Goal: Task Accomplishment & Management: Manage account settings

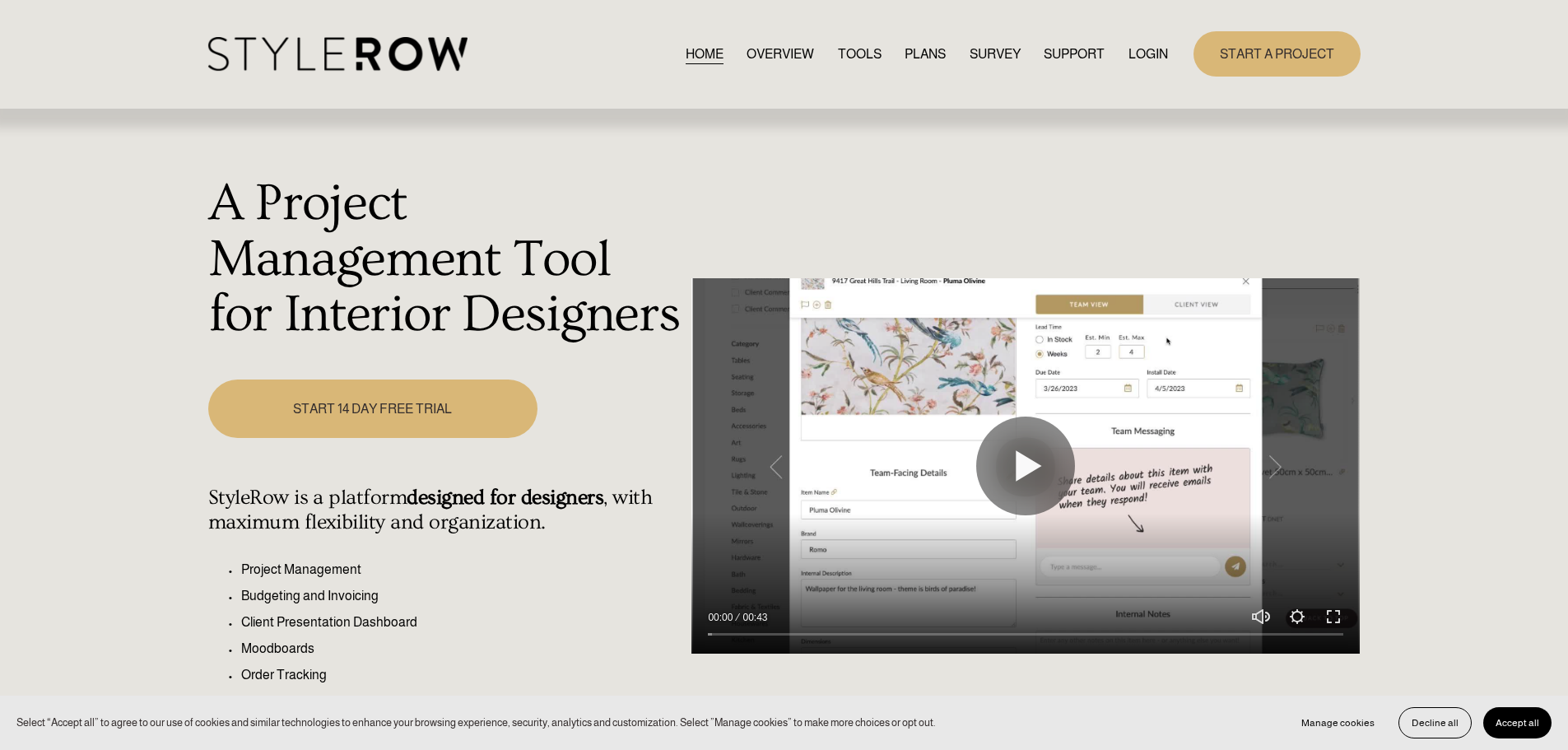
click at [1150, 61] on link "LOGIN" at bounding box center [1148, 54] width 40 height 22
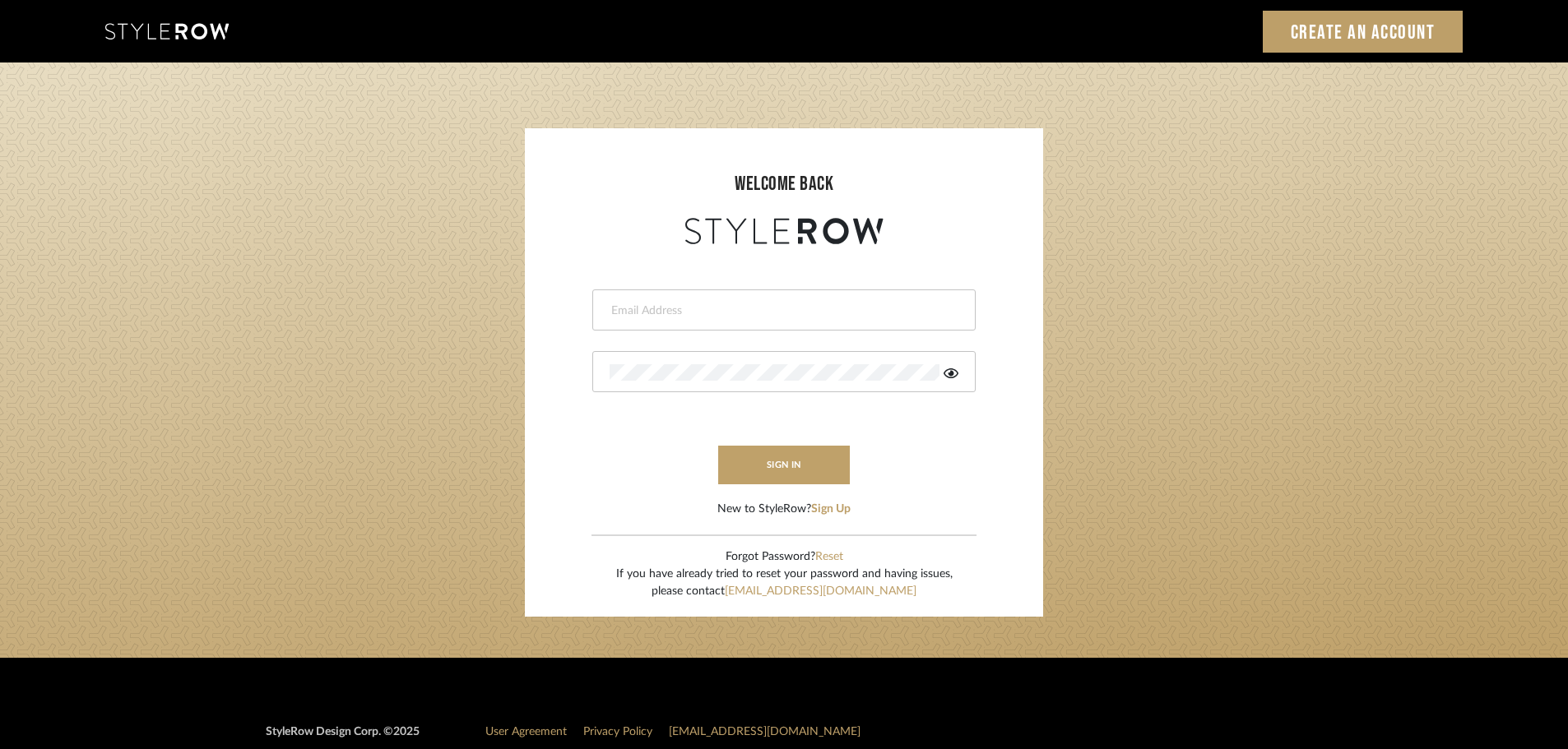
click at [629, 301] on div at bounding box center [784, 309] width 384 height 41
click at [651, 328] on div at bounding box center [784, 309] width 384 height 41
click at [630, 298] on div at bounding box center [784, 309] width 384 height 41
click at [617, 242] on div at bounding box center [784, 233] width 486 height 30
click at [646, 318] on input "email" at bounding box center [771, 311] width 322 height 17
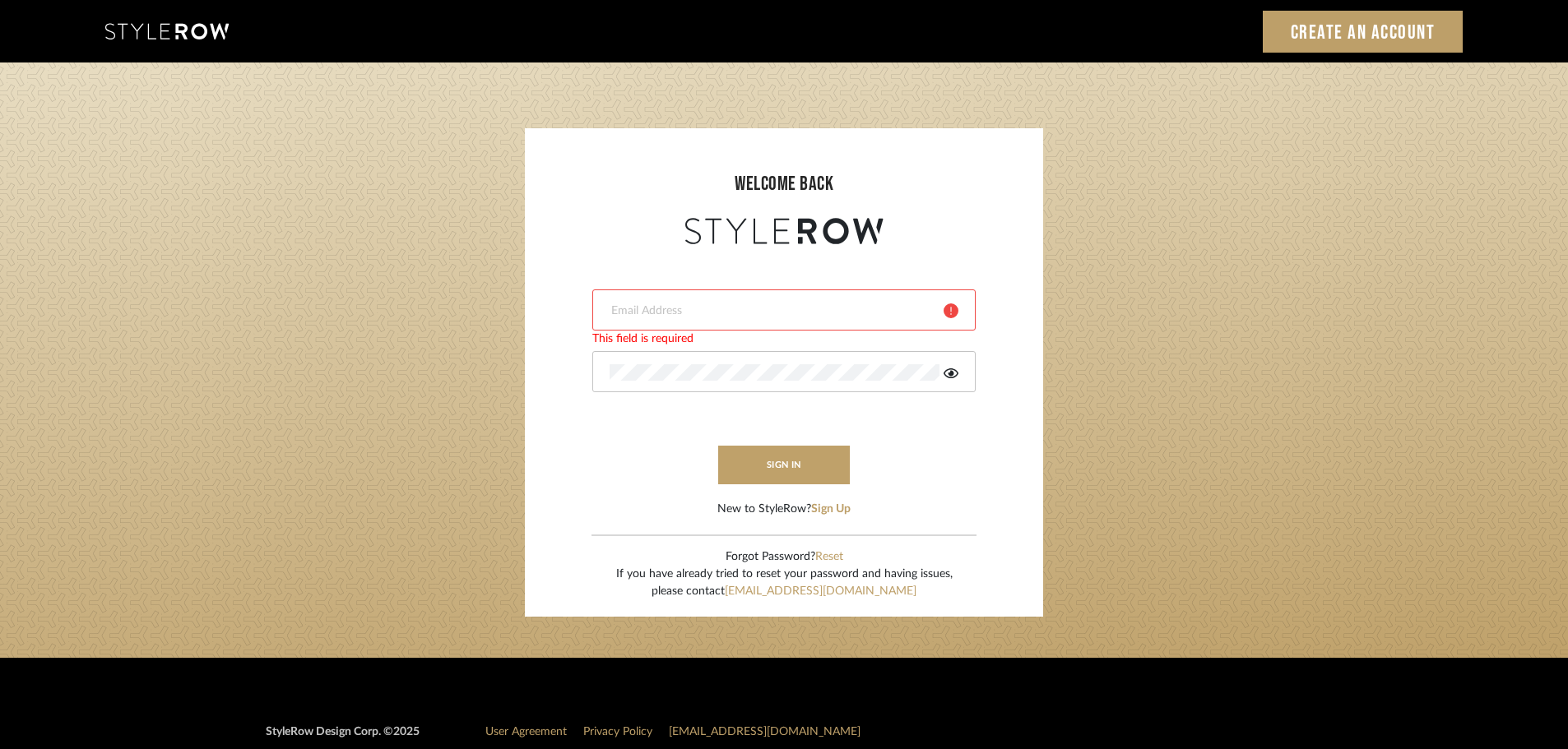
type input "angelena@mooseinteriordesigns.com"
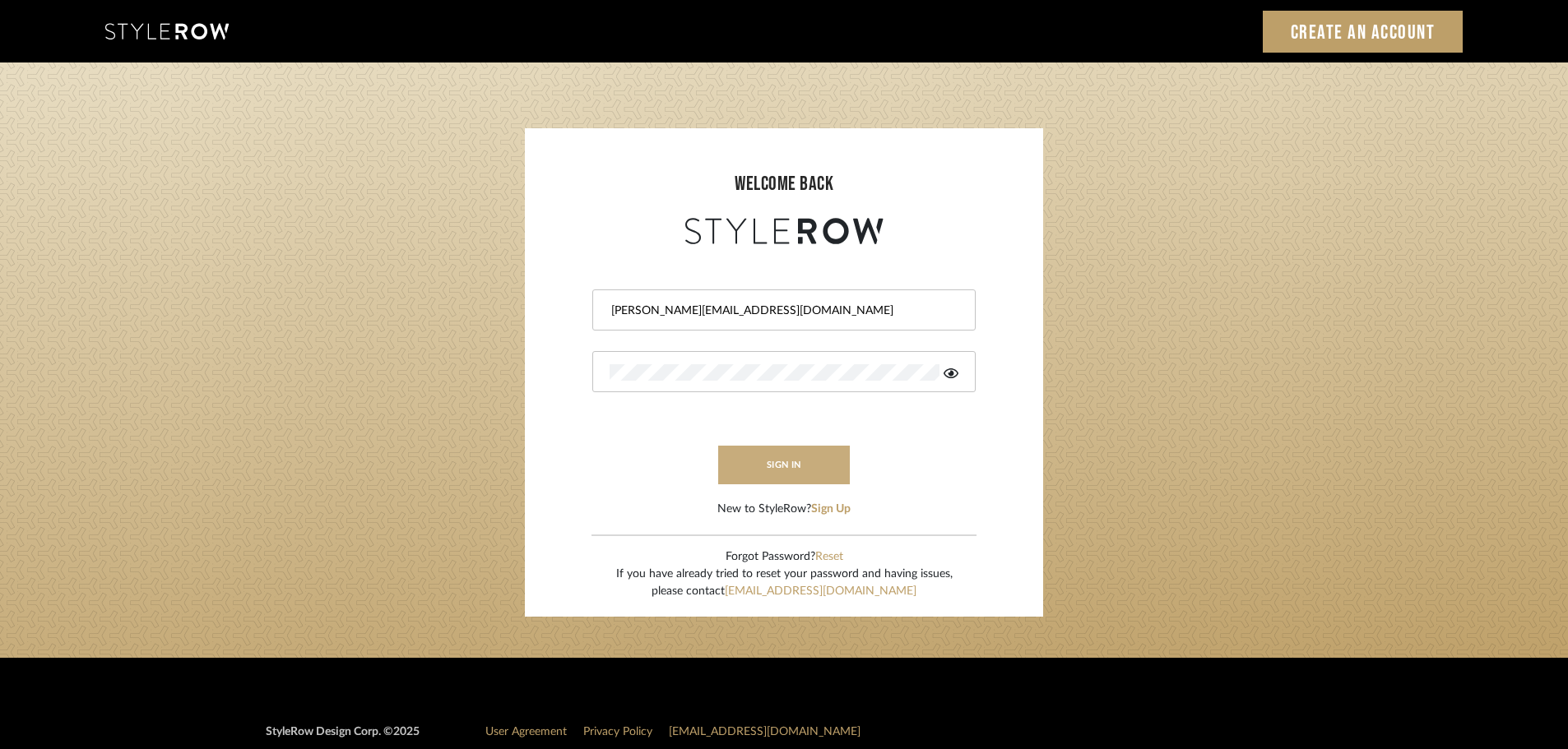
click at [801, 459] on button "sign in" at bounding box center [784, 465] width 132 height 39
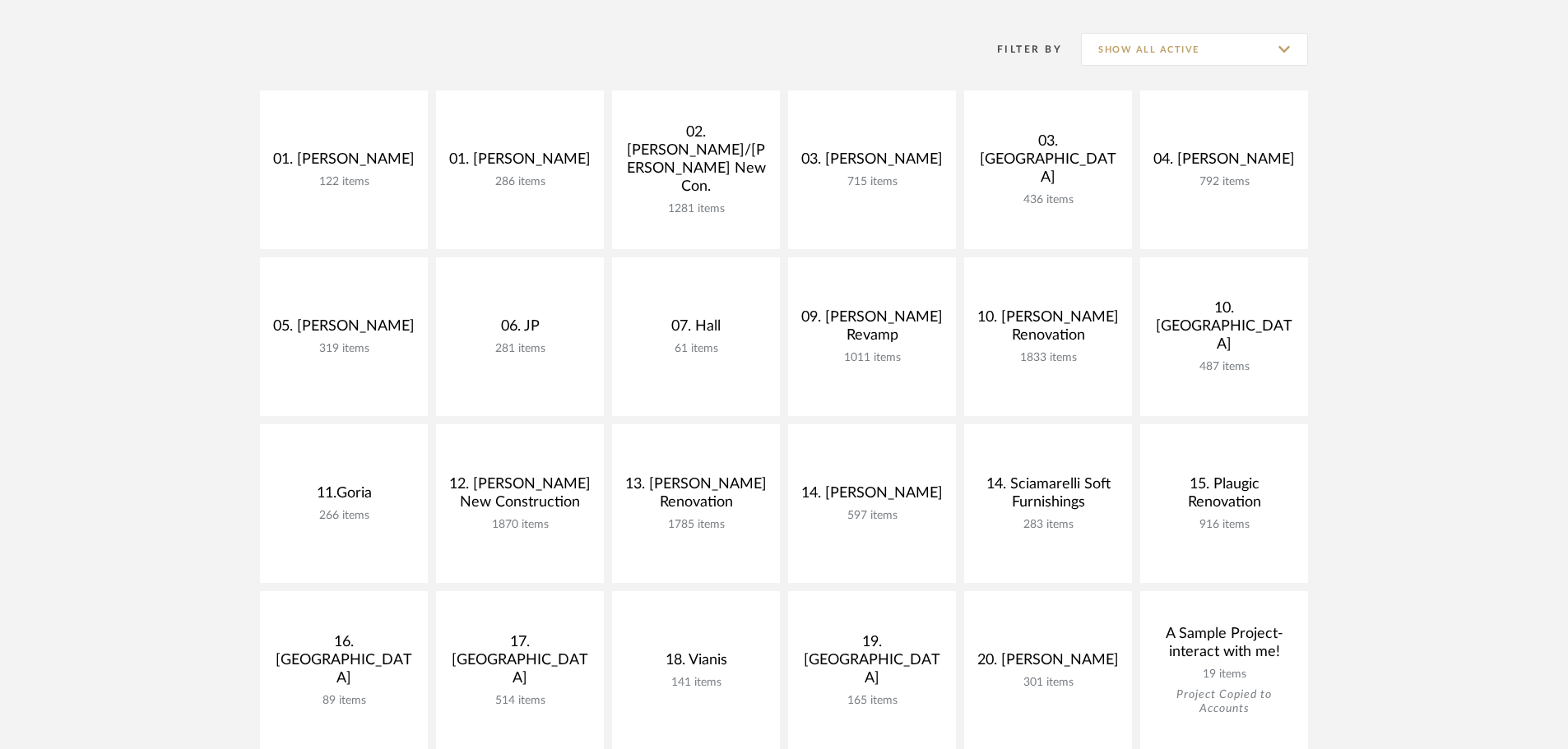
scroll to position [329, 0]
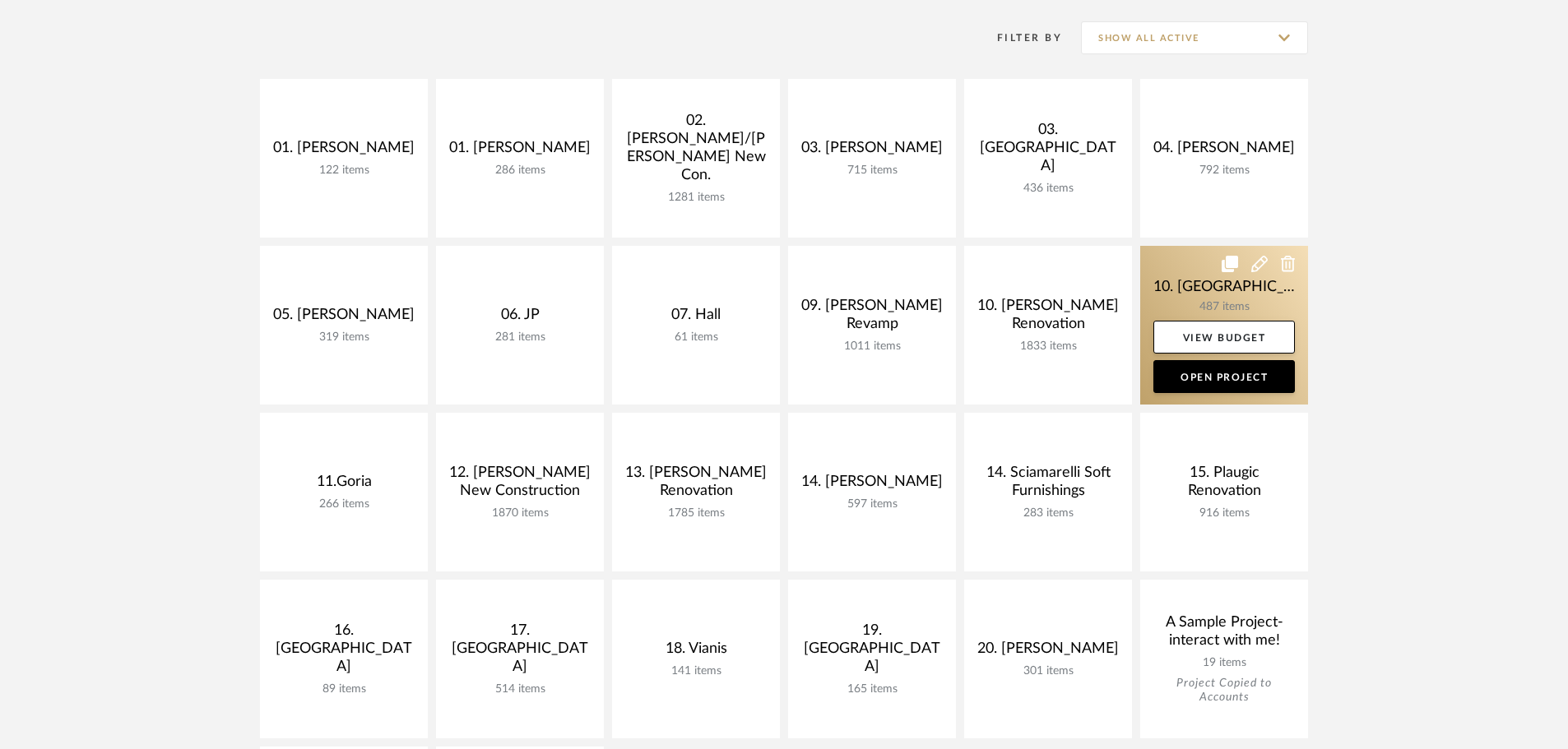
click at [1176, 303] on link at bounding box center [1223, 325] width 168 height 158
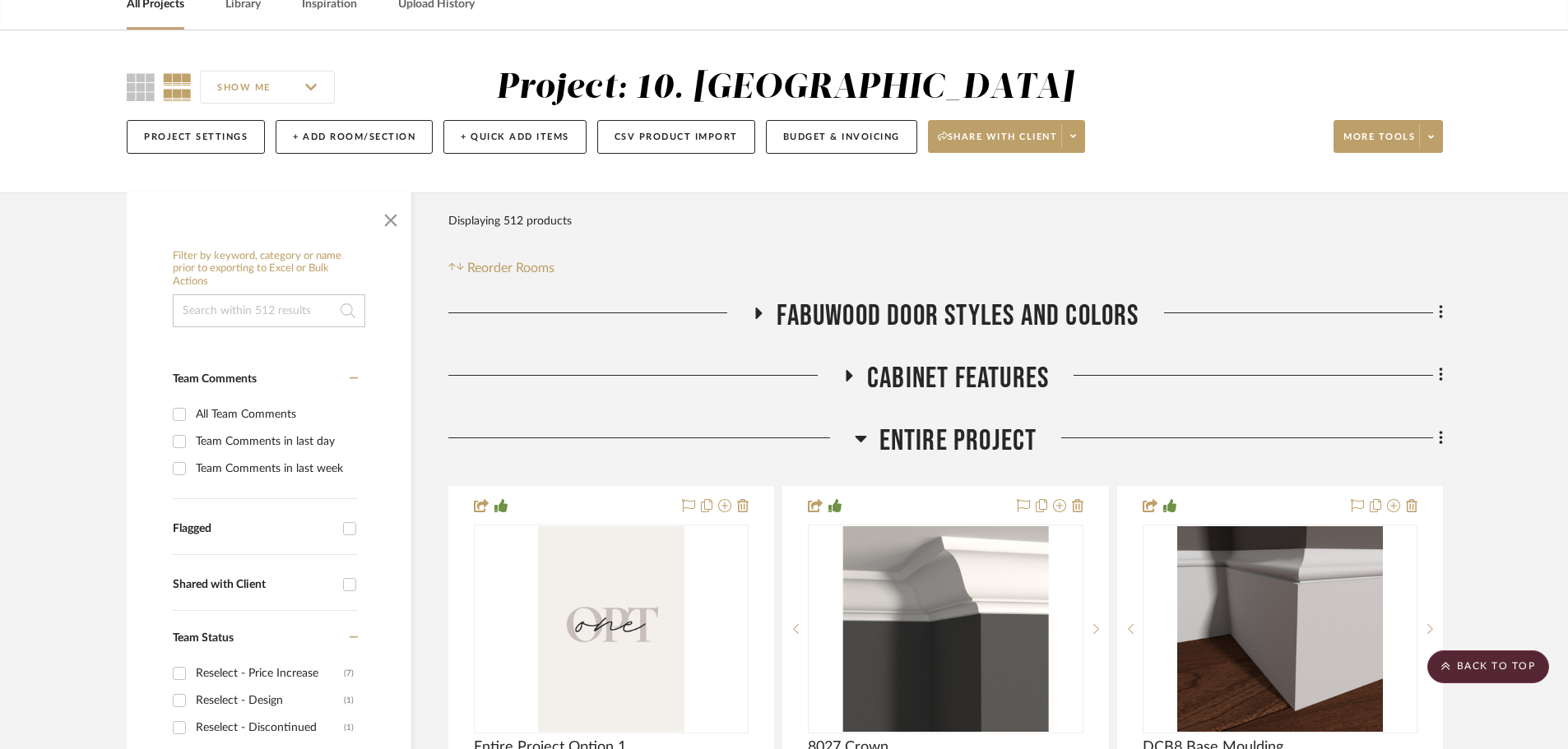
scroll to position [83, 0]
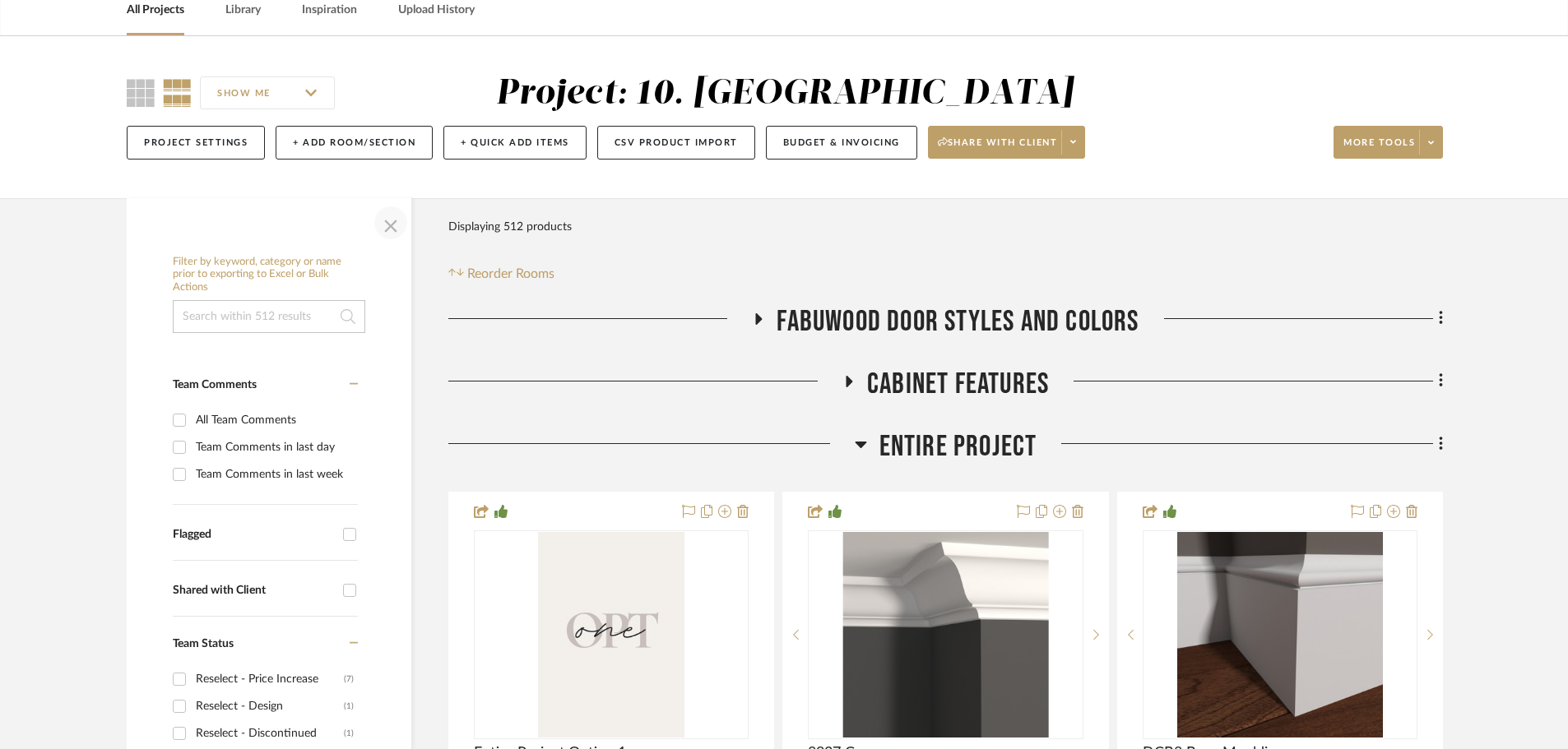
click at [391, 227] on span "button" at bounding box center [390, 222] width 40 height 40
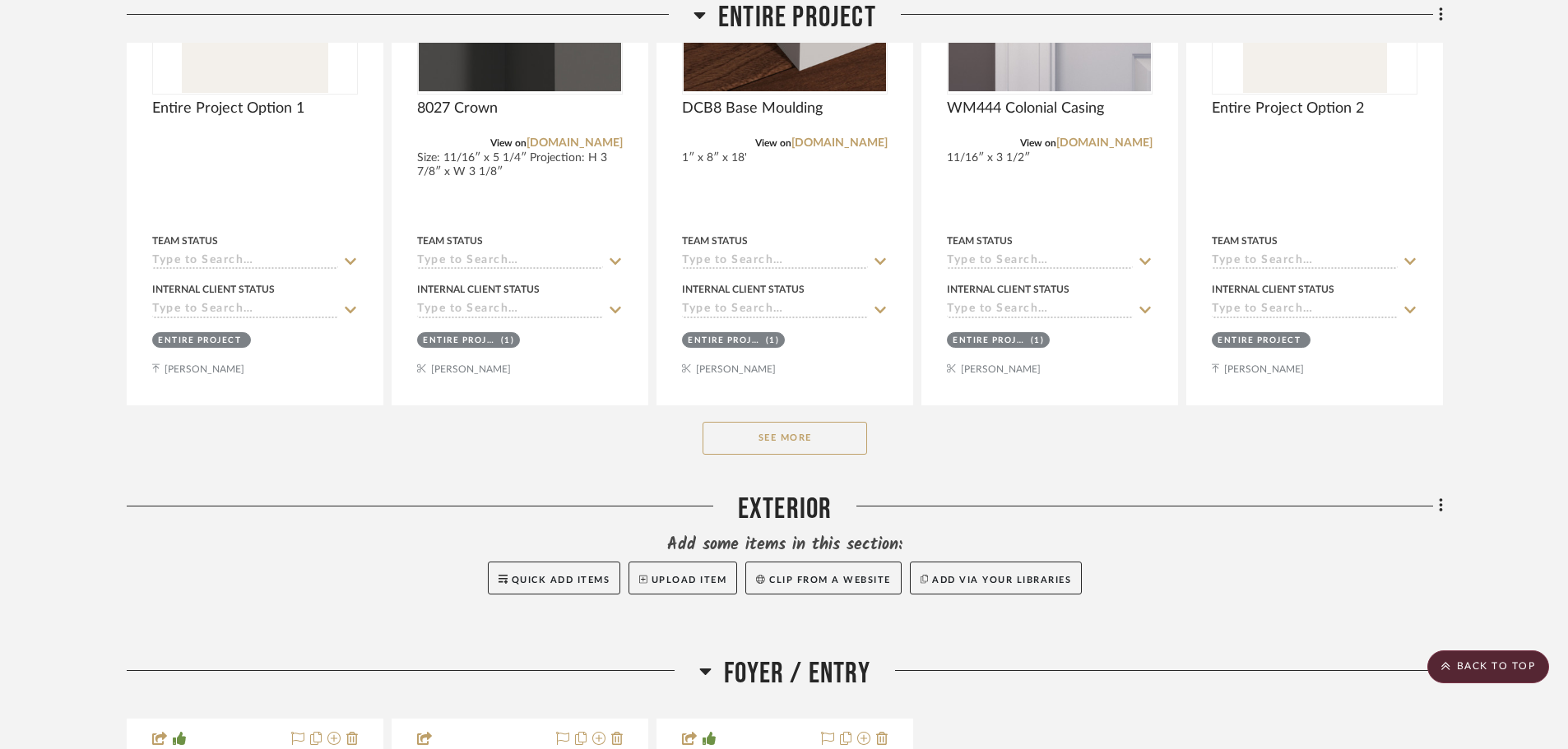
scroll to position [822, 0]
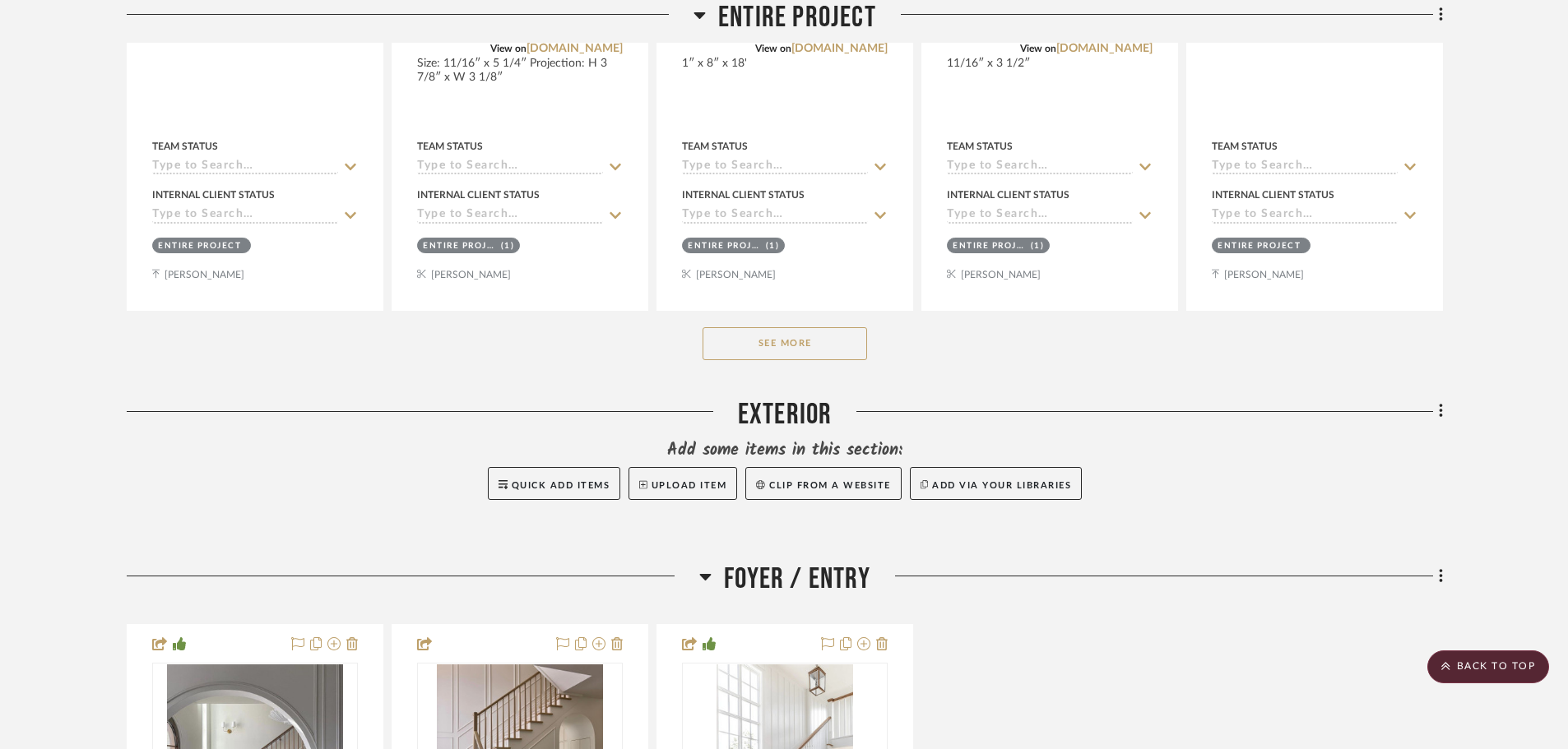
click at [798, 351] on button "See More" at bounding box center [784, 343] width 164 height 33
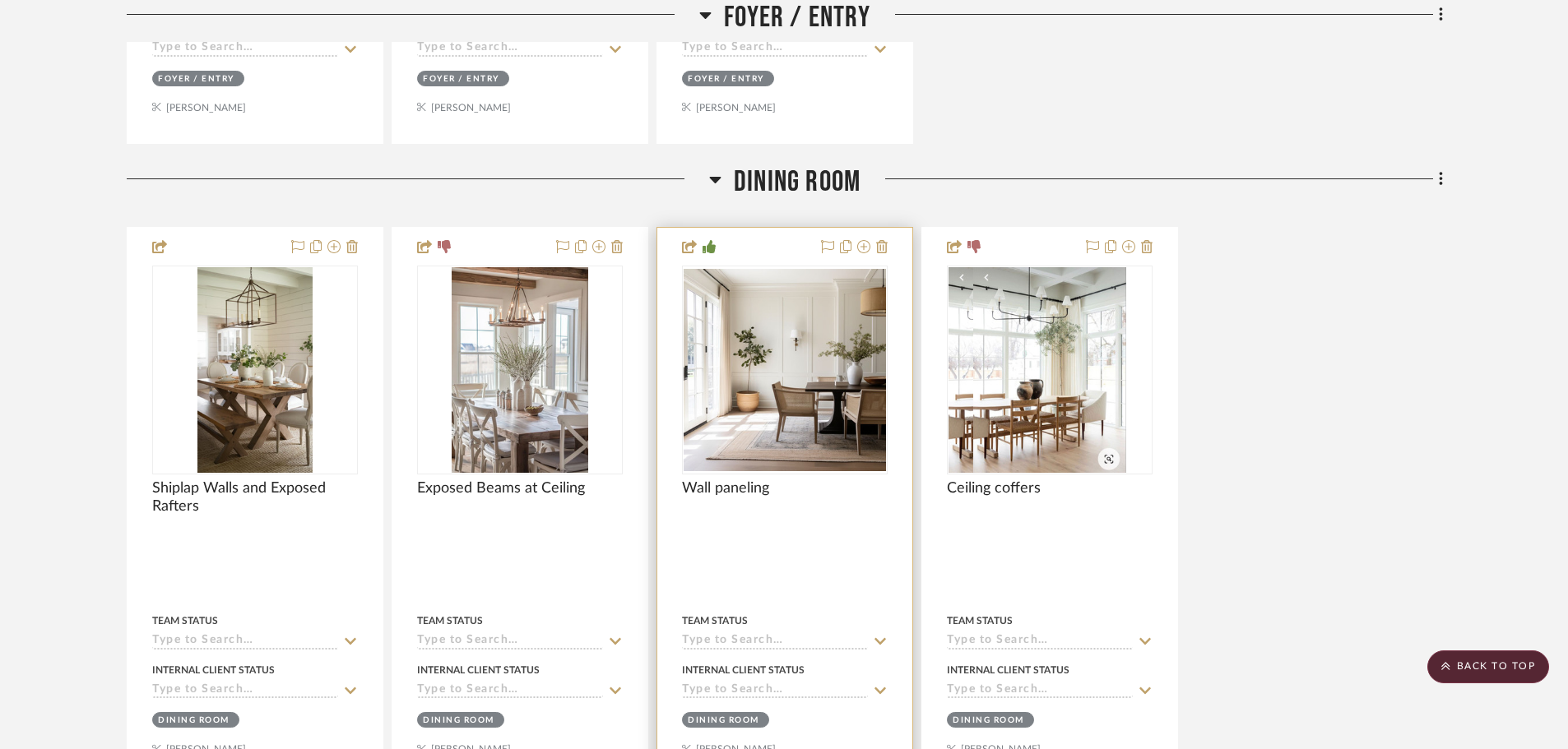
scroll to position [3041, 0]
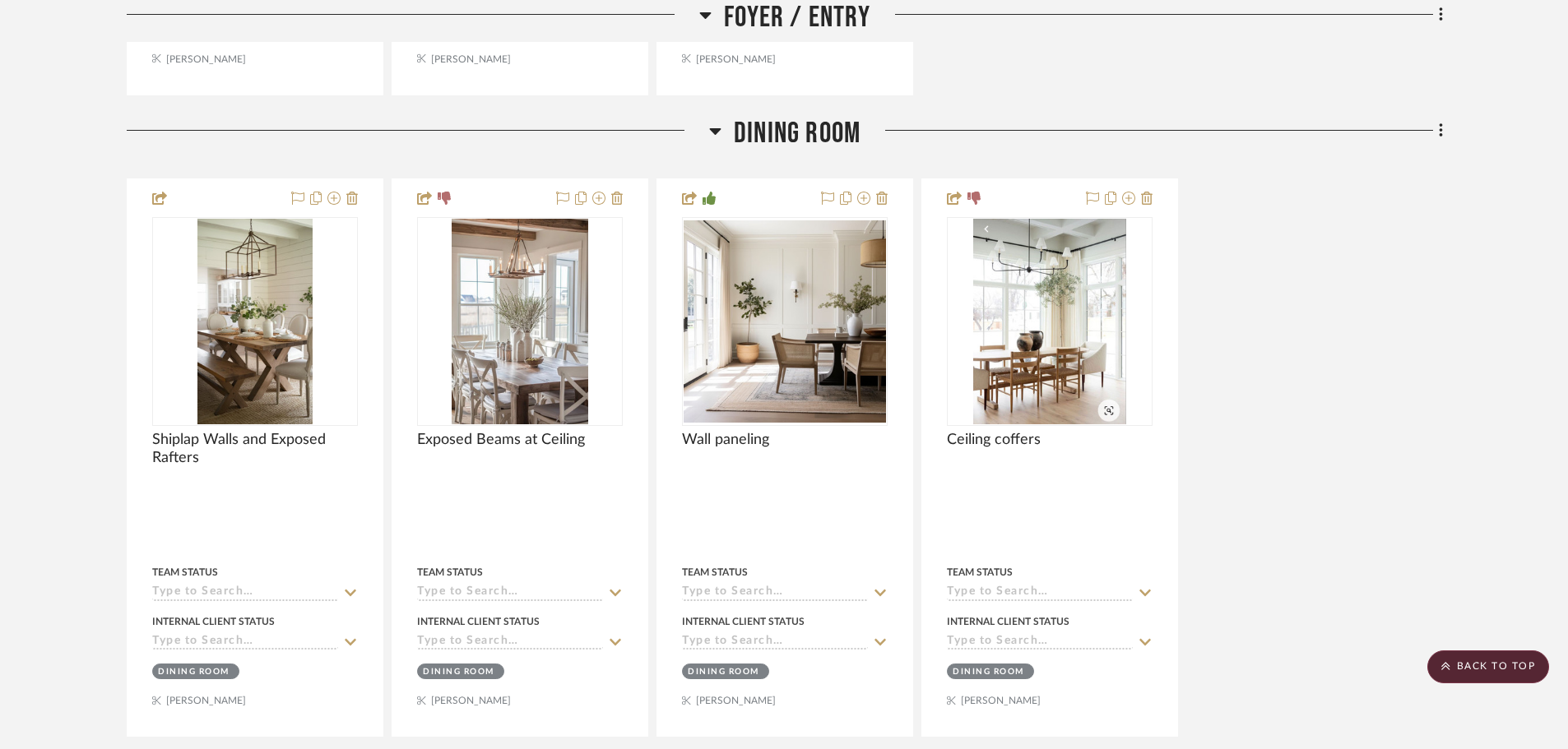
click at [810, 146] on span "Dining Room" at bounding box center [797, 134] width 126 height 35
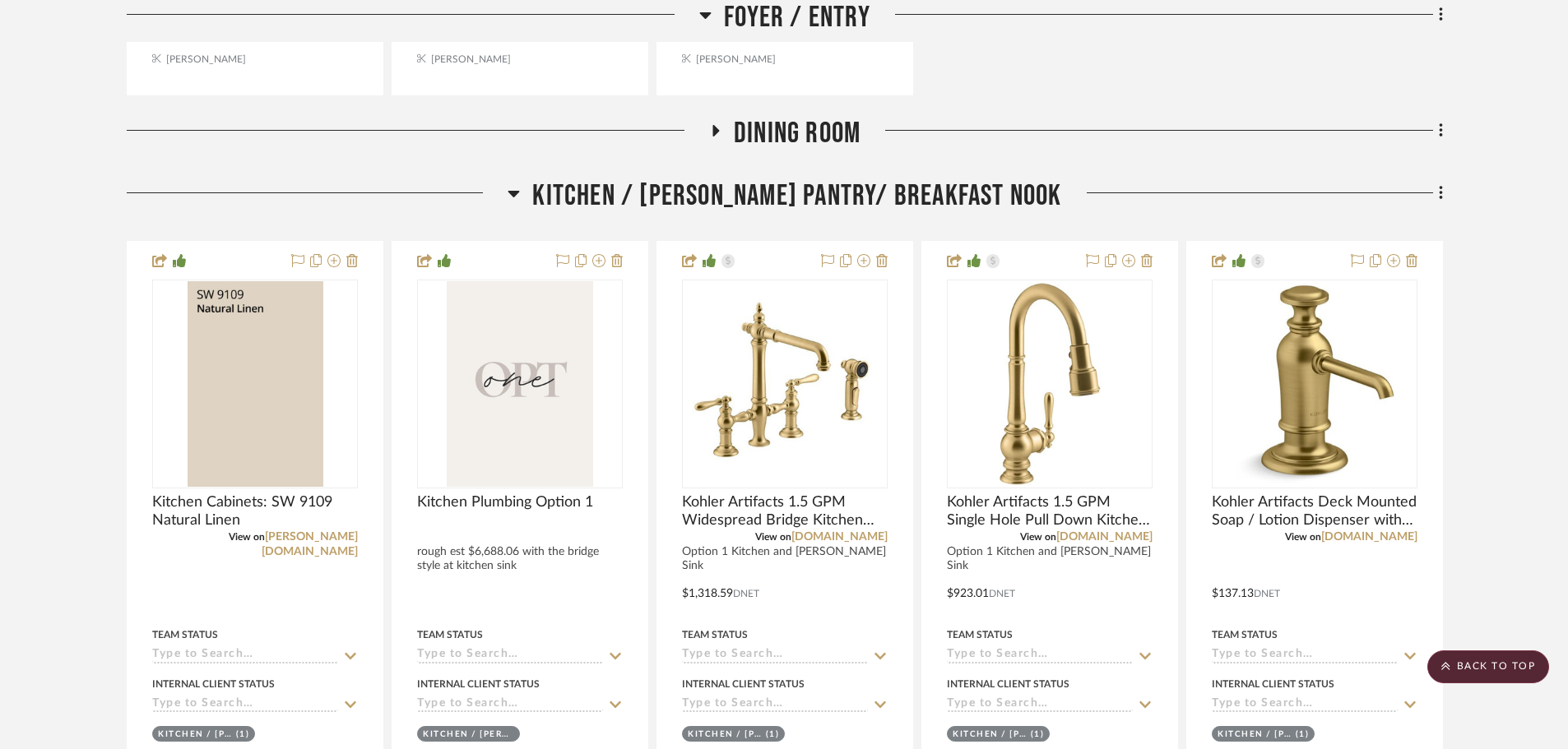
click at [857, 179] on span "Kitchen / Butler's Pantry/ Breakfast Nook" at bounding box center [796, 196] width 529 height 35
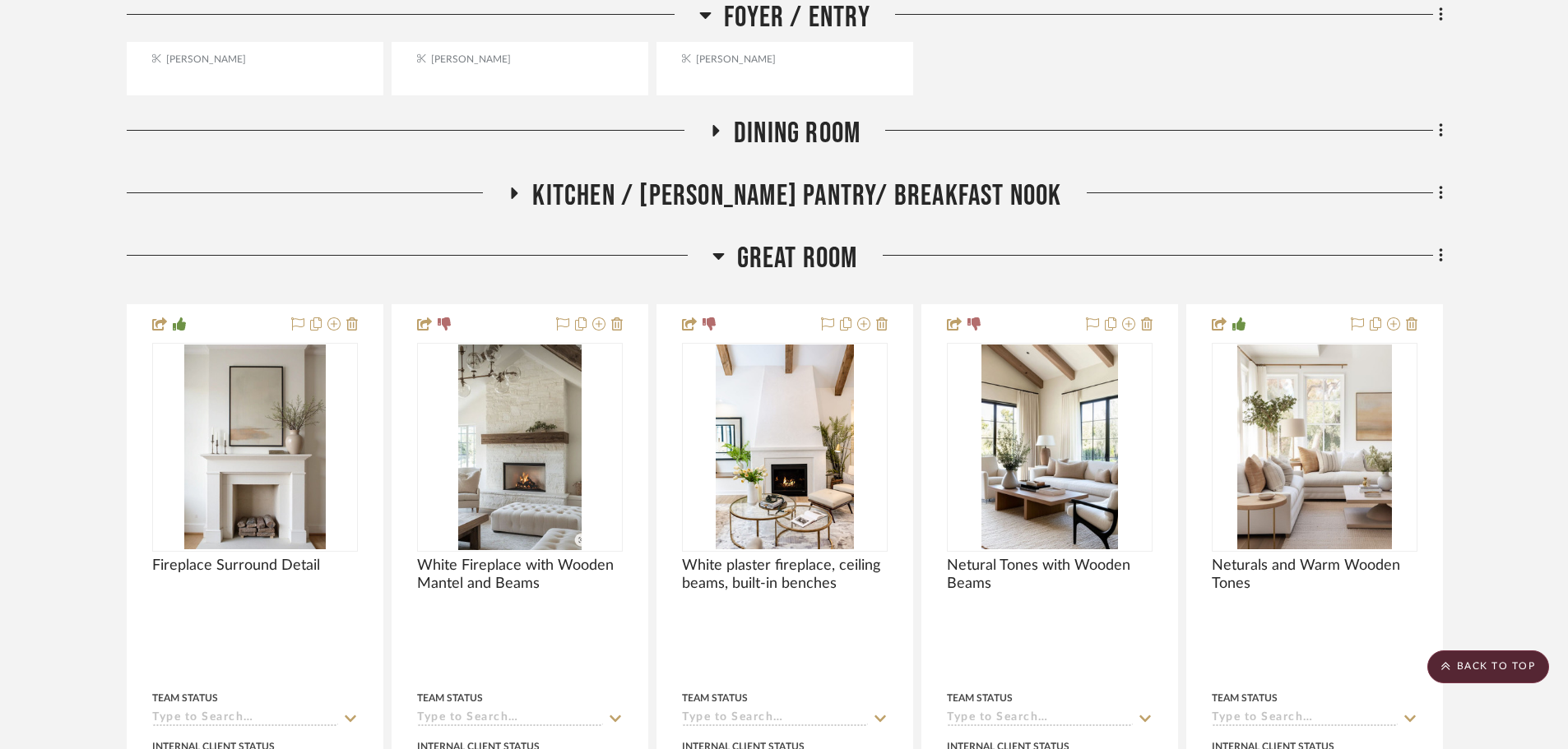
click at [829, 255] on span "Great Room" at bounding box center [797, 259] width 121 height 35
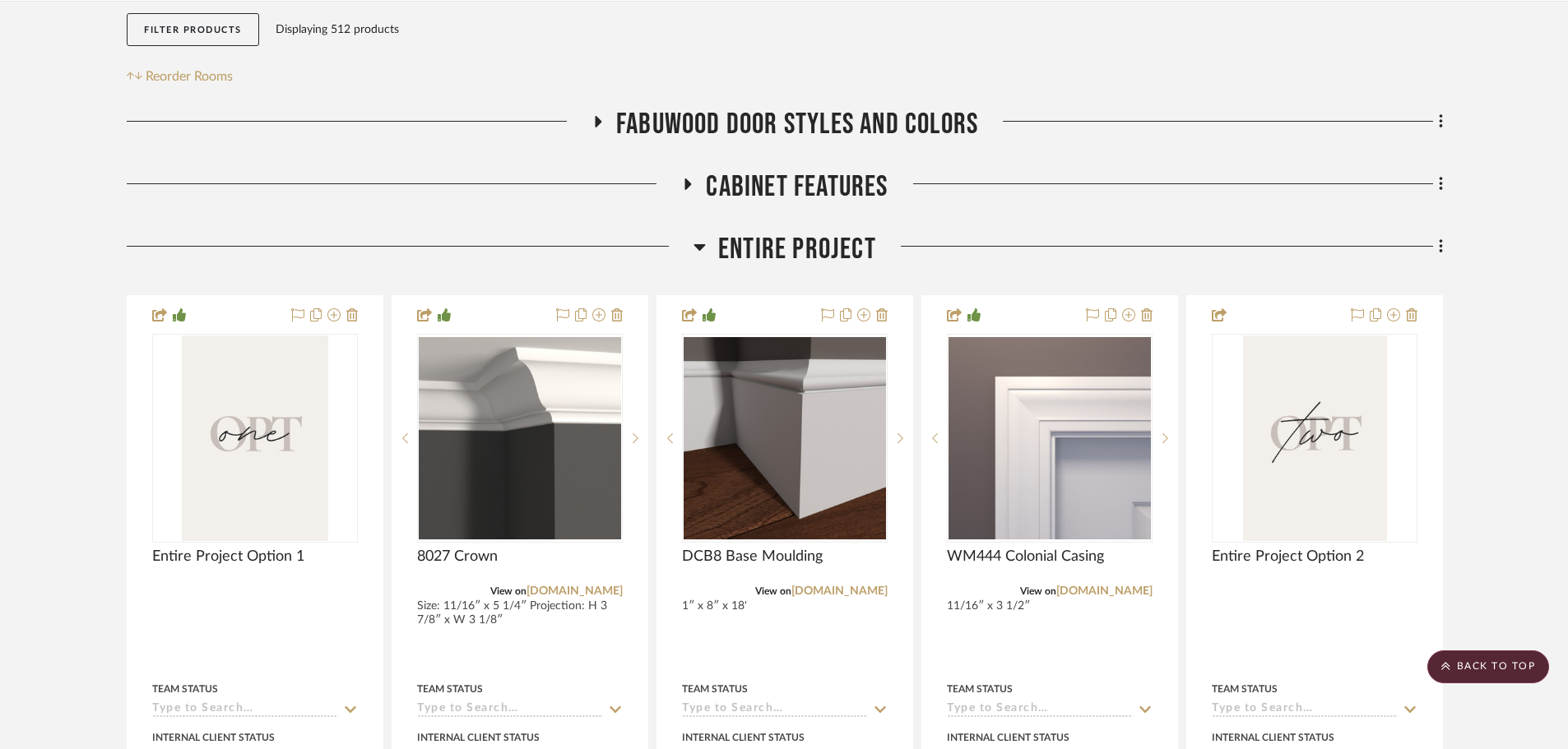
scroll to position [0, 0]
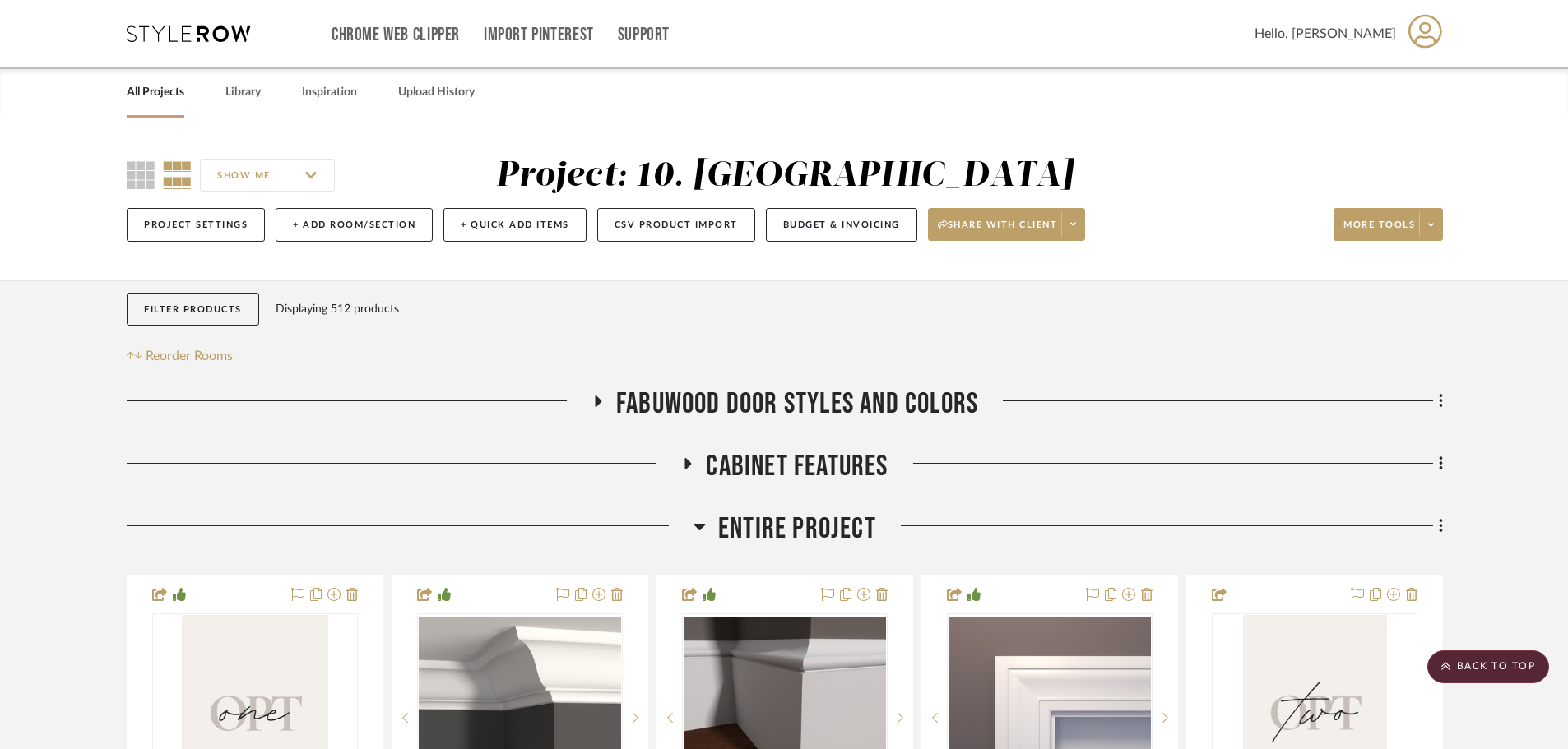
drag, startPoint x: 95, startPoint y: 555, endPoint x: 118, endPoint y: 222, distance: 333.8
click at [282, 179] on input "SHOW ME" at bounding box center [267, 174] width 135 height 33
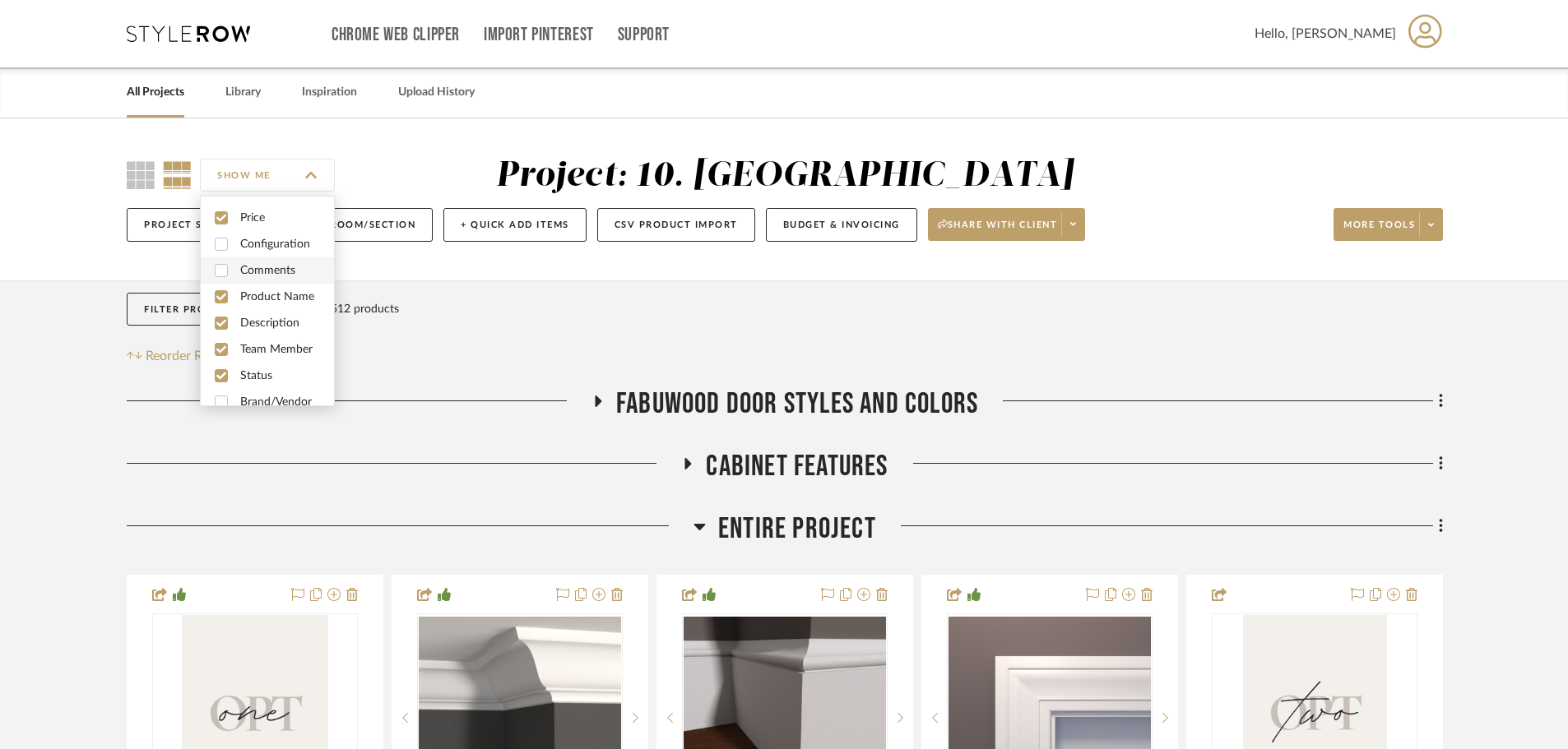
click at [235, 278] on span "Comments" at bounding box center [267, 270] width 133 height 26
checkbox input "true"
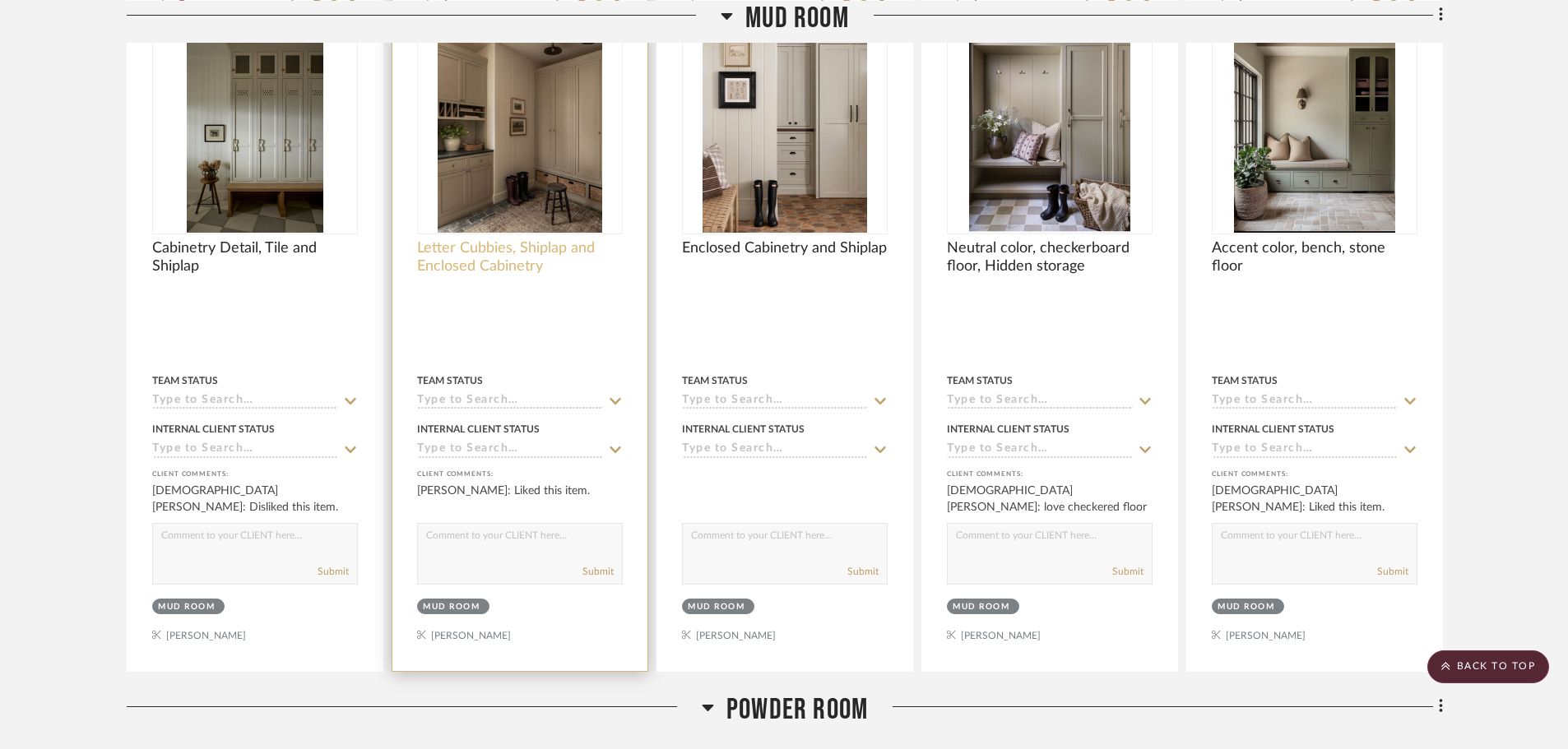
scroll to position [3946, 0]
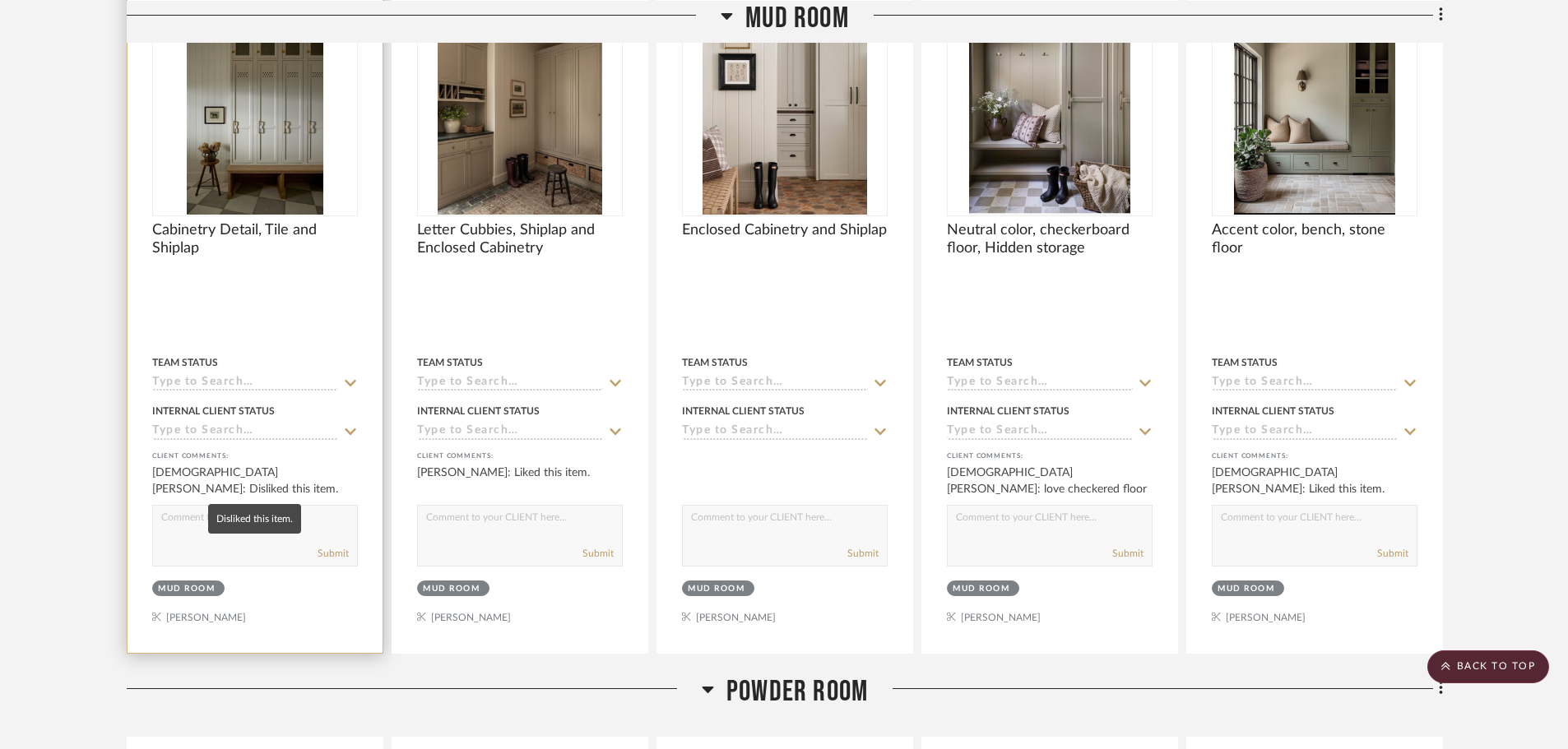
click at [248, 466] on div "Christiana Vignola: Disliked this item." at bounding box center [255, 480] width 206 height 33
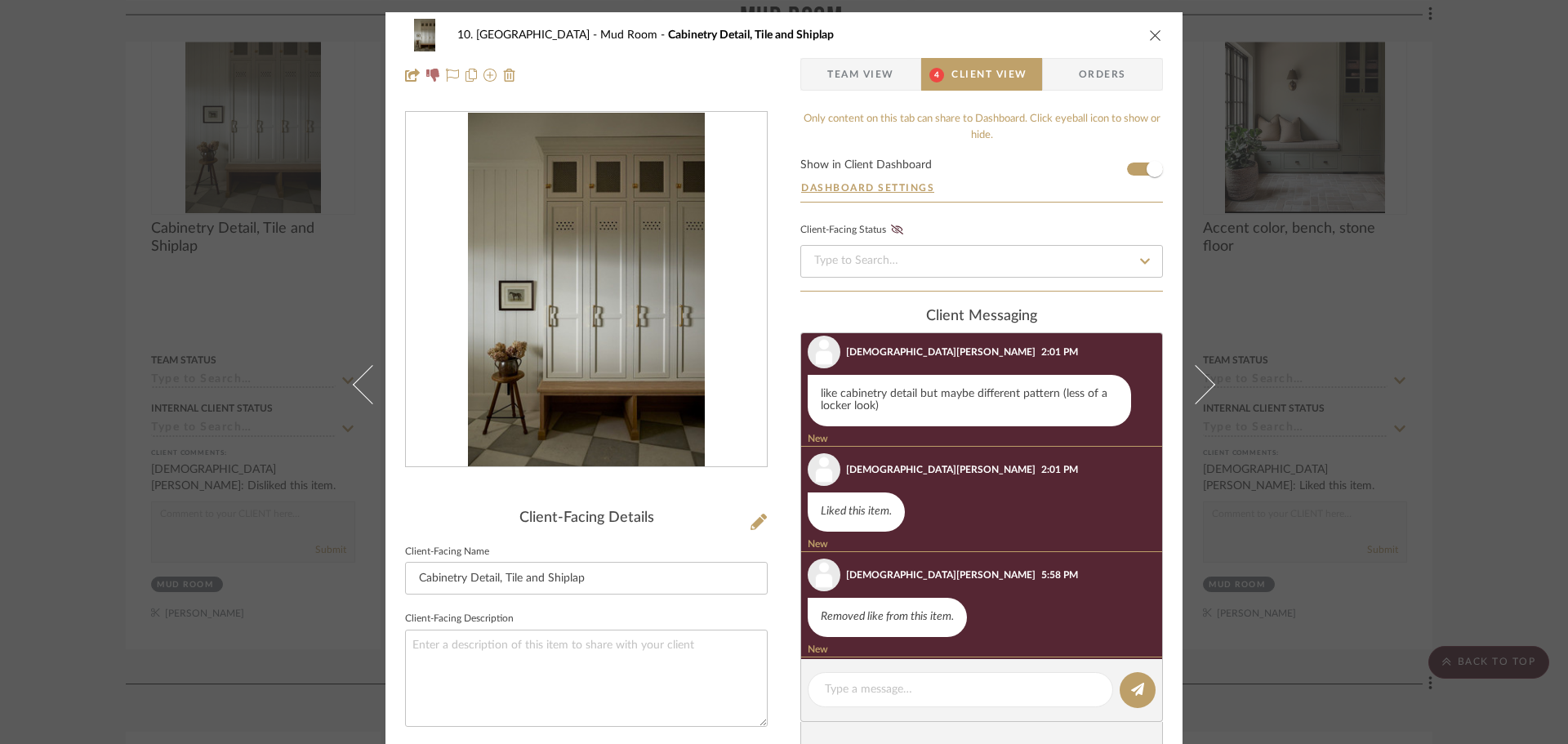
scroll to position [0, 0]
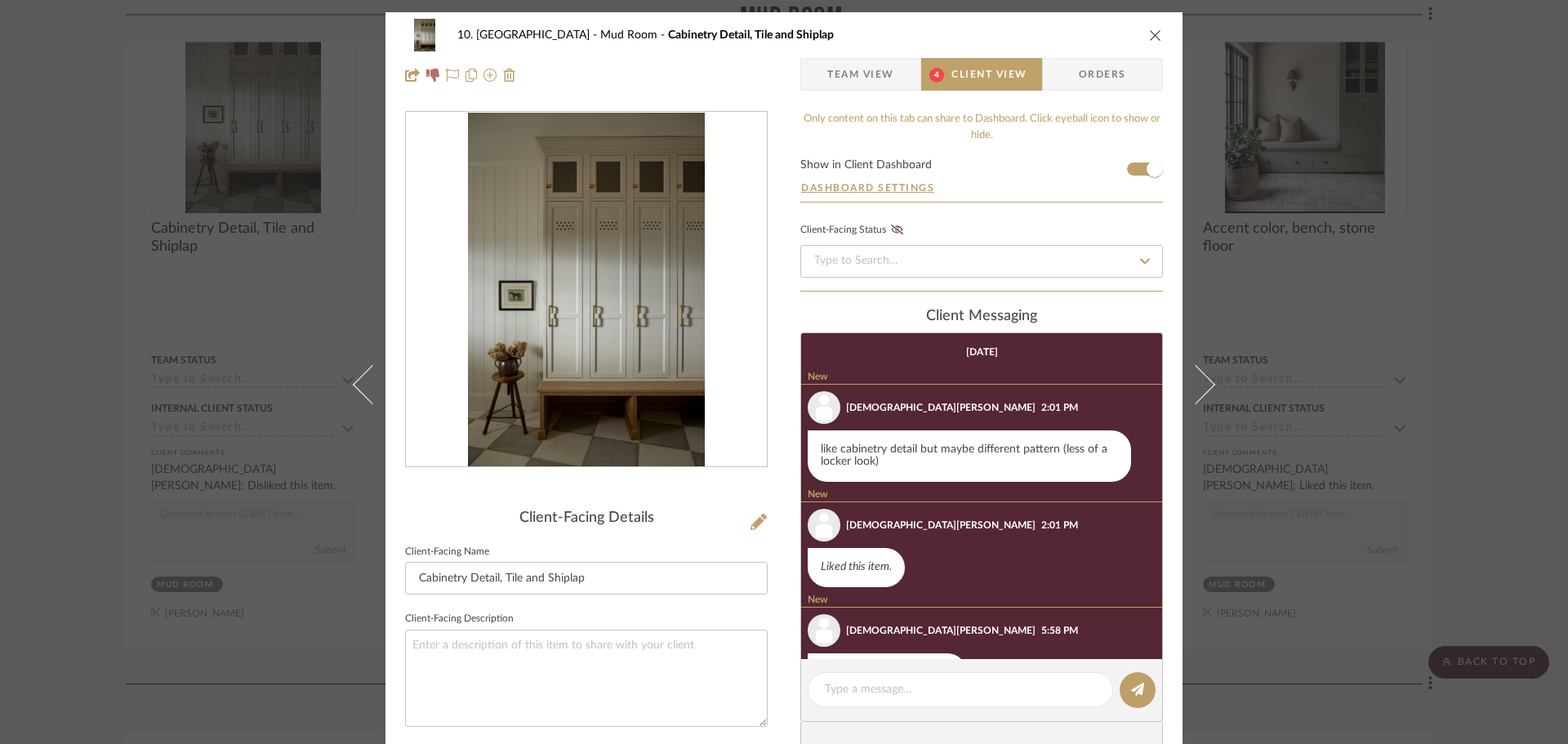
drag, startPoint x: 905, startPoint y: 470, endPoint x: 802, endPoint y: 447, distance: 105.5
click at [807, 447] on div "like cabinetry detail but maybe different pattern (less of a locker look)" at bounding box center [969, 456] width 323 height 52
copy div "like cabinetry detail but maybe different pattern (less of a locker look)"
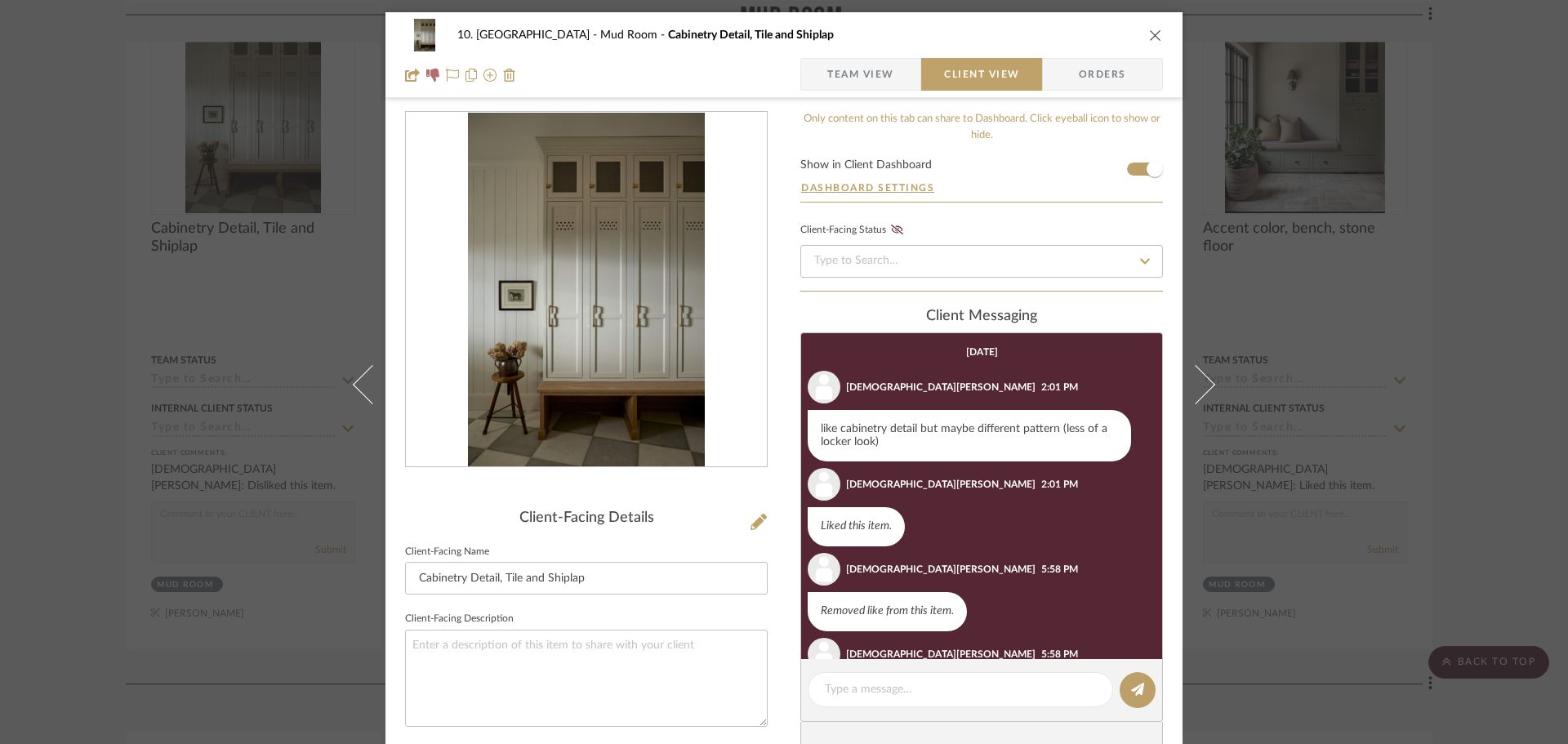
scroll to position [82, 0]
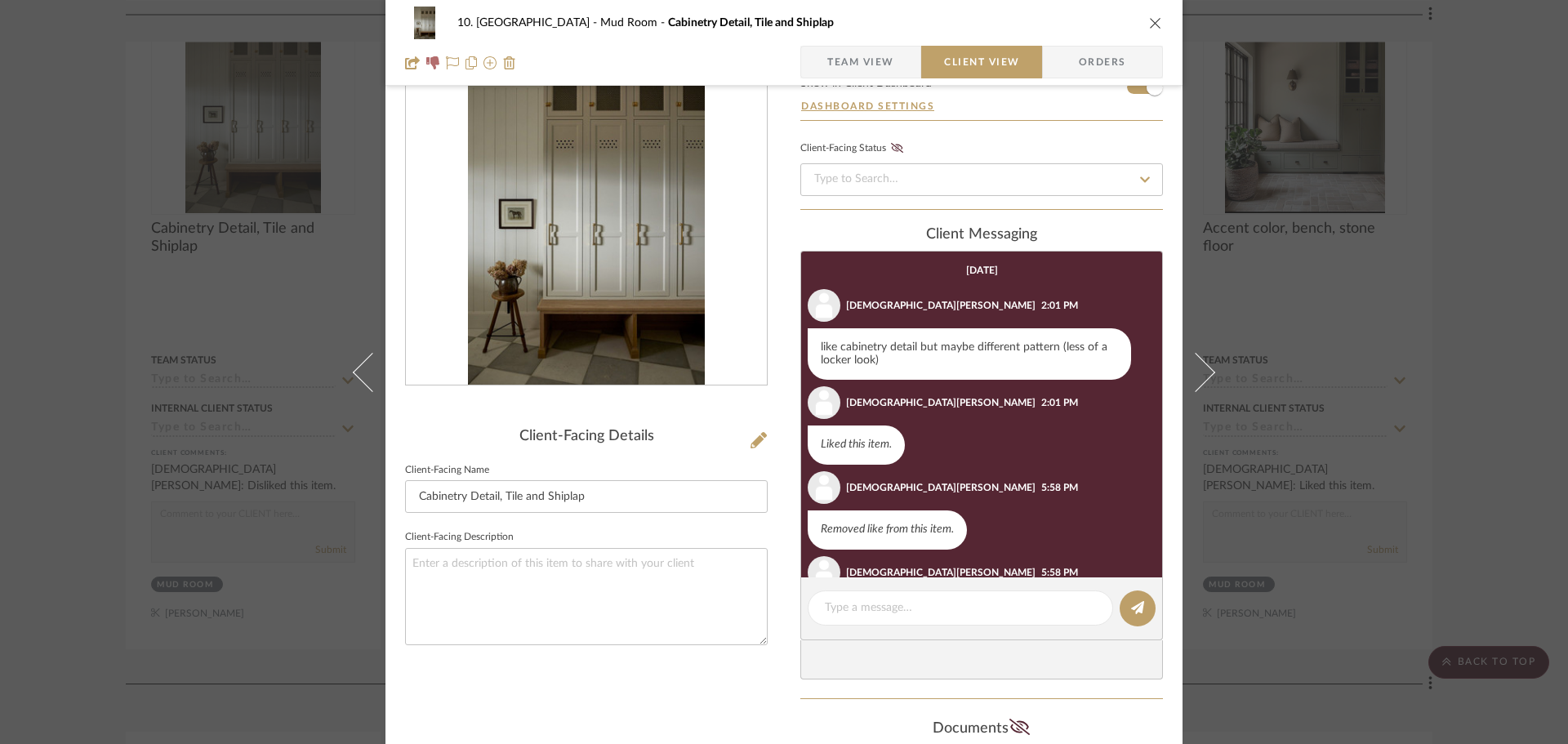
click at [74, 406] on div "10. Vignola Mud Room Cabinetry Detail, Tile and Shiplap Team View Client View O…" at bounding box center [784, 372] width 1568 height 744
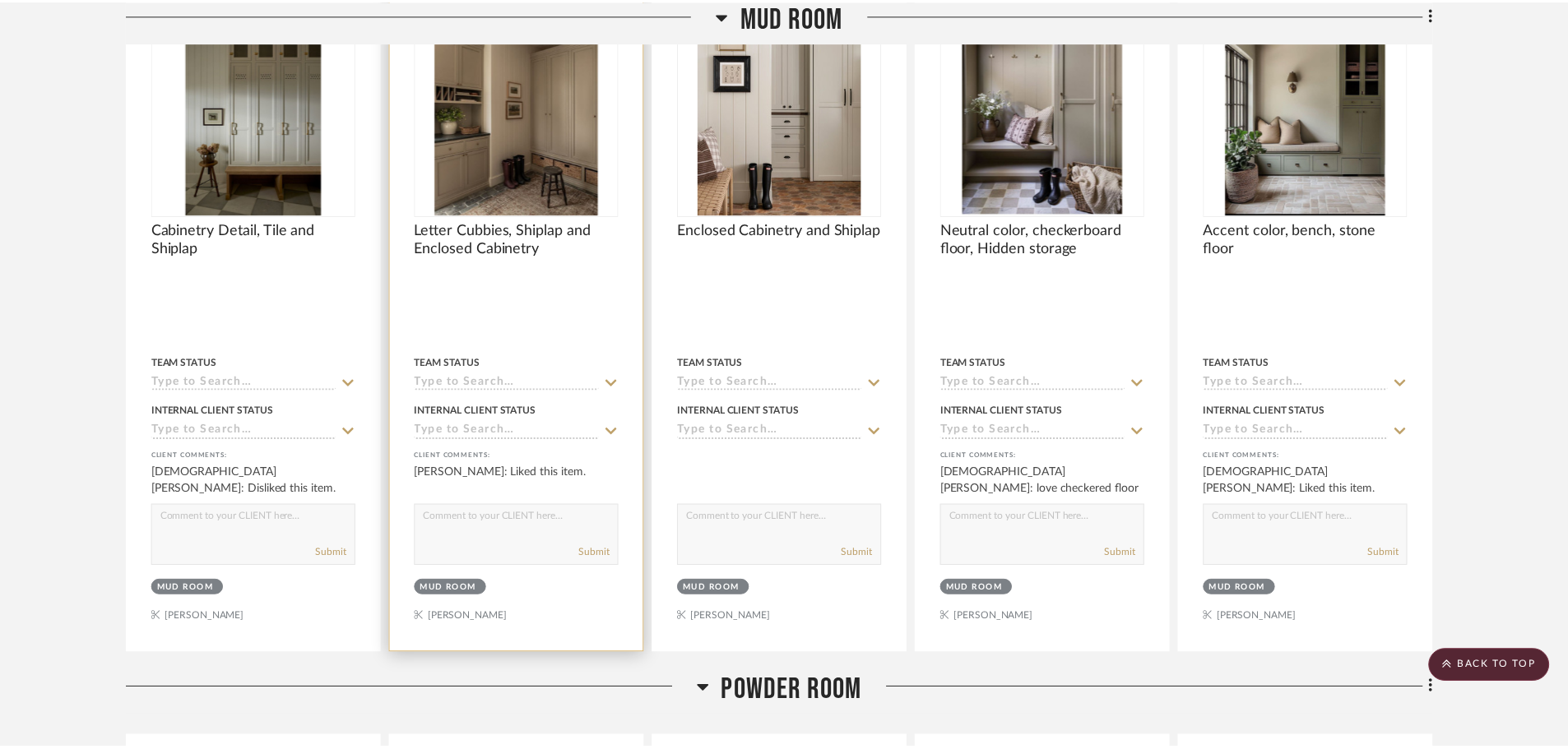
scroll to position [3946, 0]
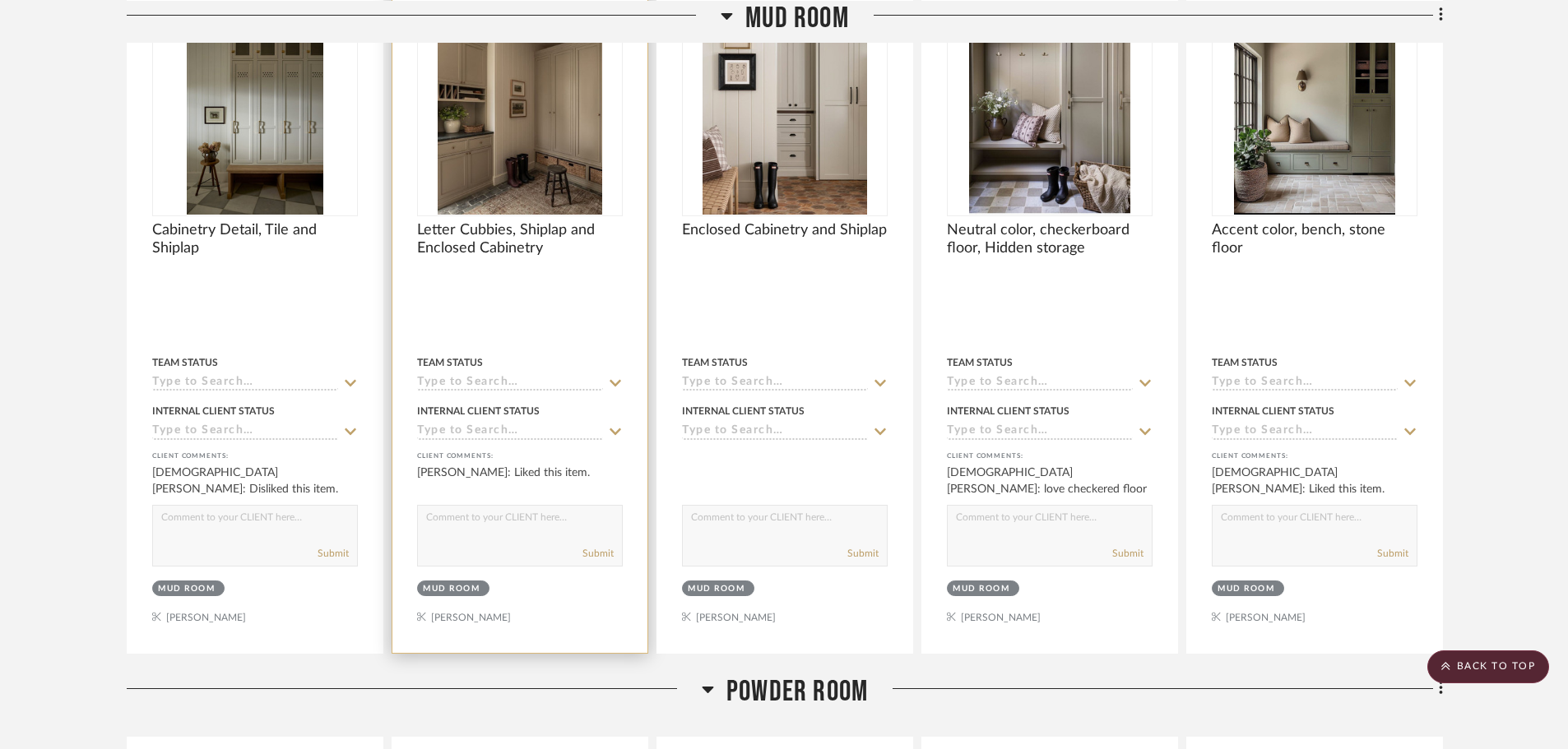
click at [527, 175] on img "0" at bounding box center [520, 112] width 165 height 206
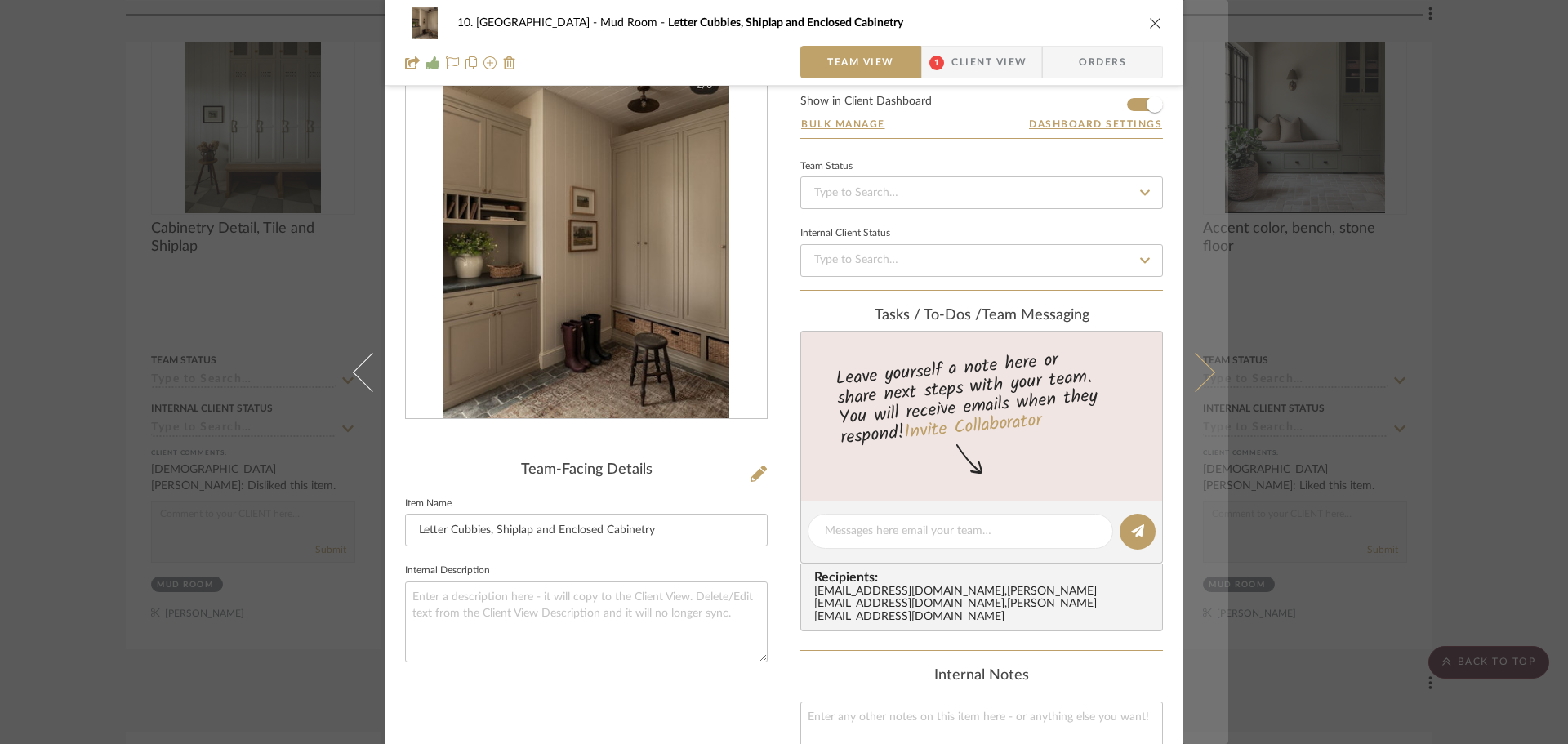
scroll to position [0, 0]
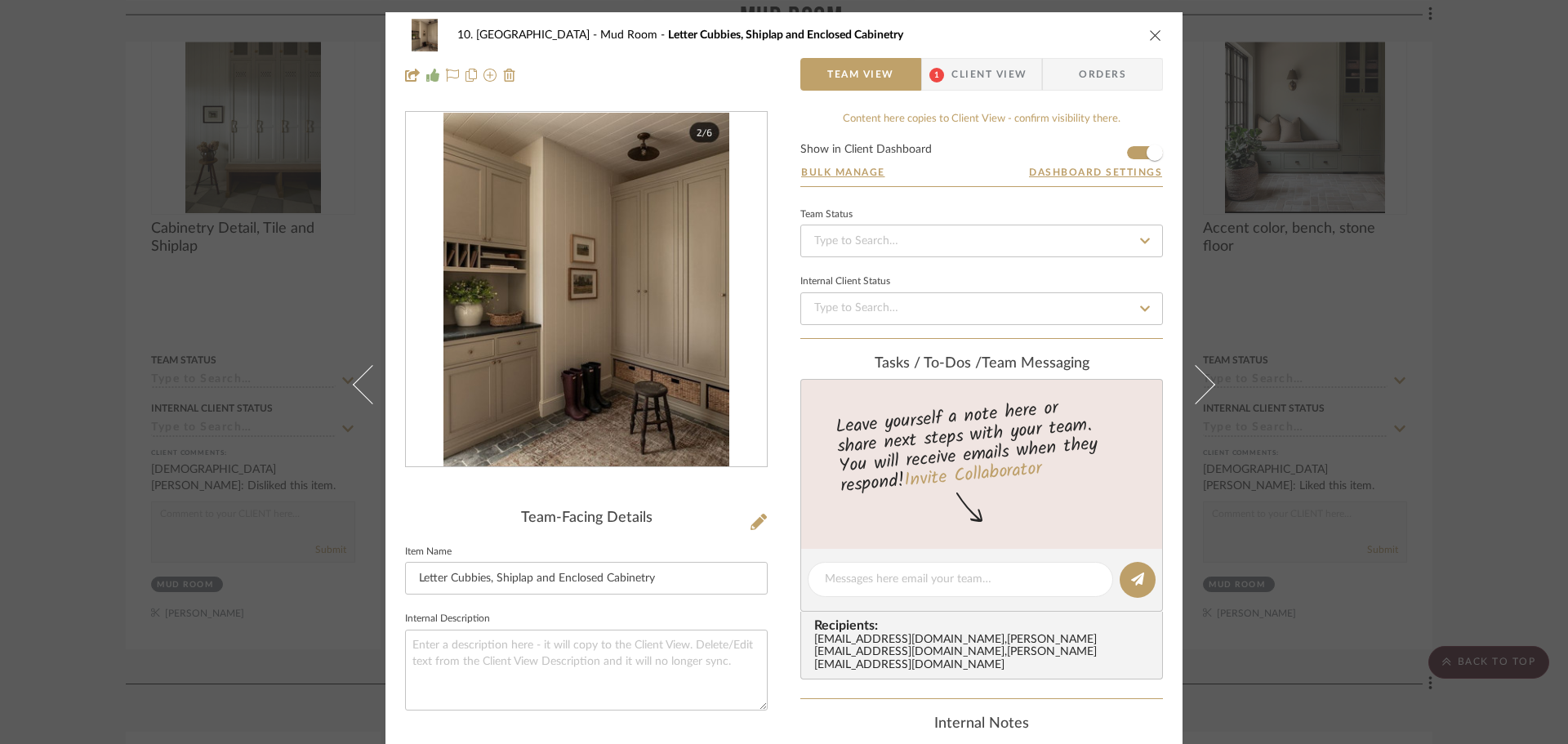
click at [975, 69] on span "Client View" at bounding box center [989, 74] width 75 height 33
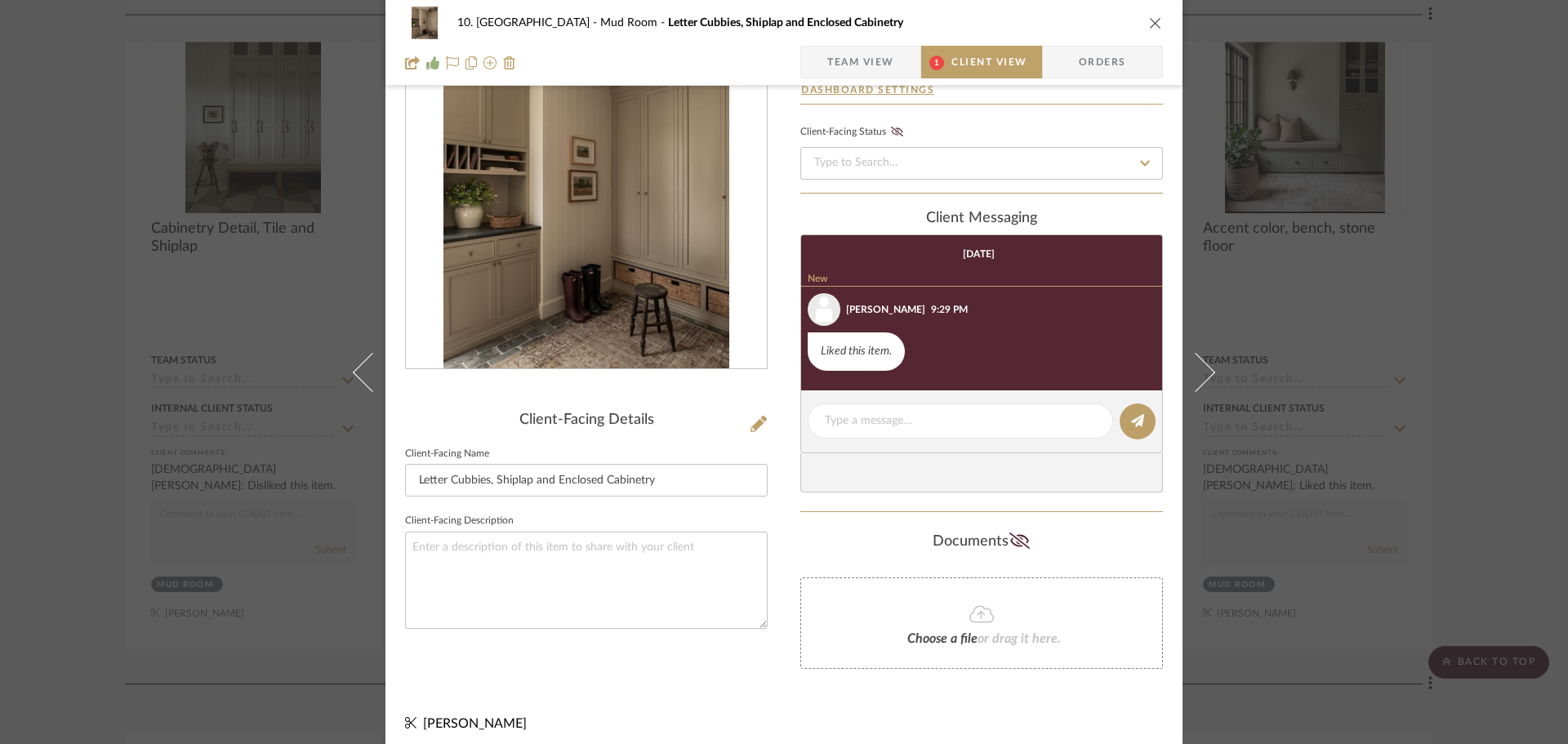
scroll to position [107, 0]
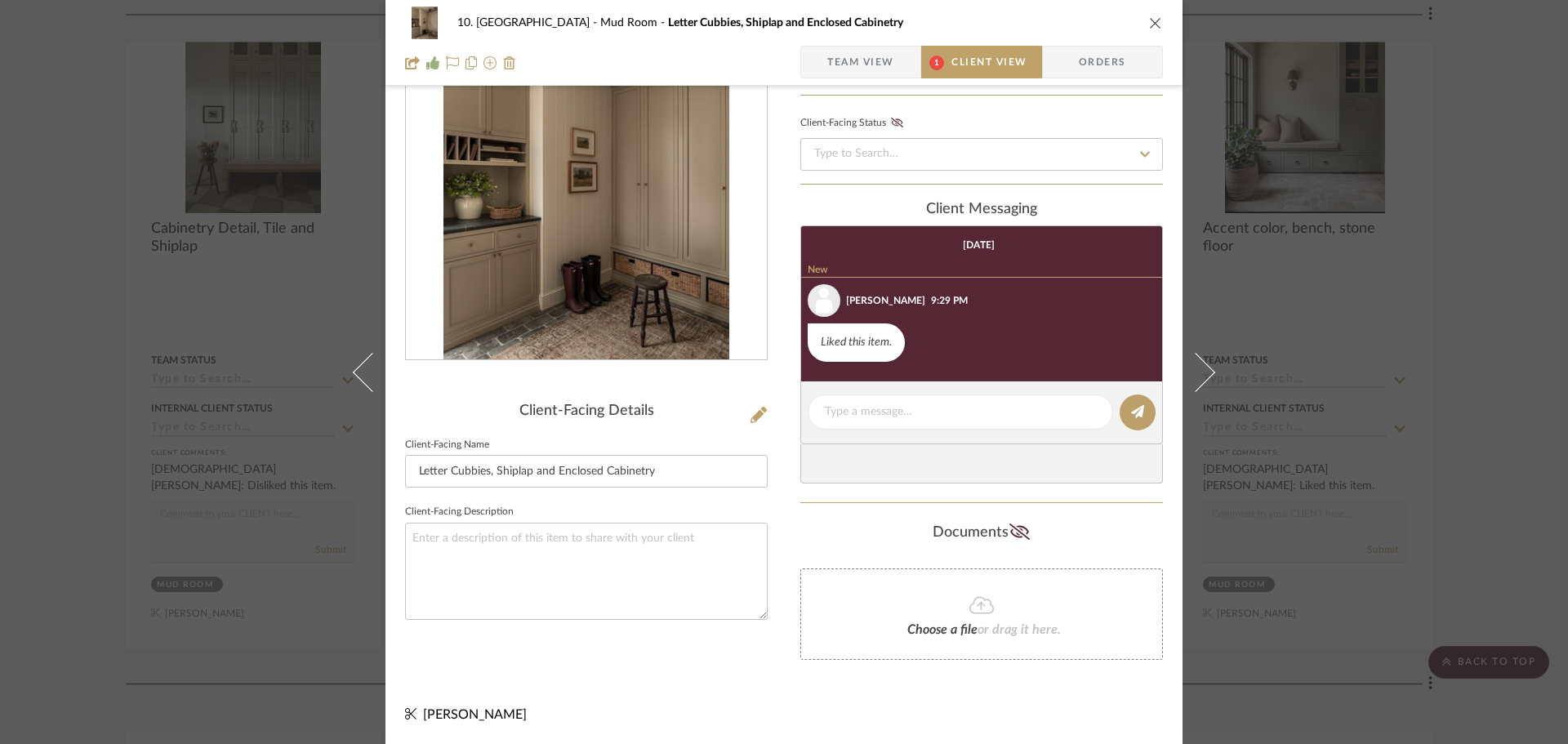
click at [838, 81] on div "10. Vignola Mud Room Letter Cubbies, Shiplap and Enclosed Cabinetry Team View 1…" at bounding box center [784, 43] width 797 height 85
click at [839, 76] on span "Team View" at bounding box center [860, 62] width 67 height 33
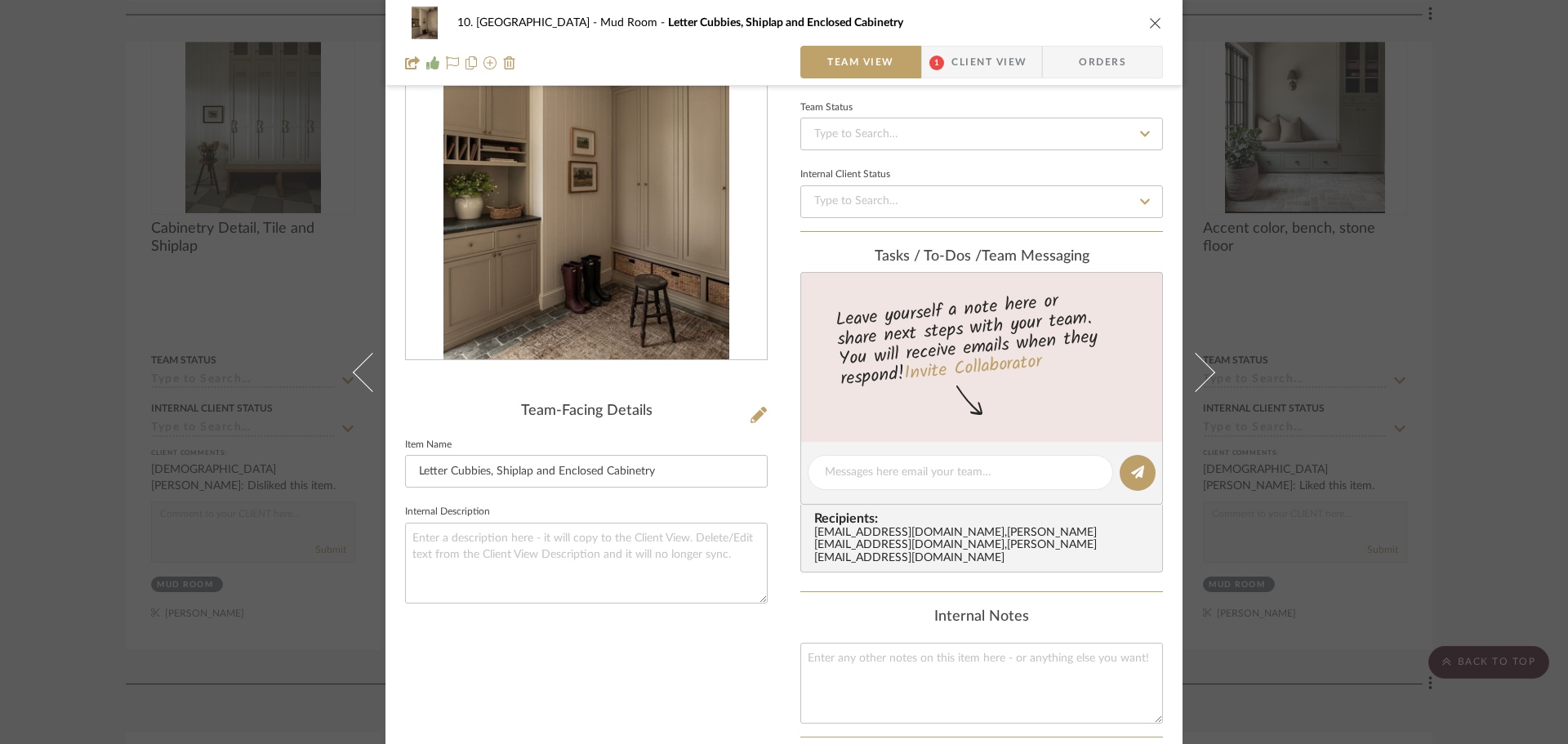
click at [67, 394] on div "10. Vignola Mud Room Letter Cubbies, Shiplap and Enclosed Cabinetry Team View 1…" at bounding box center [784, 372] width 1568 height 744
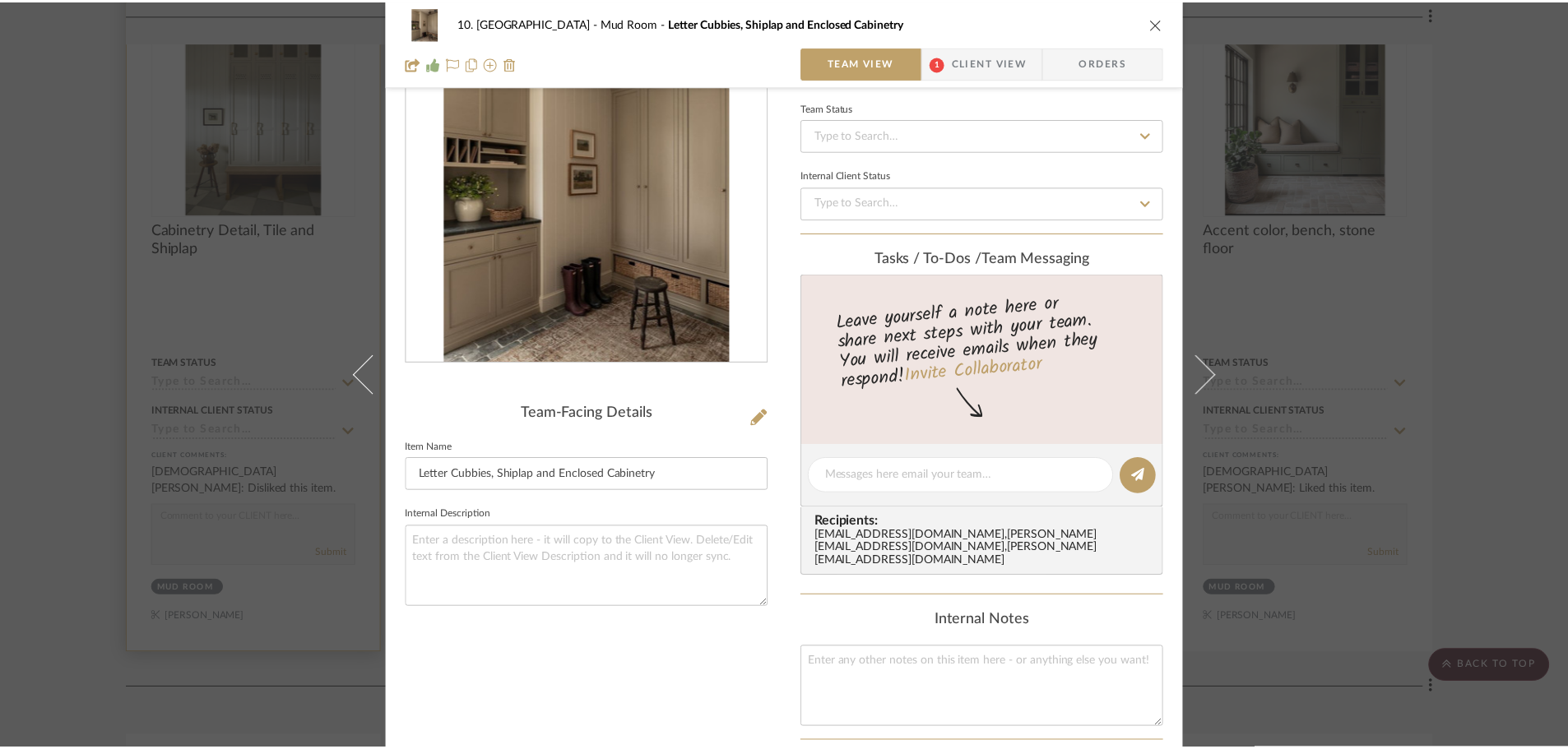
scroll to position [3946, 0]
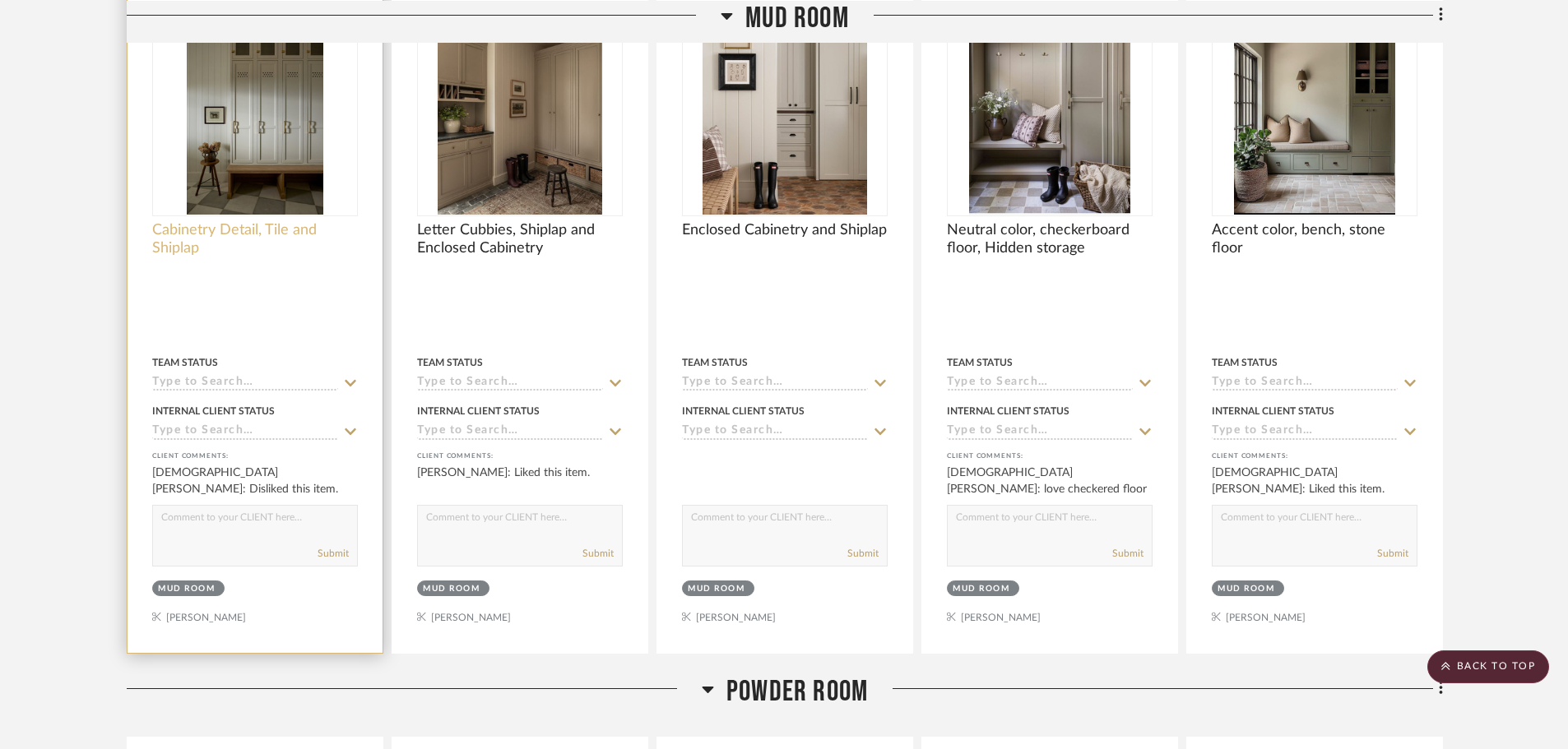
click at [199, 235] on span "Cabinetry Detail, Tile and Shiplap" at bounding box center [255, 238] width 206 height 36
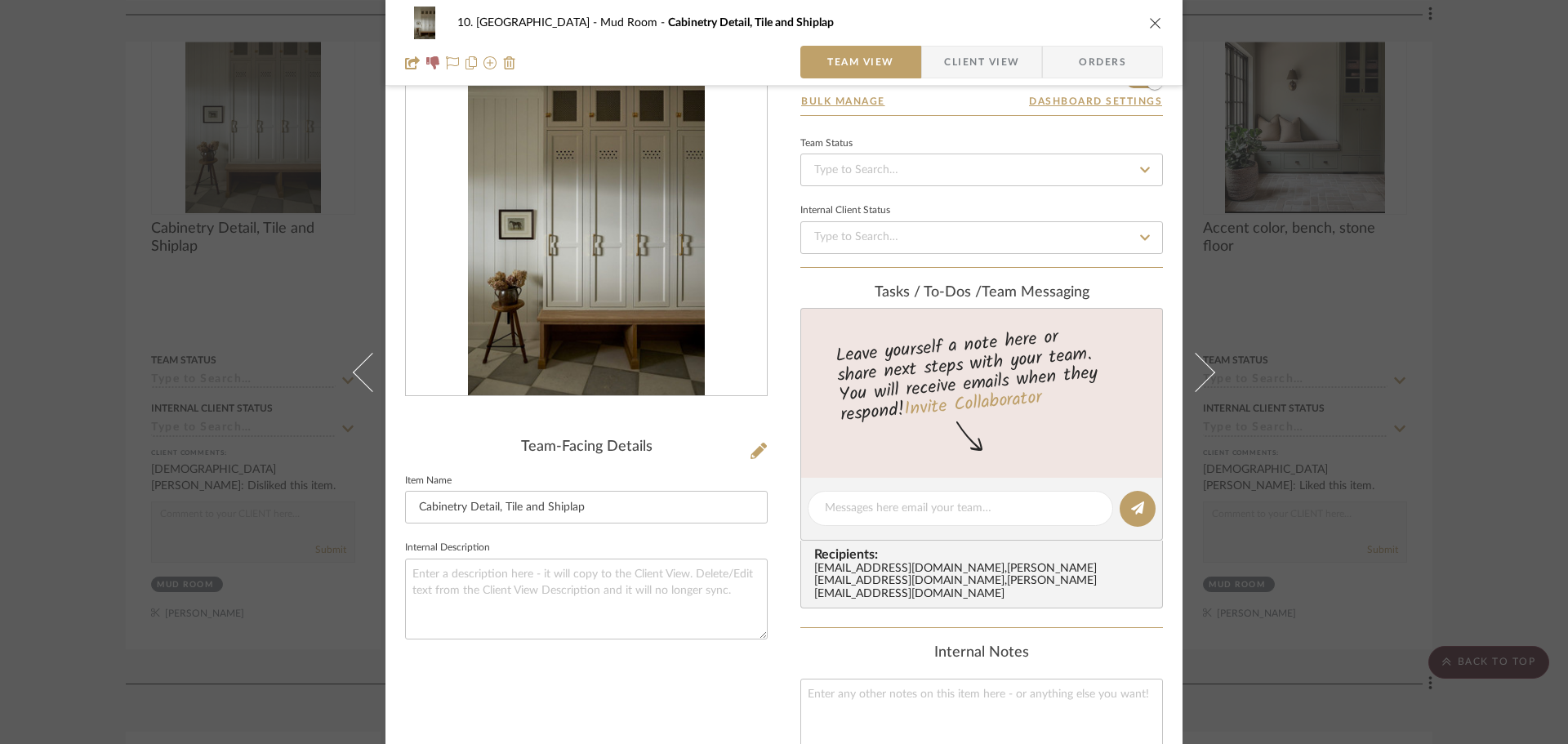
scroll to position [0, 0]
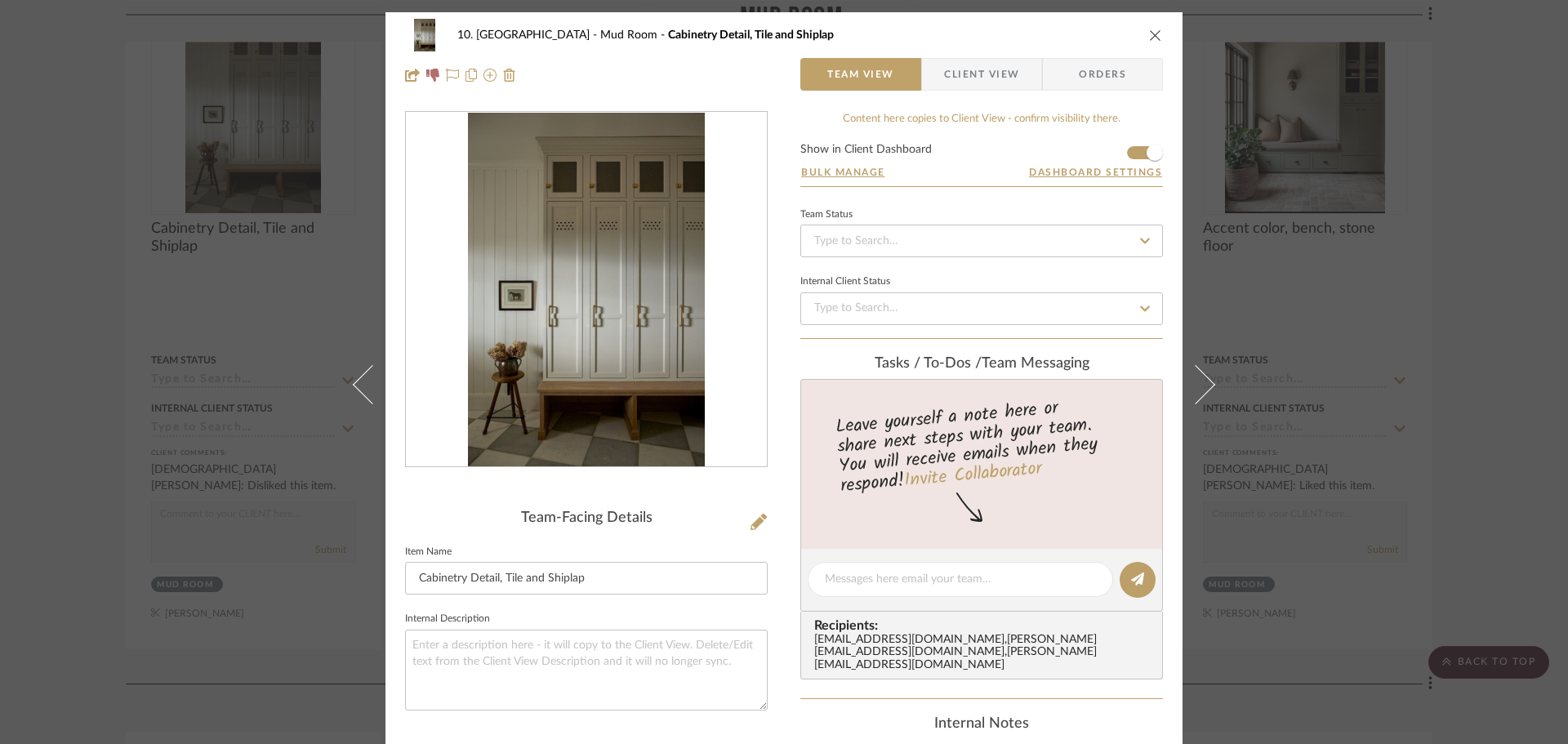
click at [972, 60] on span "Client View" at bounding box center [981, 74] width 75 height 33
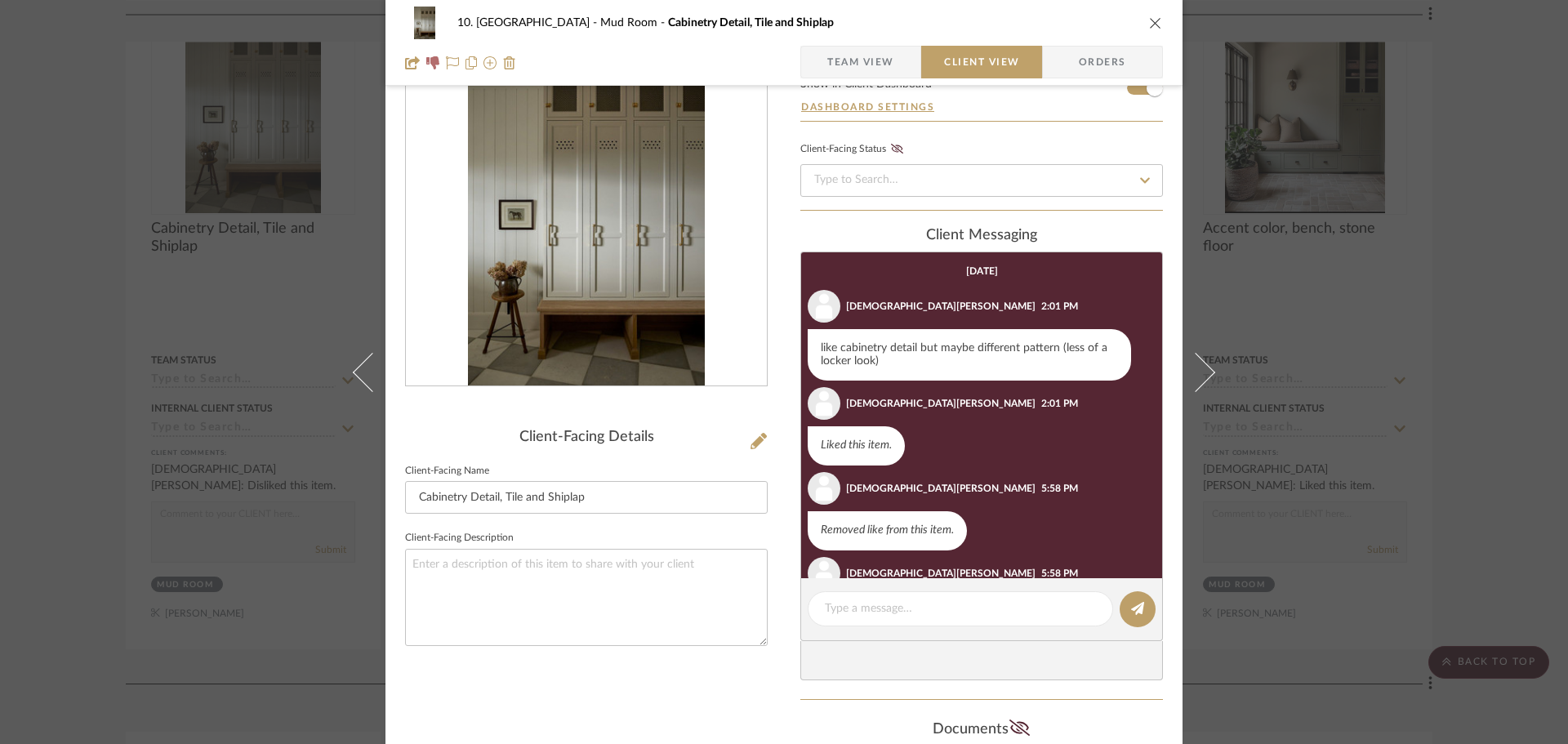
scroll to position [245, 0]
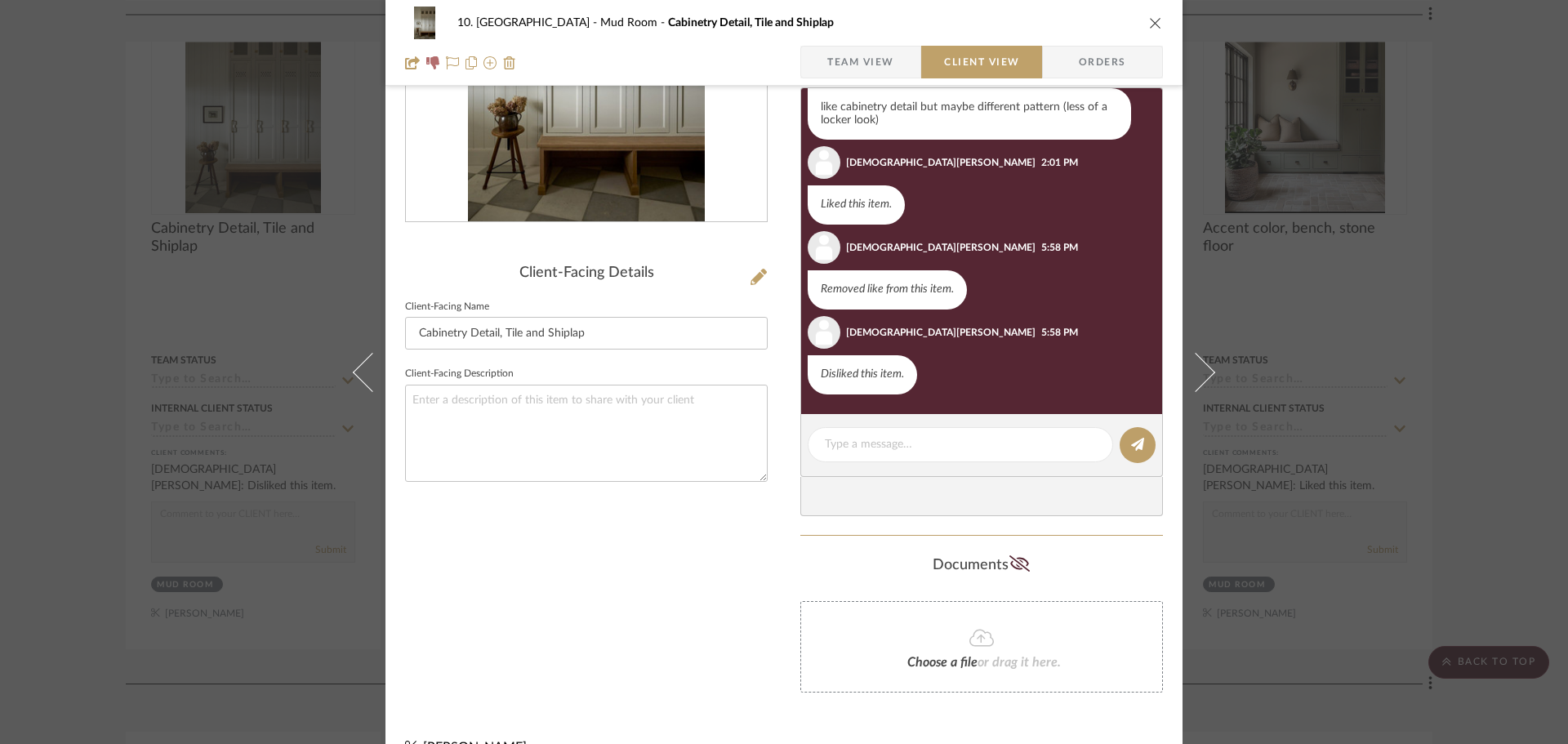
drag, startPoint x: 890, startPoint y: 121, endPoint x: 796, endPoint y: 106, distance: 95.2
click at [801, 106] on li "Christiana Vignola 2:01 PM like cabinetry detail but maybe different pattern (l…" at bounding box center [981, 95] width 361 height 91
copy div "like cabinetry detail but maybe different pattern (less of a locker look)"
click at [861, 53] on span "Team View" at bounding box center [860, 62] width 67 height 33
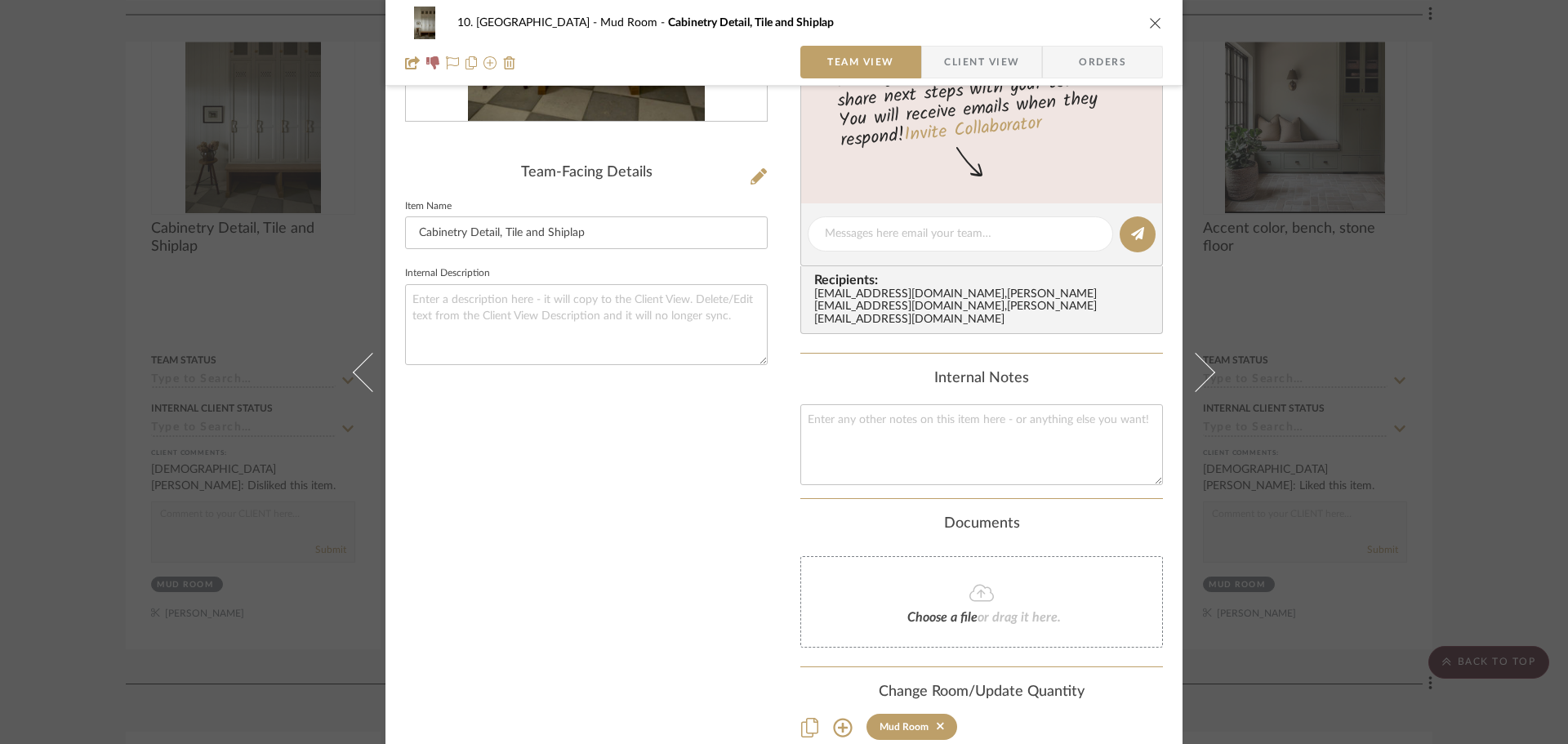
scroll to position [433, 0]
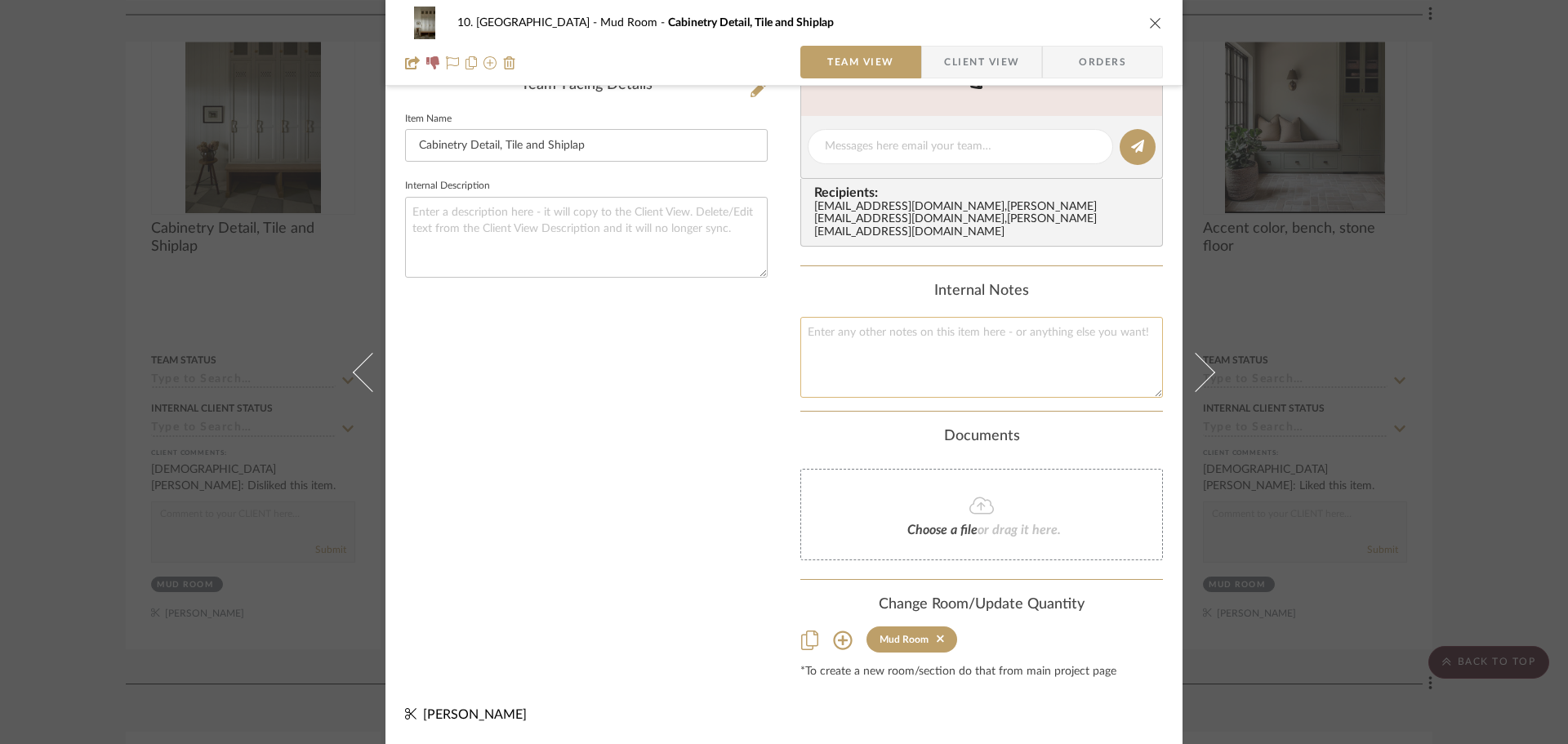
click at [995, 357] on textarea at bounding box center [981, 357] width 362 height 81
paste textarea "like cabinetry detail but maybe different pattern (less of a locker look)"
type textarea "like cabinetry detail but maybe different pattern (less of a locker look)"
click at [874, 426] on div "Content here copies to Client View - confirm visibility there. Show in Client D…" at bounding box center [981, 178] width 362 height 1000
click at [1489, 360] on div "10. Vignola Mud Room Cabinetry Detail, Tile and Shiplap Team View Client View O…" at bounding box center [784, 372] width 1568 height 744
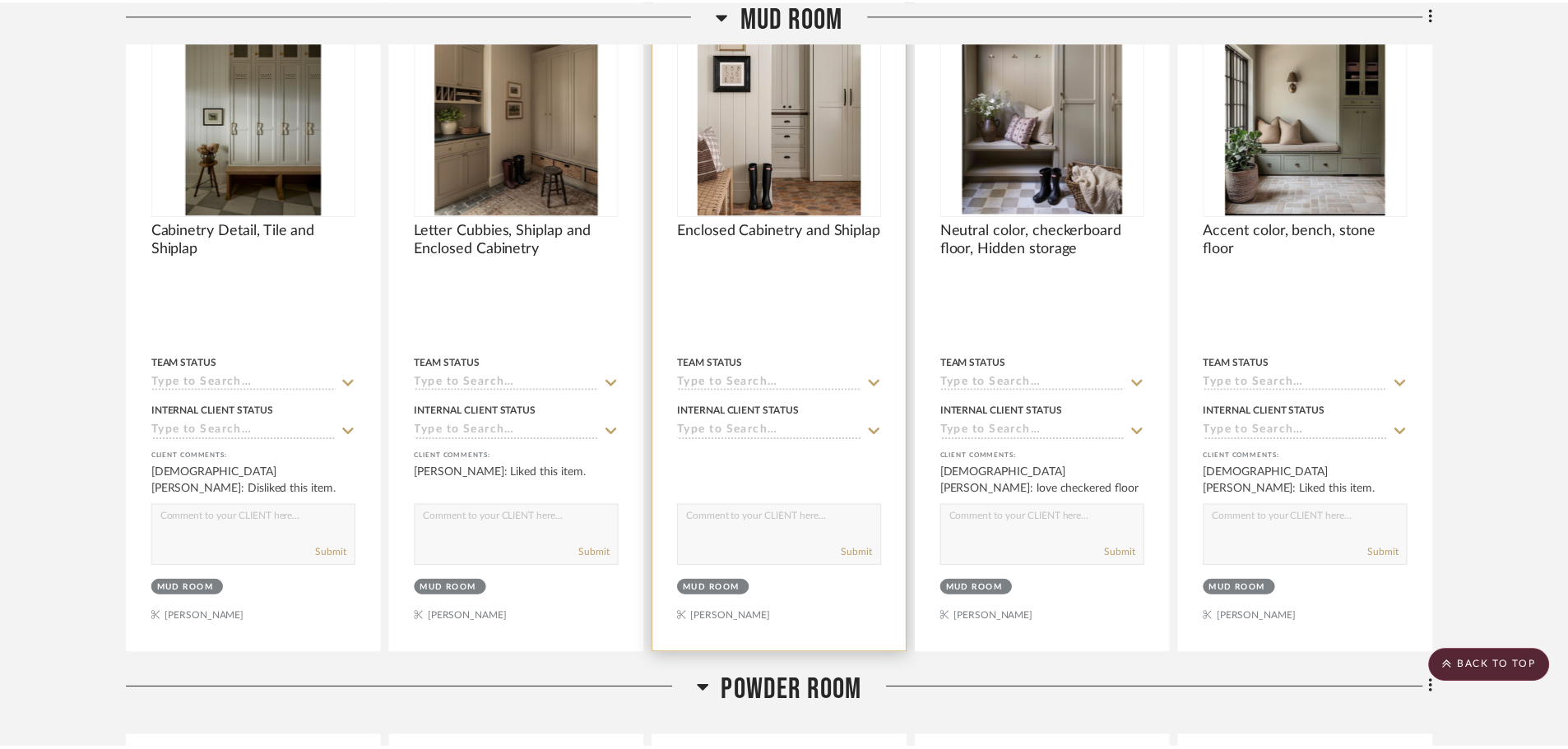
scroll to position [3946, 0]
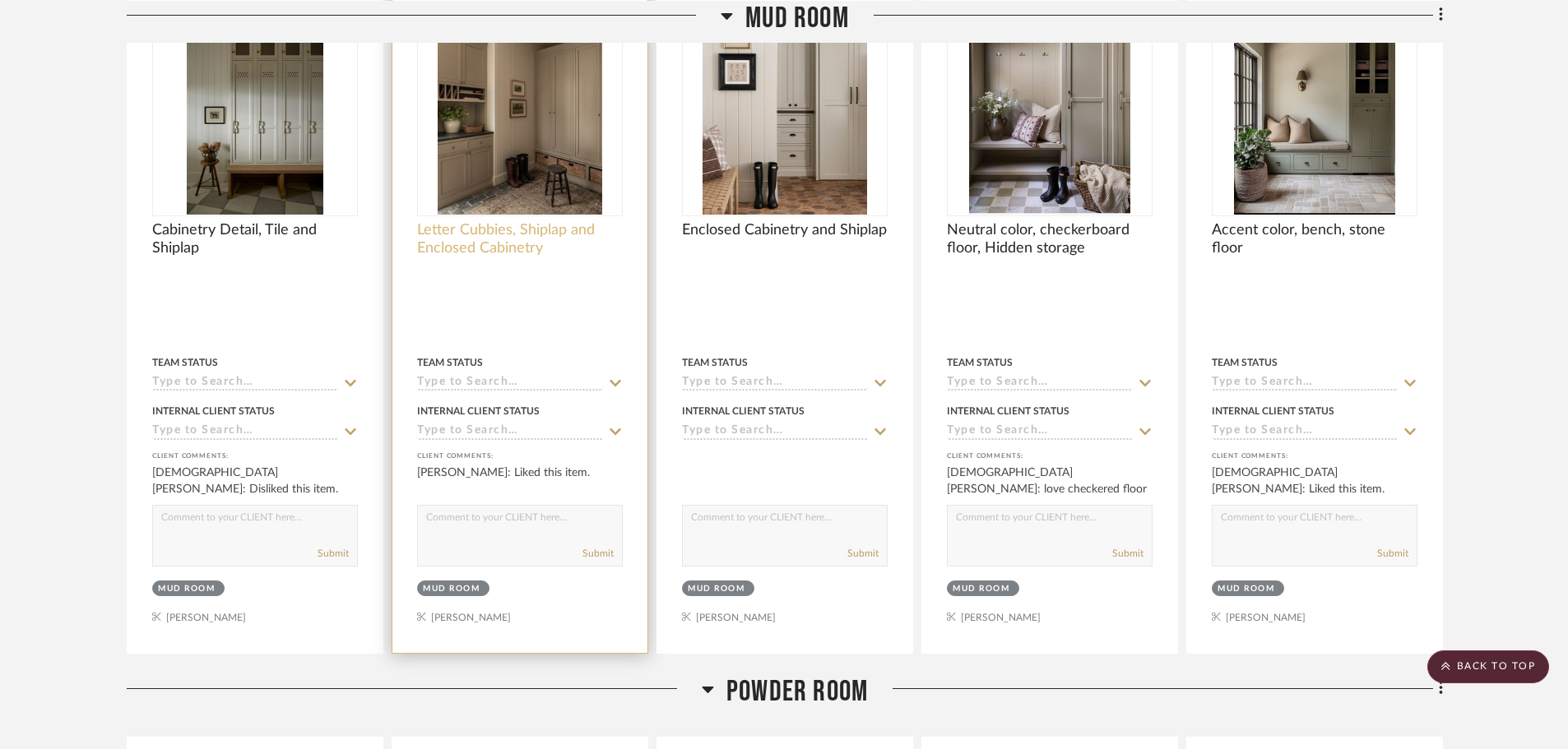
click at [460, 229] on span "Letter Cubbies, Shiplap and Enclosed Cabinetry" at bounding box center [520, 238] width 206 height 36
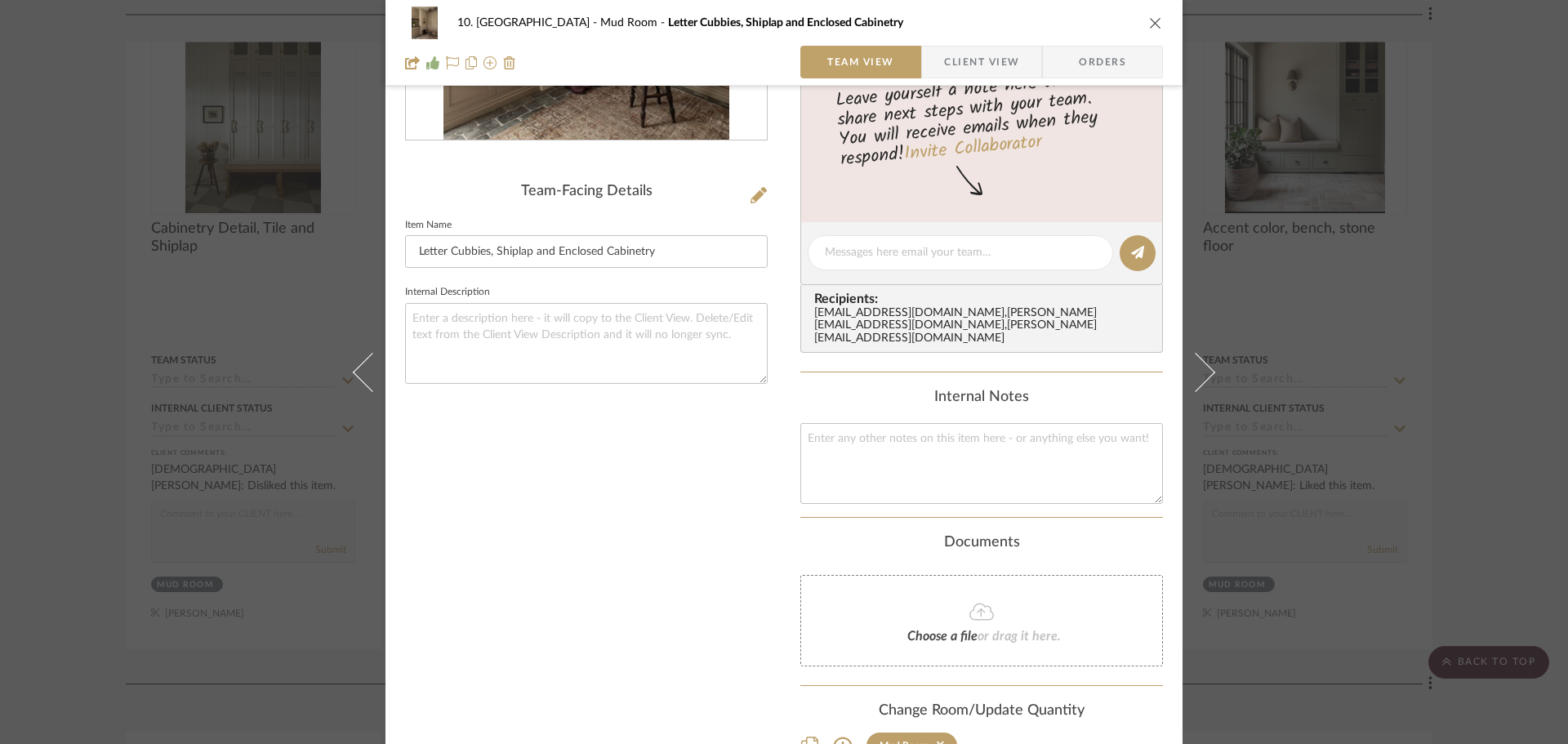
scroll to position [0, 0]
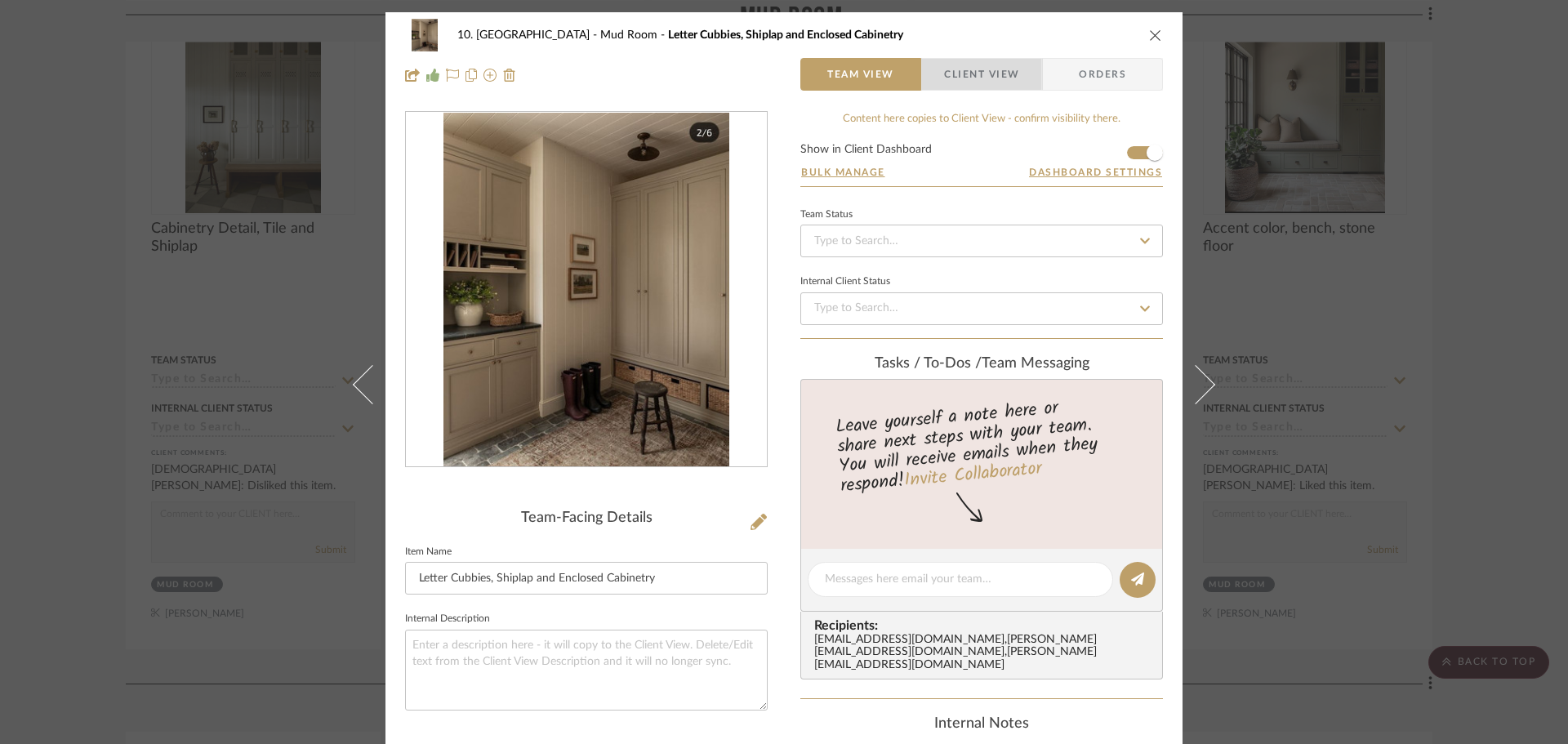
click at [972, 69] on span "Client View" at bounding box center [981, 74] width 75 height 33
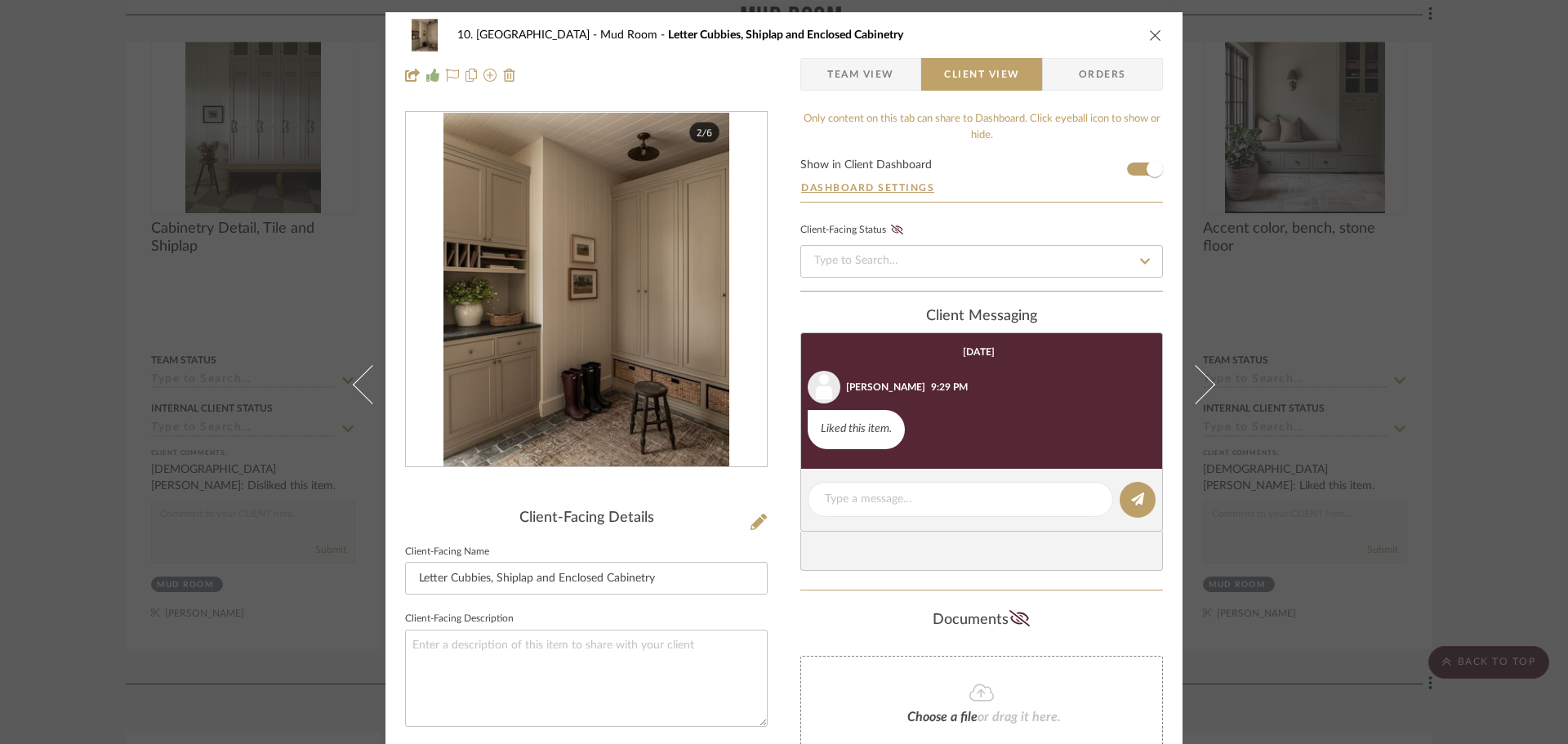
click at [1445, 396] on div "10. Vignola Mud Room Letter Cubbies, Shiplap and Enclosed Cabinetry Team View C…" at bounding box center [784, 372] width 1568 height 744
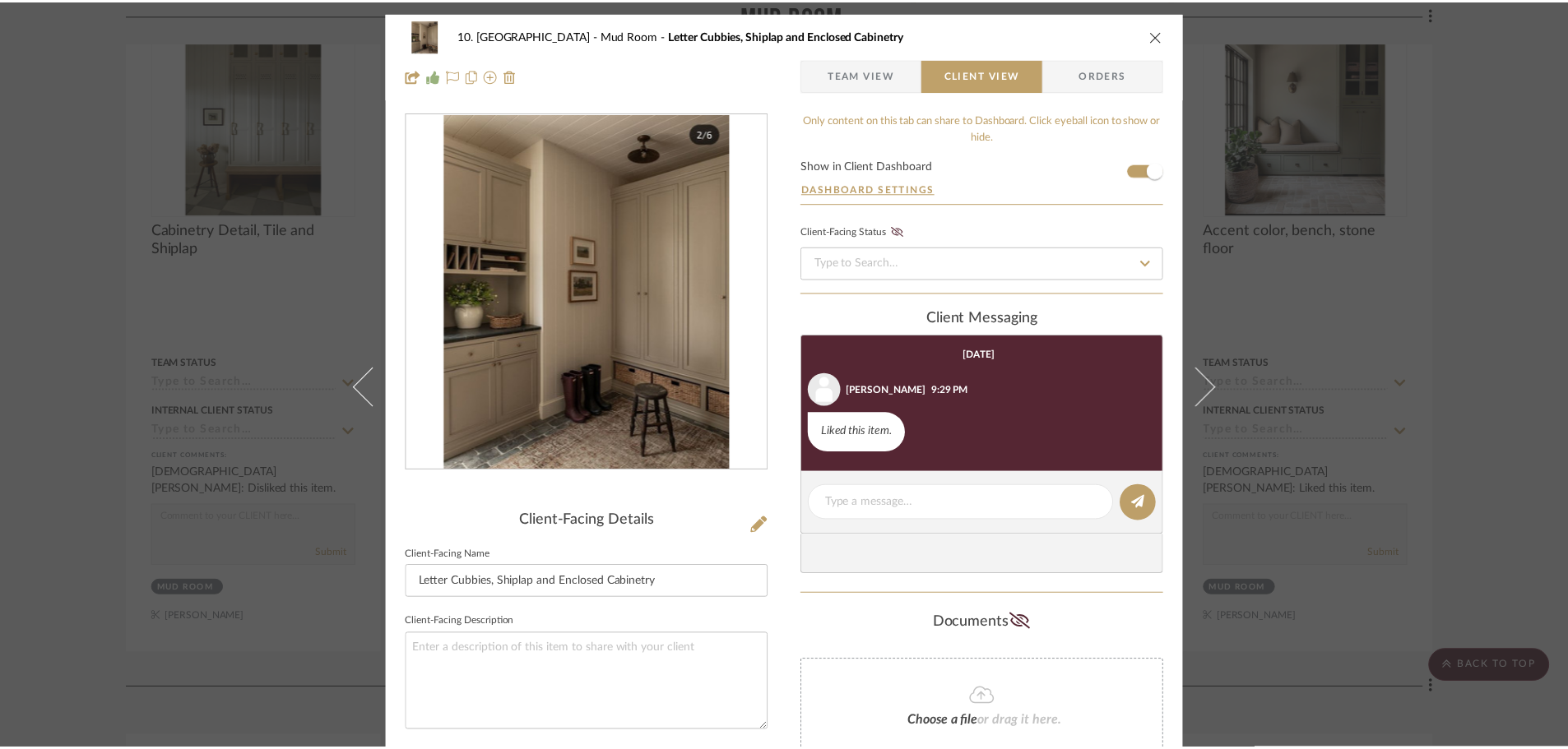
scroll to position [3946, 0]
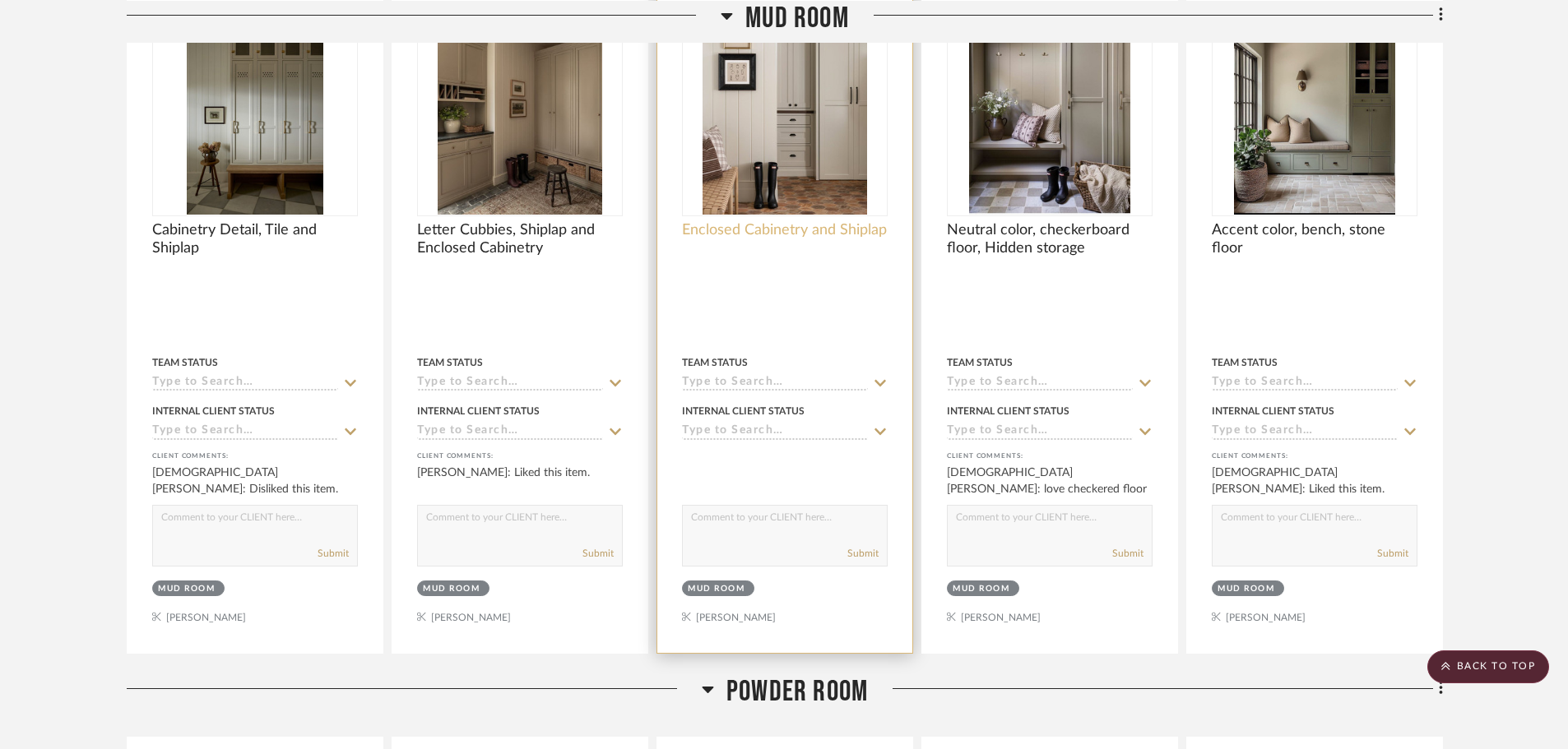
click at [778, 235] on span "Enclosed Cabinetry and Shiplap" at bounding box center [784, 229] width 205 height 18
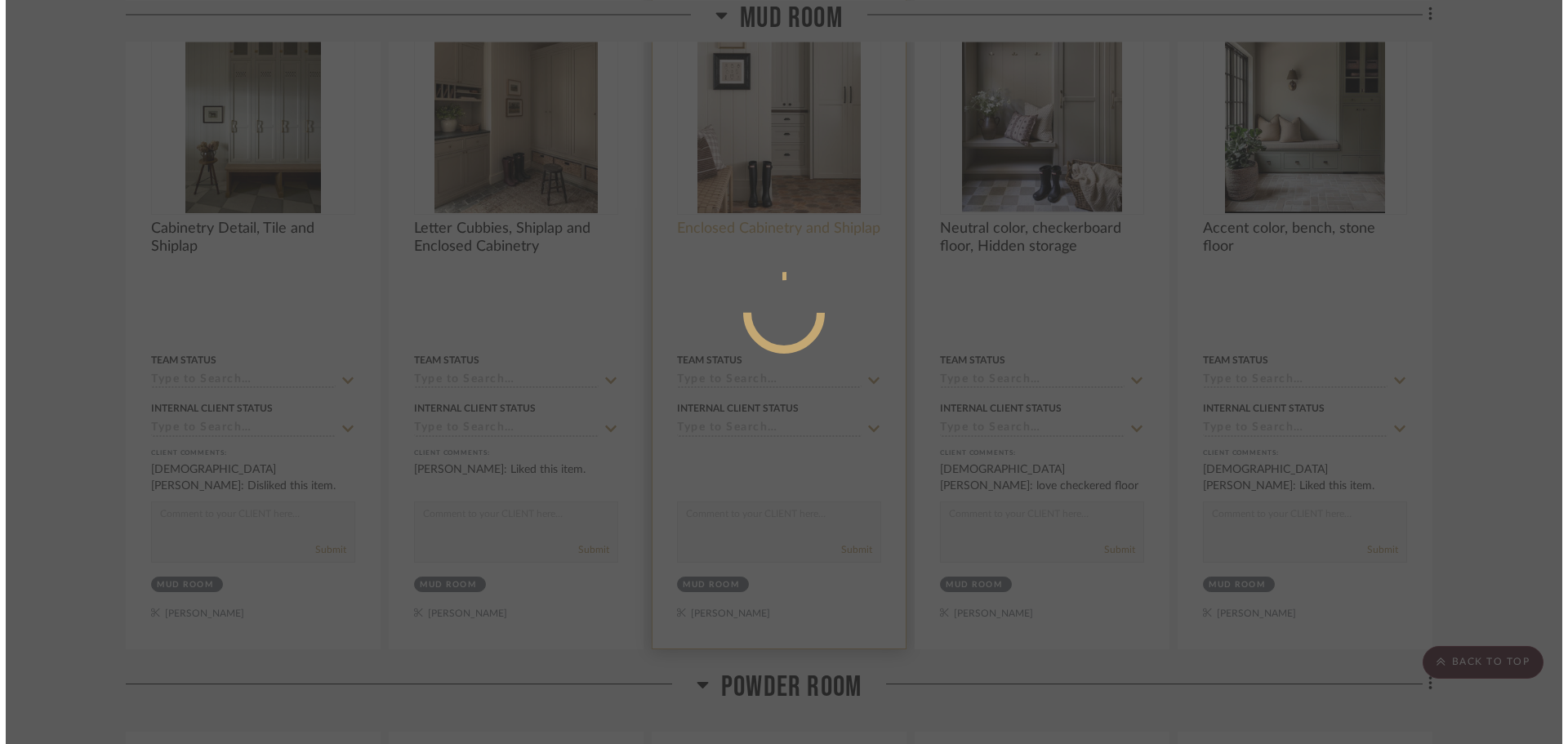
scroll to position [0, 0]
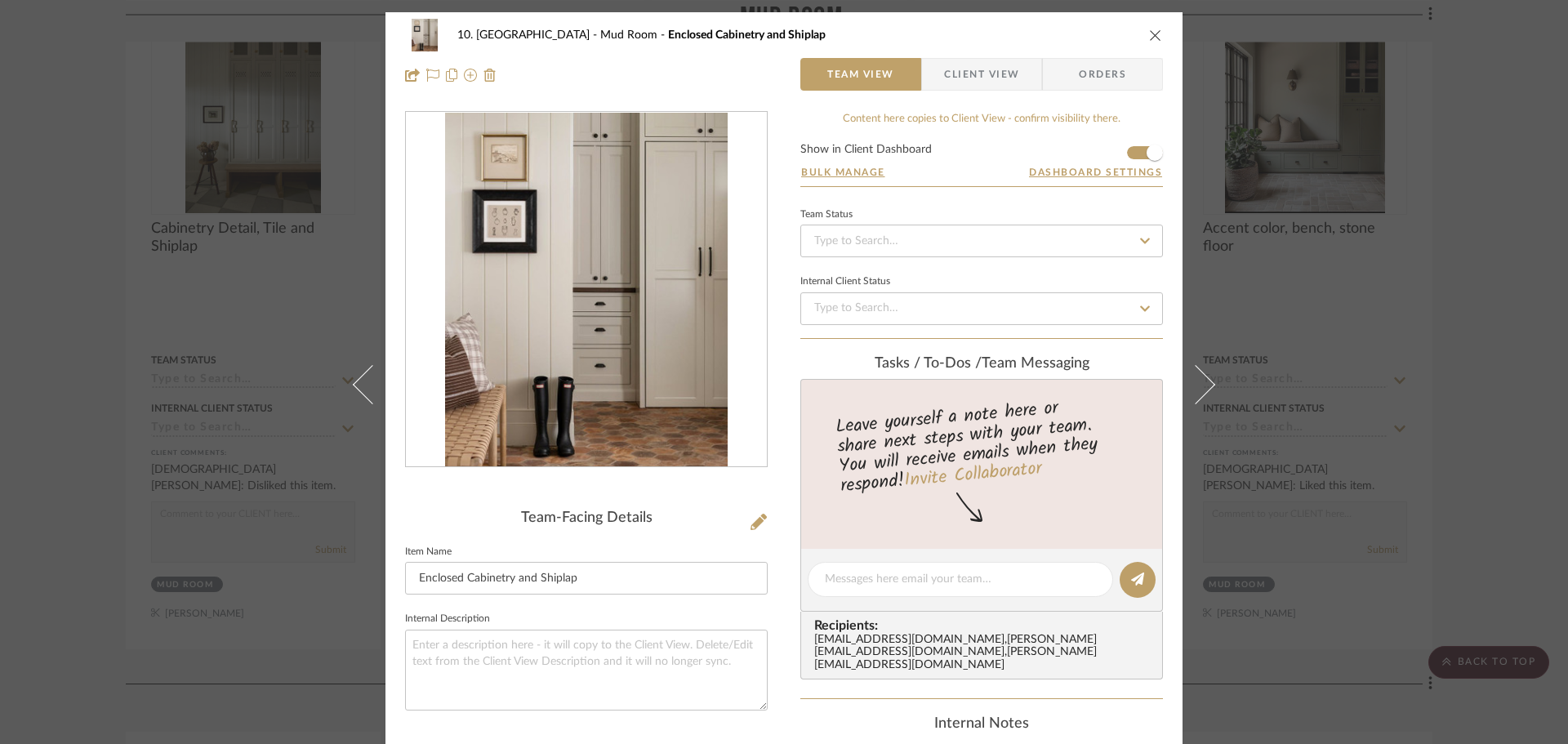
click at [995, 72] on span "Client View" at bounding box center [981, 74] width 75 height 33
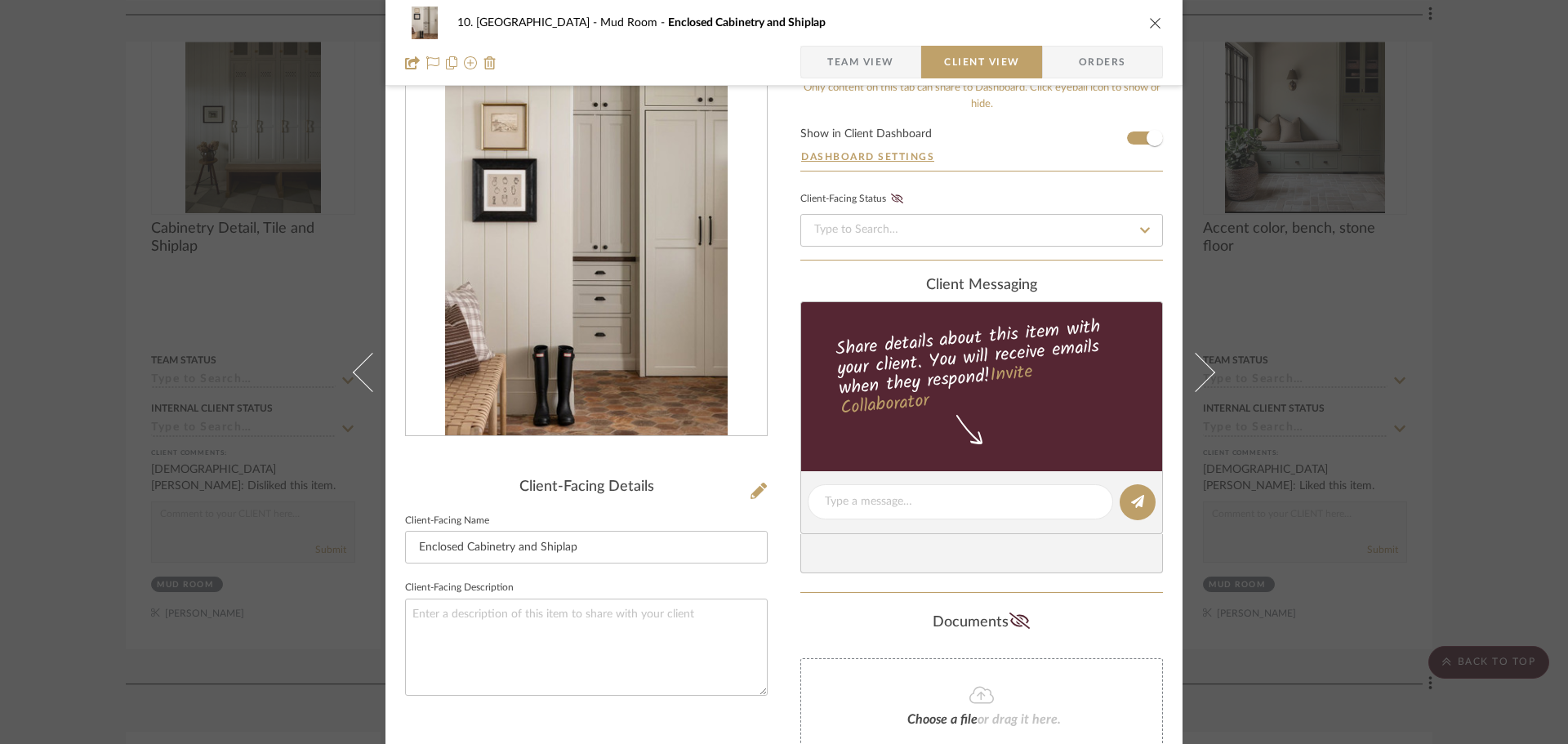
scroll to position [121, 0]
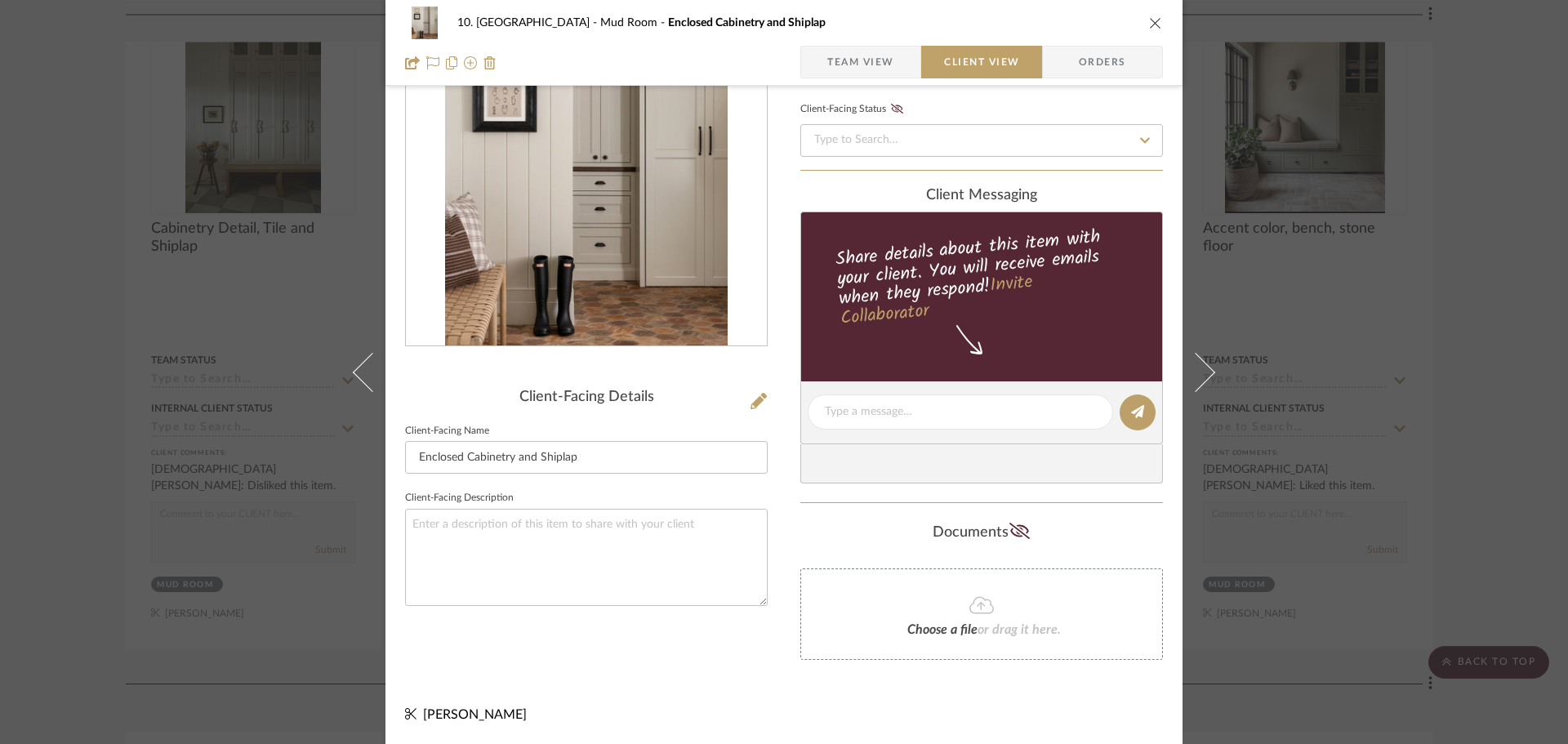
click at [1489, 356] on div "10. Vignola Mud Room Enclosed Cabinetry and Shiplap Team View Client View Order…" at bounding box center [784, 372] width 1568 height 744
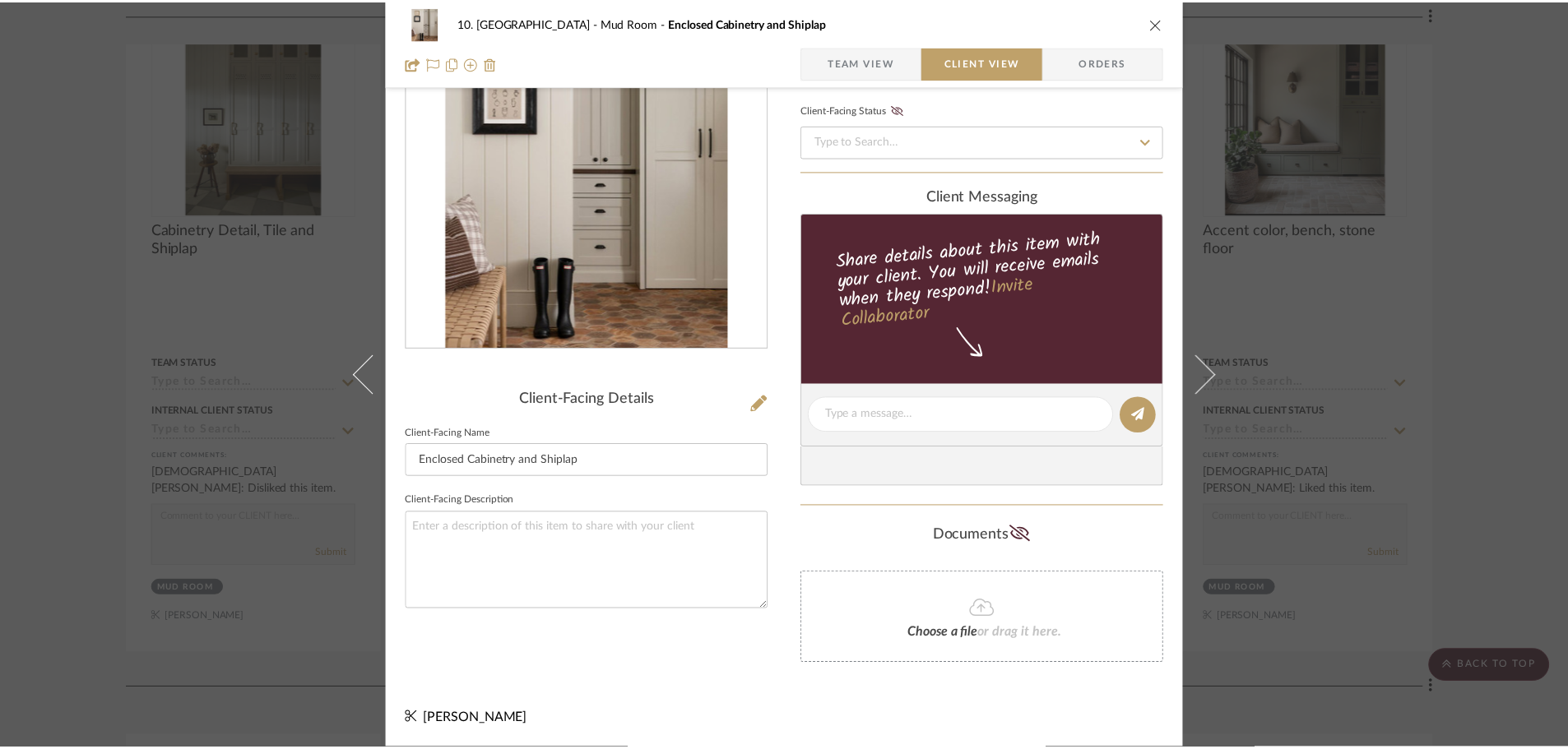
scroll to position [3946, 0]
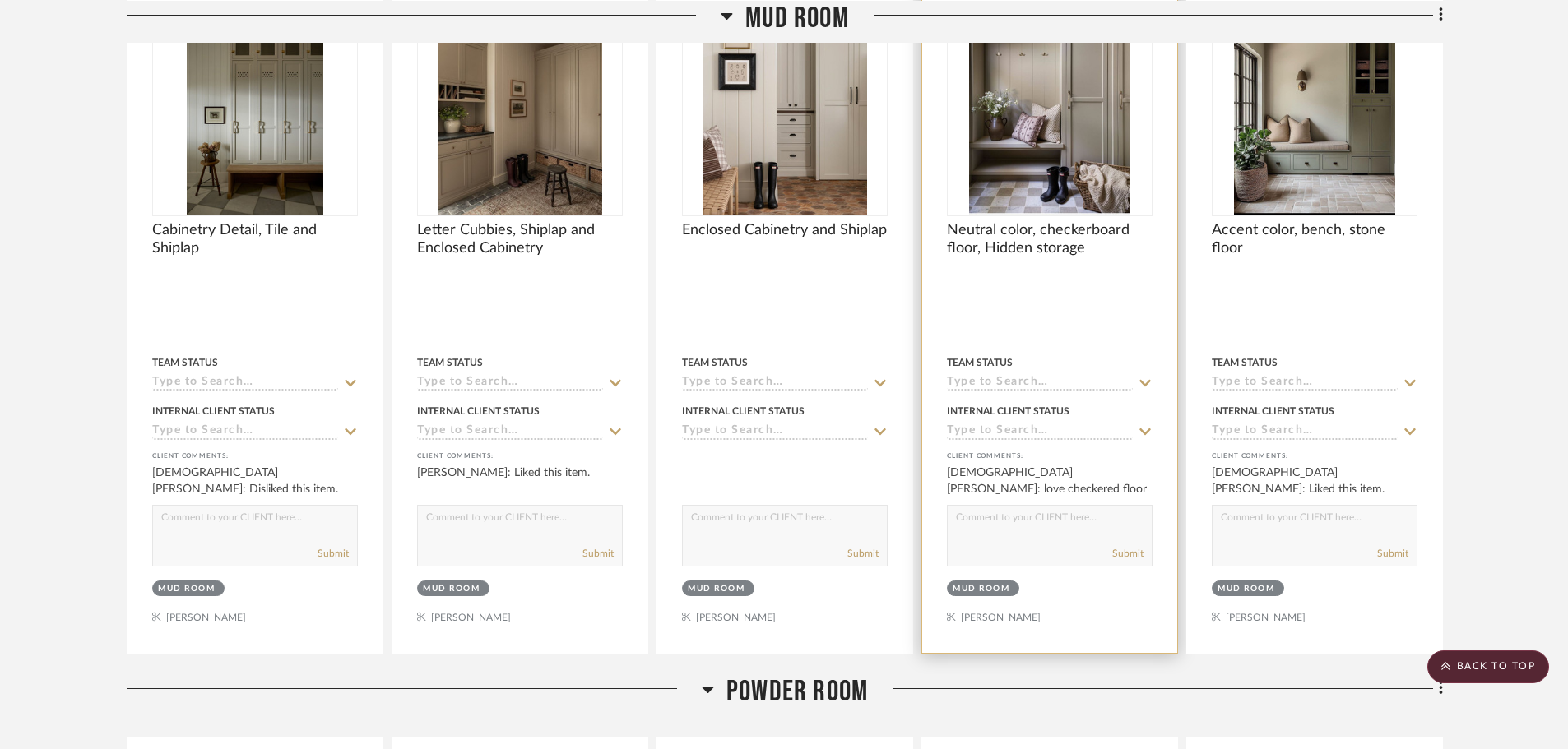
click at [1012, 209] on img "0" at bounding box center [1049, 112] width 161 height 206
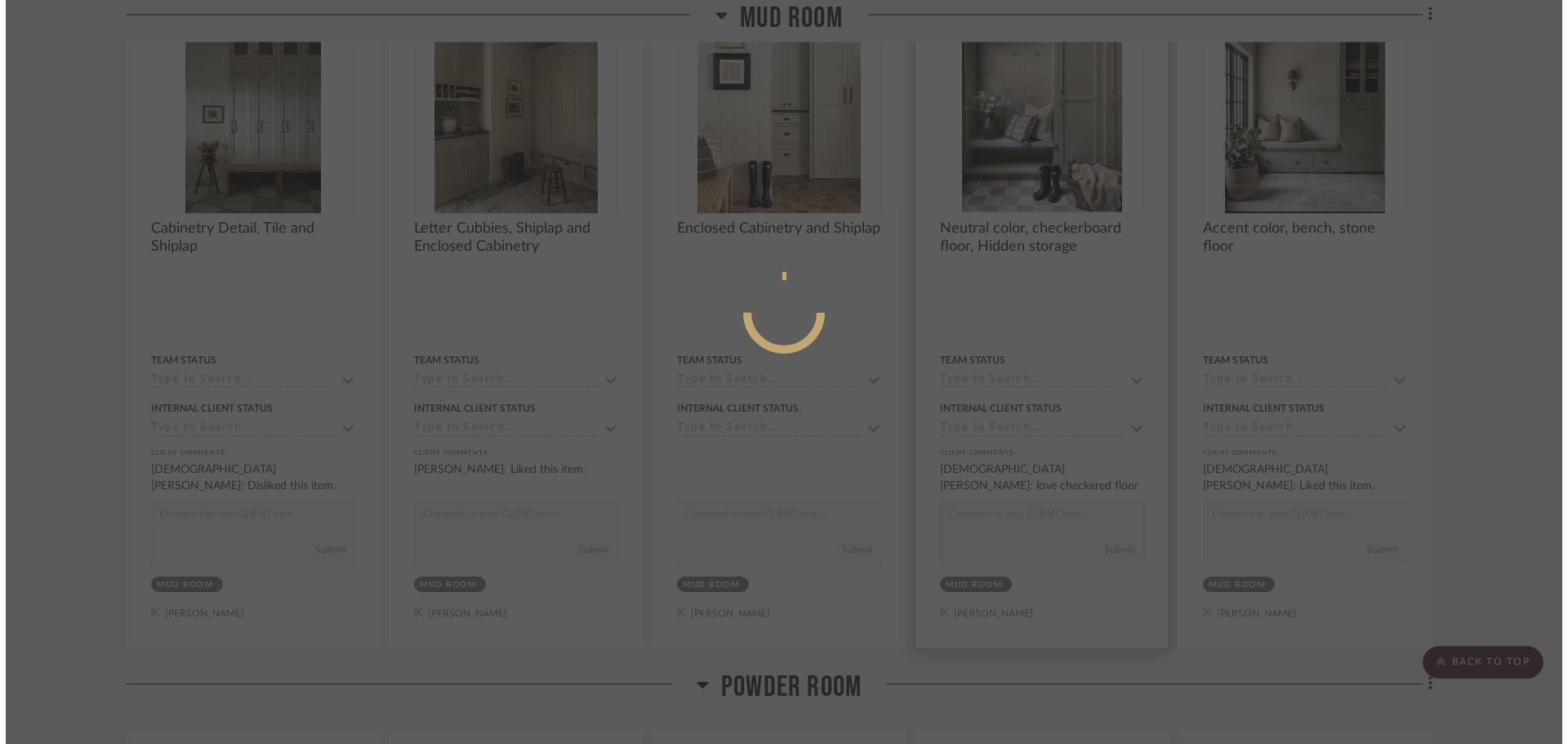
scroll to position [0, 0]
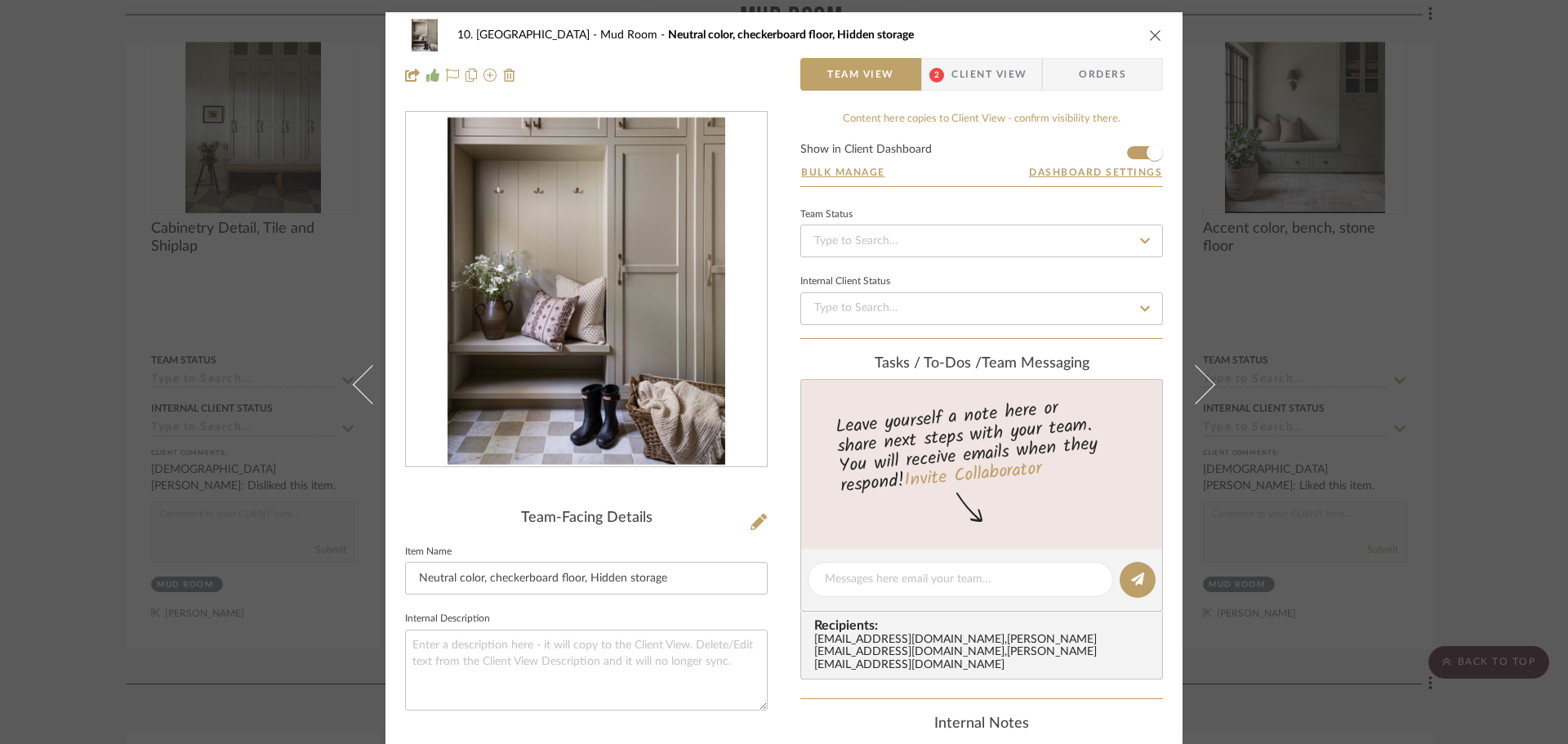
click at [973, 71] on span "Client View" at bounding box center [989, 74] width 75 height 33
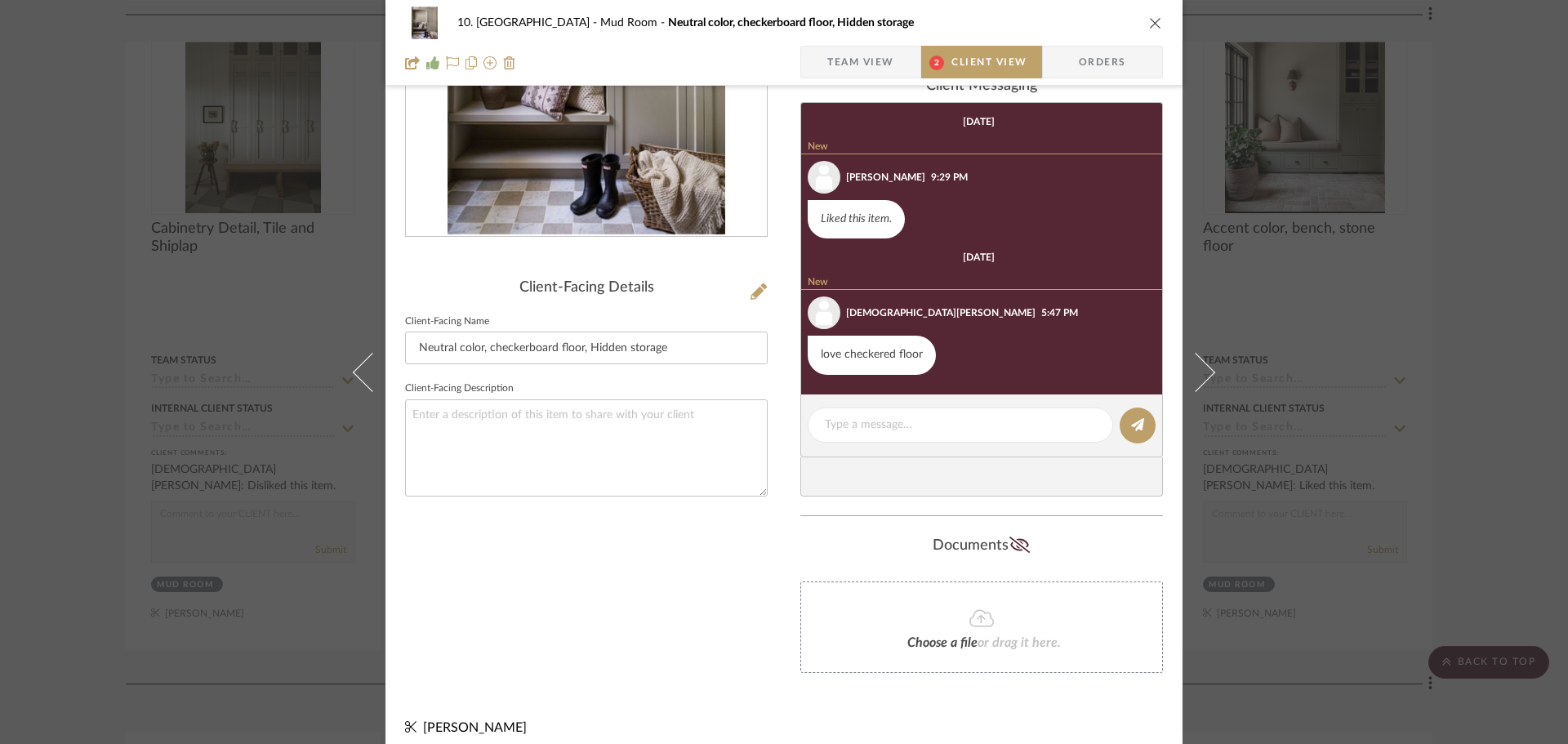
scroll to position [244, 0]
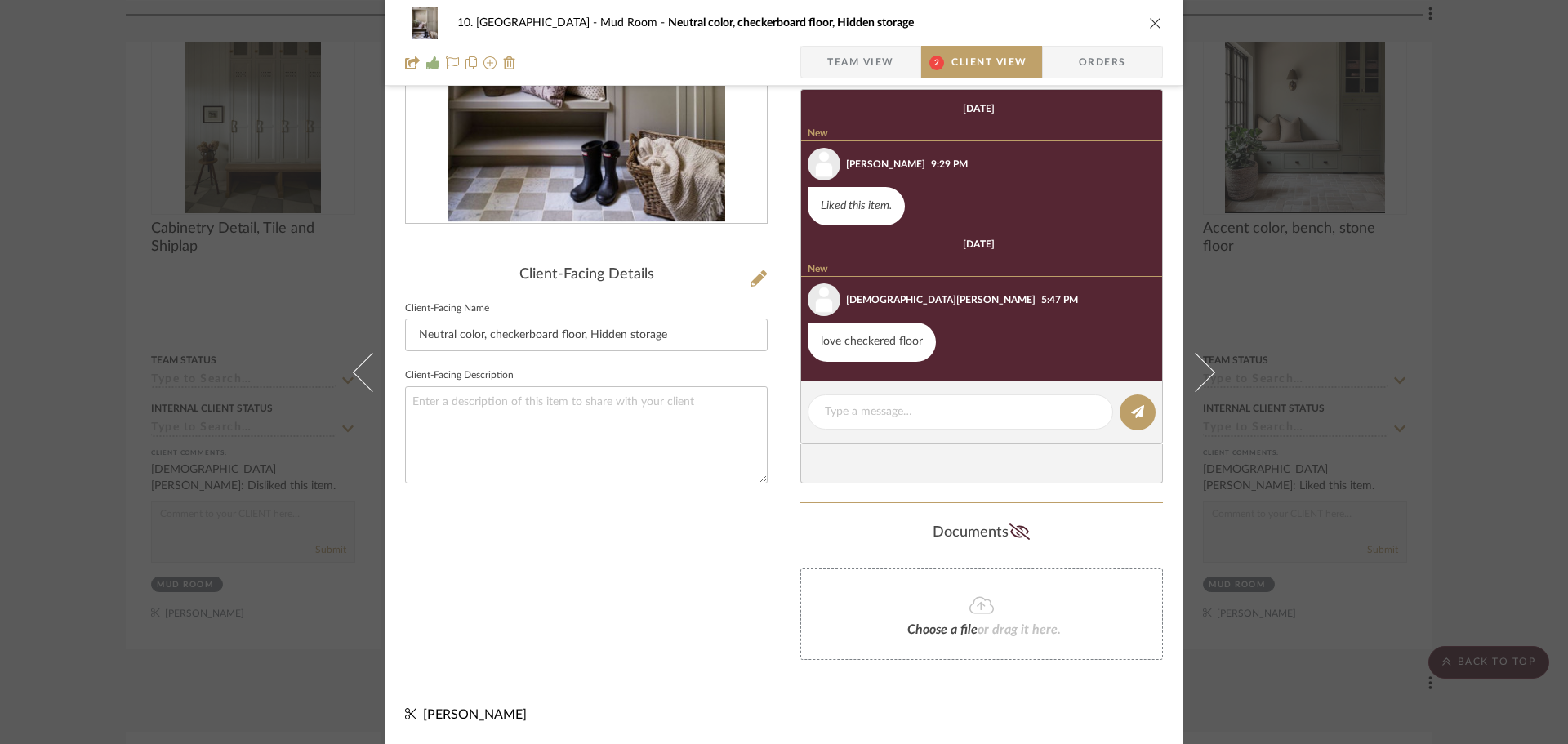
drag, startPoint x: 923, startPoint y: 337, endPoint x: 808, endPoint y: 336, distance: 115.0
click at [808, 336] on div "love checkered floor" at bounding box center [871, 341] width 128 height 39
copy div "love checkered floor"
click at [856, 67] on span "Team View" at bounding box center [860, 62] width 67 height 33
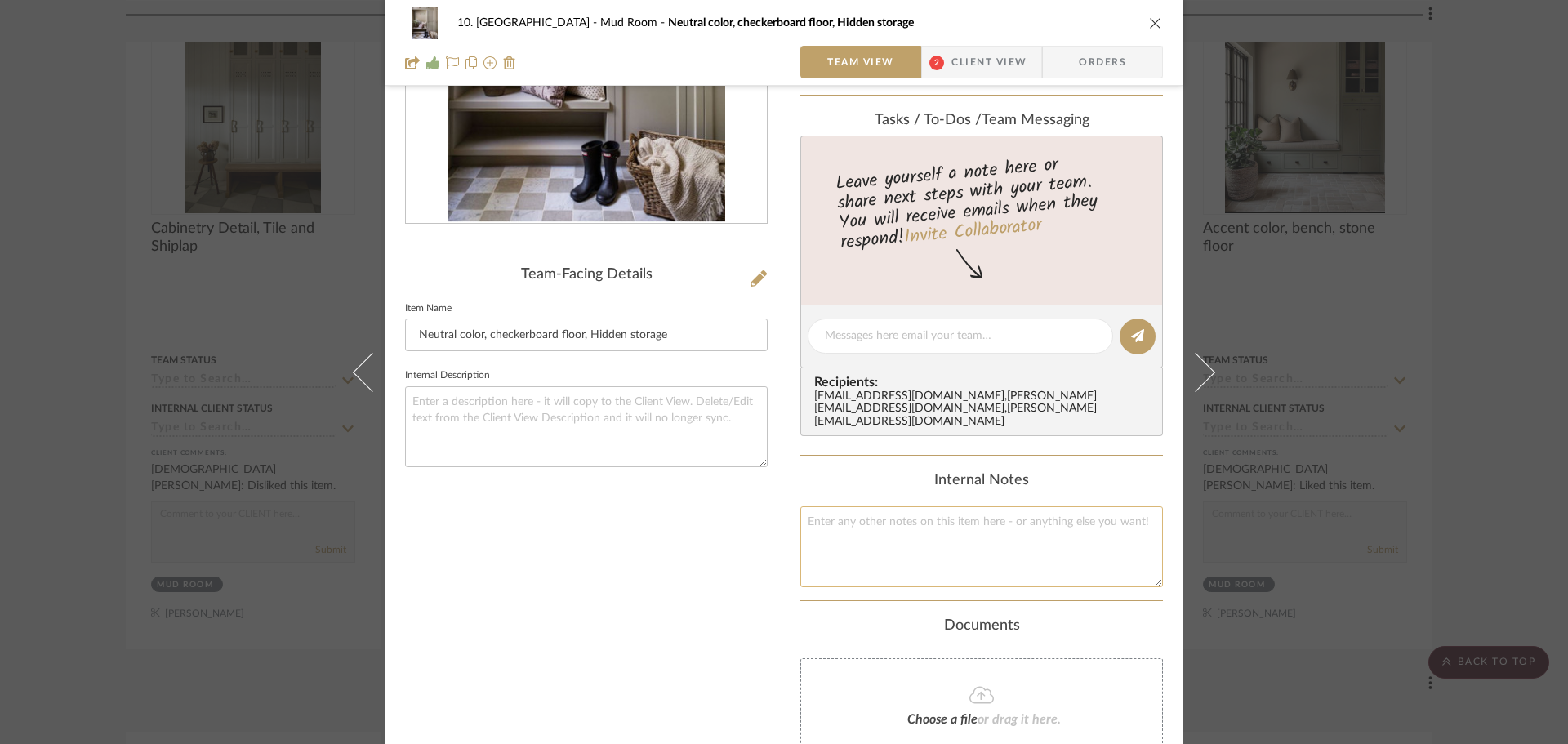
click at [910, 540] on textarea at bounding box center [981, 546] width 362 height 81
paste textarea "love checkered floor"
type textarea "love checkered floor"
click at [1123, 472] on div "Internal Notes" at bounding box center [981, 480] width 362 height 18
click at [1443, 442] on div "10. Vignola Mud Room Neutral color, checkerboard floor, Hidden storage Team Vie…" at bounding box center [784, 372] width 1568 height 744
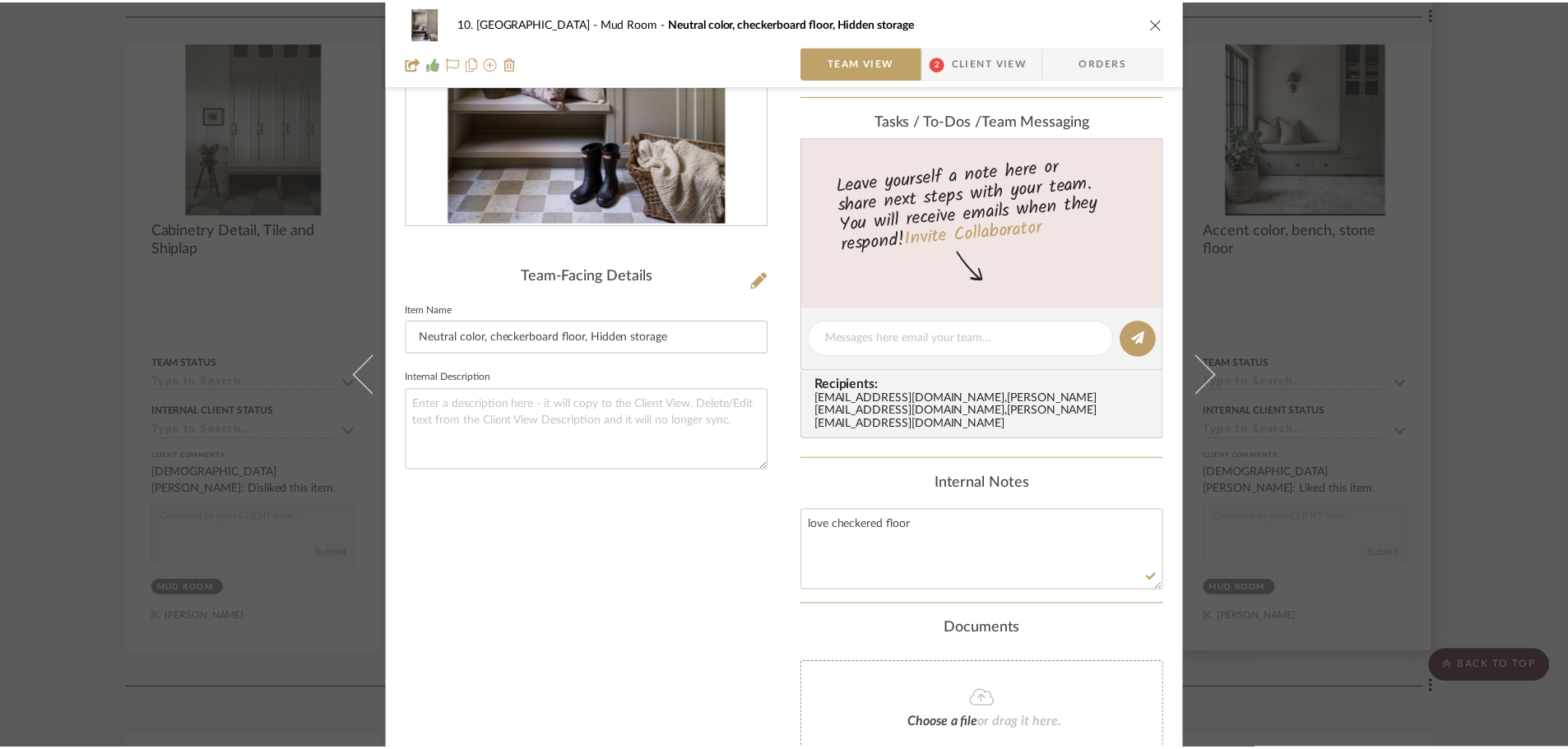
scroll to position [3946, 0]
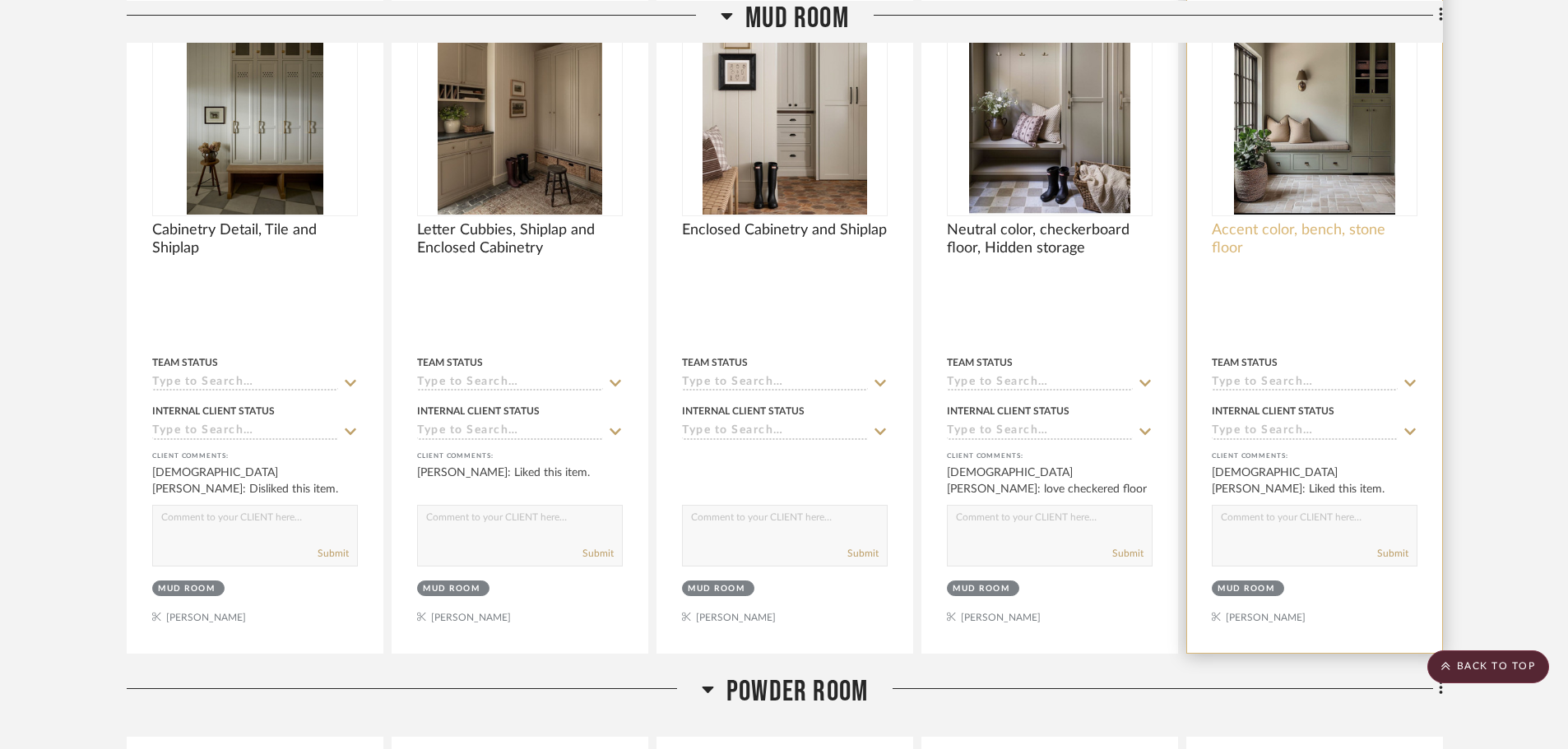
click at [1233, 226] on span "Accent color, bench, stone floor" at bounding box center [1314, 238] width 206 height 36
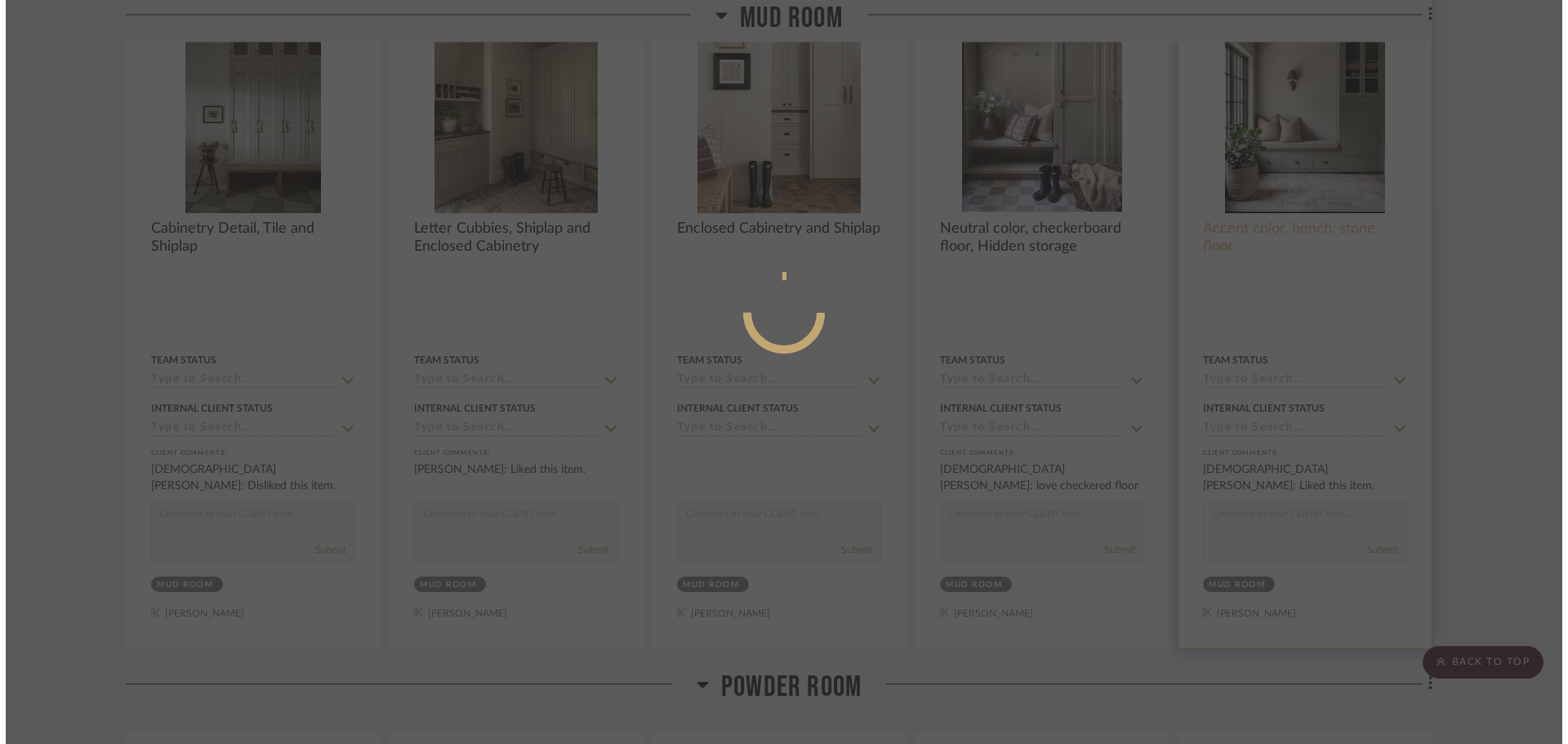
scroll to position [0, 0]
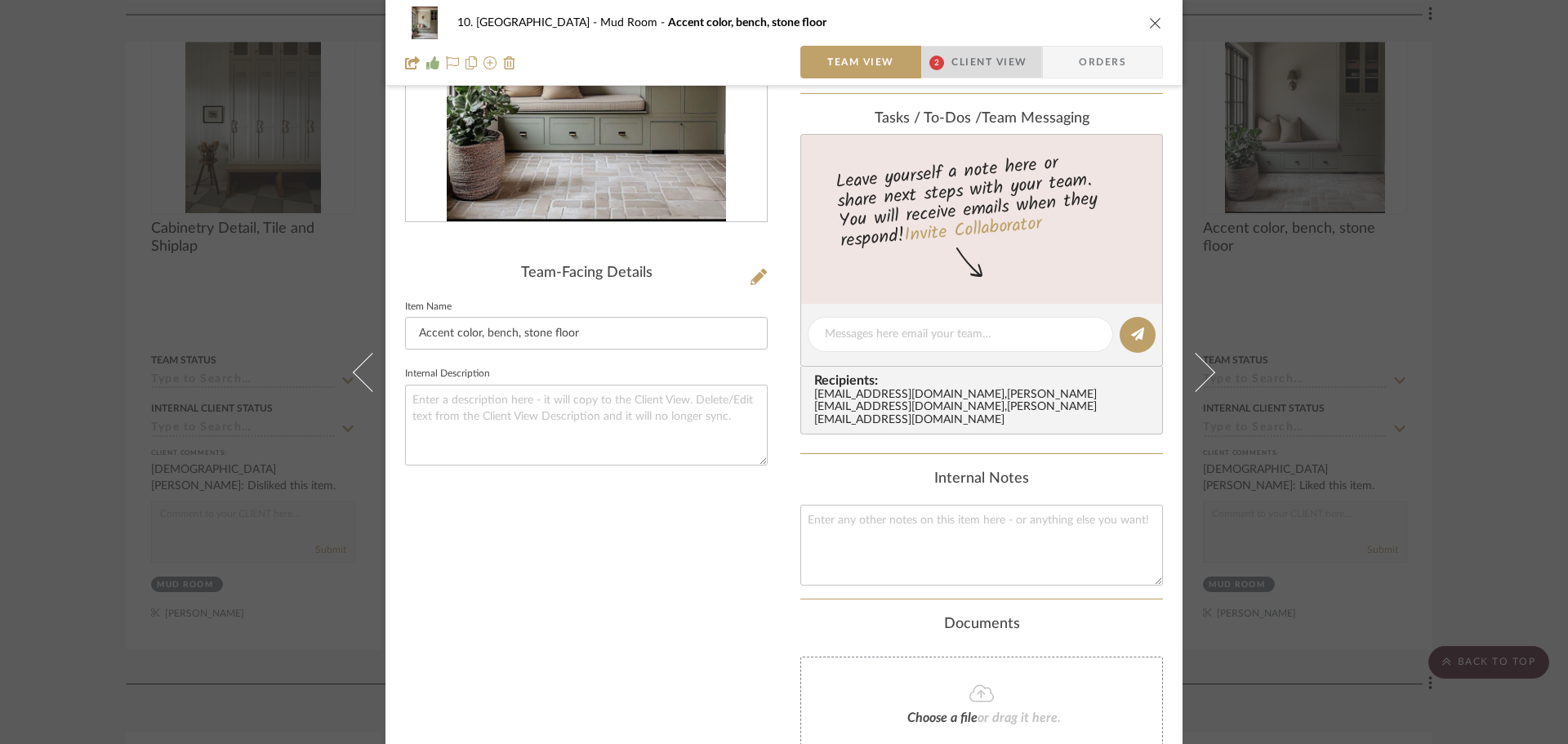
click at [973, 59] on span "Client View" at bounding box center [989, 62] width 75 height 33
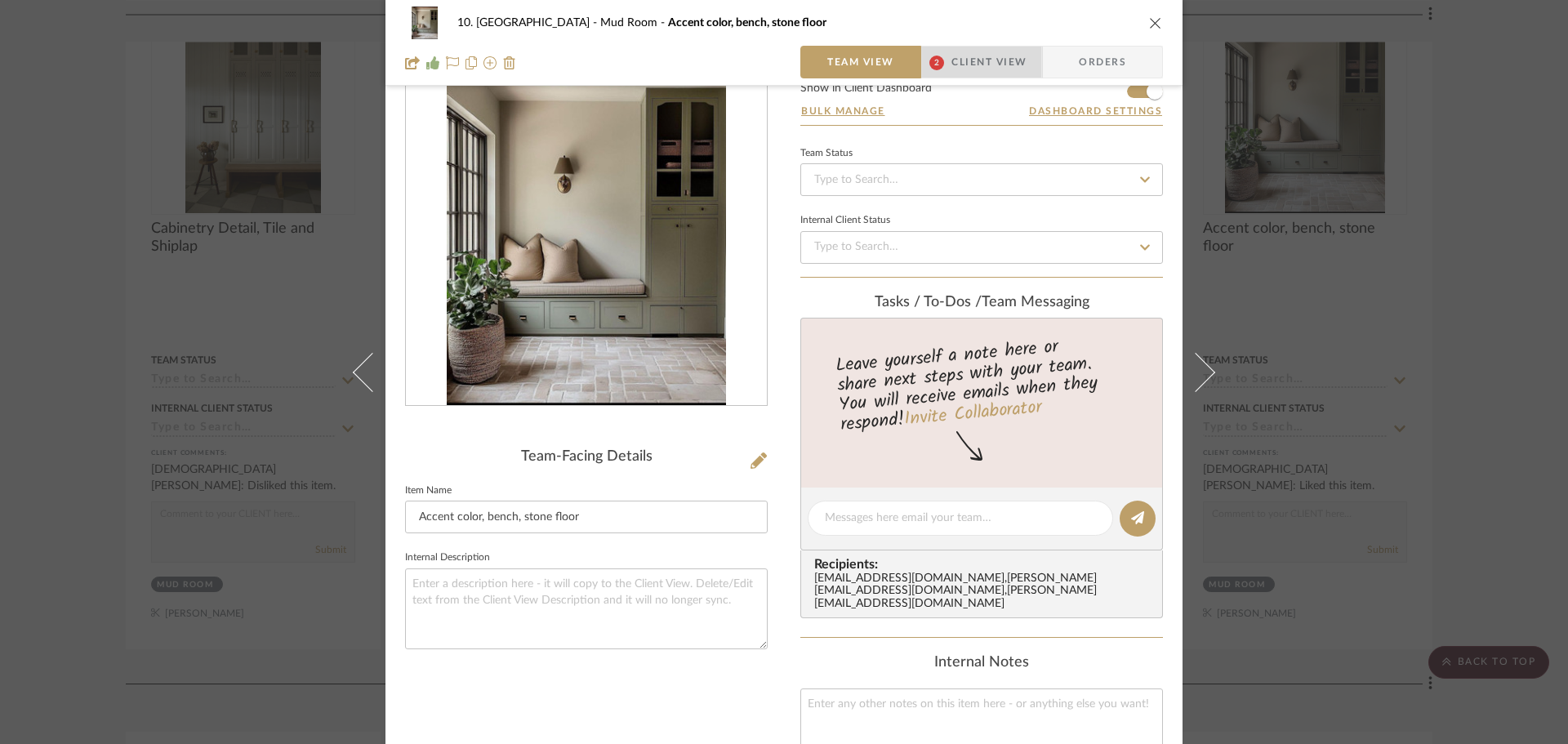
scroll to position [213, 0]
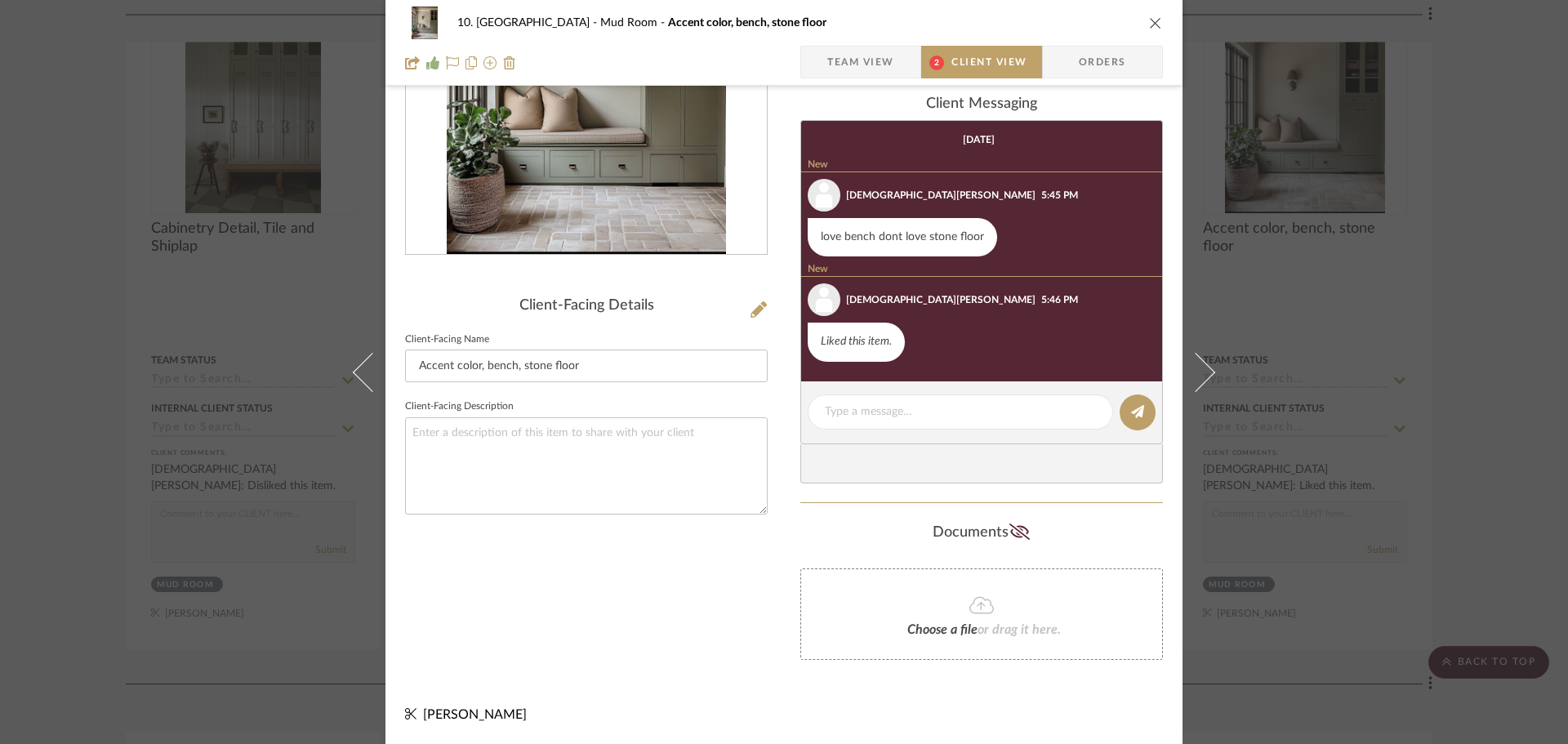
drag, startPoint x: 985, startPoint y: 232, endPoint x: 813, endPoint y: 228, distance: 172.0
click at [813, 228] on div "love bench dont love stone floor" at bounding box center [902, 238] width 189 height 39
copy div "love bench dont love stone floor"
click at [884, 67] on span "Team View" at bounding box center [860, 62] width 67 height 33
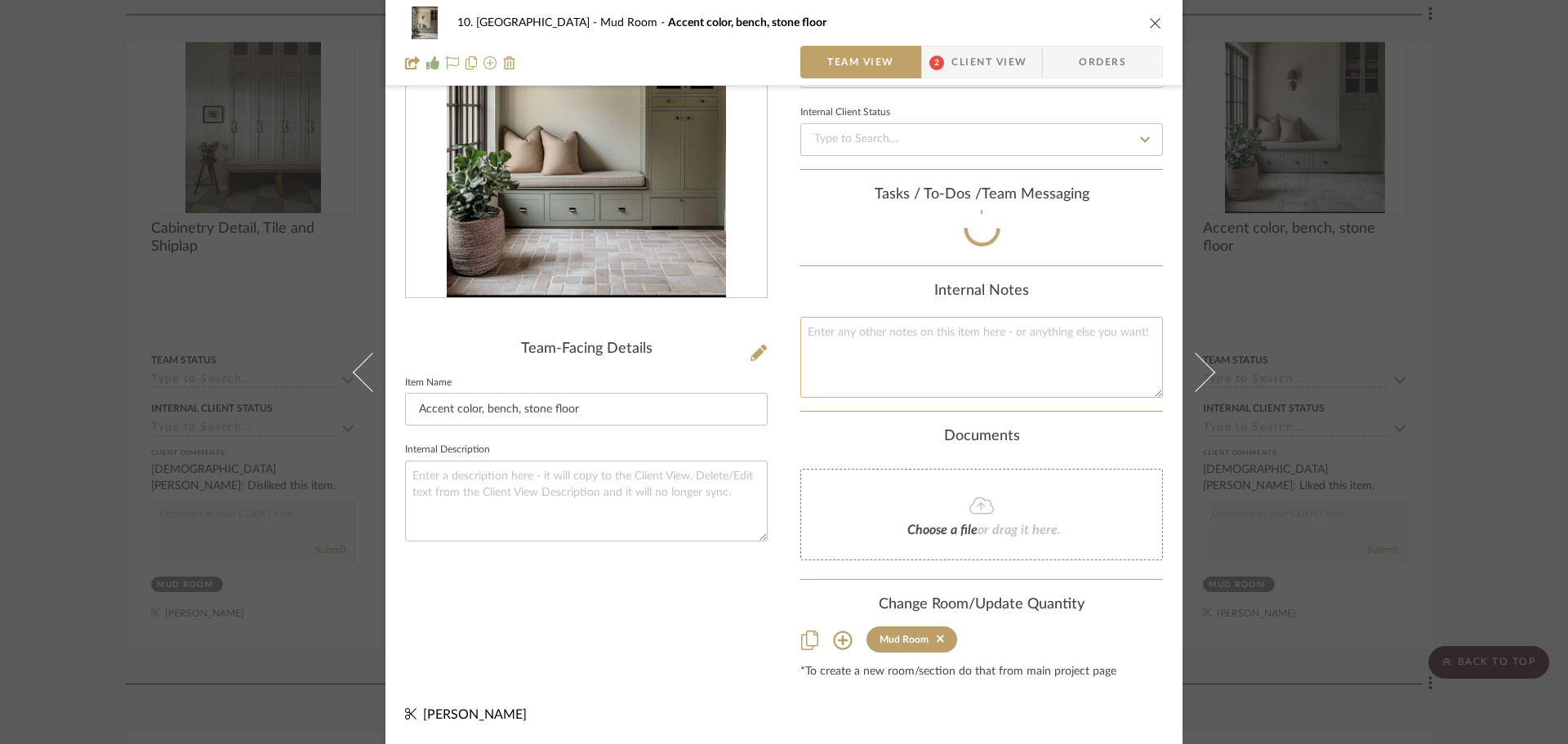
click at [951, 354] on textarea at bounding box center [981, 357] width 362 height 81
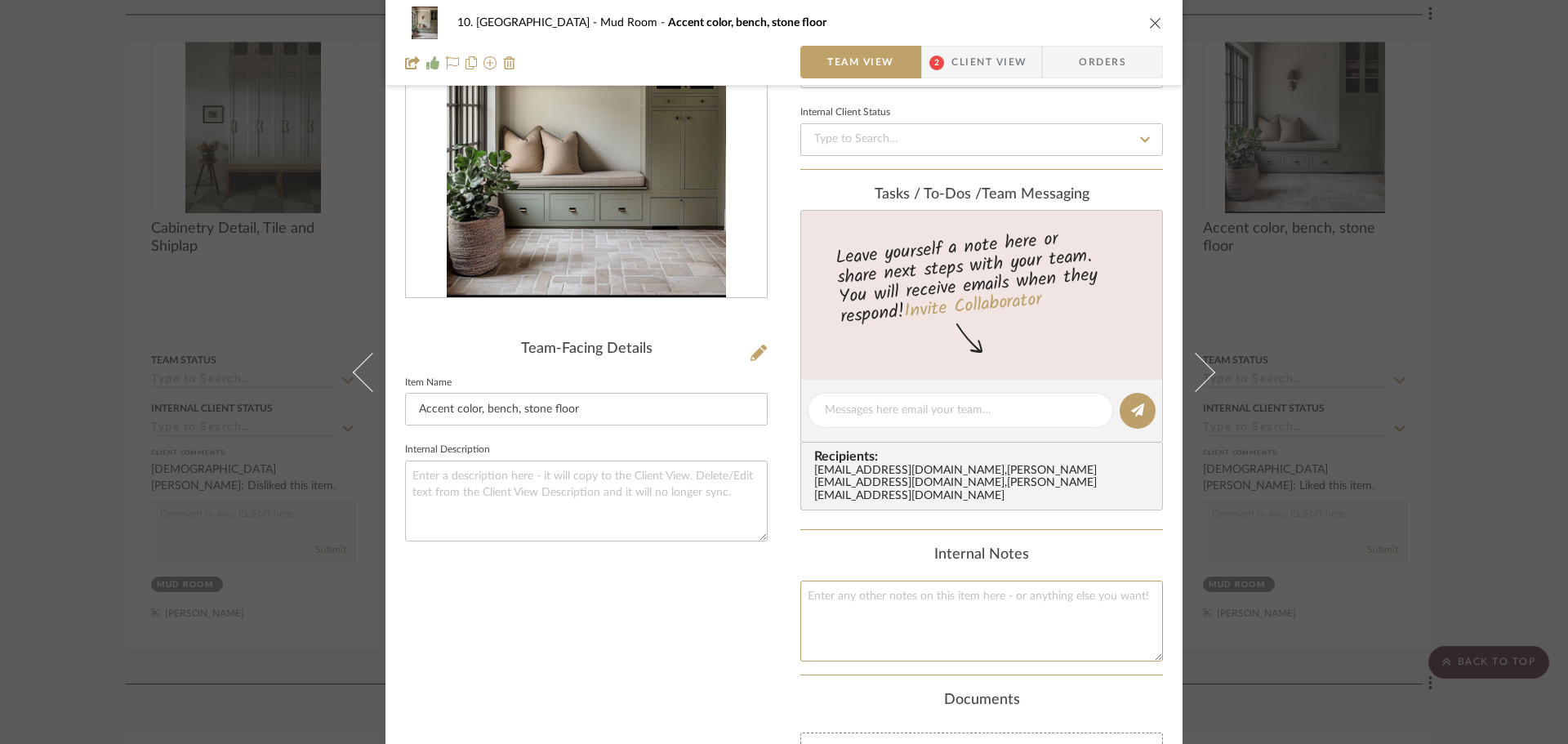
paste textarea "love bench dont love stone floor"
type textarea "love bench dont love stone floor"
click at [46, 498] on div "10. Vignola Mud Room Accent color, bench, stone floor Team View 2 Client View O…" at bounding box center [784, 372] width 1568 height 744
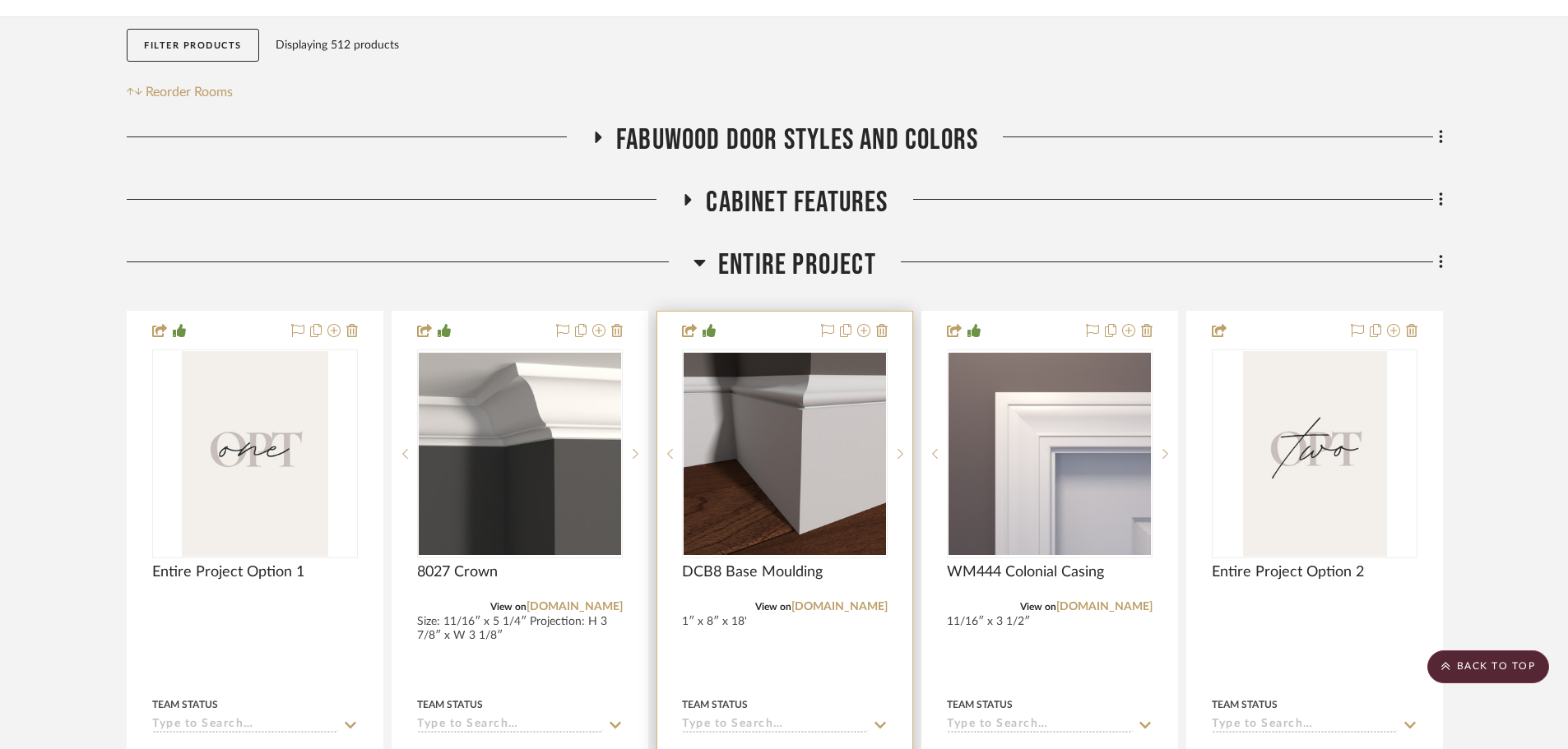
scroll to position [0, 0]
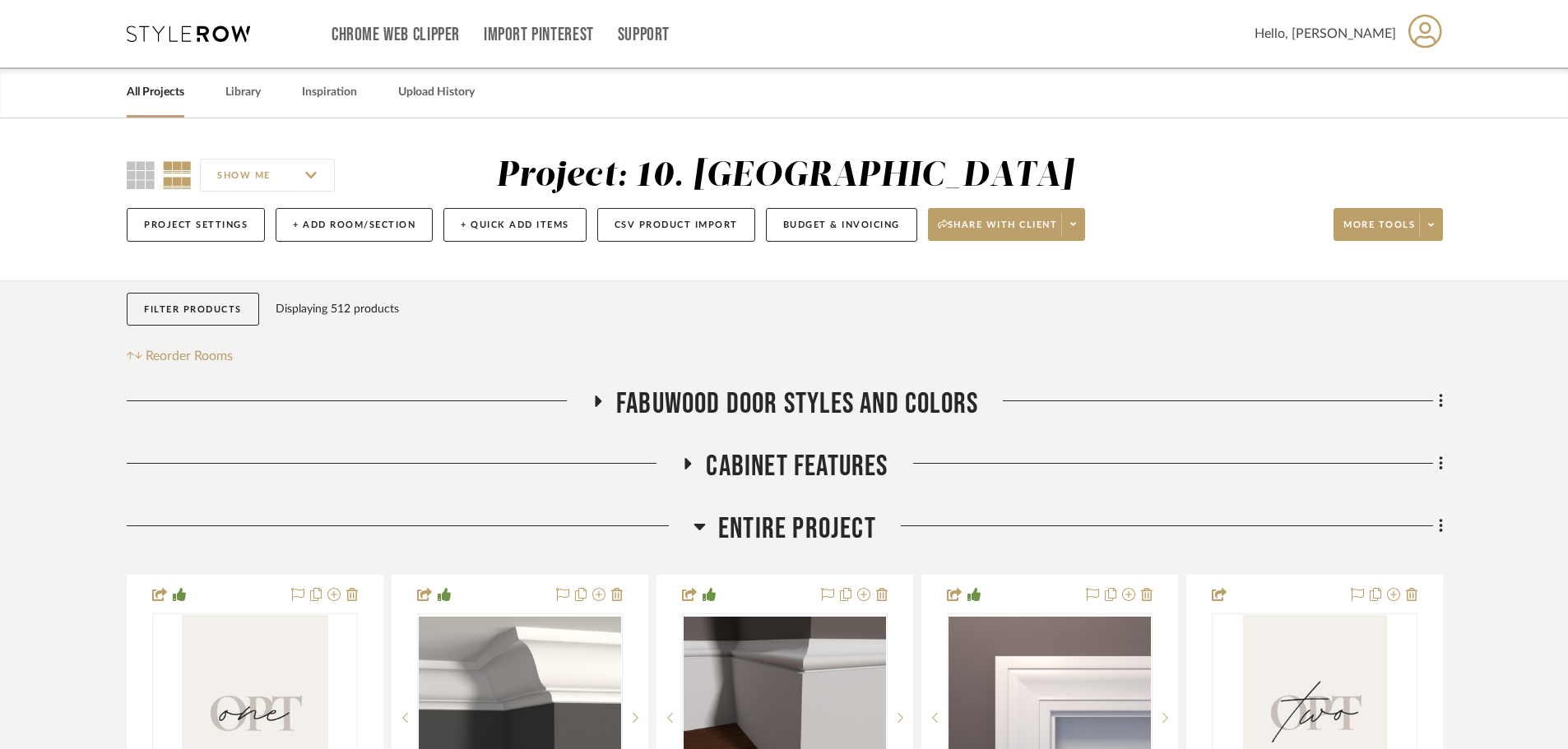
click at [835, 526] on span "Entire Project" at bounding box center [797, 529] width 158 height 35
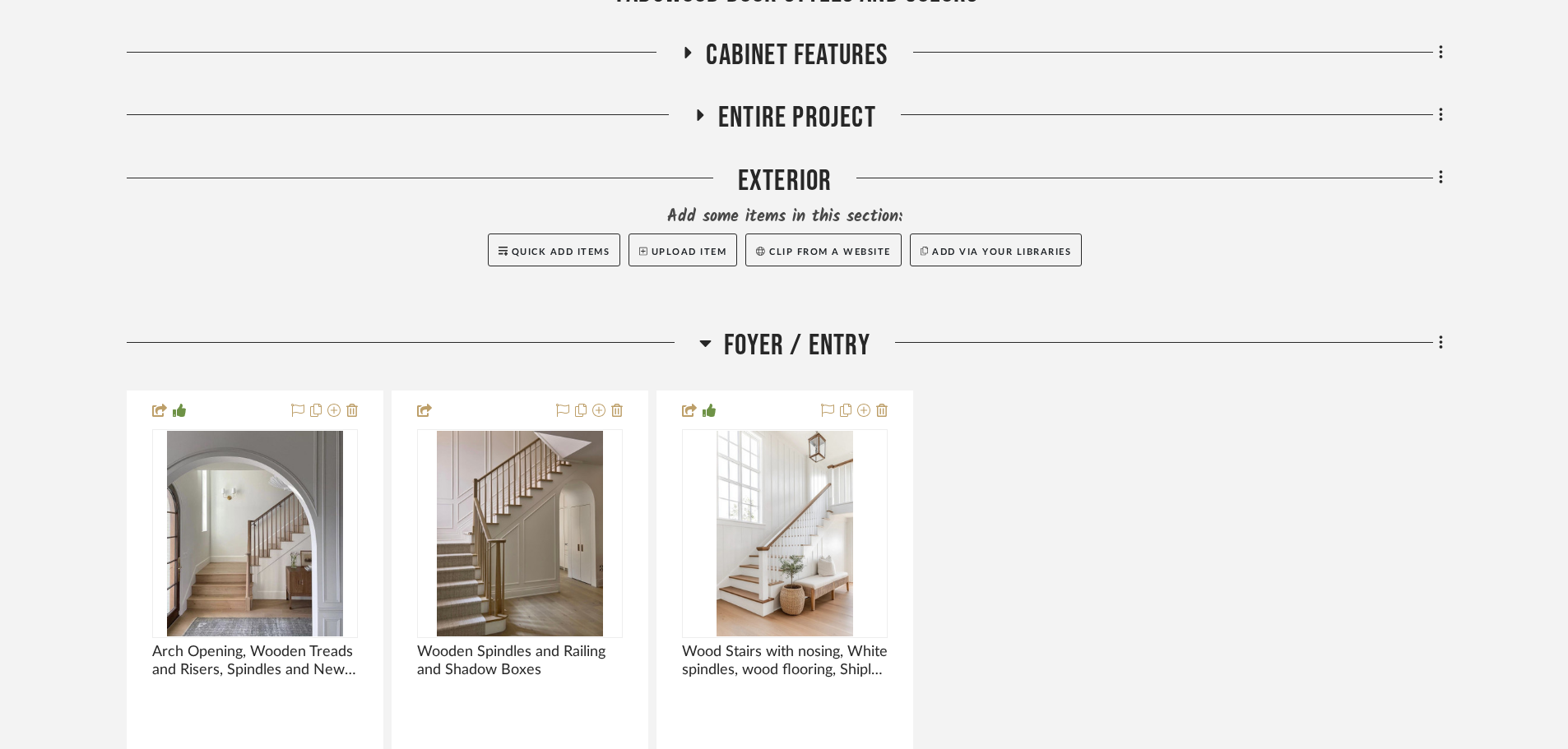
click at [772, 359] on span "Foyer / Entry" at bounding box center [797, 345] width 147 height 35
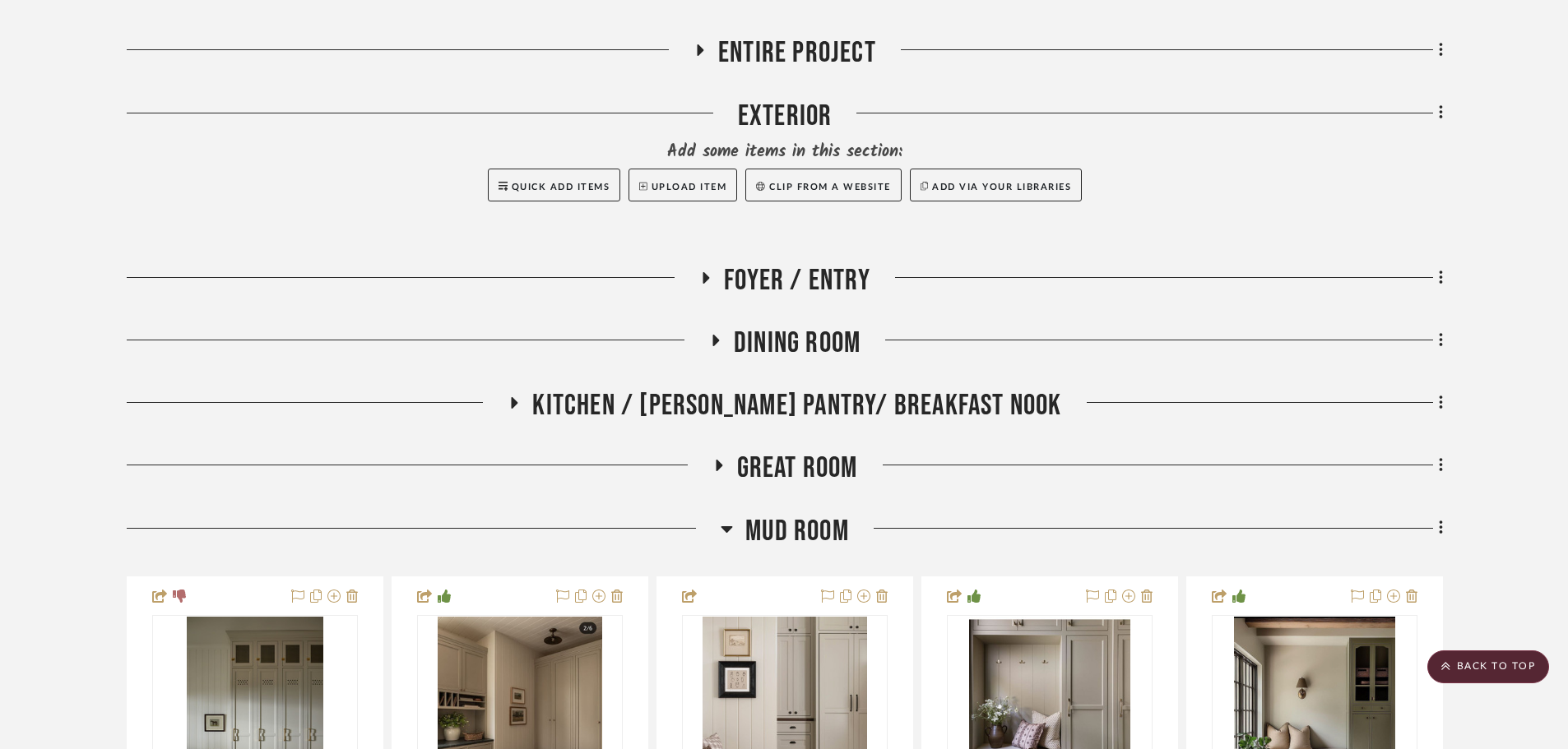
scroll to position [493, 0]
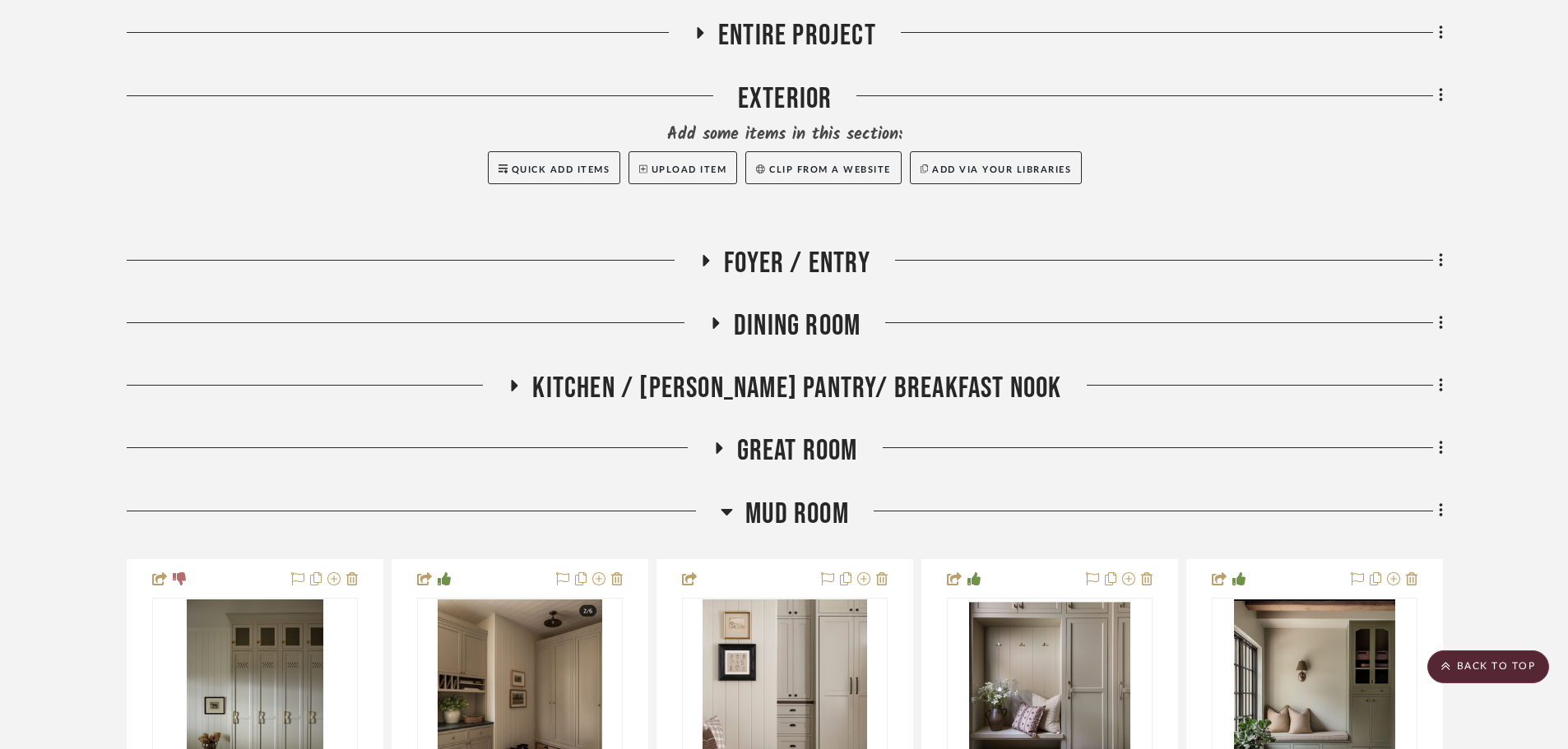
click at [773, 394] on span "Kitchen / Butler's Pantry/ Breakfast Nook" at bounding box center [796, 388] width 529 height 35
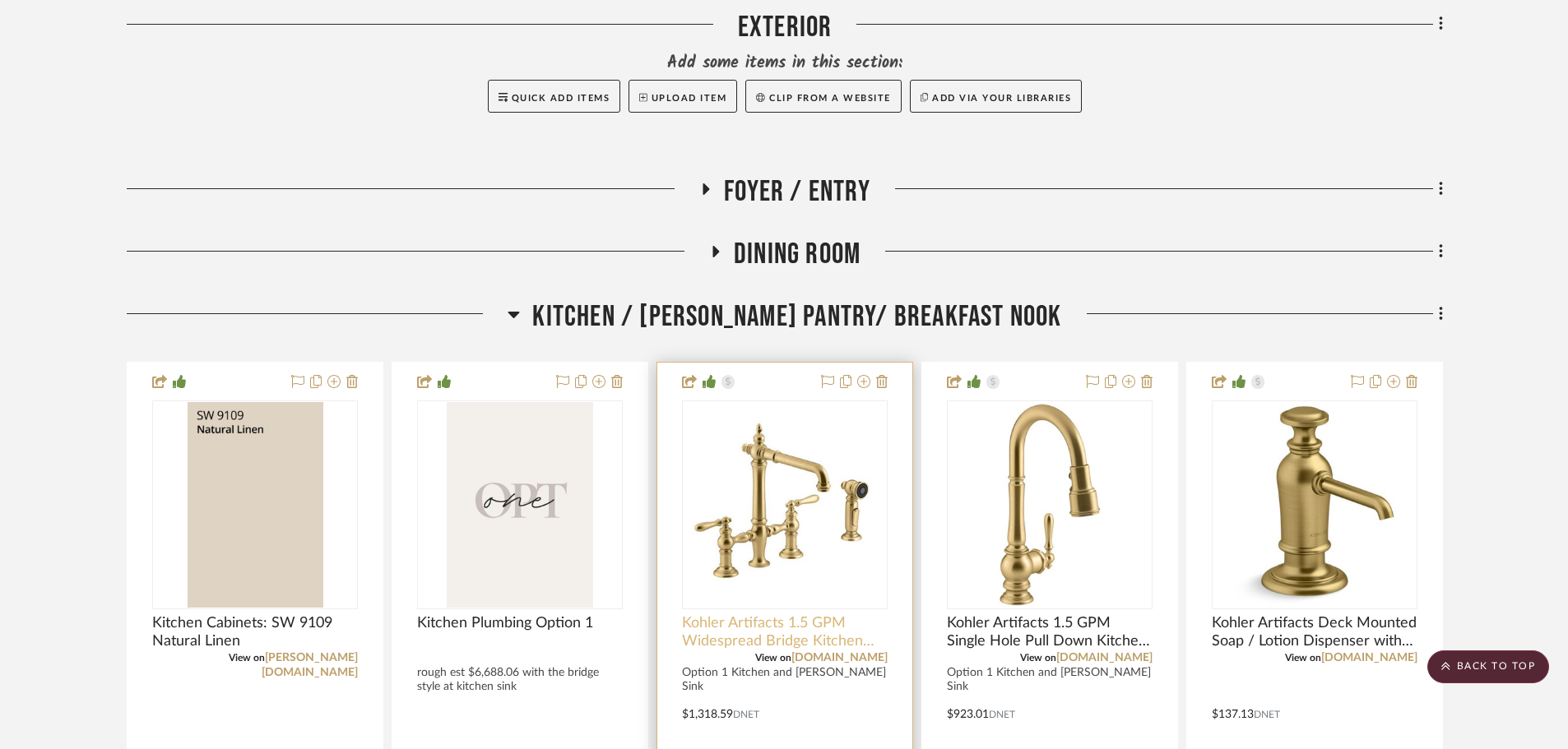
scroll to position [822, 0]
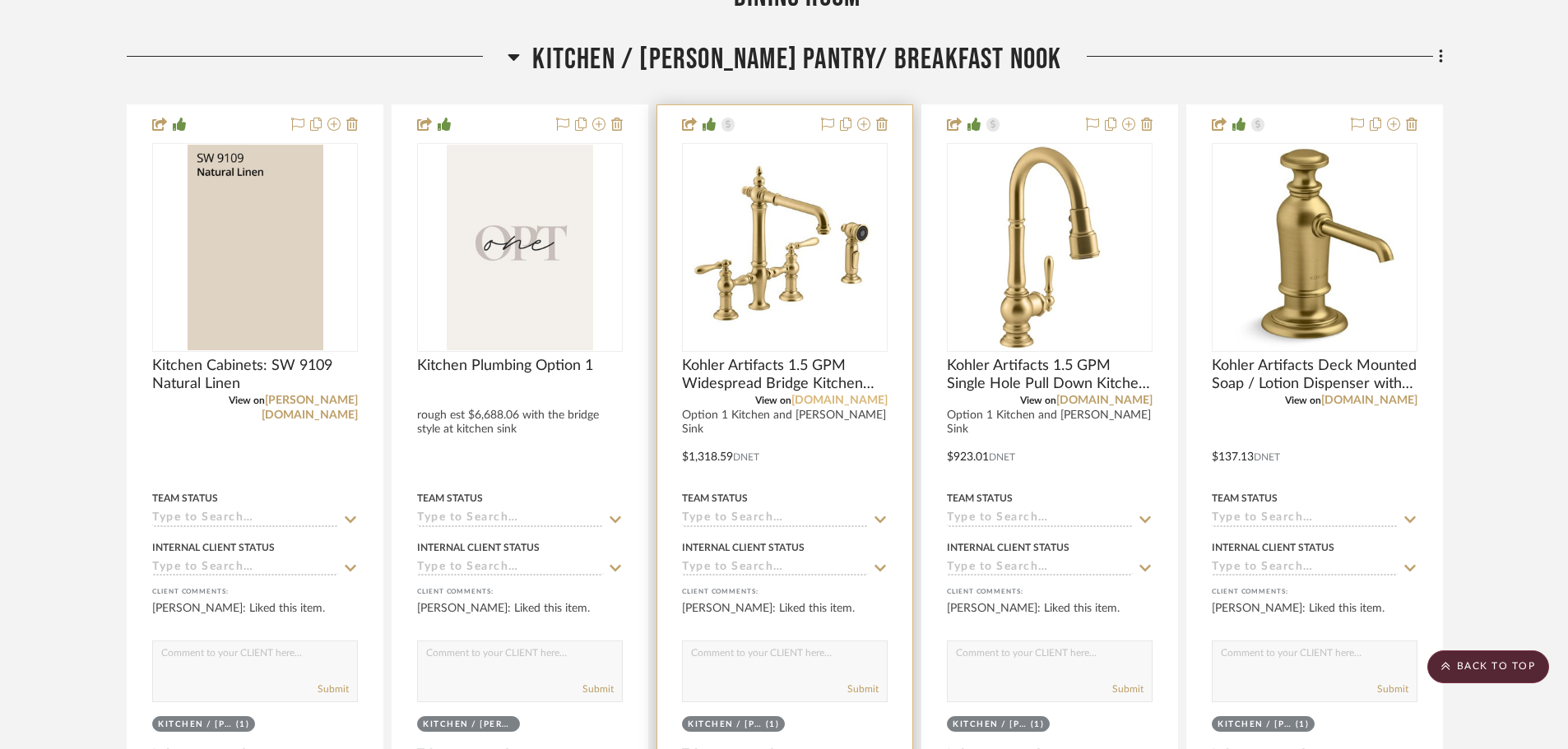
click at [842, 395] on link "build.com" at bounding box center [840, 400] width 96 height 12
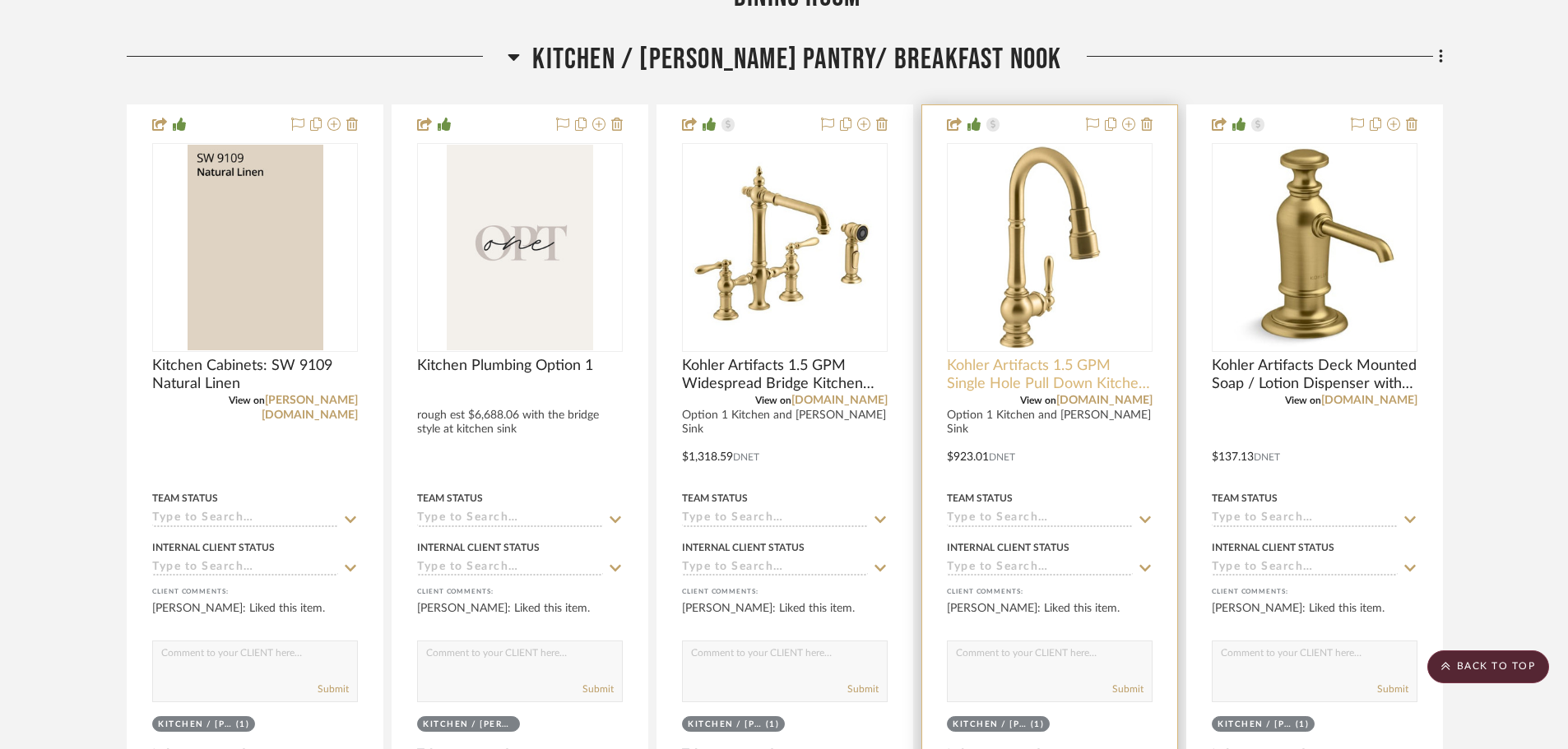
scroll to position [1315, 0]
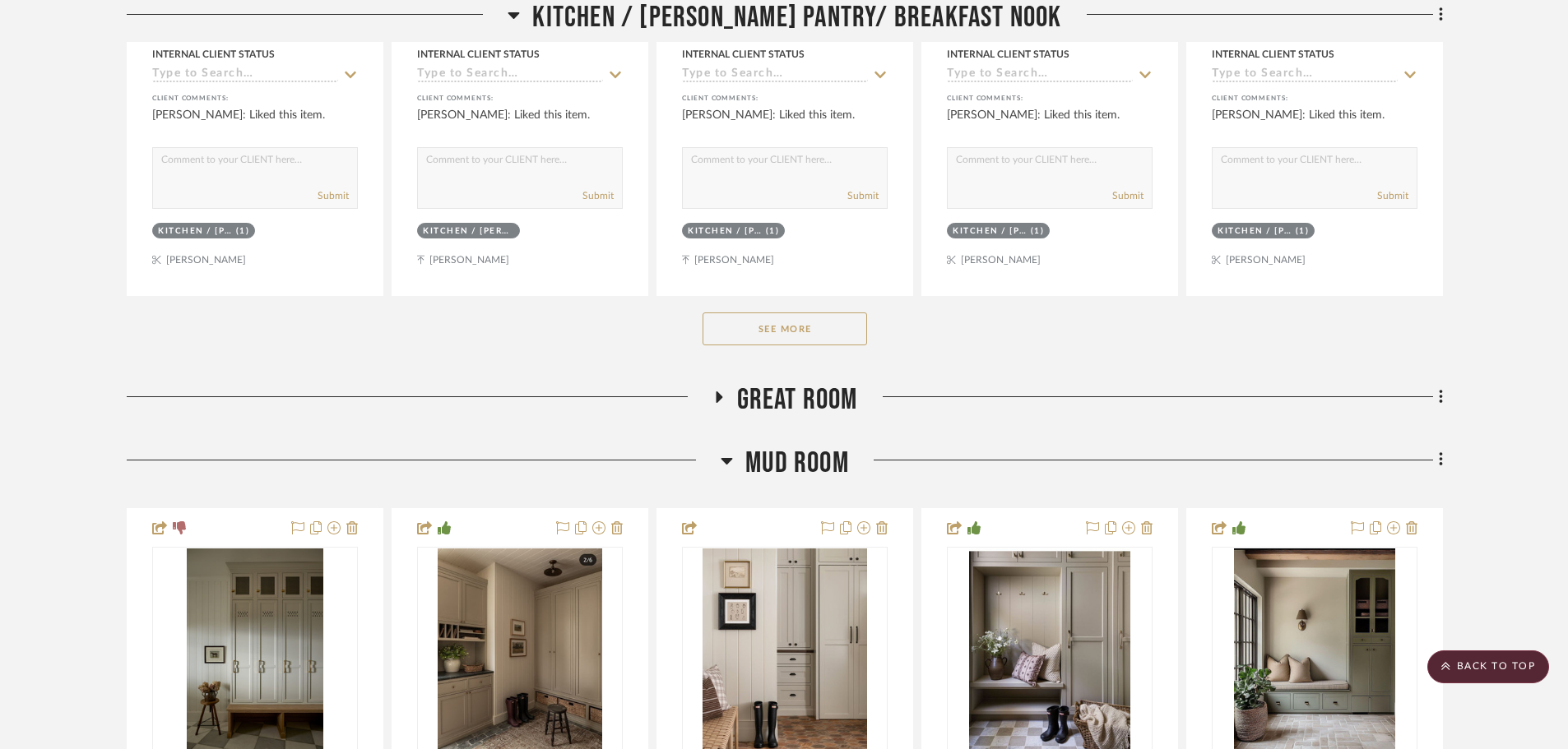
click at [787, 333] on button "See More" at bounding box center [784, 329] width 164 height 33
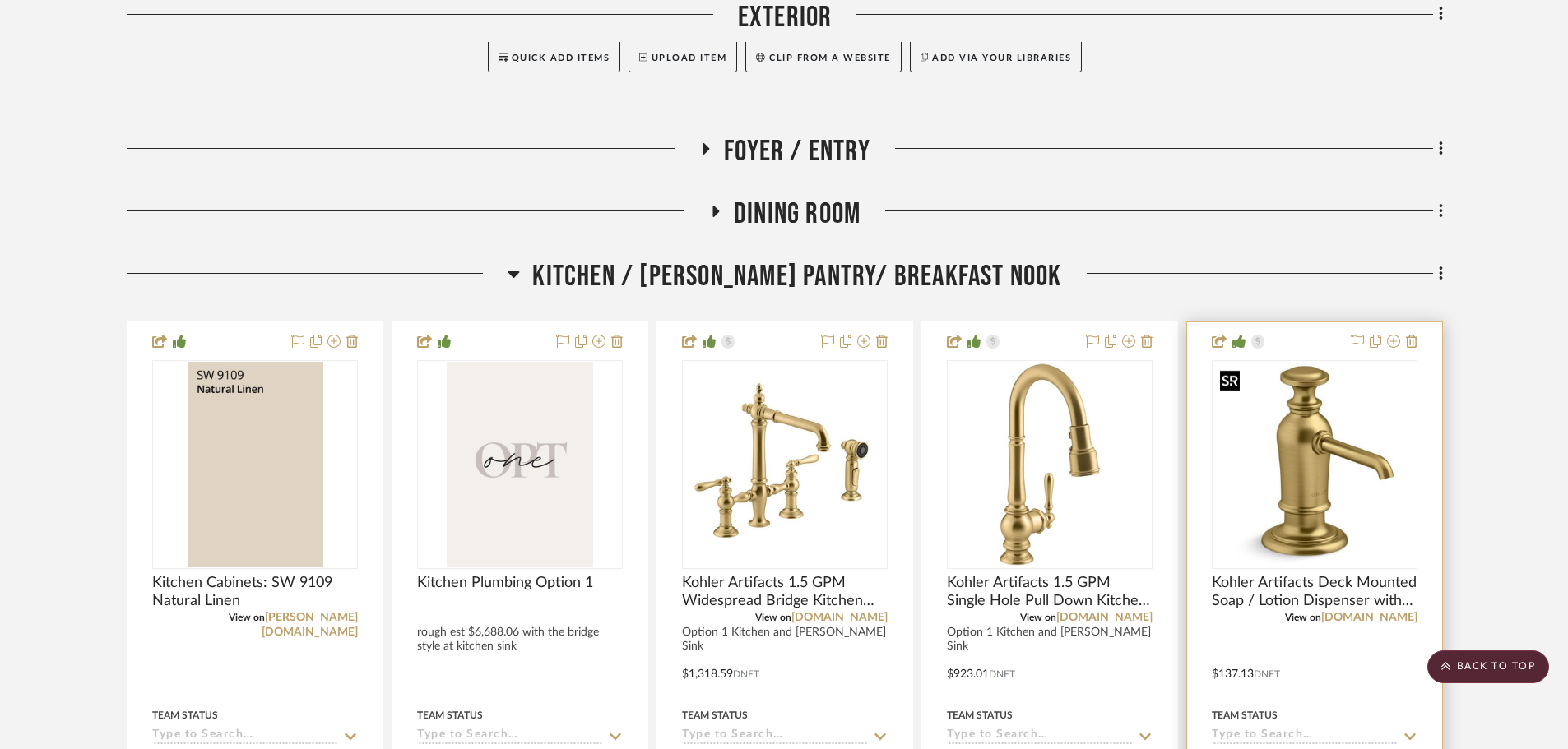
scroll to position [904, 0]
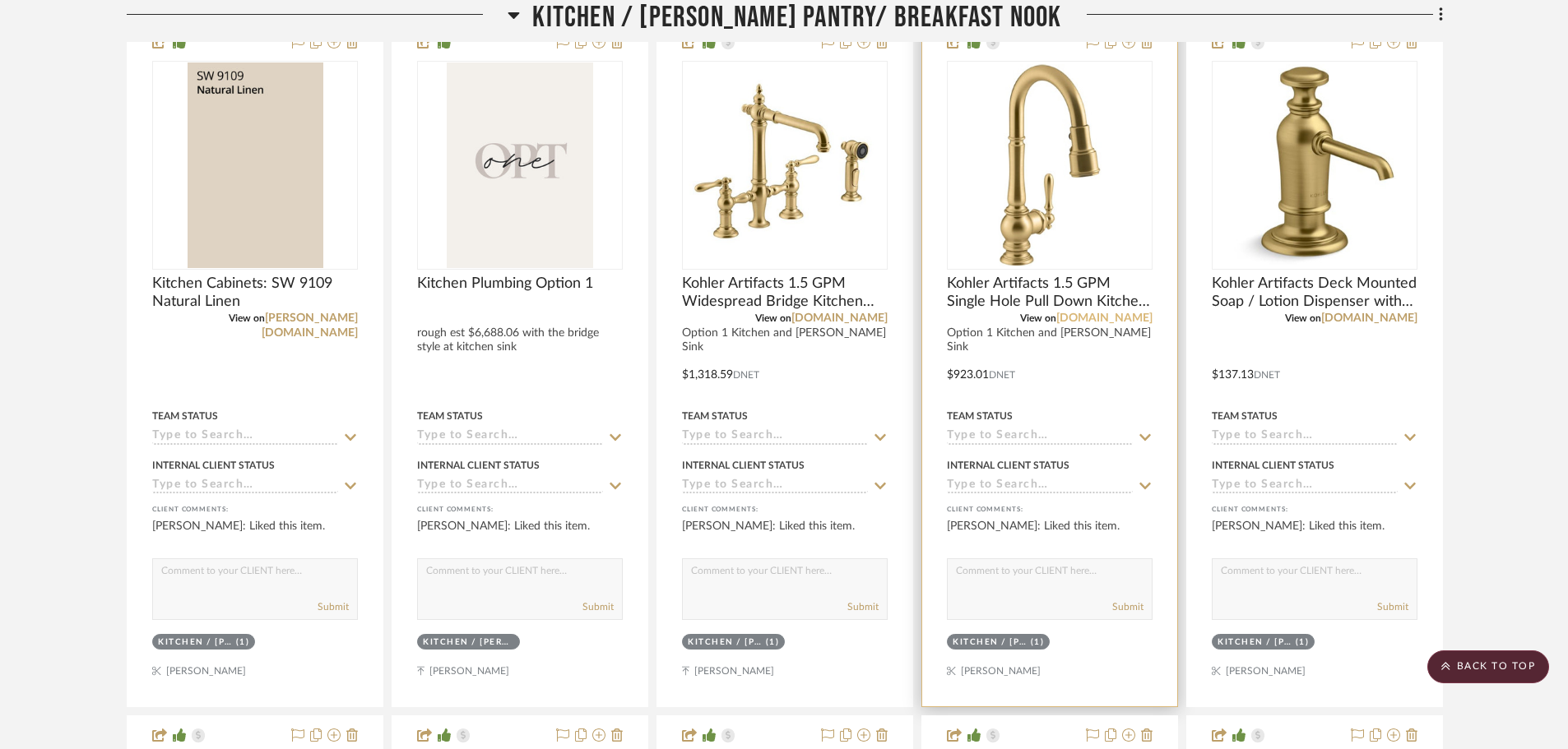
click at [1140, 322] on link "build.com" at bounding box center [1104, 318] width 96 height 12
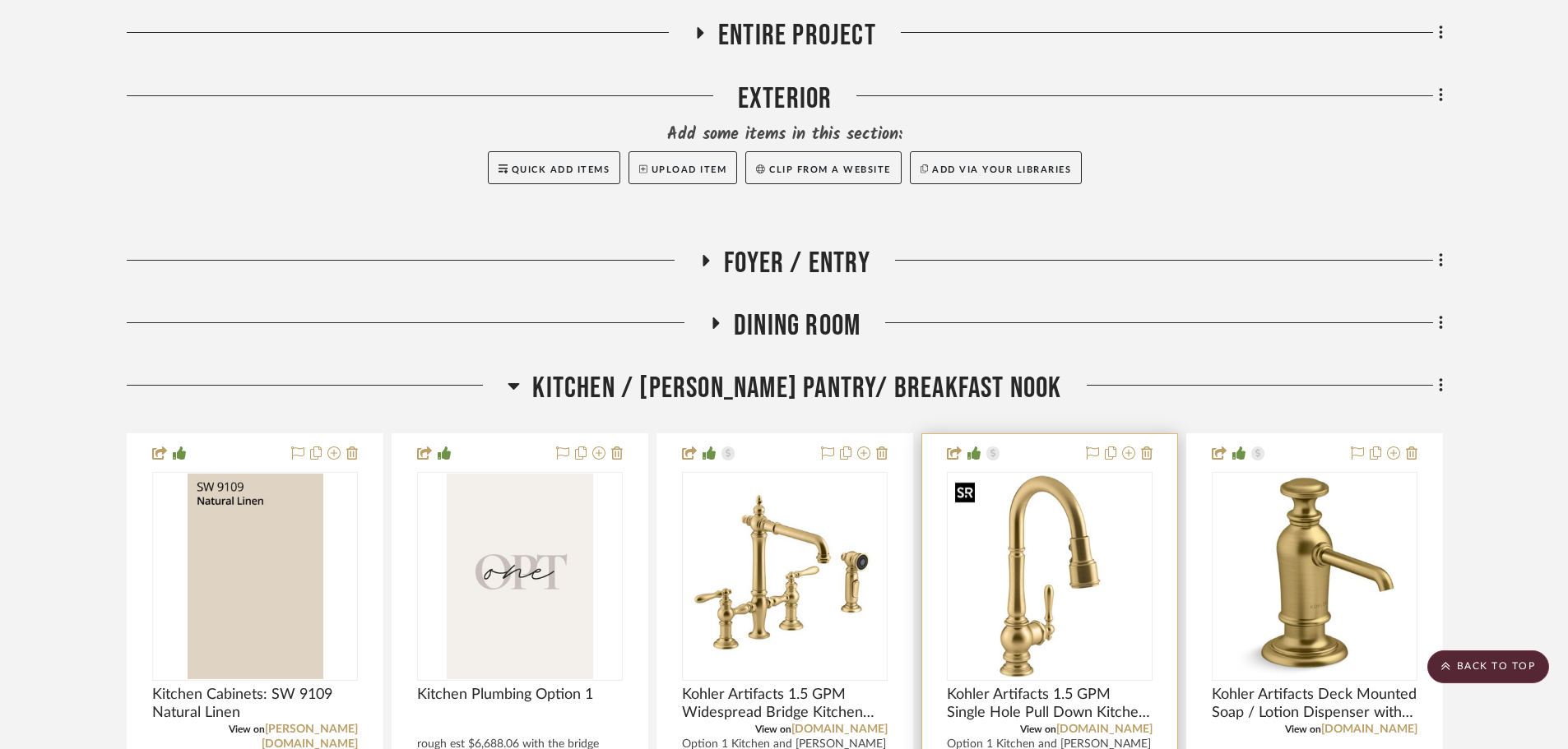
scroll to position [0, 0]
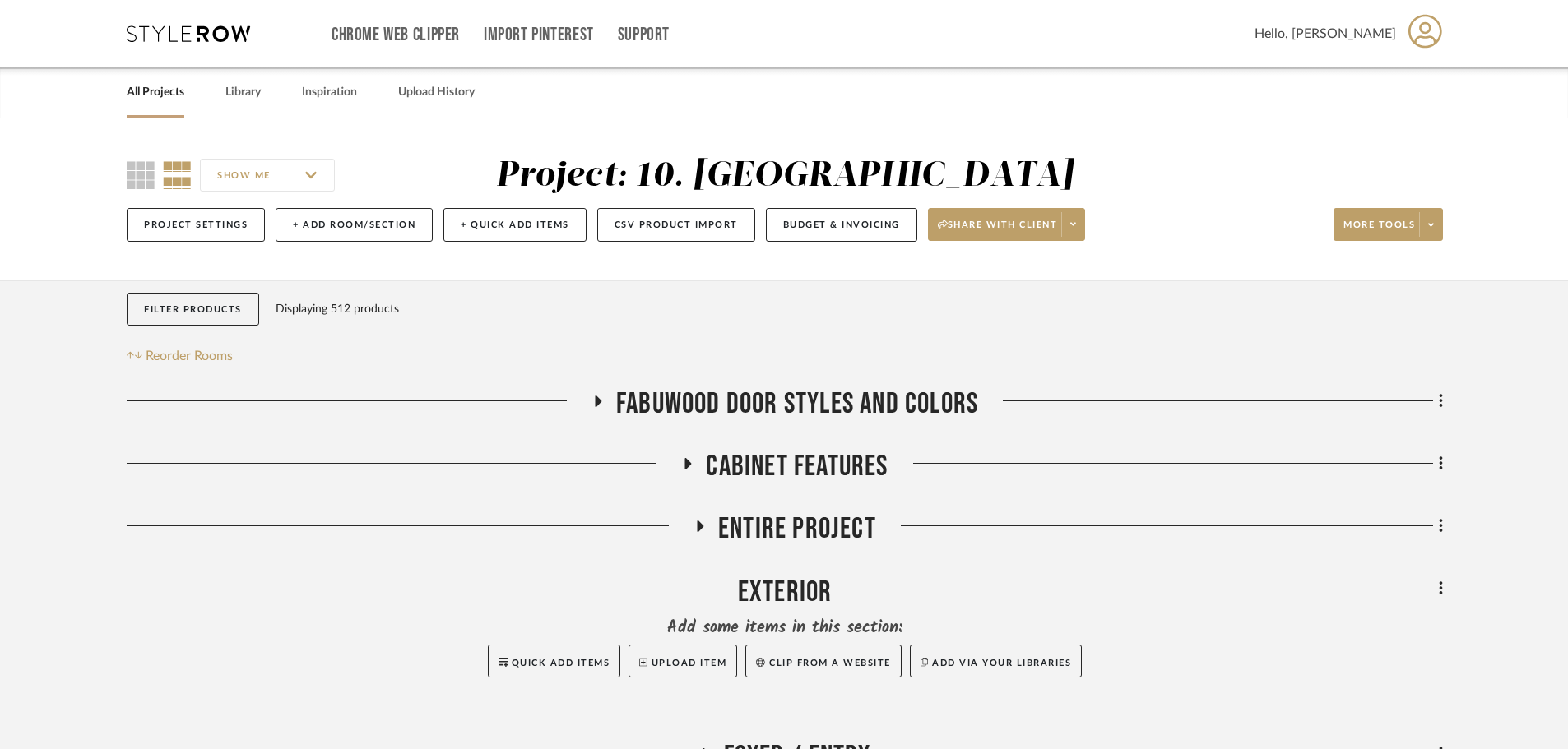
click at [171, 95] on link "All Projects" at bounding box center [155, 93] width 57 height 22
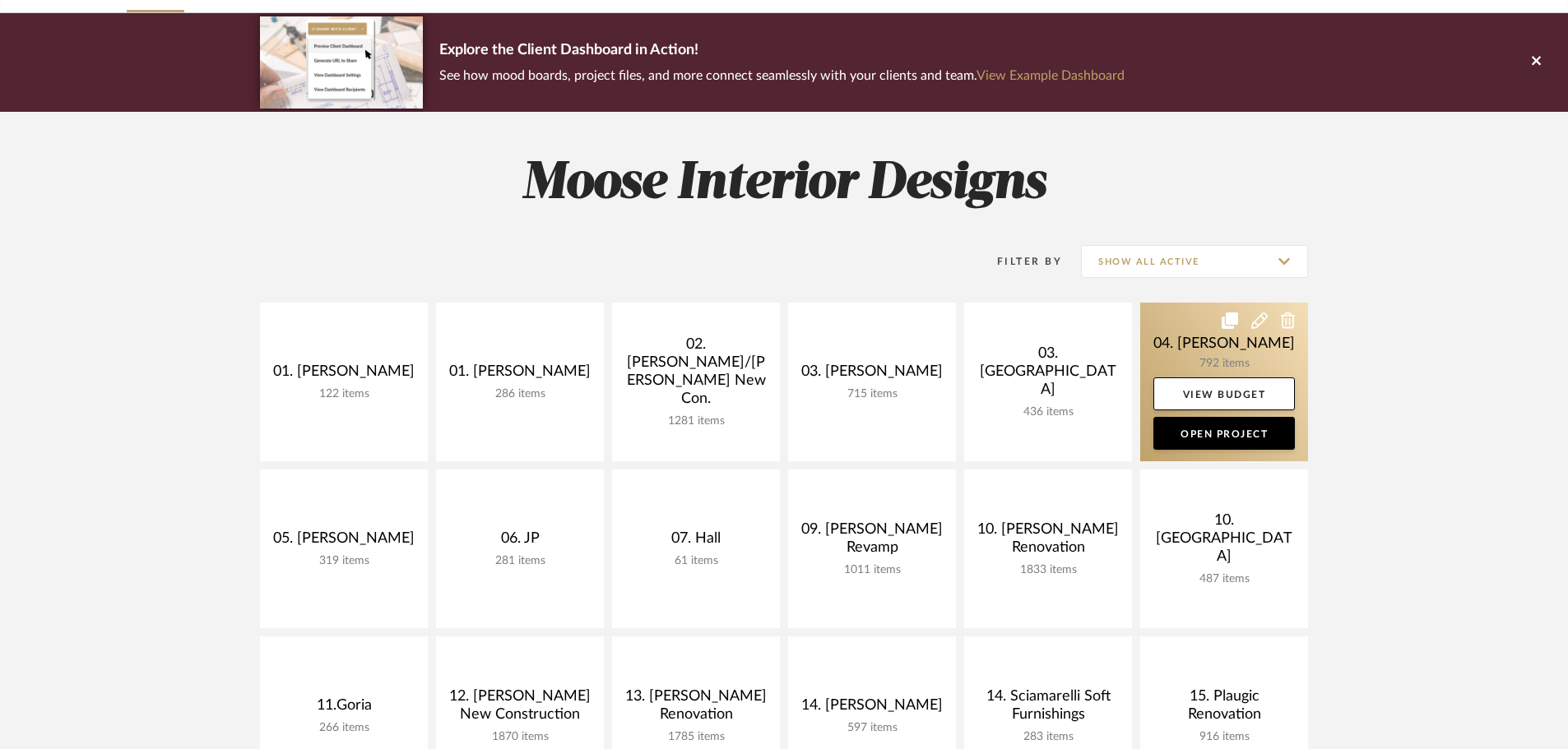
scroll to position [164, 0]
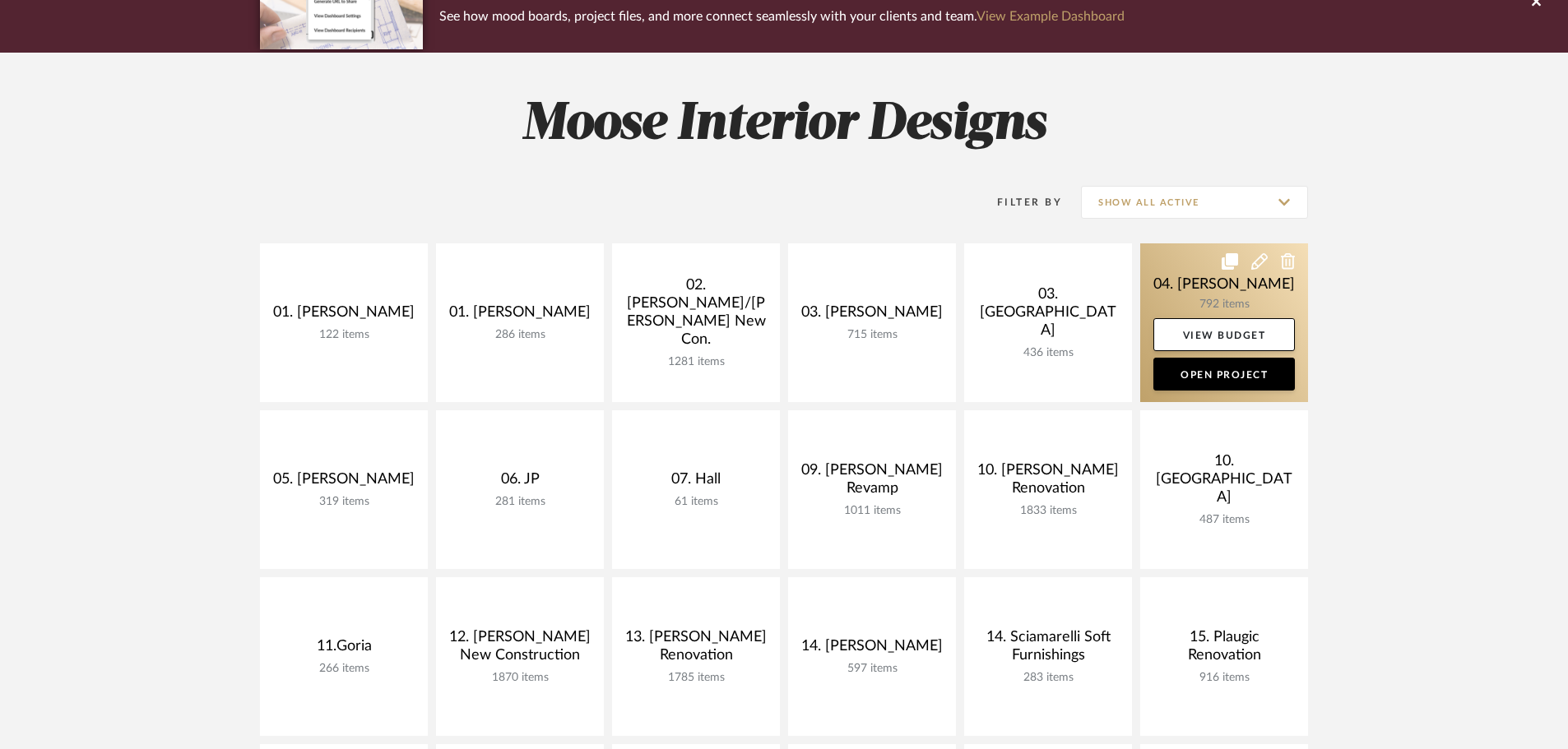
click at [1198, 301] on link at bounding box center [1223, 323] width 168 height 158
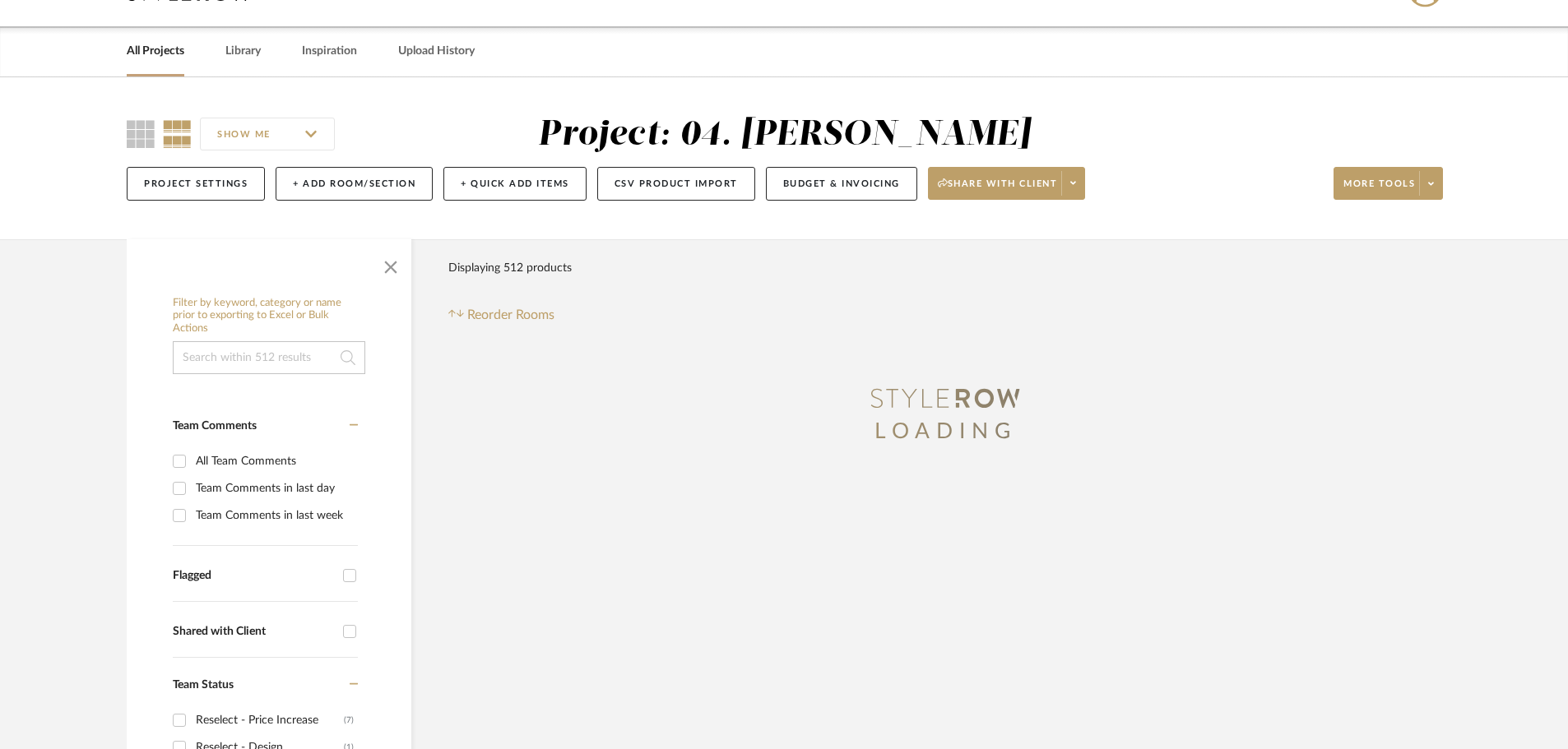
scroll to position [164, 0]
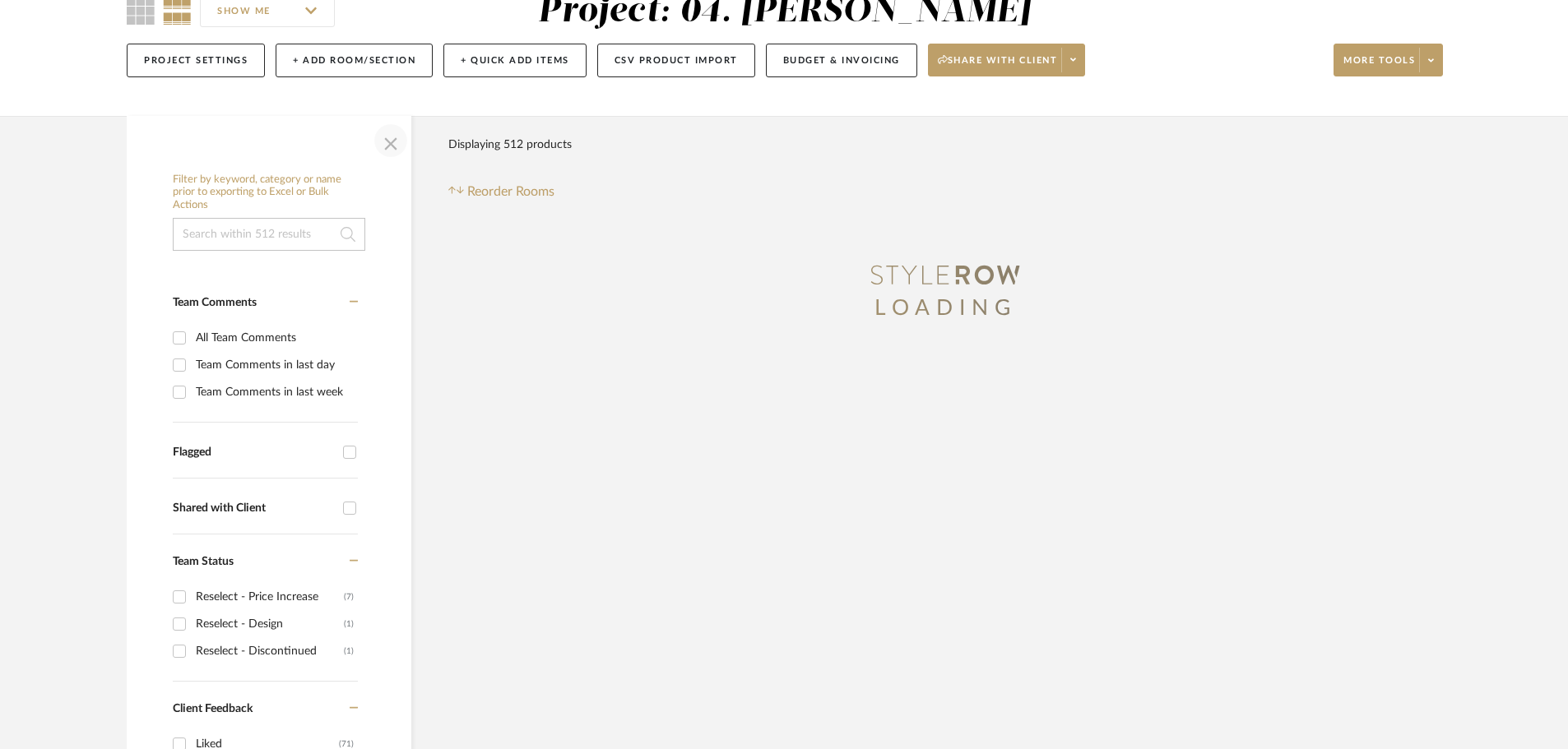
click at [383, 149] on span "button" at bounding box center [390, 140] width 40 height 40
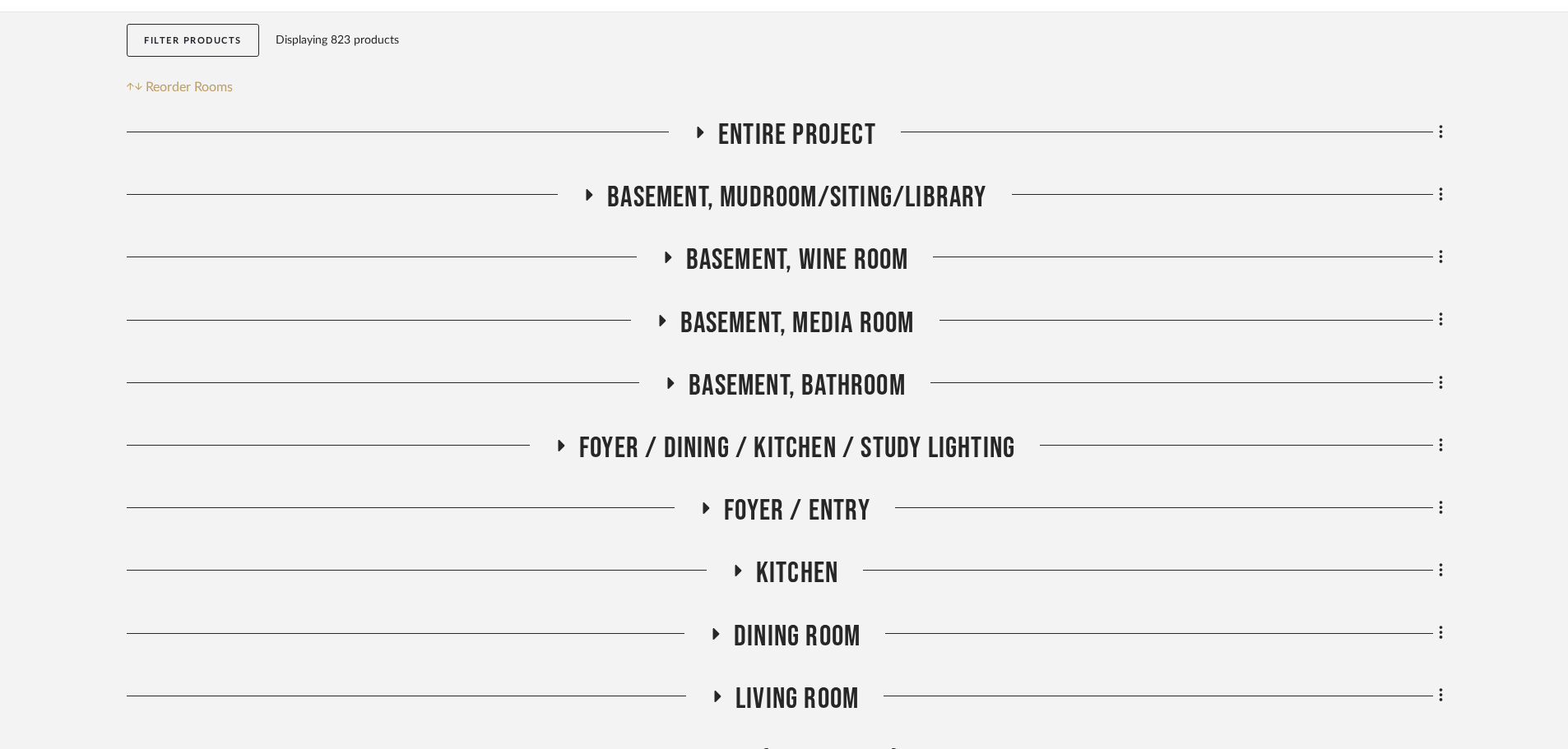
scroll to position [411, 0]
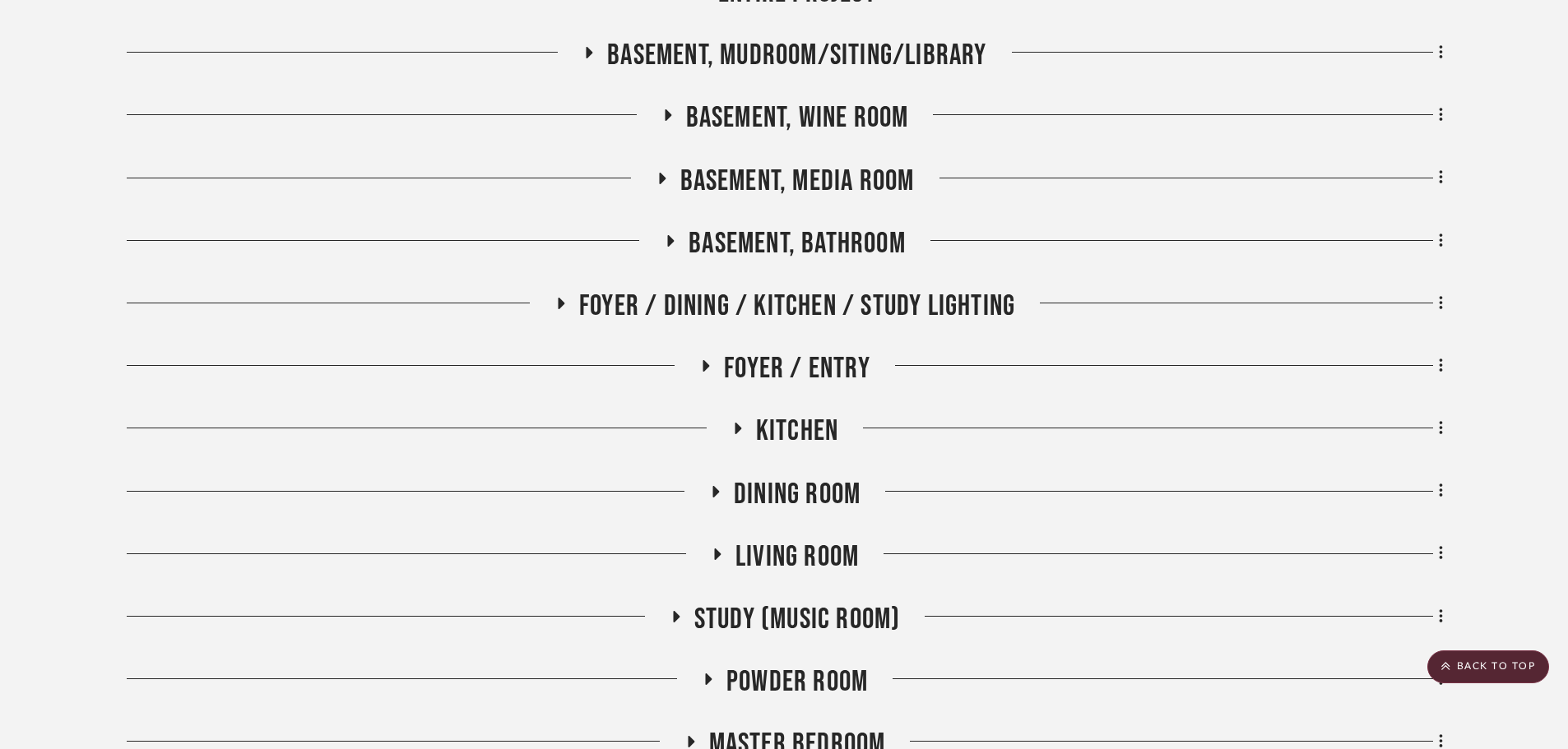
click at [772, 549] on span "Living Room" at bounding box center [797, 557] width 123 height 35
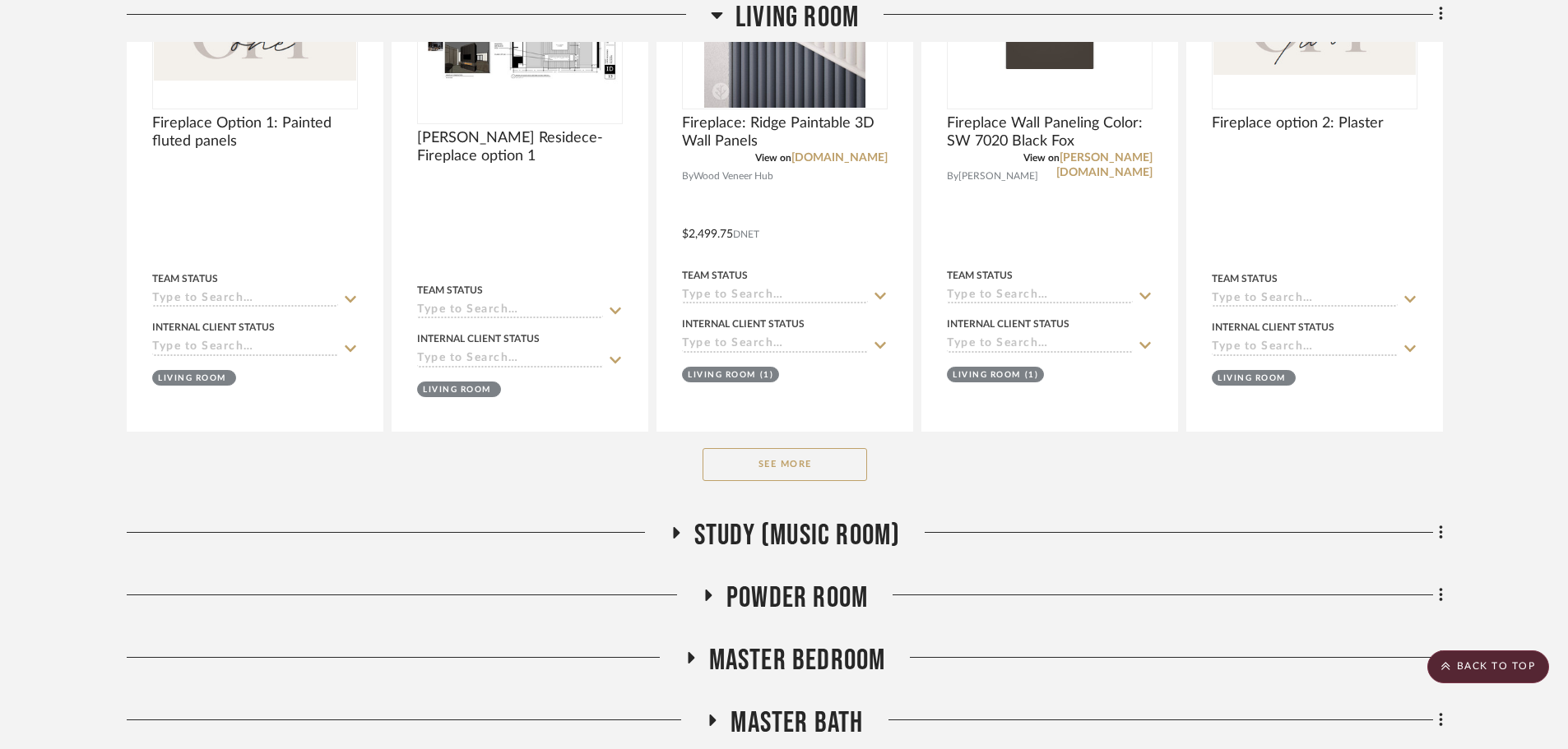
click at [799, 473] on button "See More" at bounding box center [784, 464] width 164 height 33
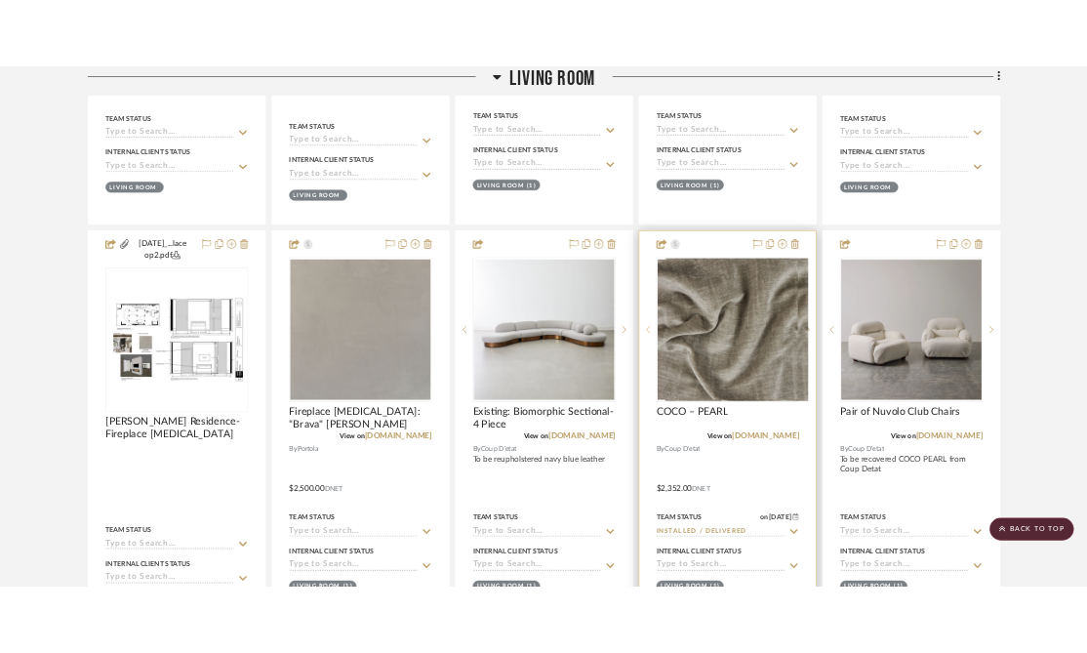
scroll to position [1269, 0]
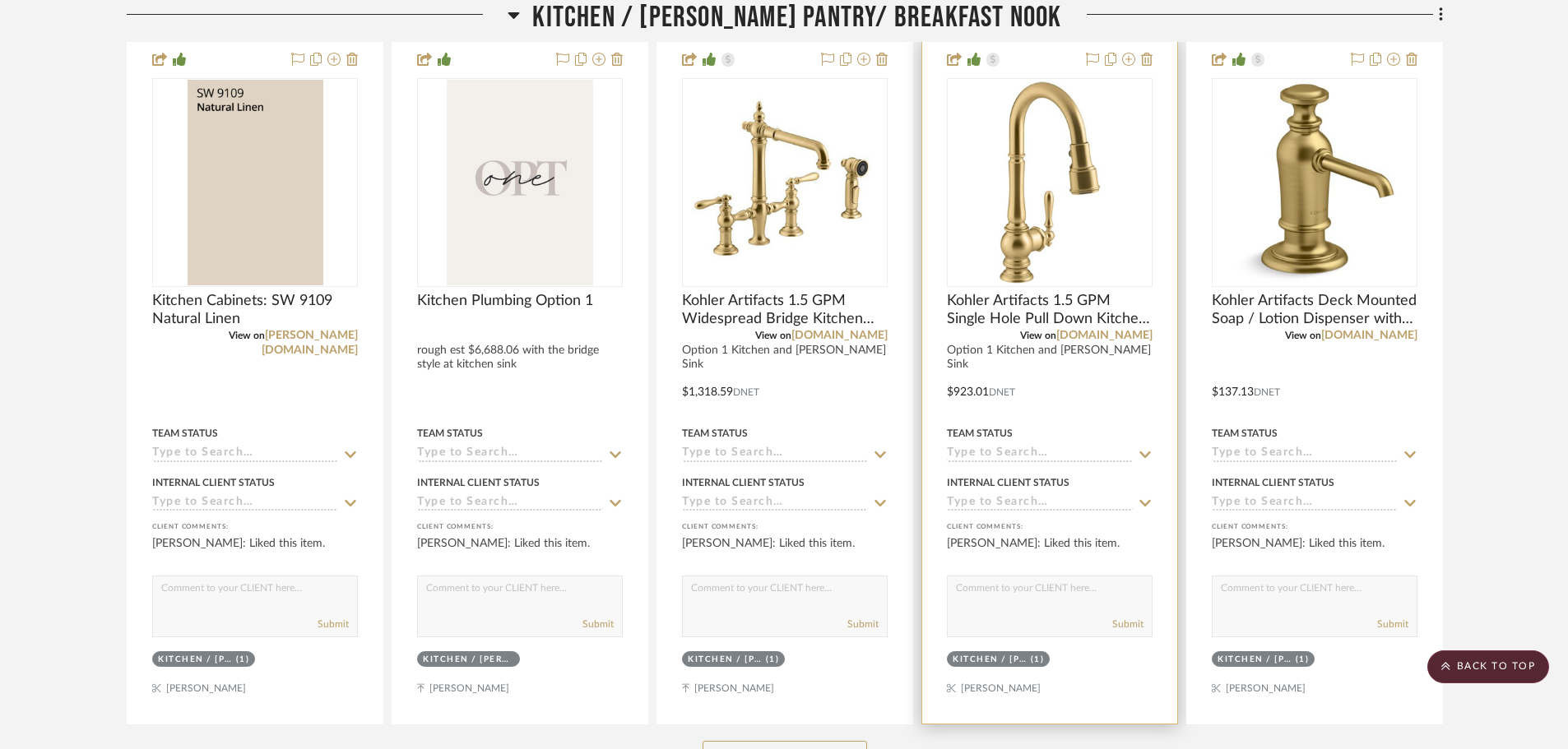
scroll to position [987, 0]
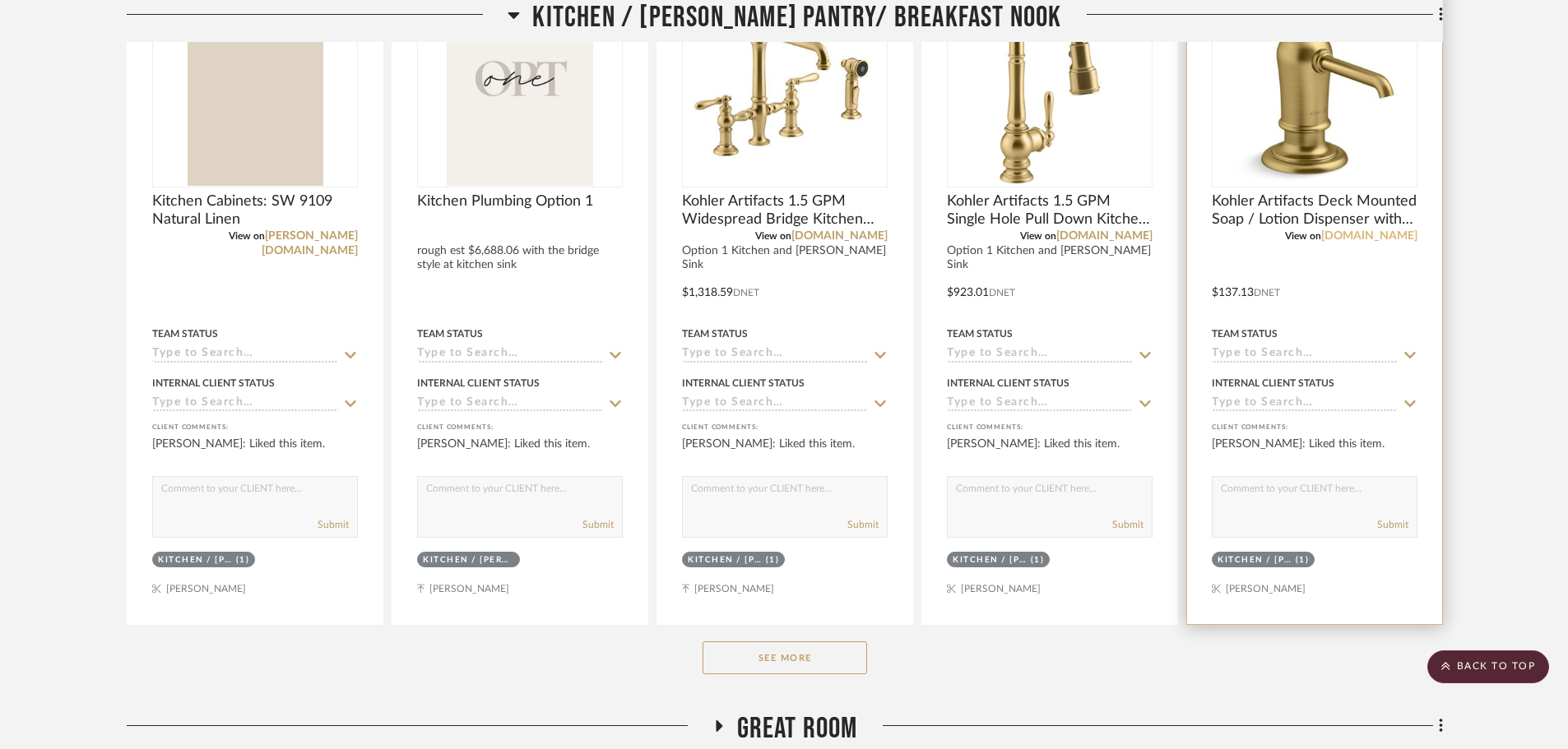
click at [1388, 234] on link "build.com" at bounding box center [1369, 236] width 96 height 12
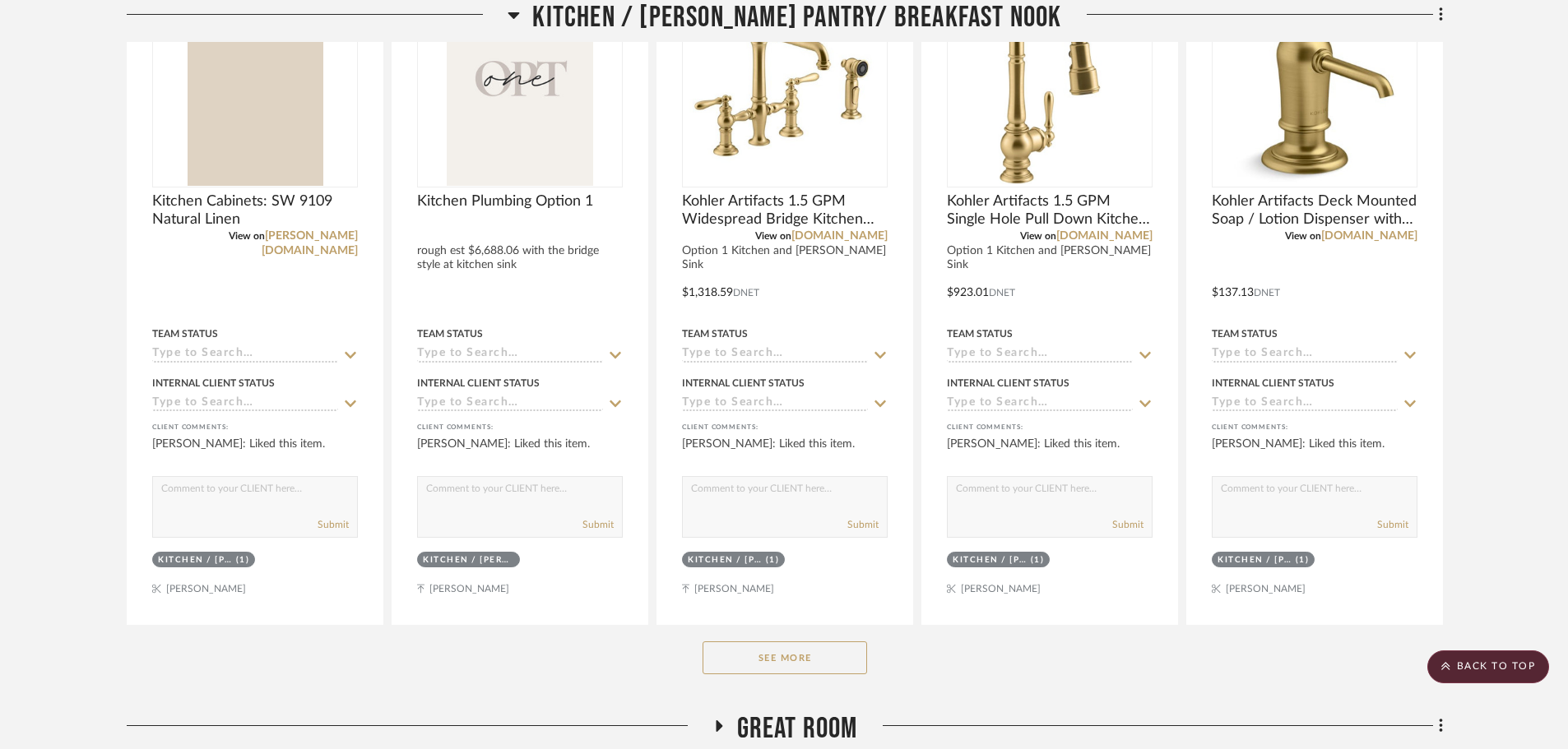
click at [749, 661] on button "See More" at bounding box center [784, 657] width 164 height 33
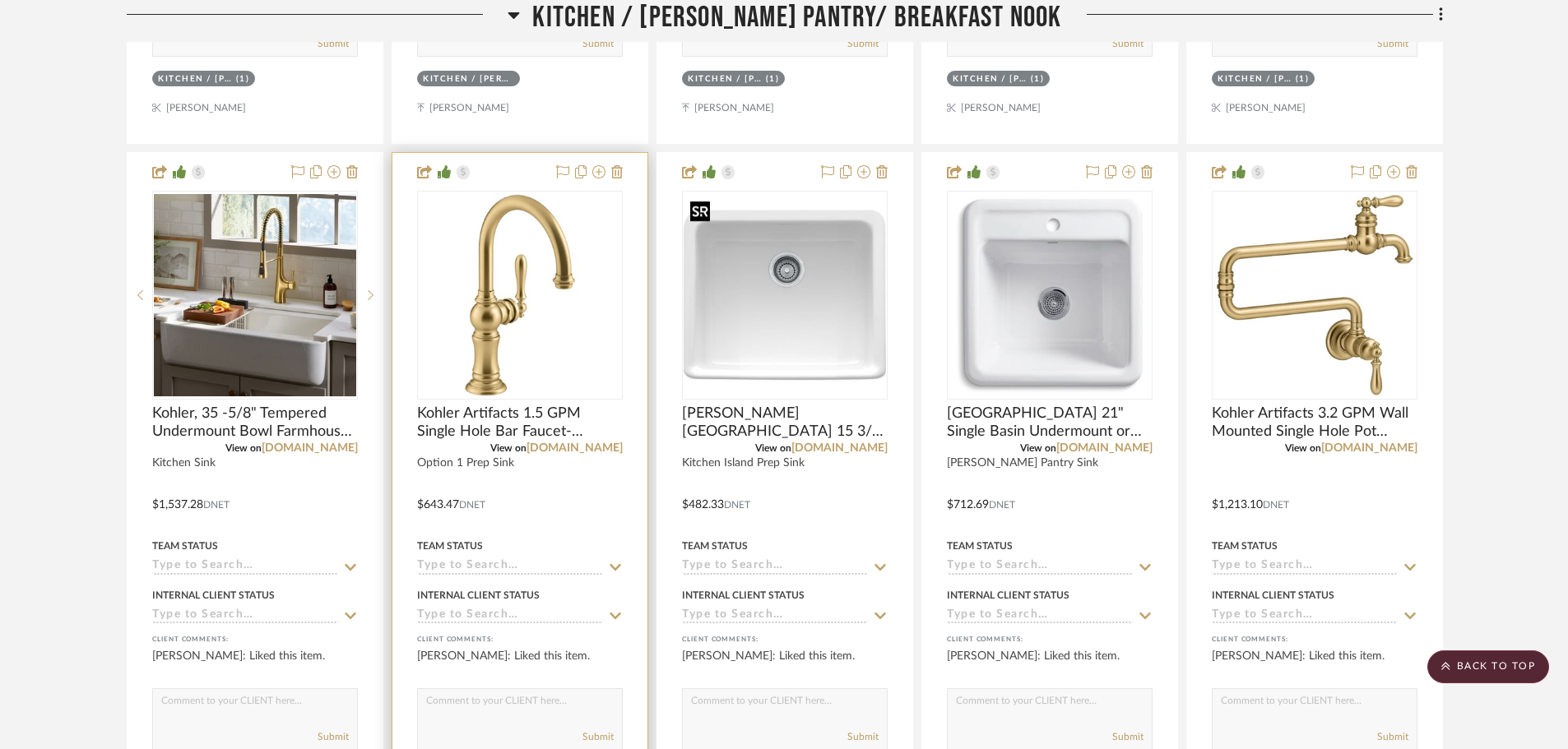
scroll to position [1479, 0]
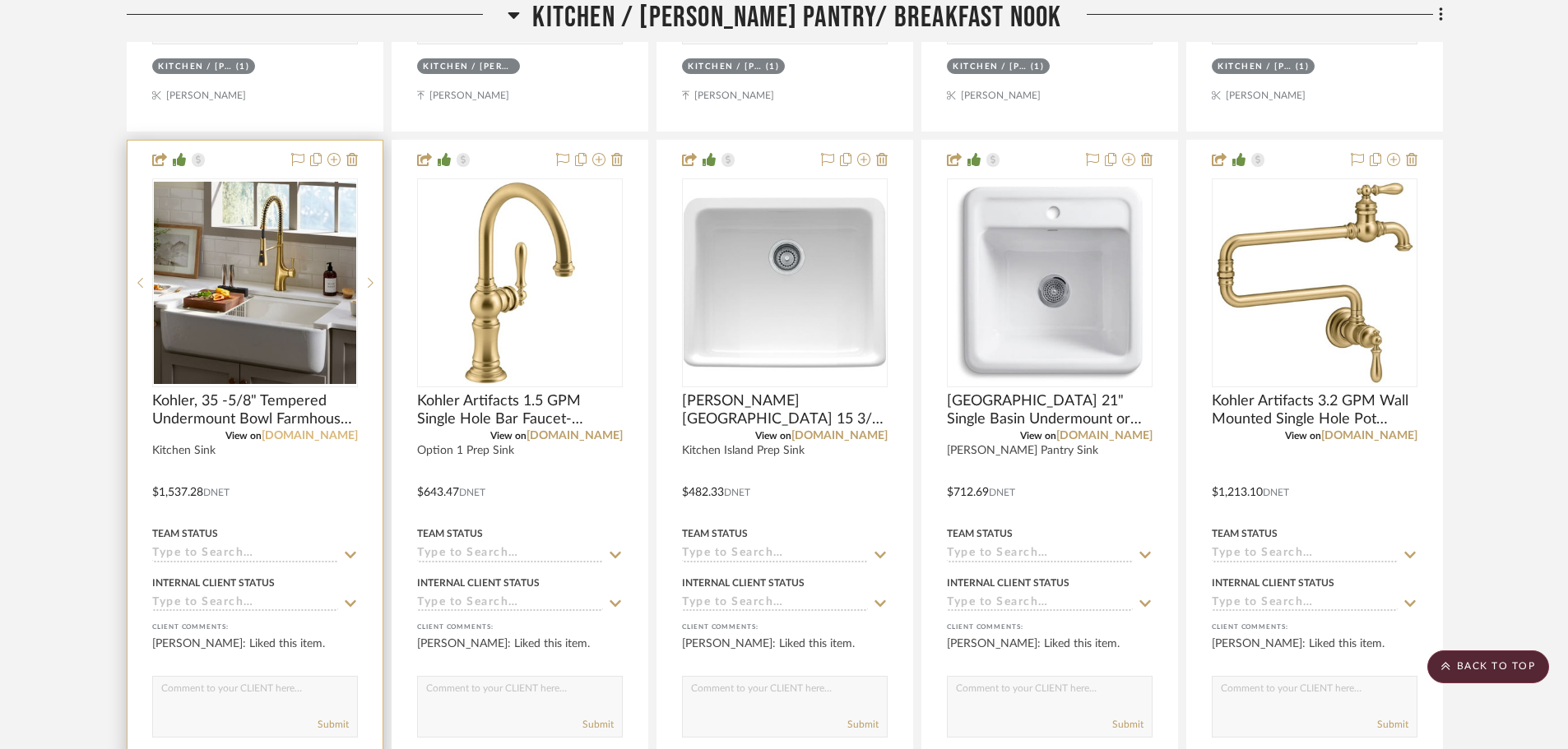
click at [323, 436] on link "build.com" at bounding box center [309, 436] width 96 height 12
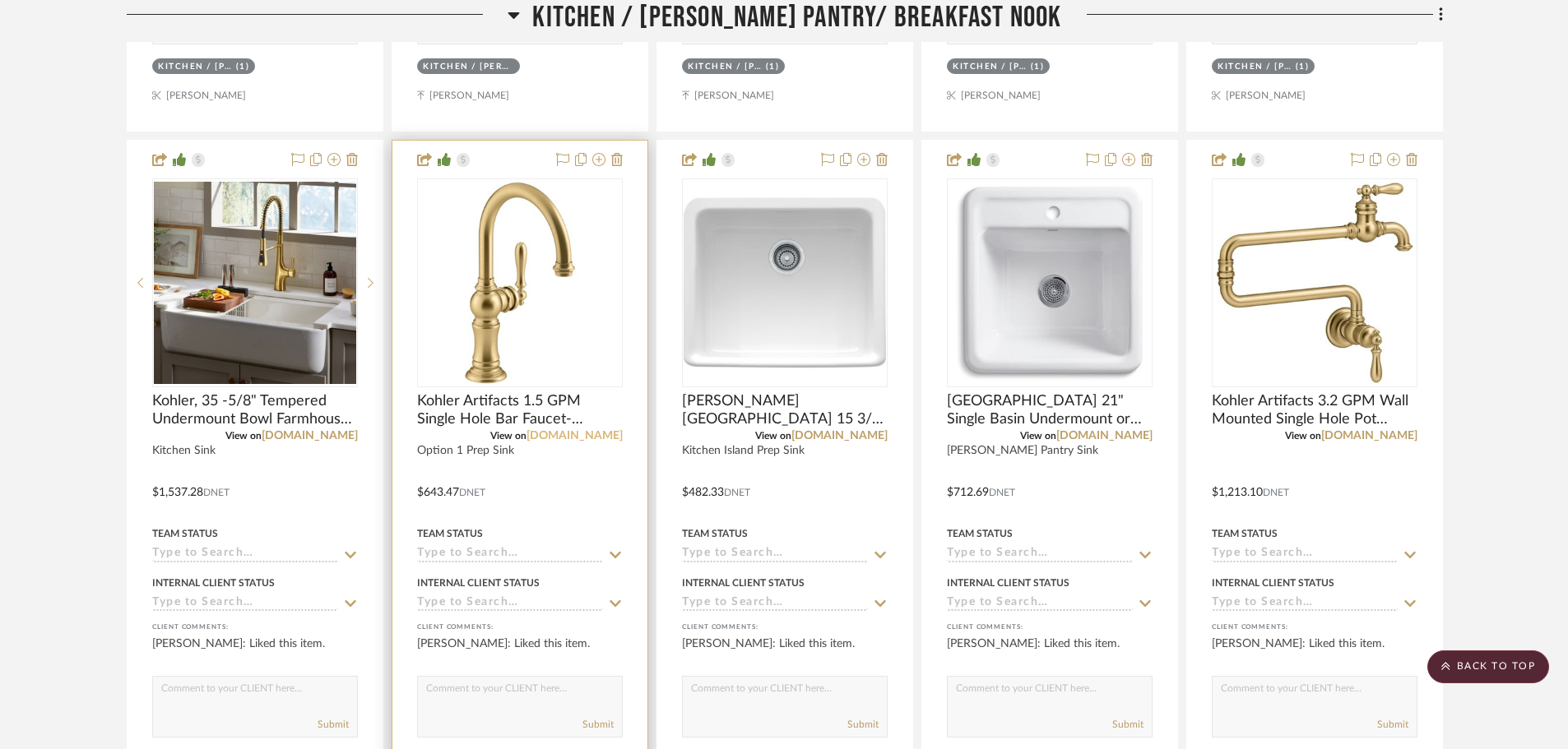
click at [615, 438] on link "build.com" at bounding box center [575, 436] width 96 height 12
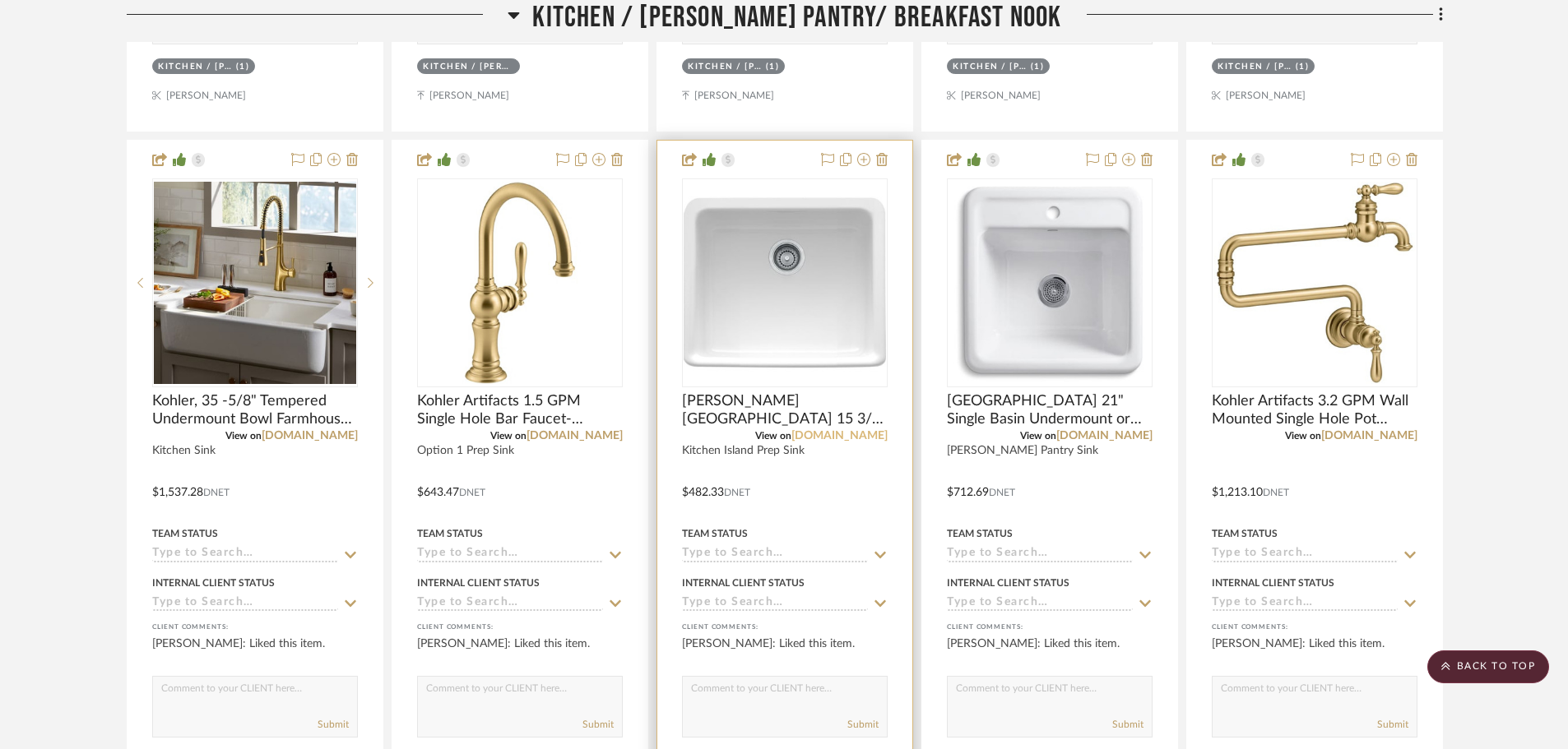
click at [885, 436] on link "build.com" at bounding box center [840, 436] width 96 height 12
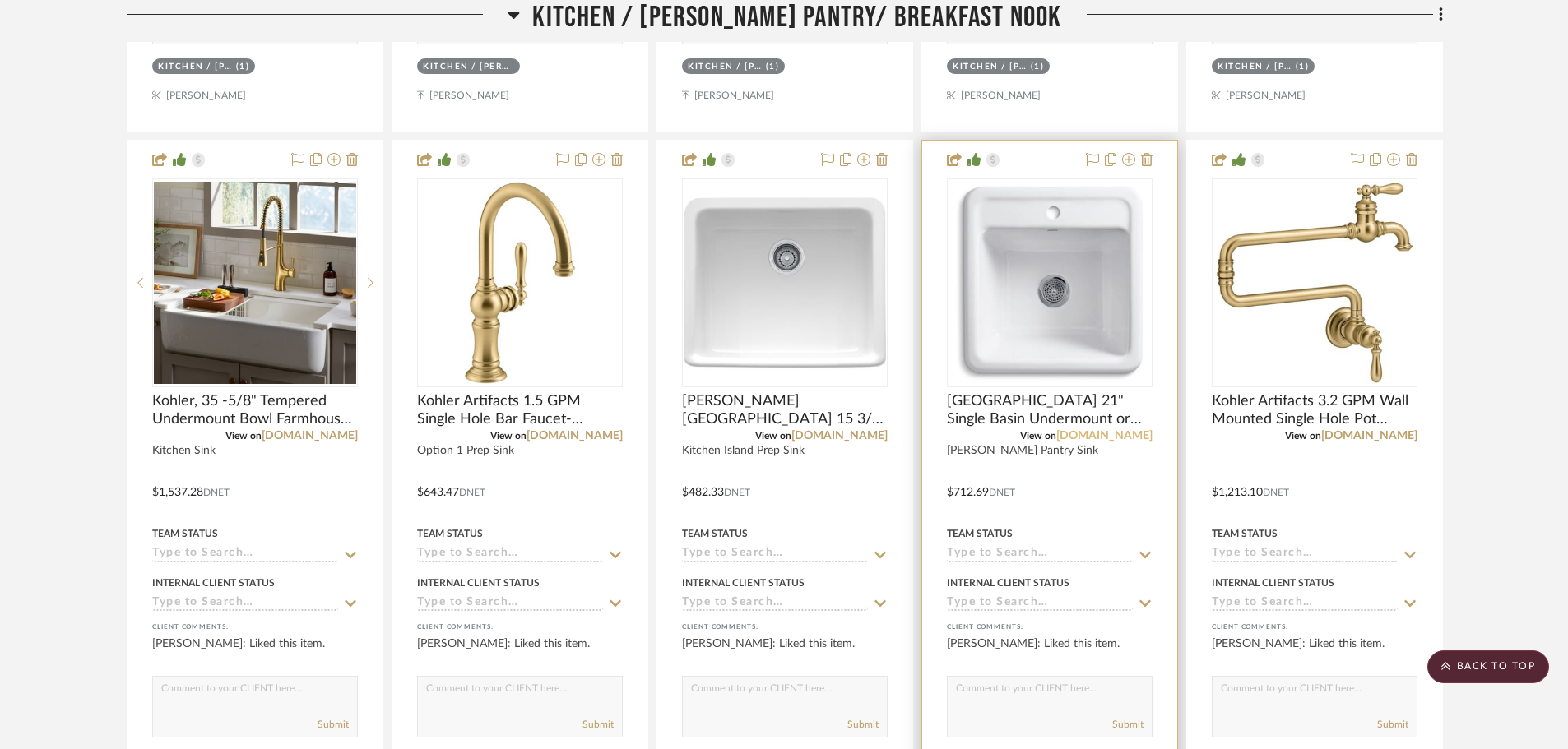
click at [1123, 436] on link "build.com" at bounding box center [1104, 436] width 96 height 12
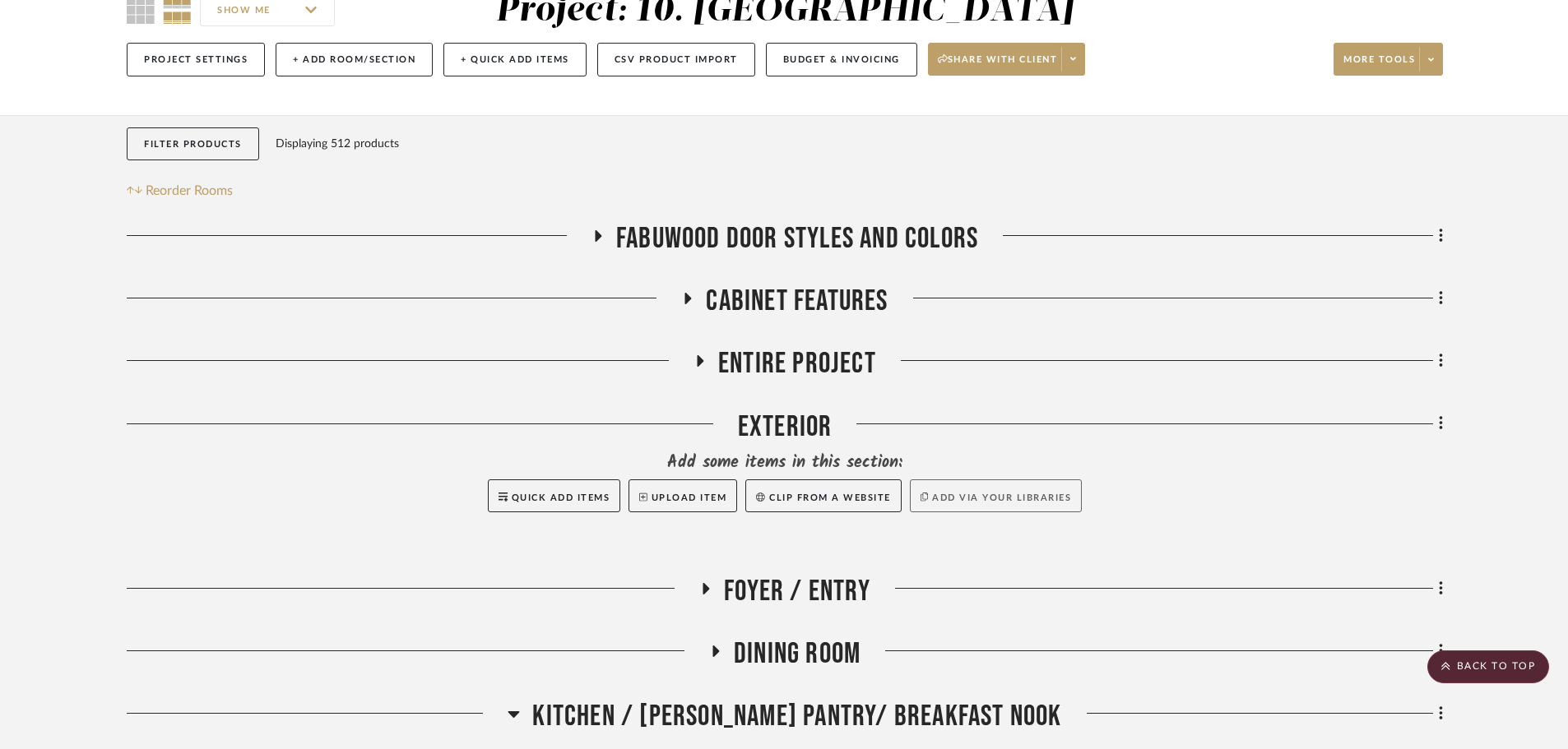
scroll to position [0, 0]
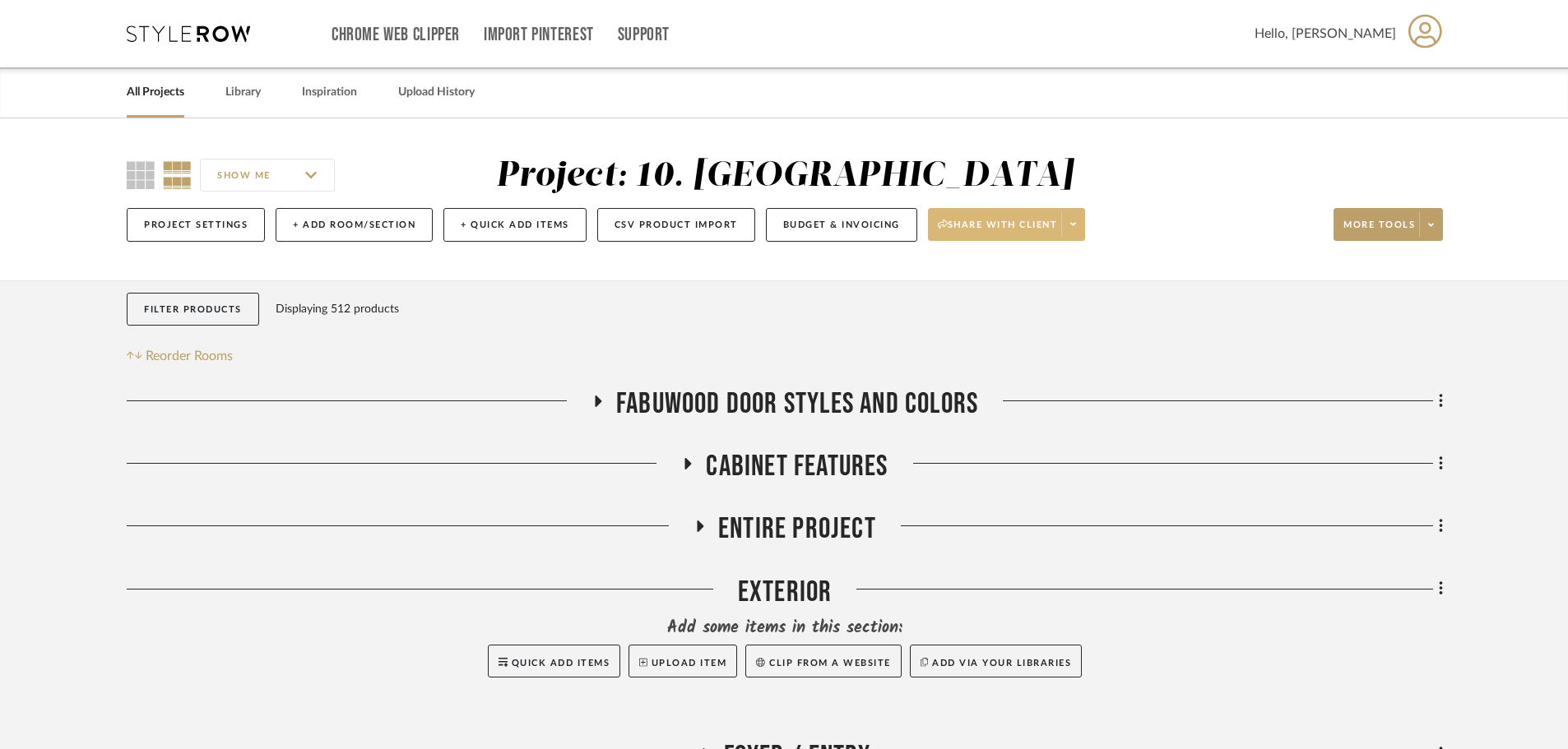
click at [1074, 225] on icon at bounding box center [1073, 224] width 6 height 9
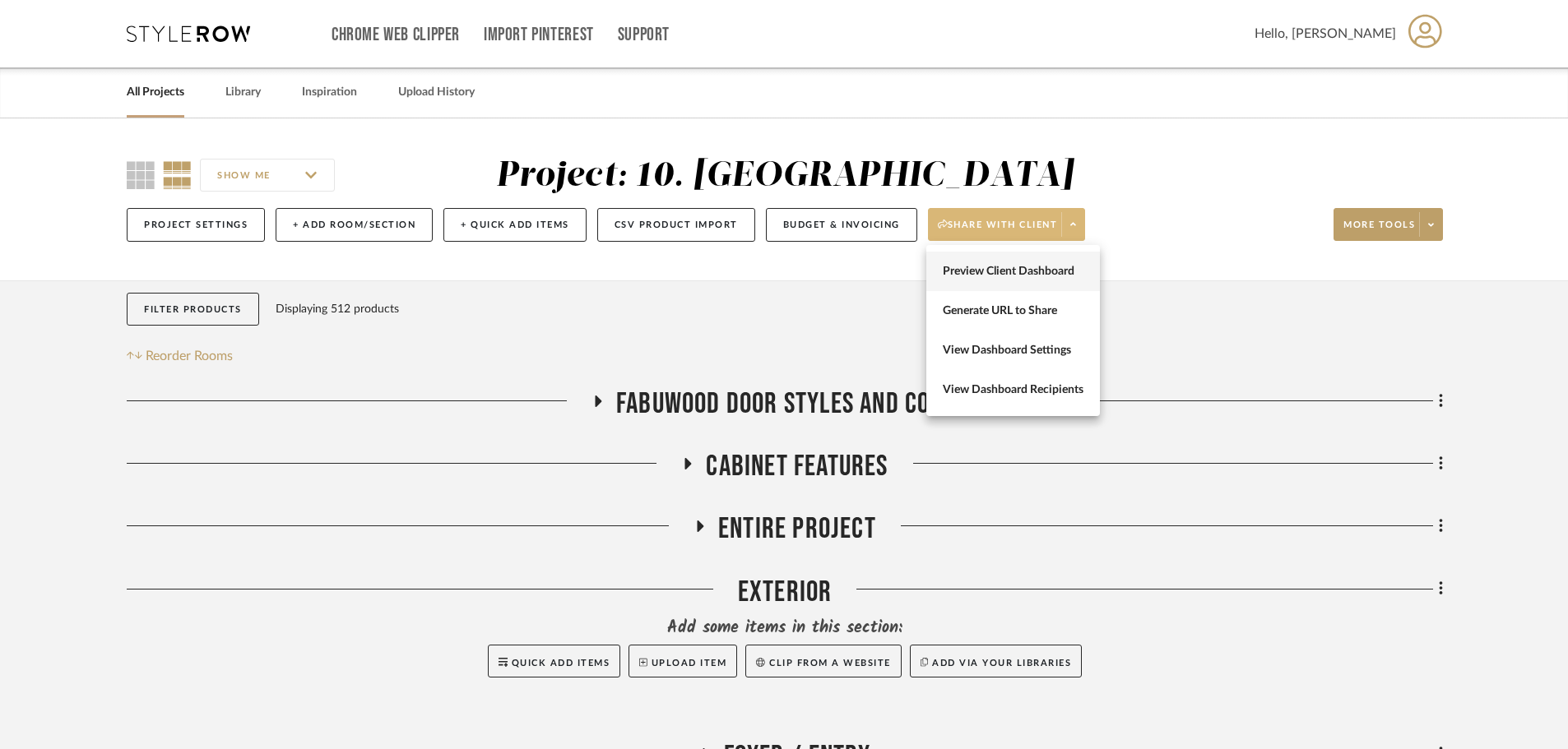
click at [1043, 271] on span "Preview Client Dashboard" at bounding box center [1012, 271] width 141 height 14
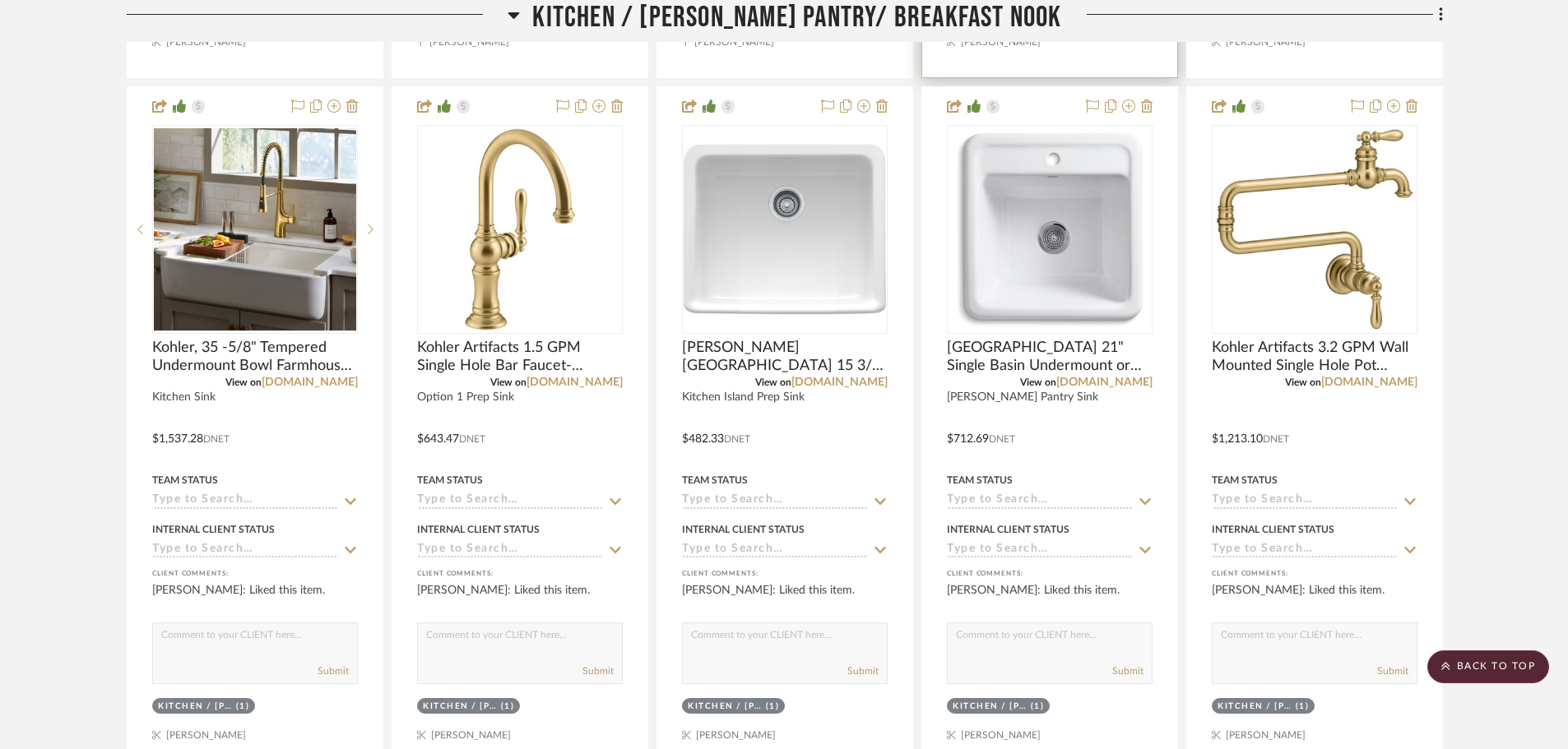
scroll to position [1562, 0]
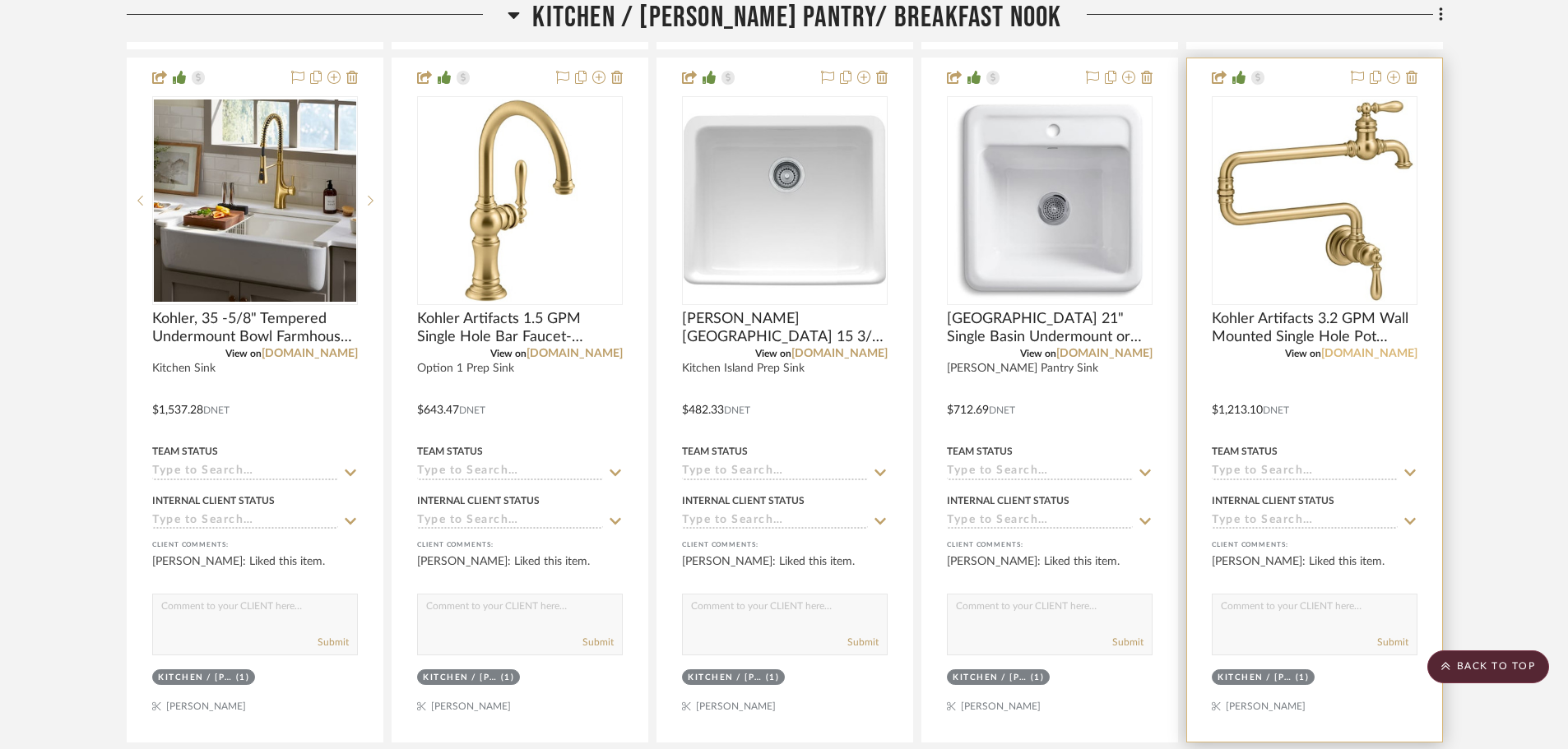
click at [1377, 352] on link "build.com" at bounding box center [1369, 354] width 96 height 12
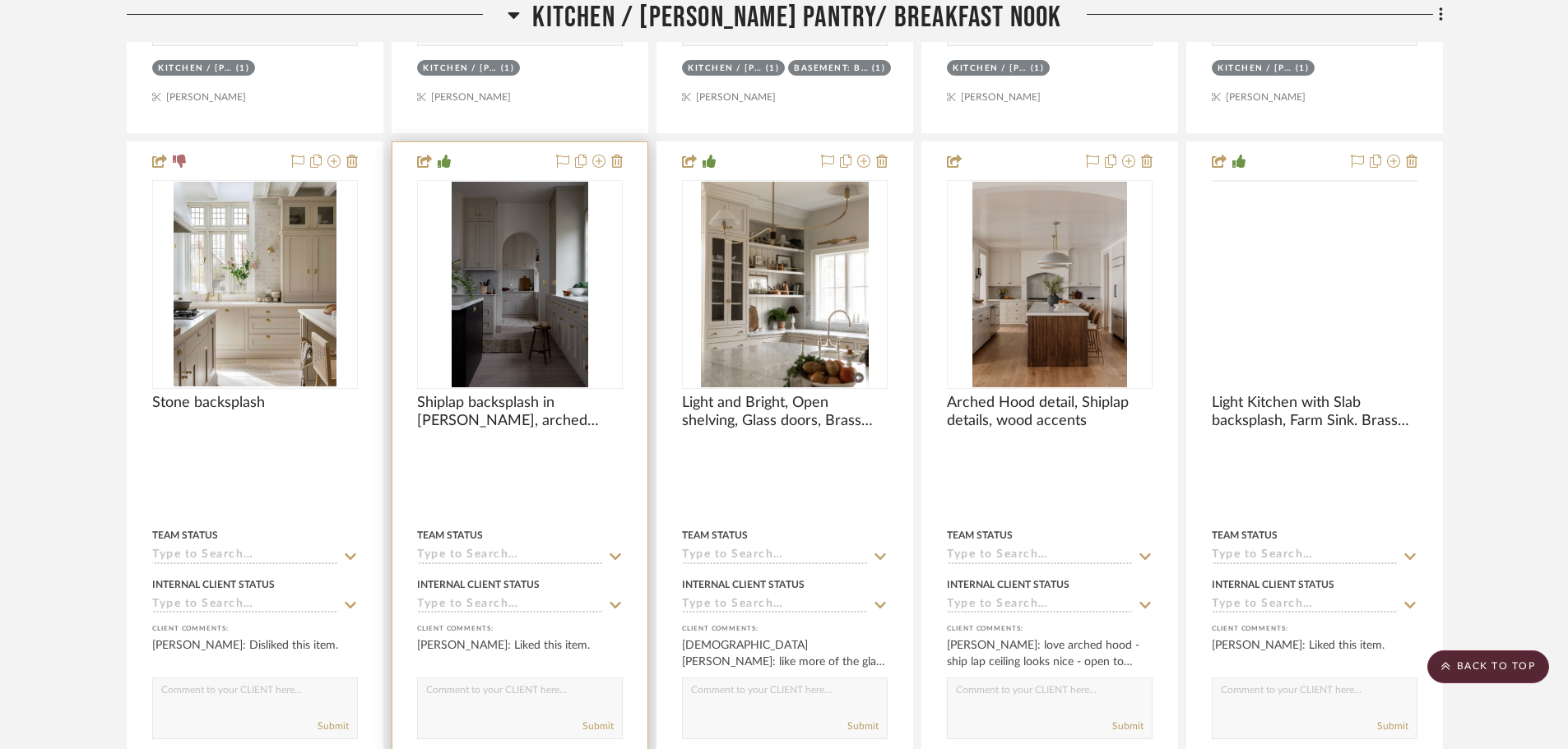
scroll to position [6331, 0]
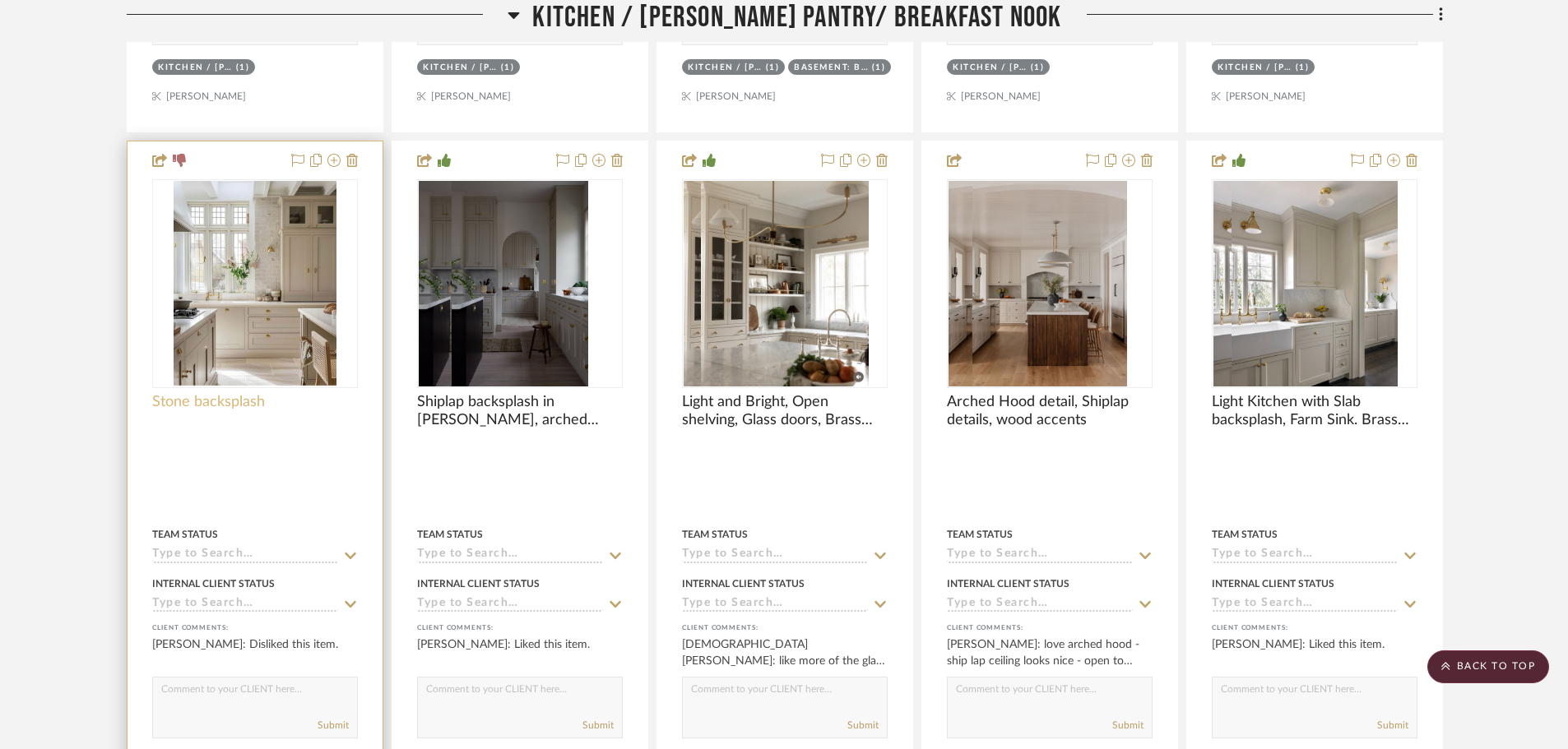
click at [237, 404] on span "Stone backsplash" at bounding box center [209, 401] width 113 height 18
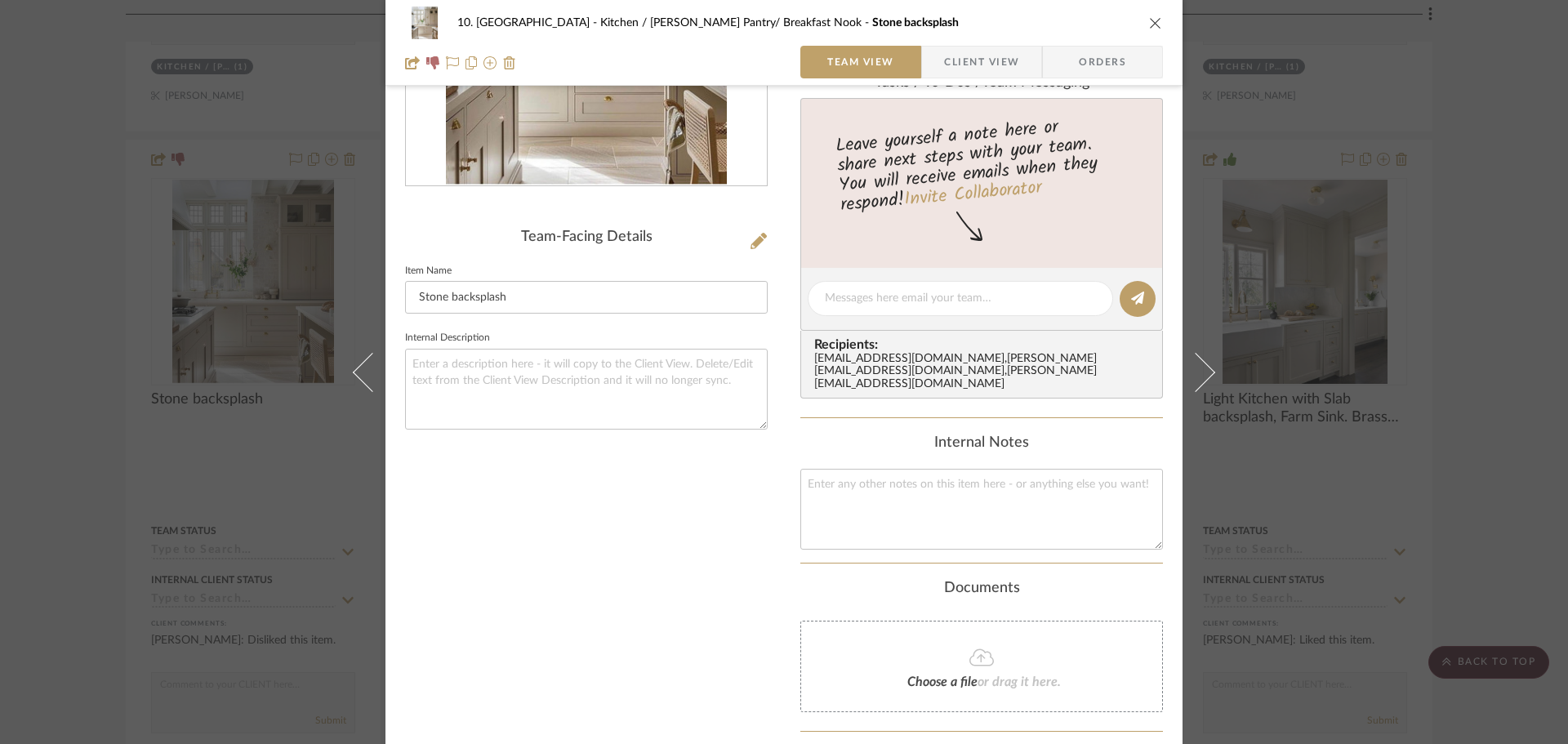
scroll to position [0, 0]
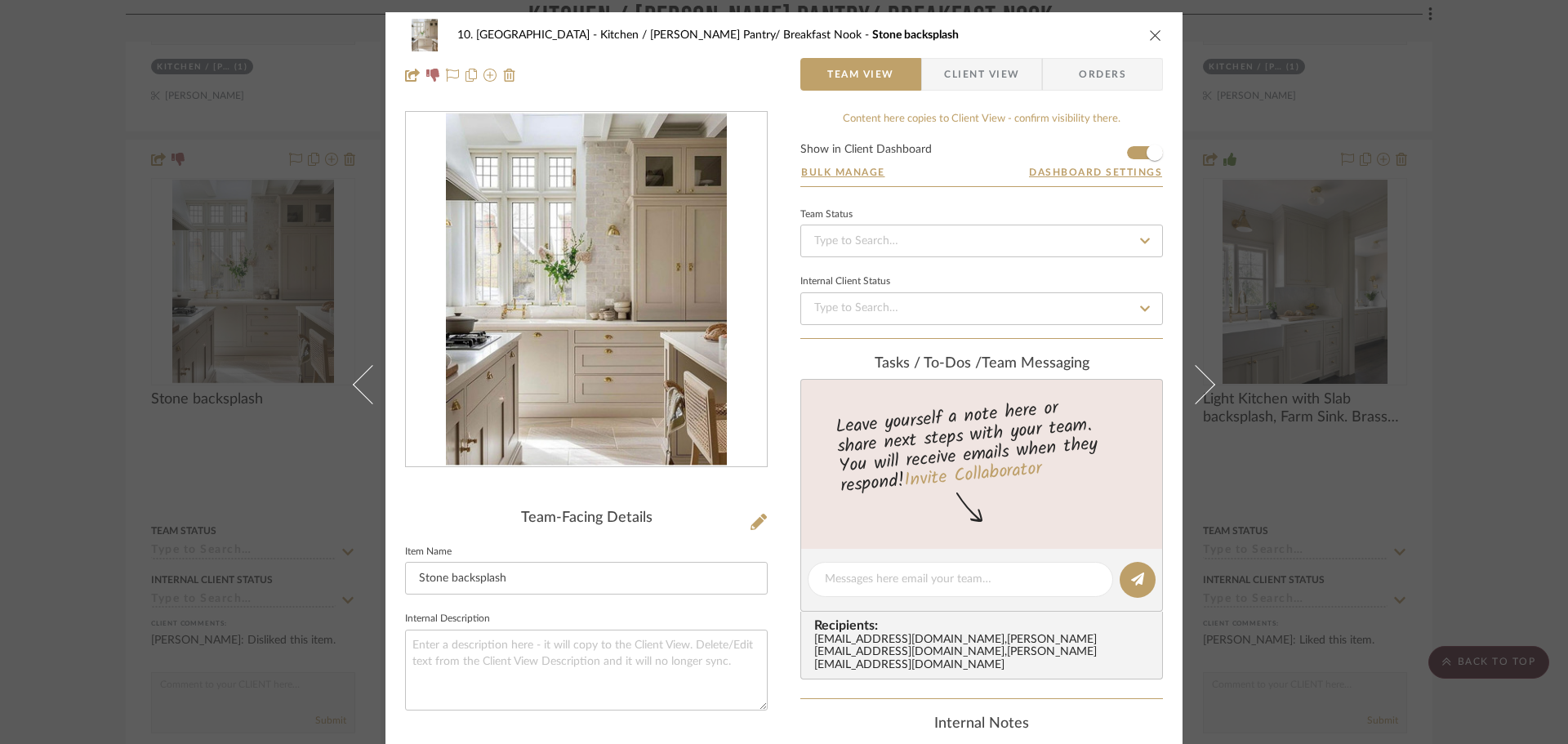
click at [944, 78] on span "Client View" at bounding box center [981, 74] width 75 height 33
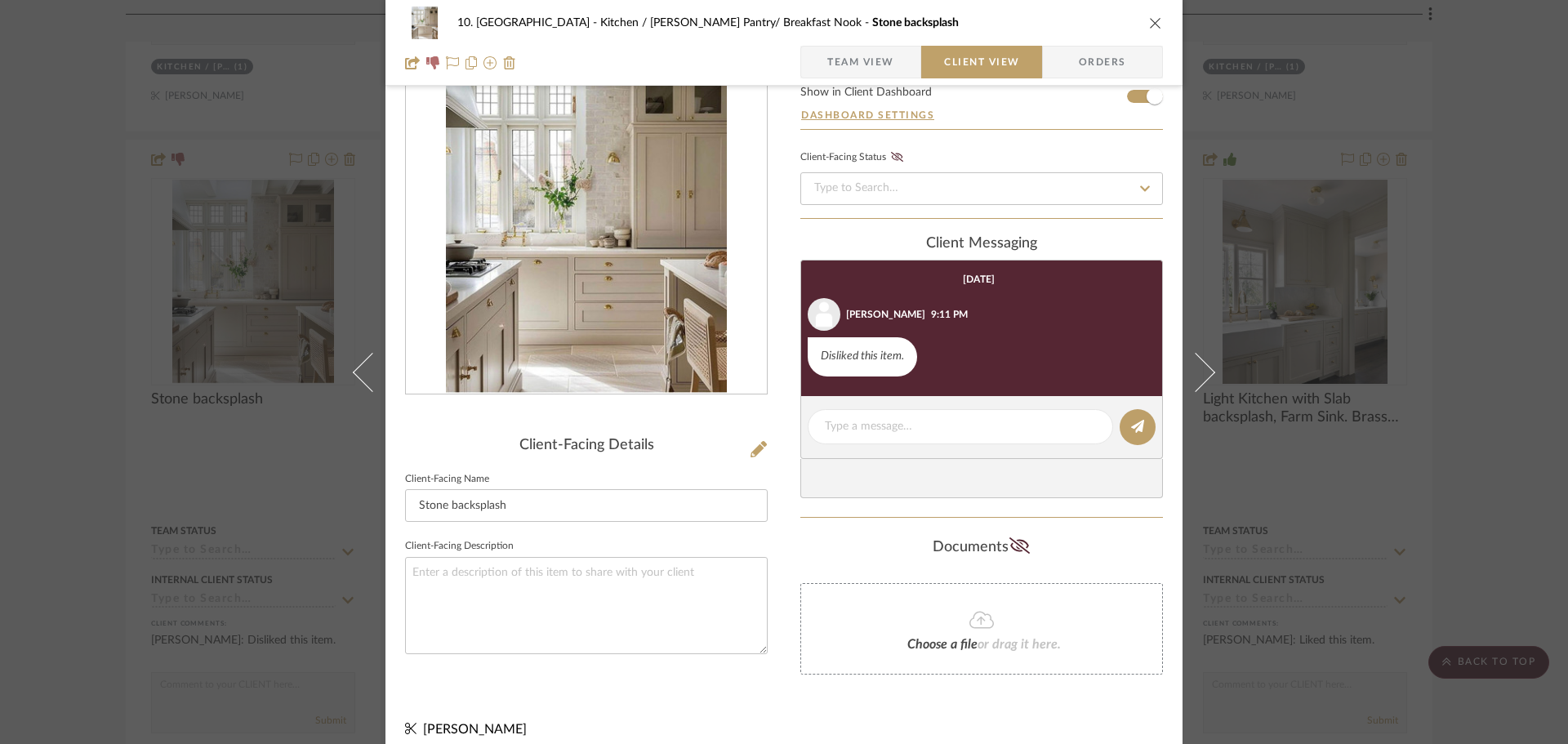
scroll to position [87, 0]
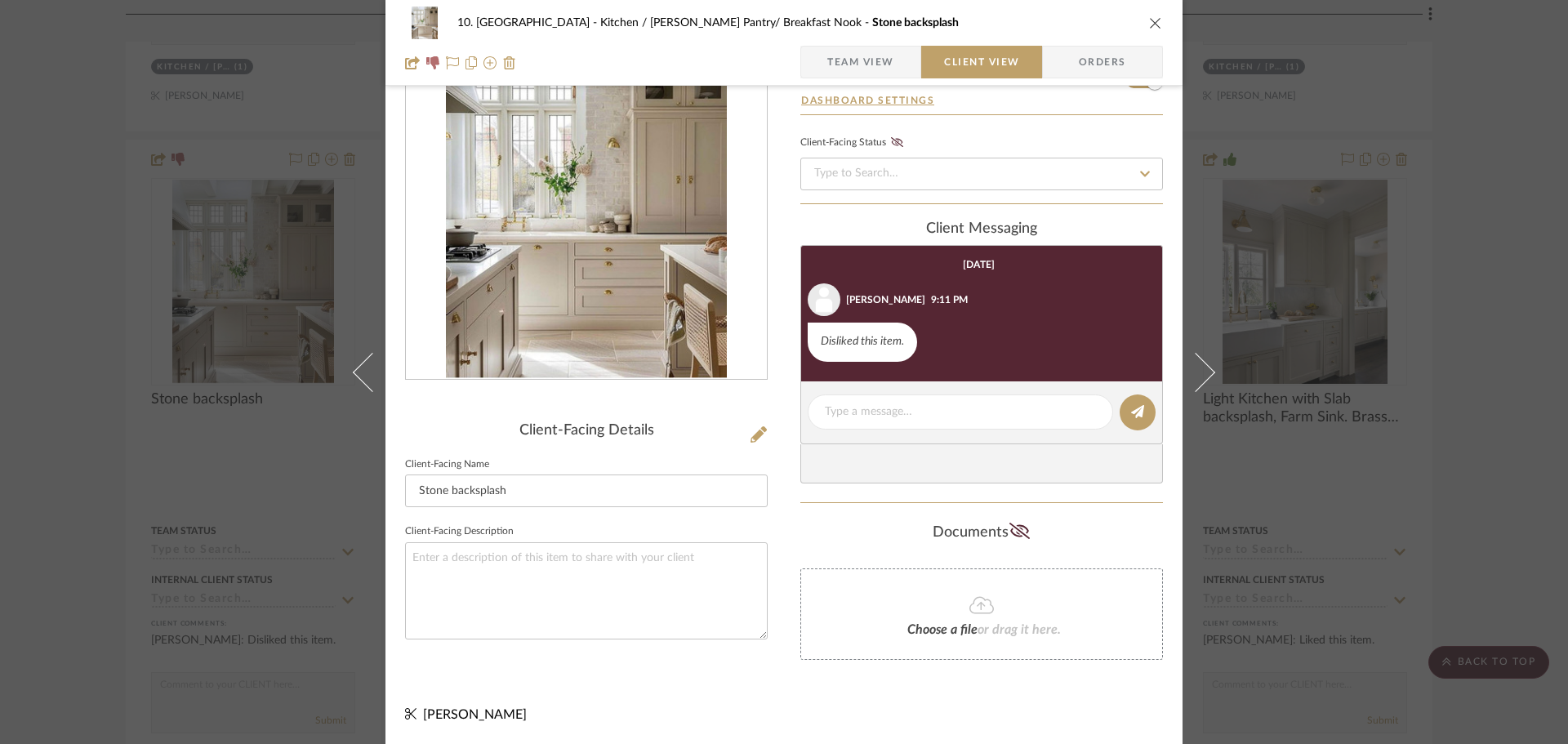
click at [1509, 387] on div "10. Vignola Kitchen / Butler's Pantry/ Breakfast Nook Stone backsplash Team Vie…" at bounding box center [784, 372] width 1568 height 744
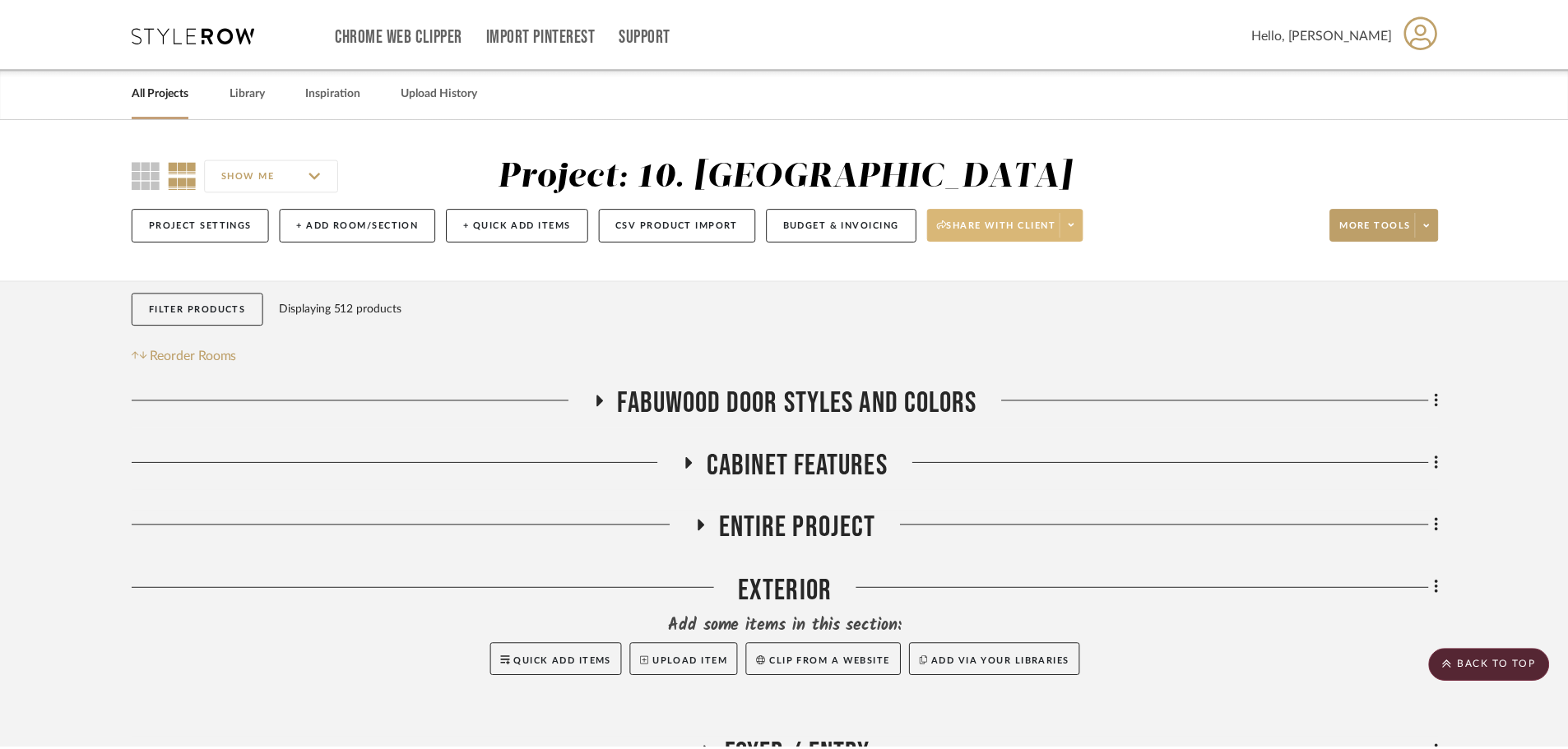
scroll to position [6331, 0]
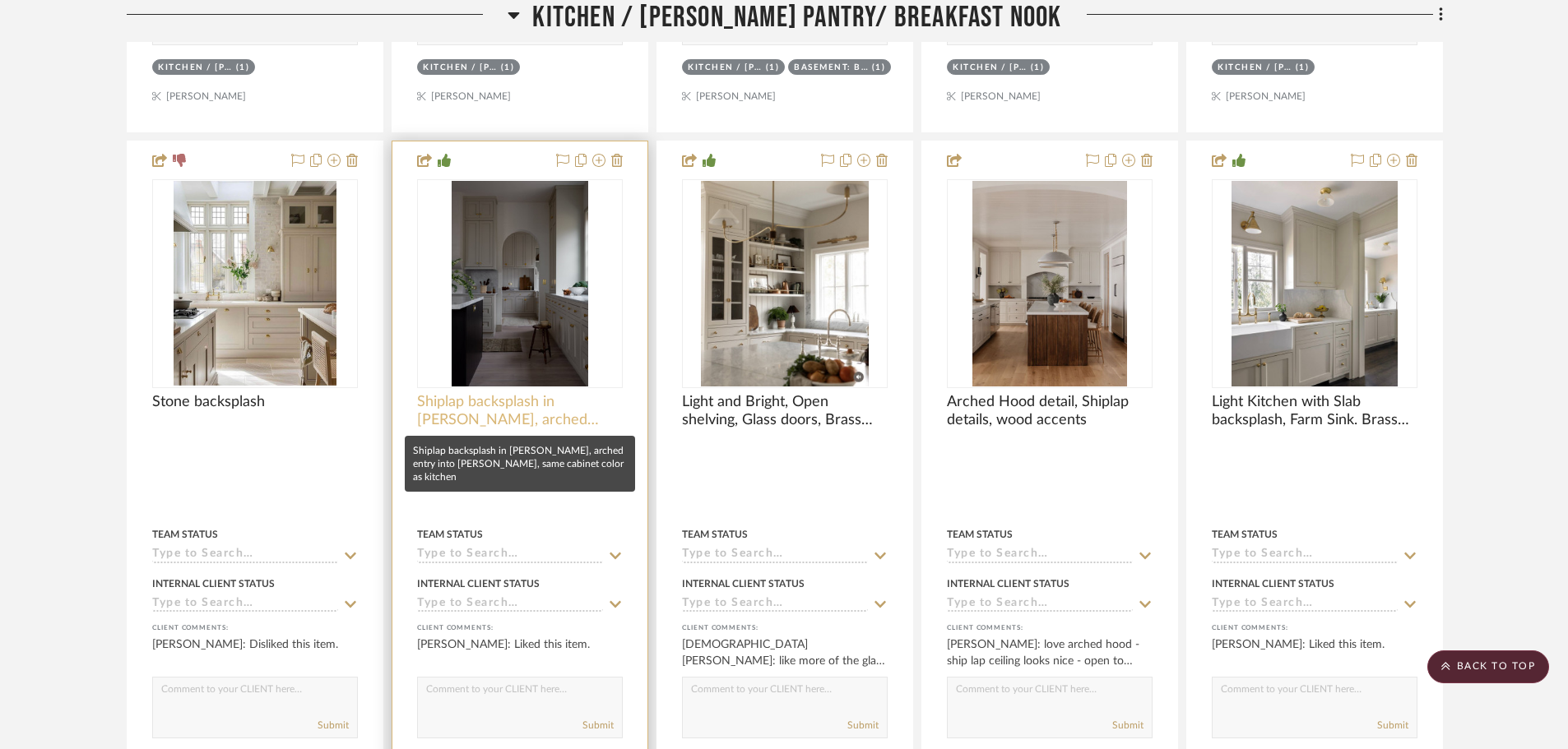
click at [567, 399] on span "Shiplap backsplash in Butler's, arched entry into butler's, same cabinet color …" at bounding box center [520, 410] width 206 height 36
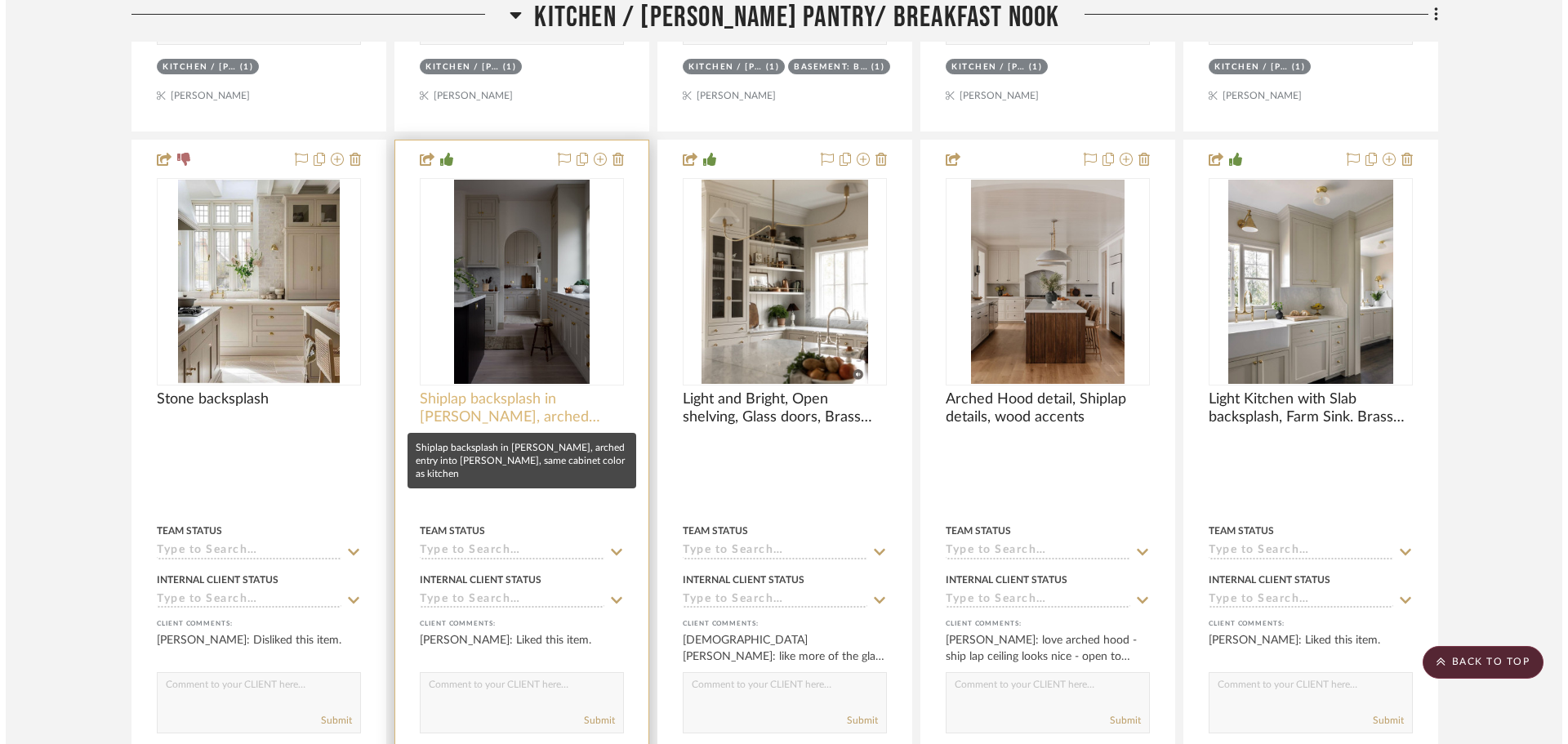
scroll to position [0, 0]
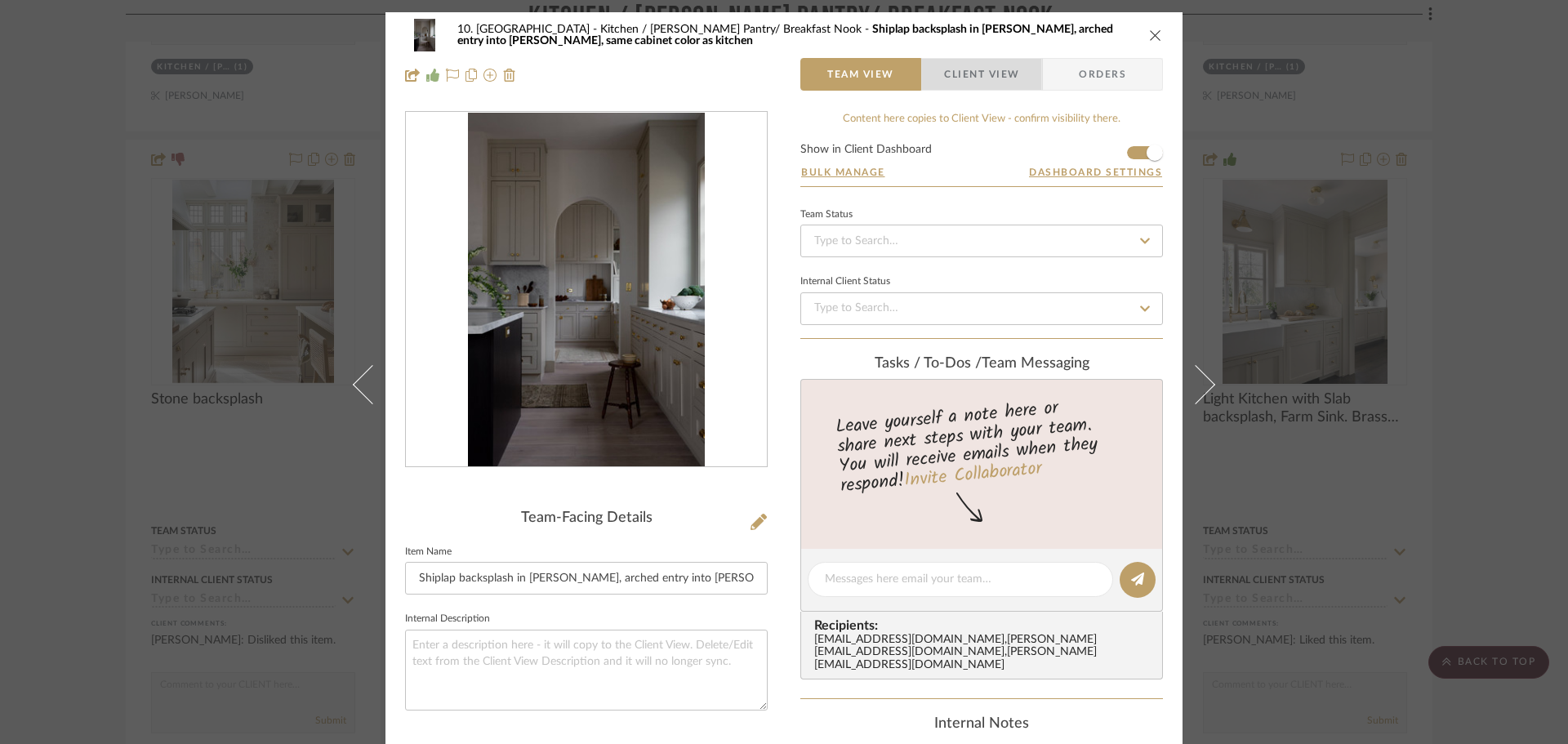
click at [985, 62] on span "Client View" at bounding box center [981, 74] width 75 height 33
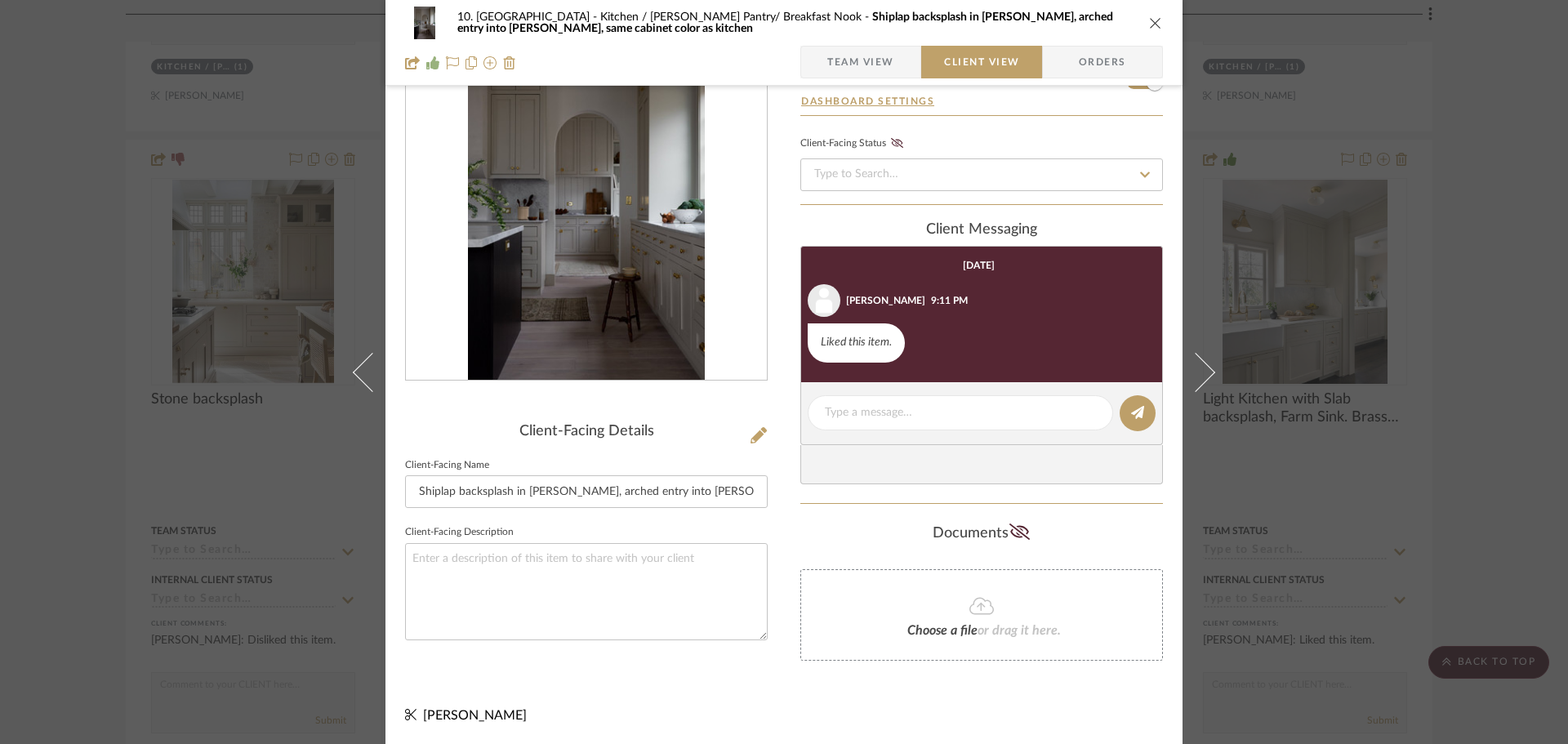
scroll to position [87, 0]
click at [1460, 358] on div "10. Vignola Kitchen / Butler's Pantry/ Breakfast Nook Shiplap backsplash in But…" at bounding box center [784, 372] width 1568 height 744
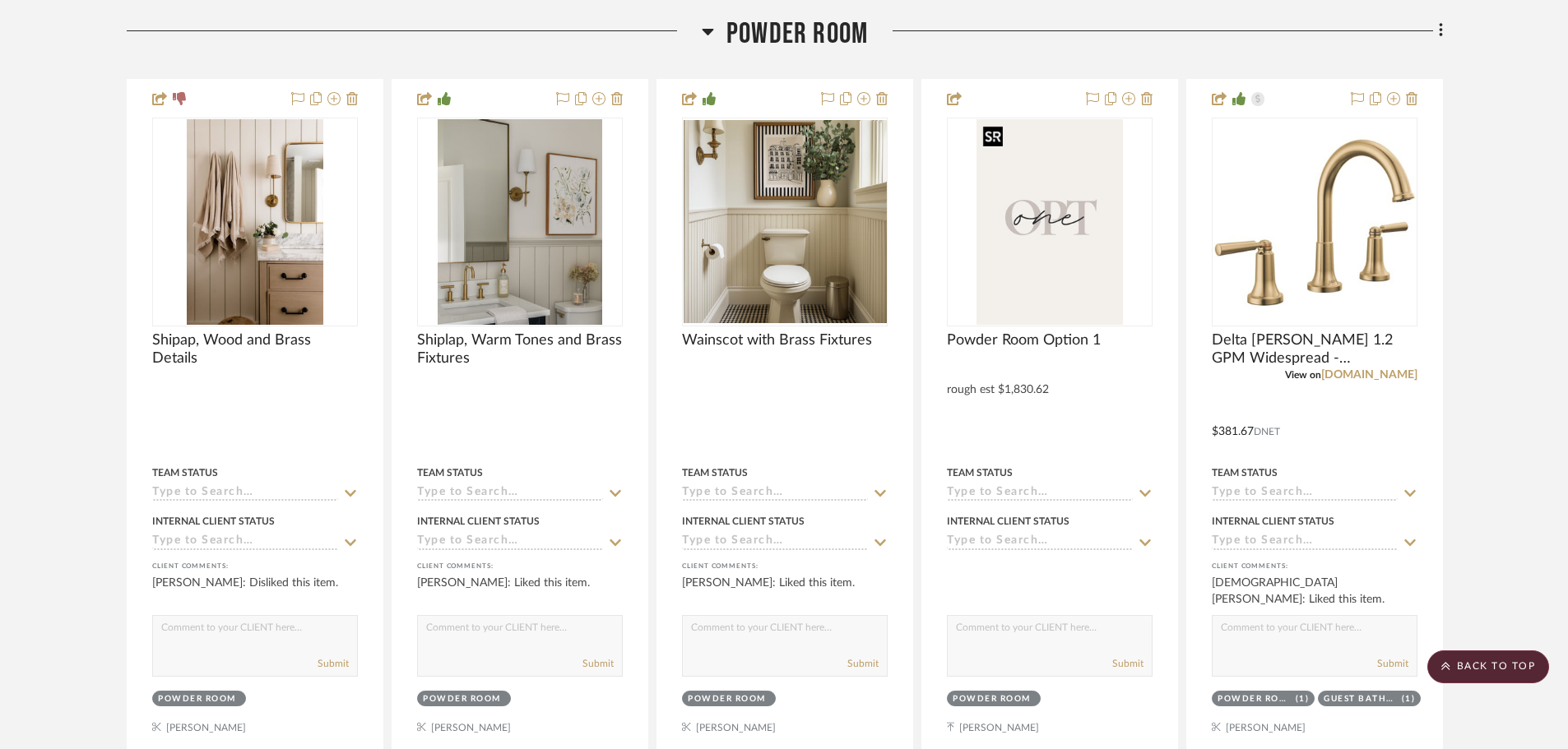
scroll to position [8879, 0]
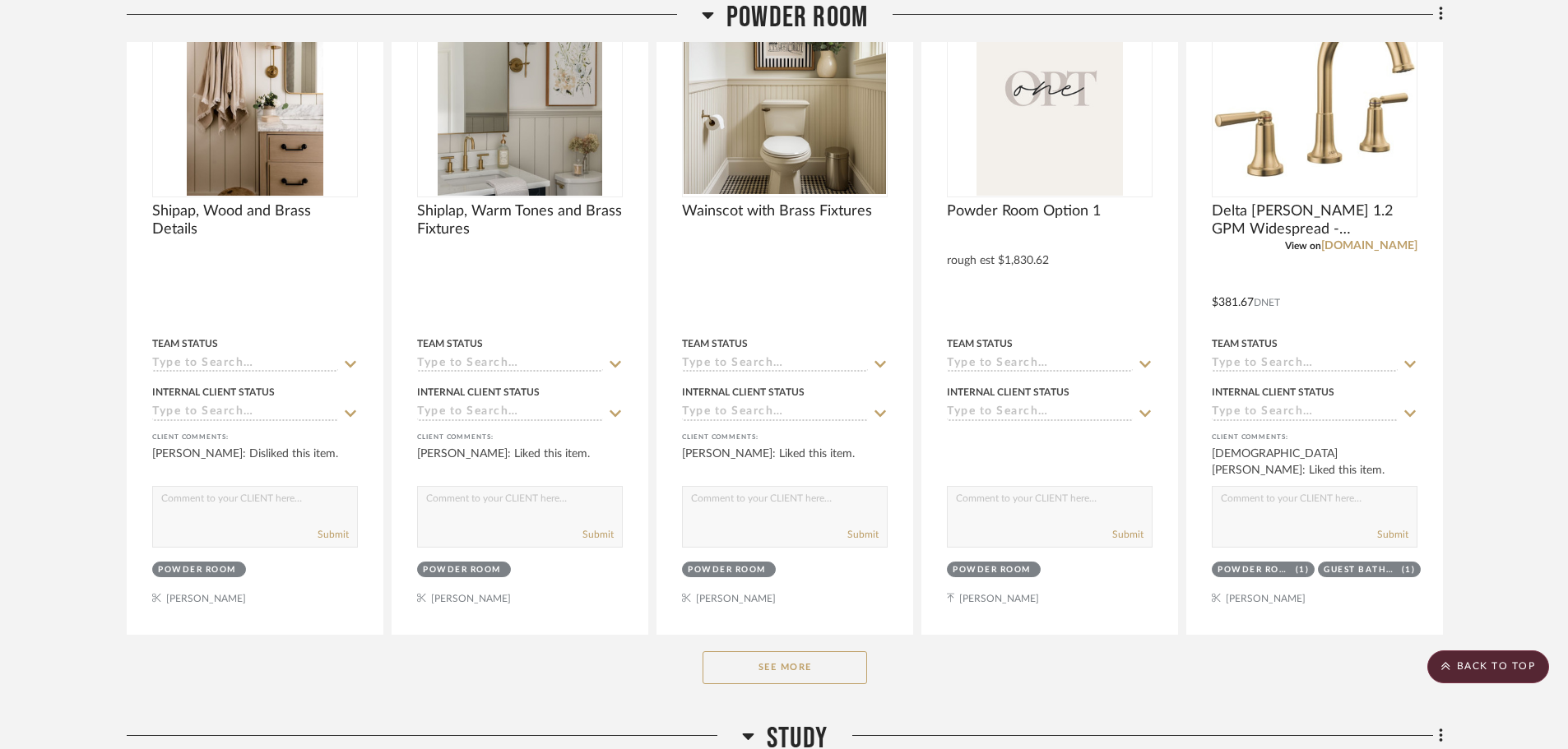
click at [800, 659] on button "See More" at bounding box center [784, 667] width 164 height 33
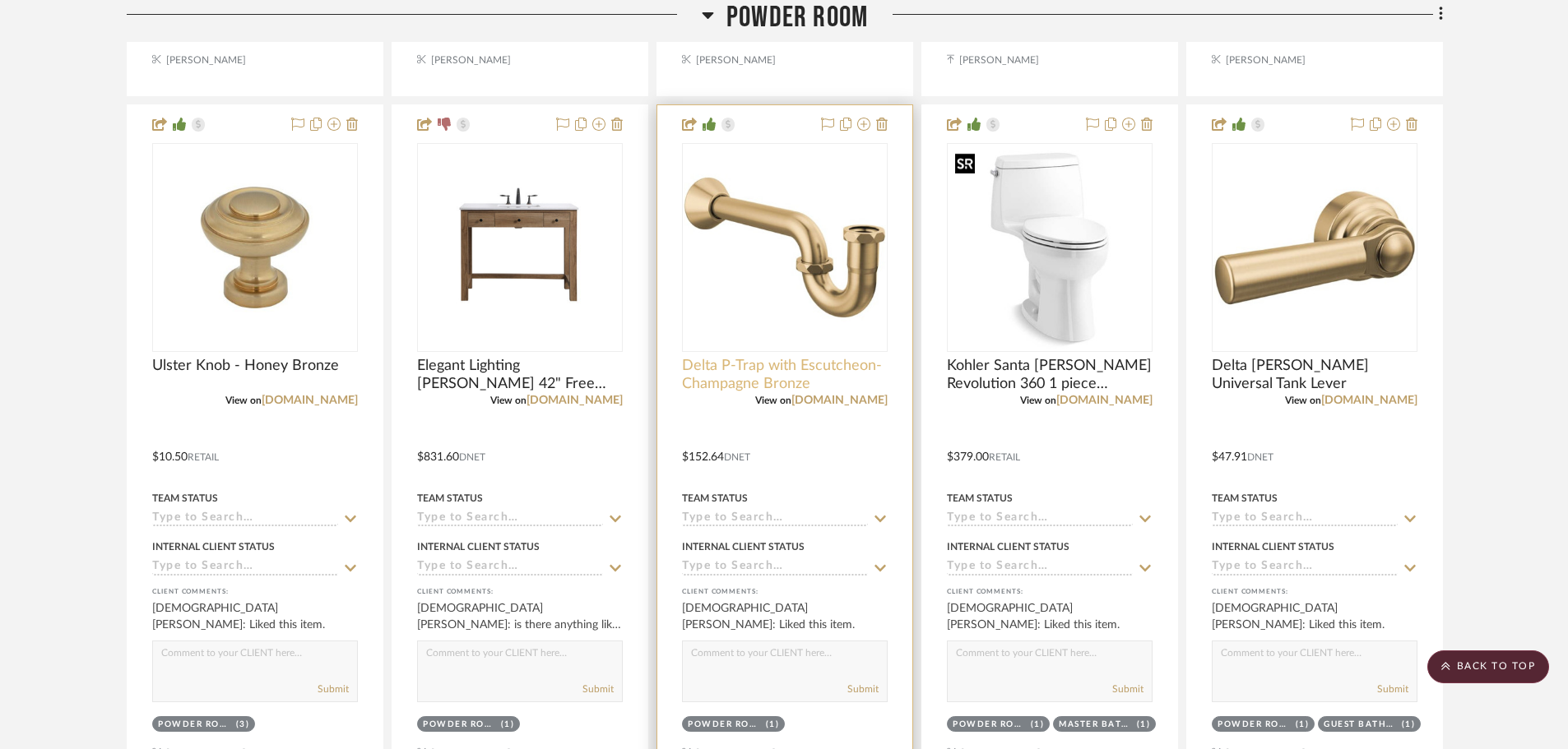
scroll to position [9455, 0]
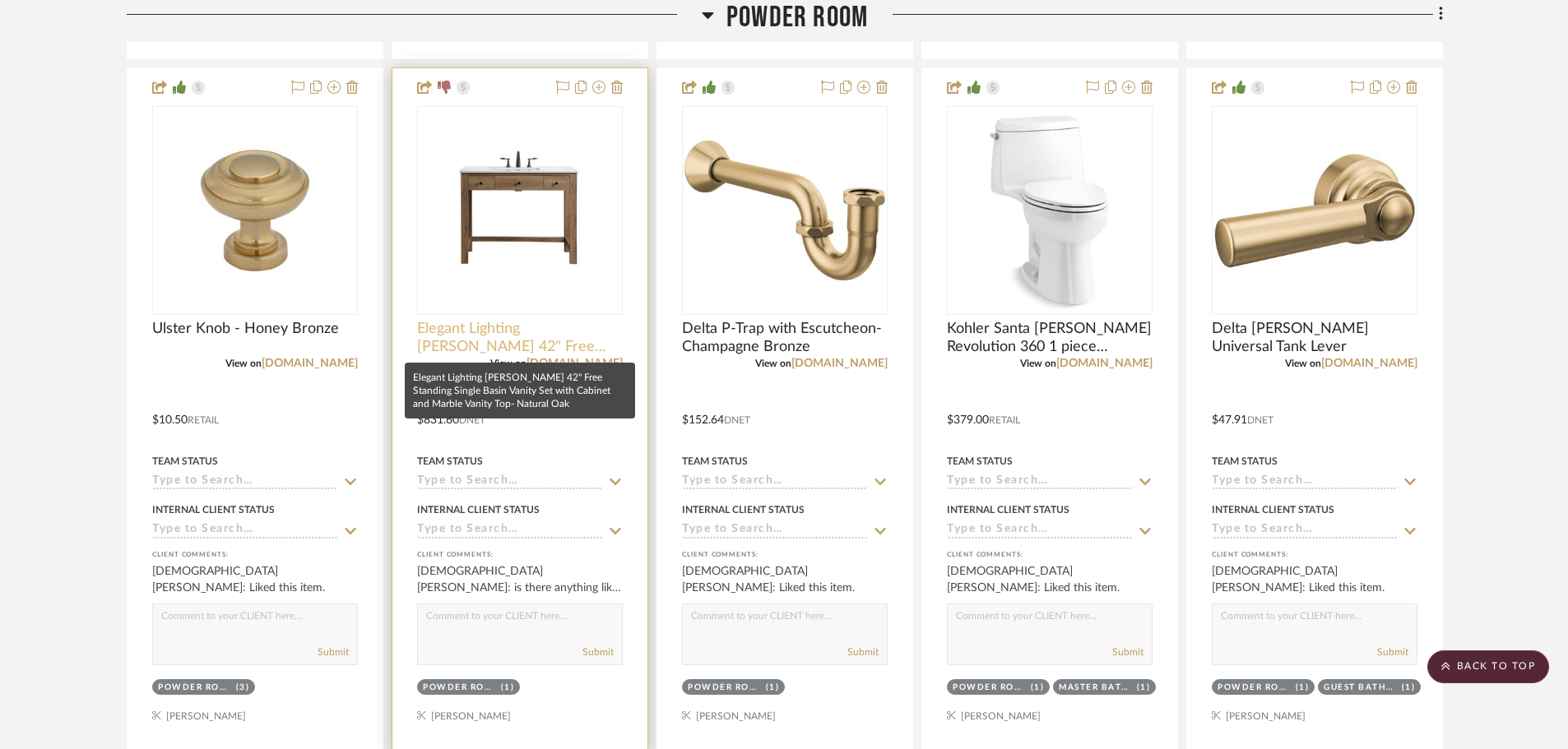
click at [536, 335] on span "Elegant Lighting Hudson 42" Free Standing Single Basin Vanity Set with Cabinet …" at bounding box center [520, 338] width 206 height 36
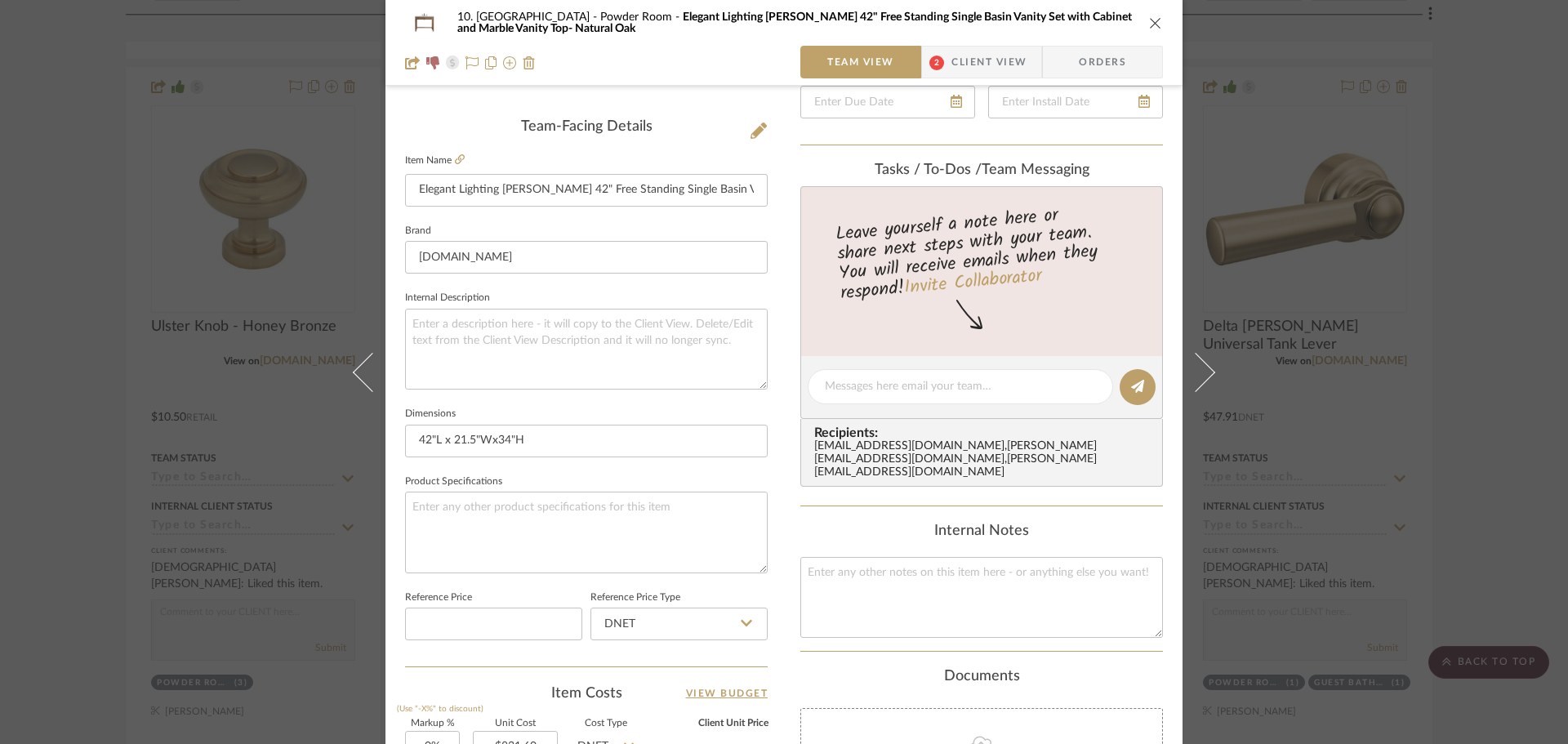
scroll to position [0, 0]
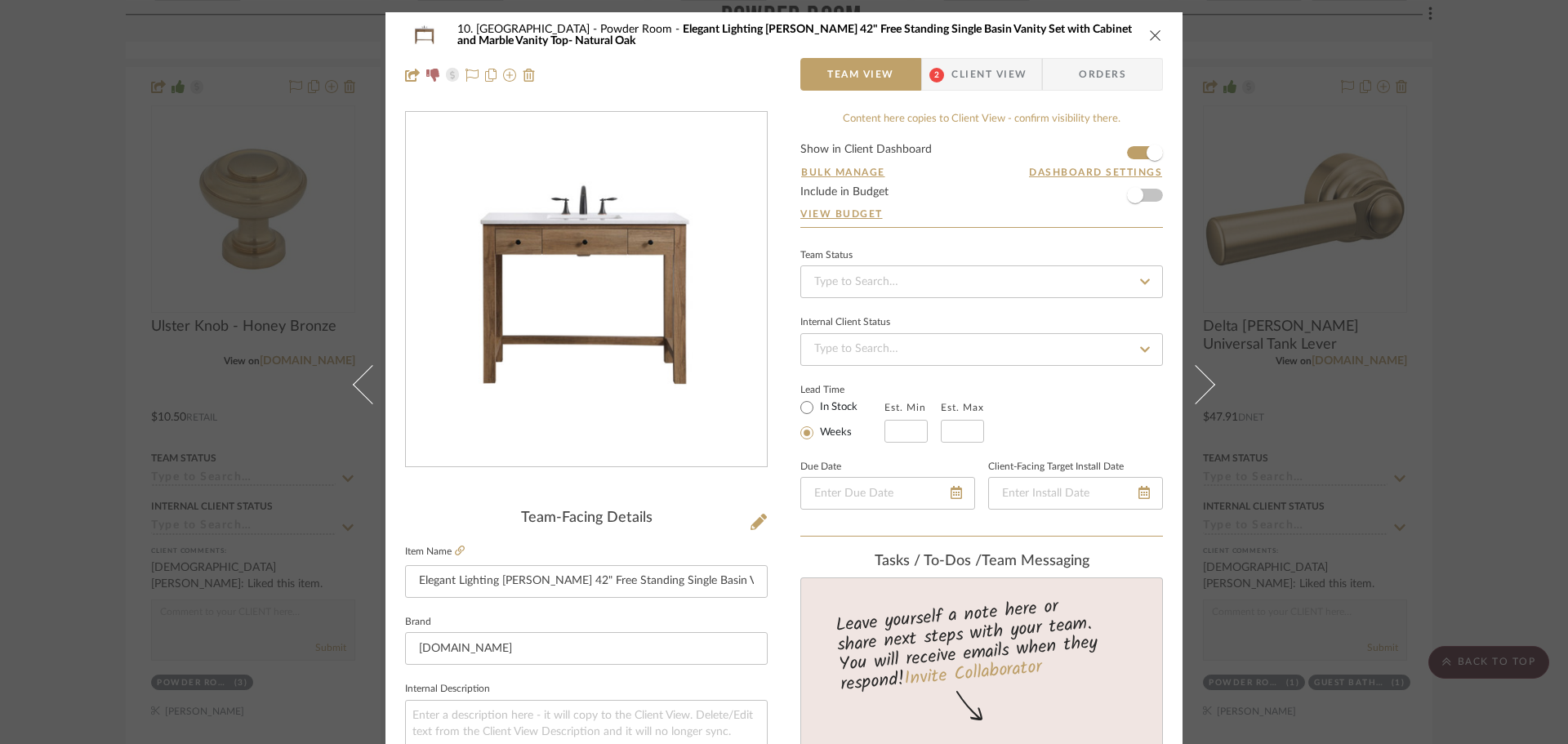
click at [980, 83] on span "Client View" at bounding box center [989, 74] width 75 height 33
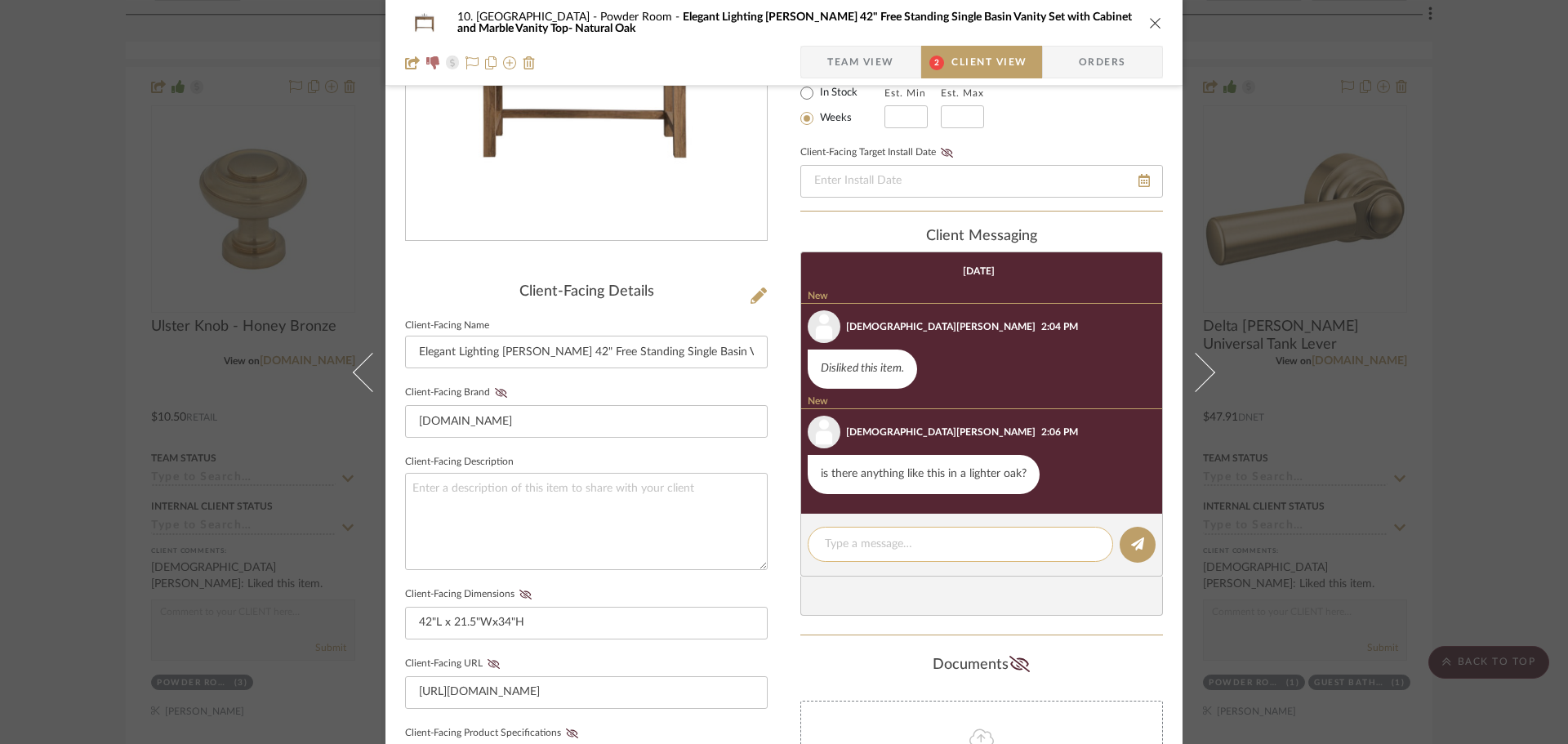
scroll to position [245, 0]
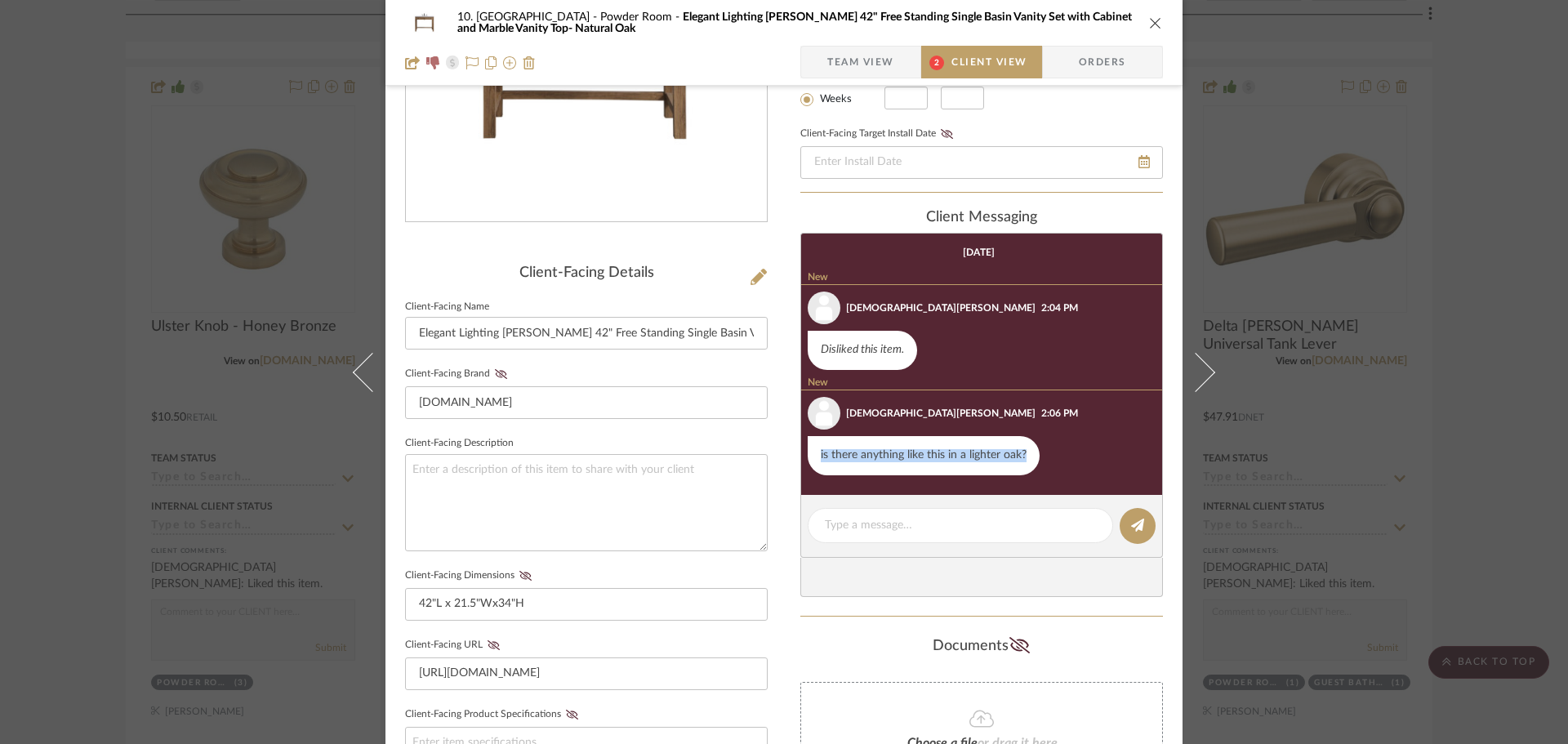
drag, startPoint x: 1028, startPoint y: 454, endPoint x: 789, endPoint y: 463, distance: 239.2
click at [789, 463] on div "10. Vignola Powder Room Elegant Lighting Hudson 42" Free Standing Single Basin …" at bounding box center [784, 447] width 797 height 1360
copy div "is there anything like this in a lighter oak?"
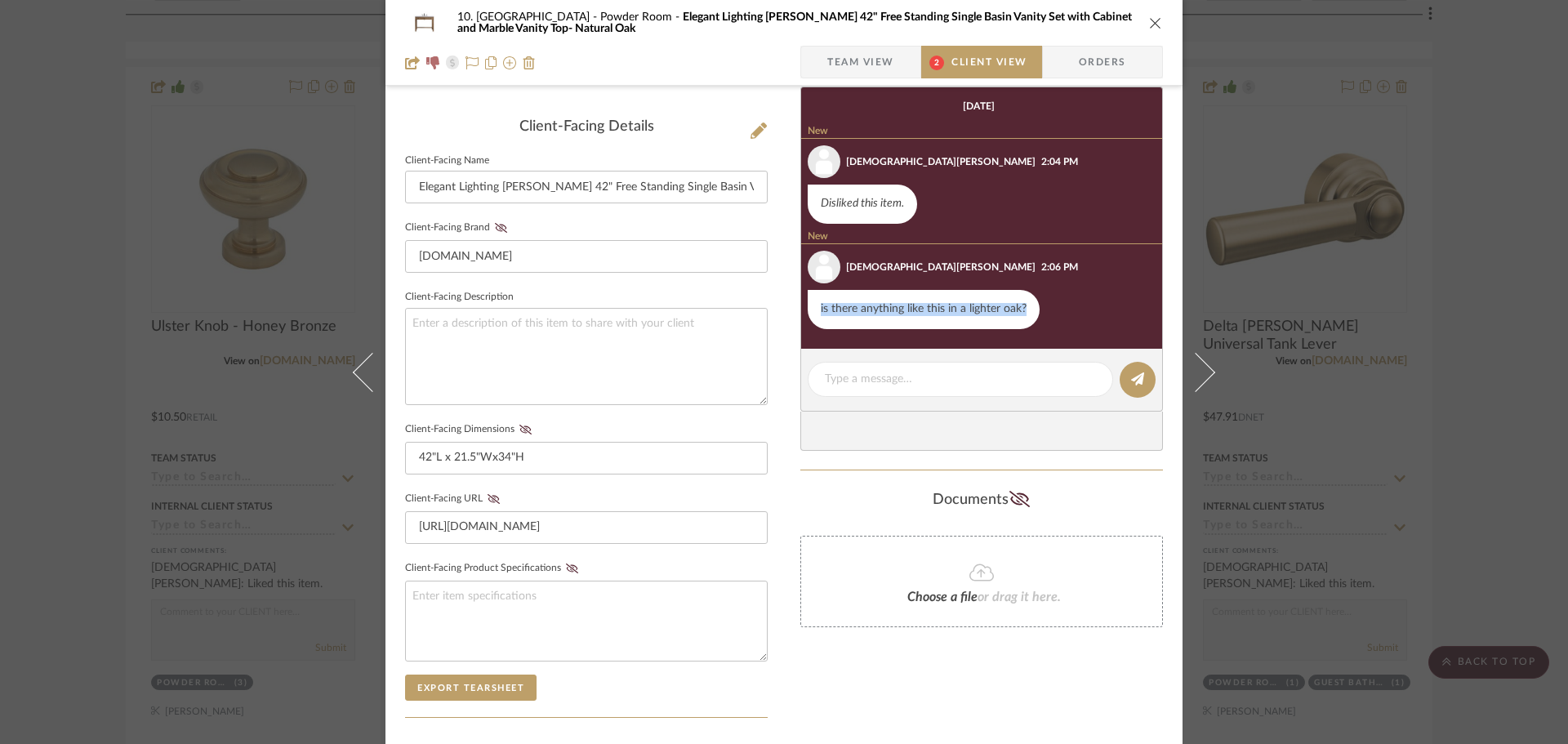
scroll to position [0, 0]
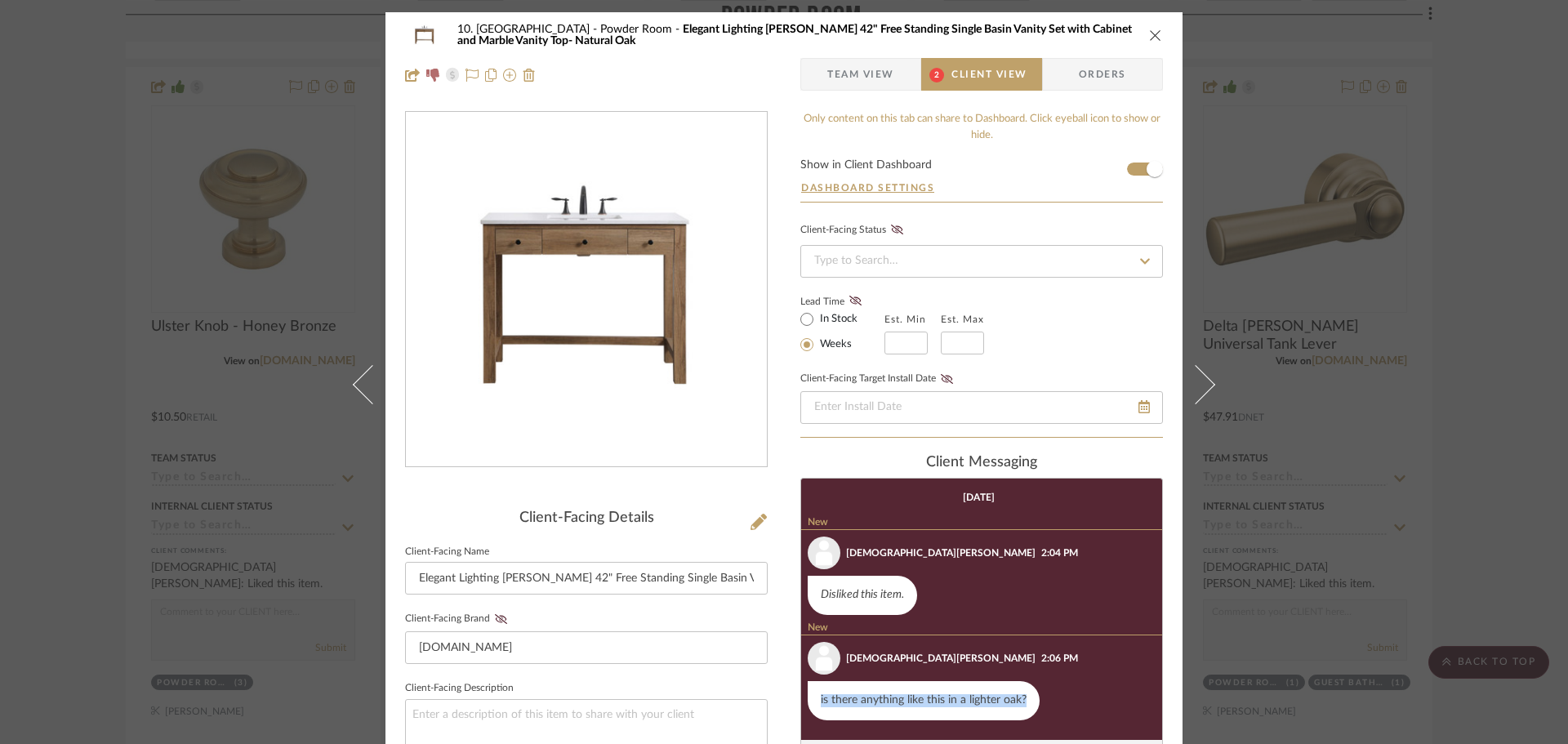
click at [880, 71] on span "Team View" at bounding box center [860, 74] width 67 height 33
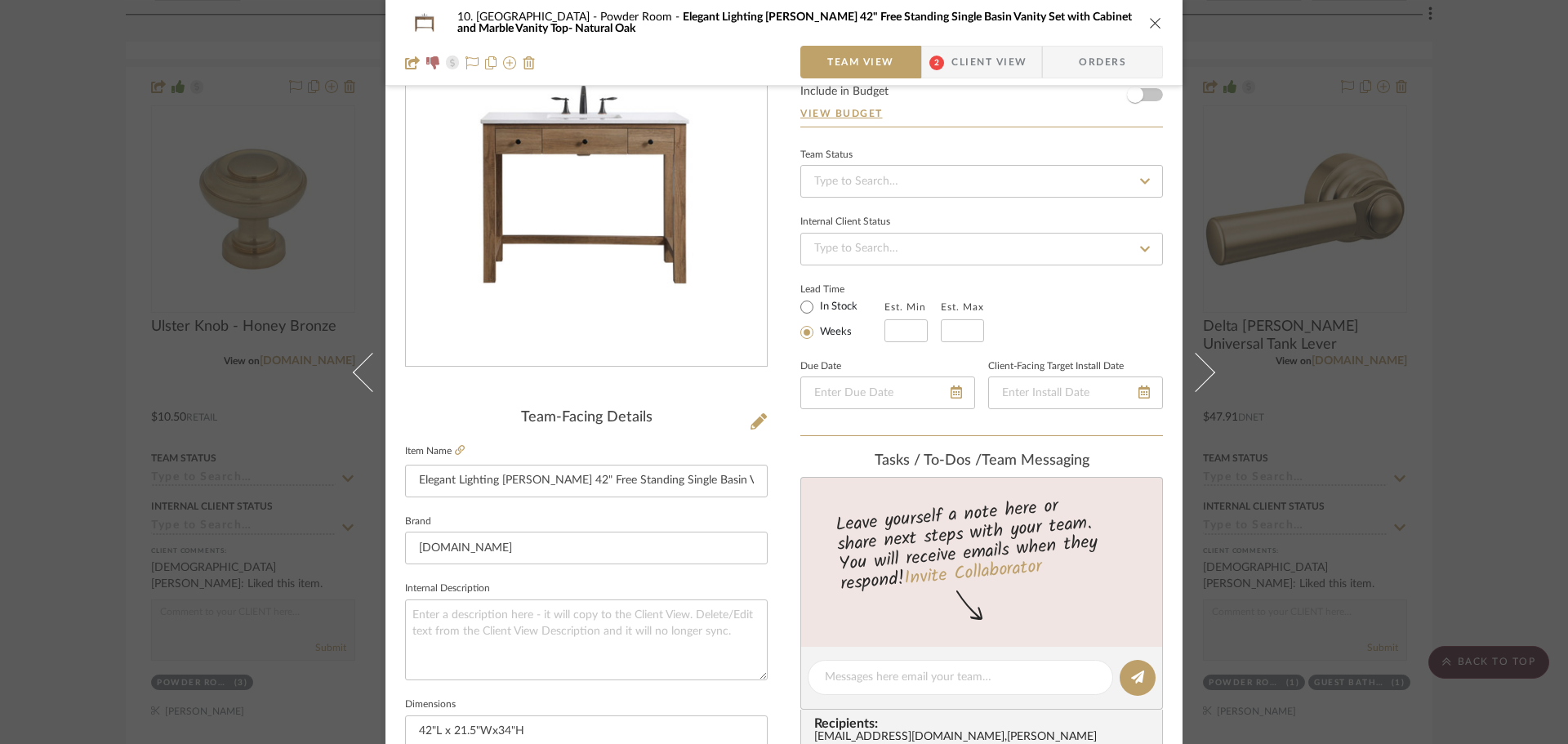
scroll to position [408, 0]
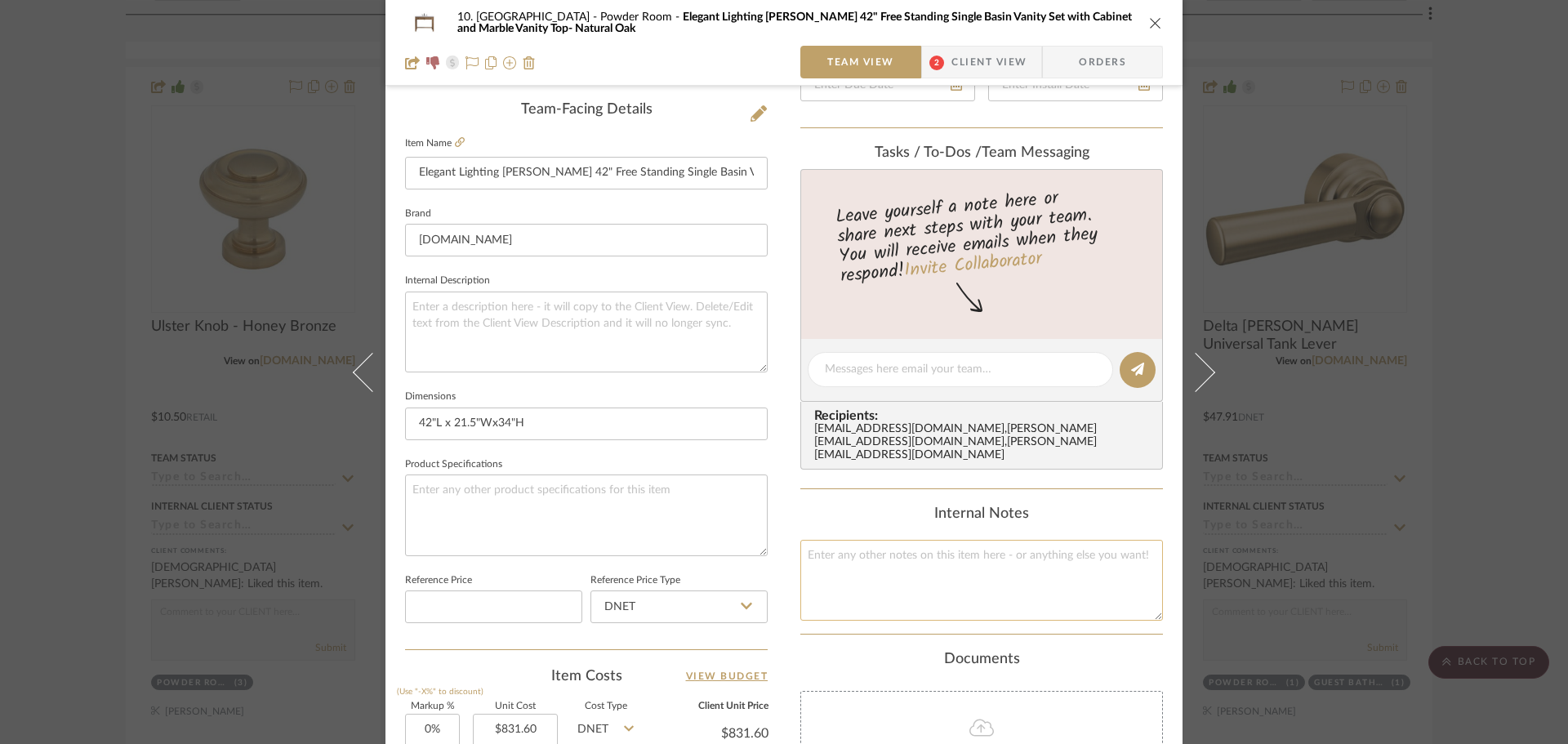
click at [925, 578] on textarea at bounding box center [981, 580] width 362 height 81
paste textarea "is there anything like this in a lighter oak?"
type textarea "is there anything like this in a lighter oak?"
click at [1090, 638] on div "Content here copies to Client View - confirm visibility there. Show in Client D…" at bounding box center [981, 375] width 362 height 1344
click at [1511, 523] on div "10. Vignola Powder Room Elegant Lighting Hudson 42" Free Standing Single Basin …" at bounding box center [784, 372] width 1568 height 744
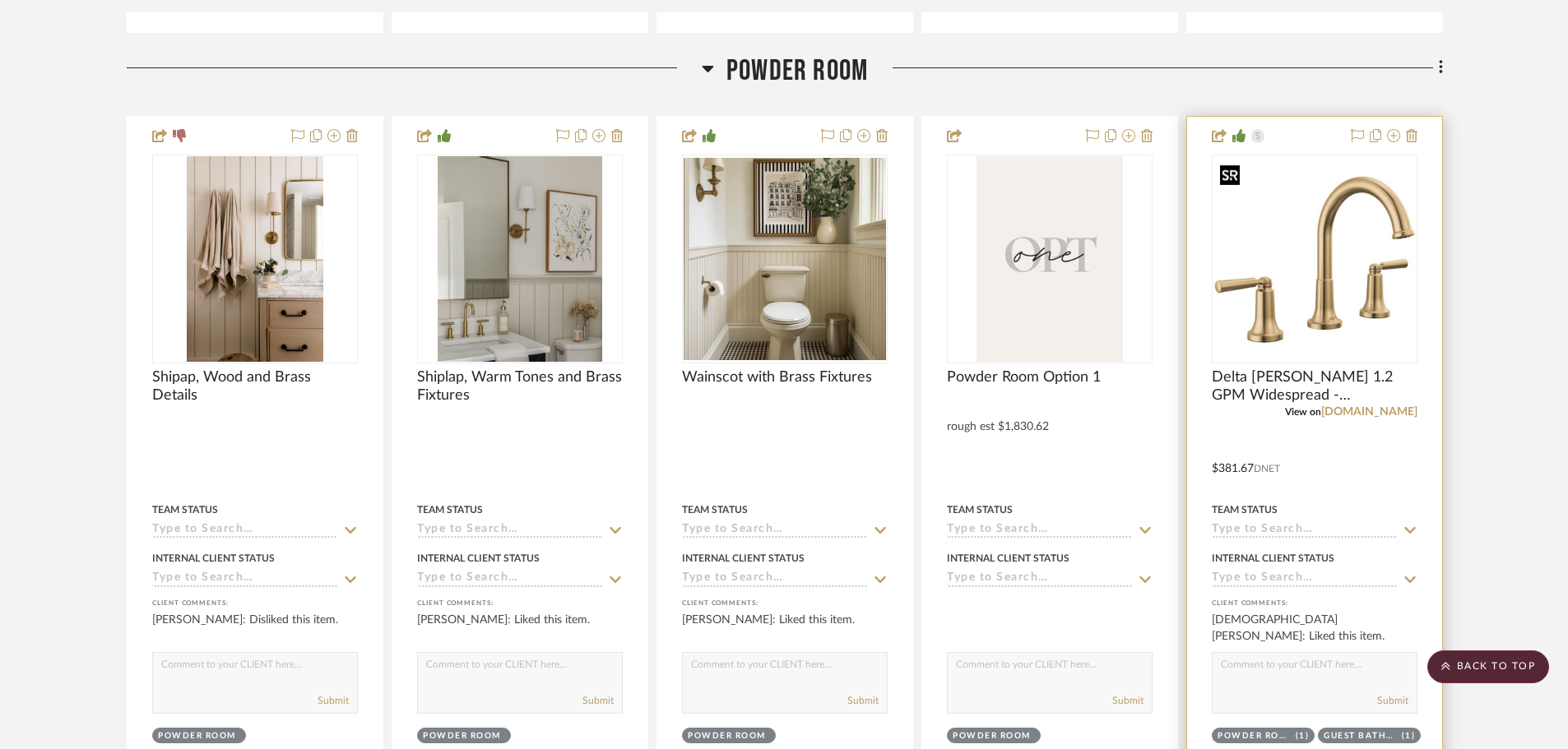
scroll to position [8714, 0]
click at [1378, 407] on link "build.com" at bounding box center [1369, 410] width 96 height 12
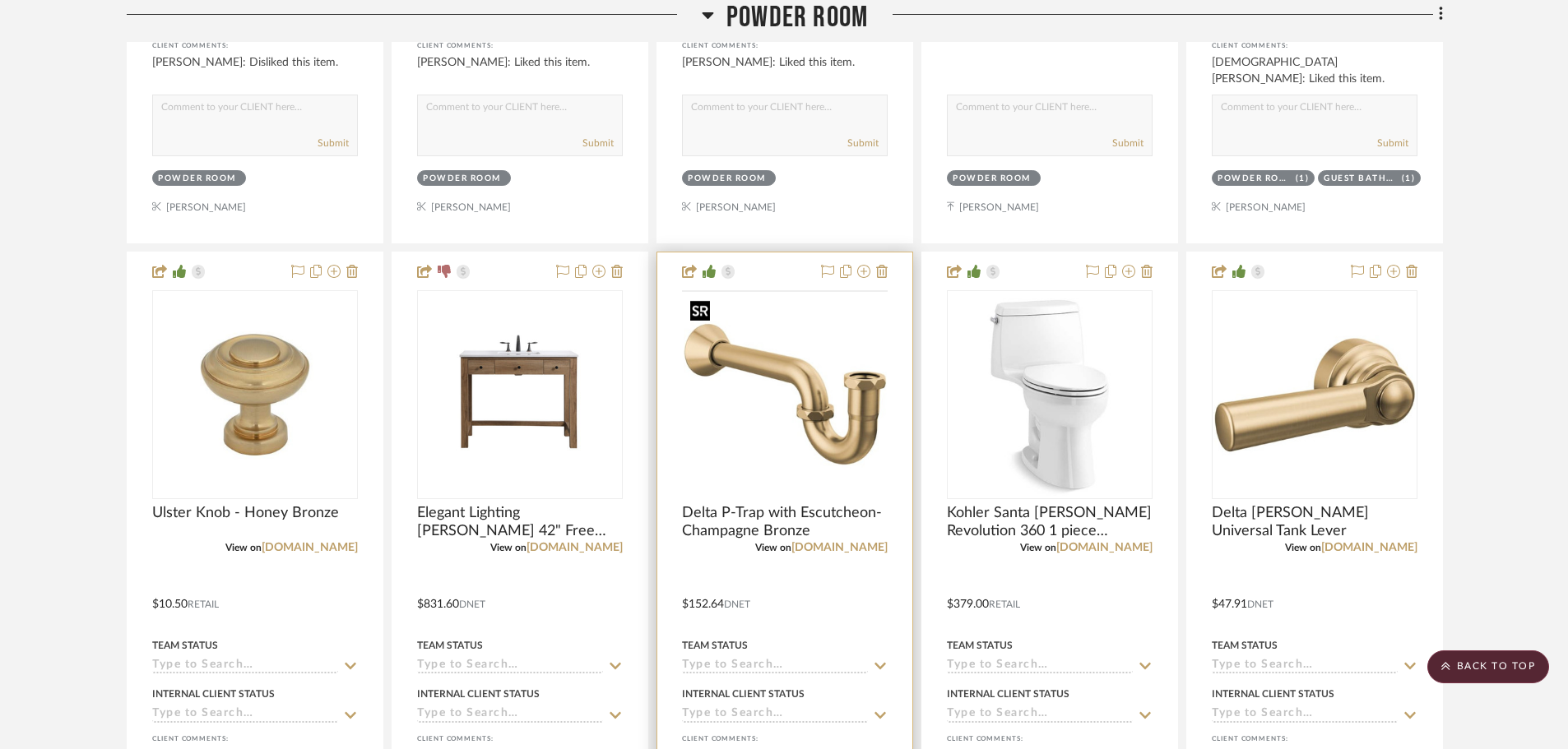
scroll to position [9290, 0]
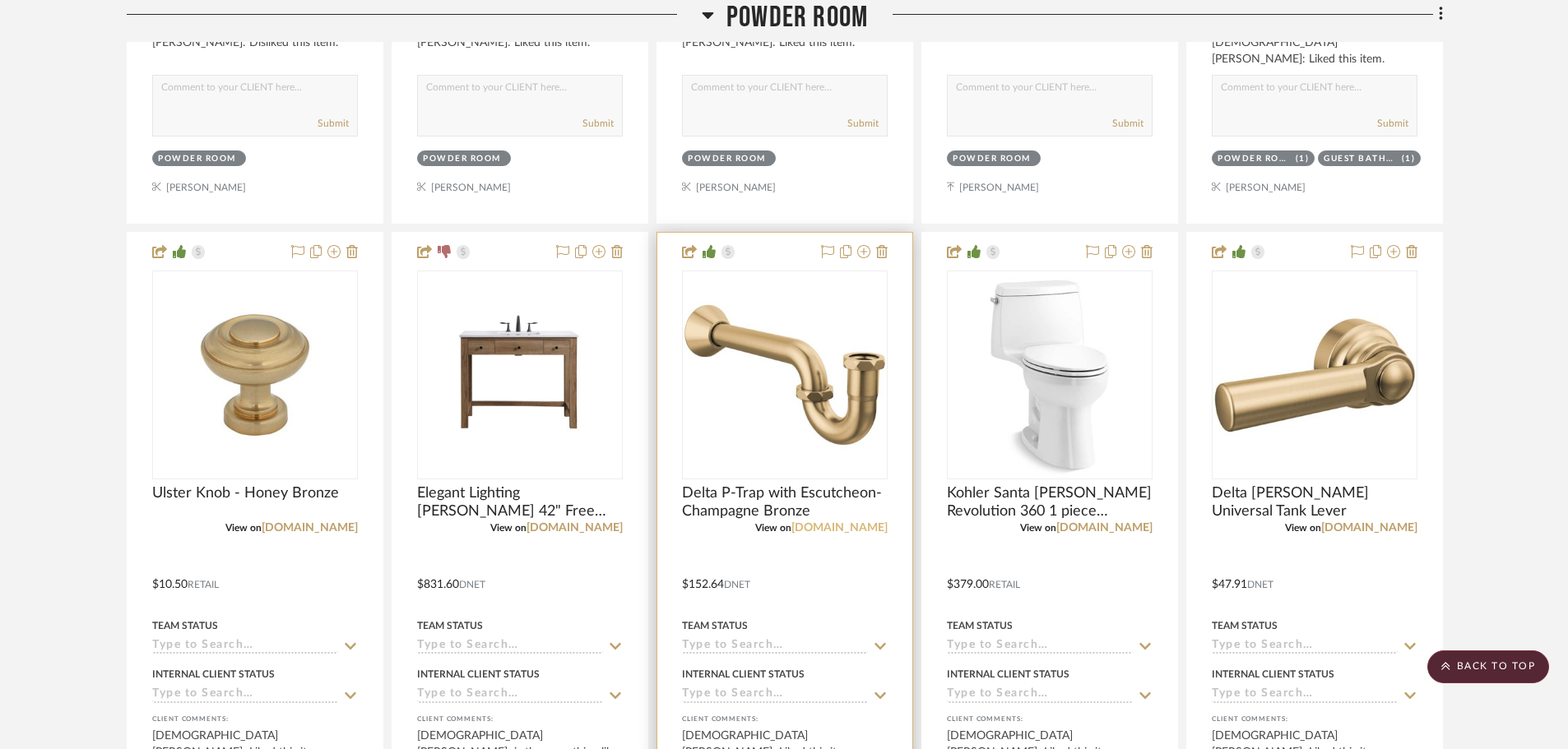
click at [870, 529] on link "build.com" at bounding box center [840, 528] width 96 height 12
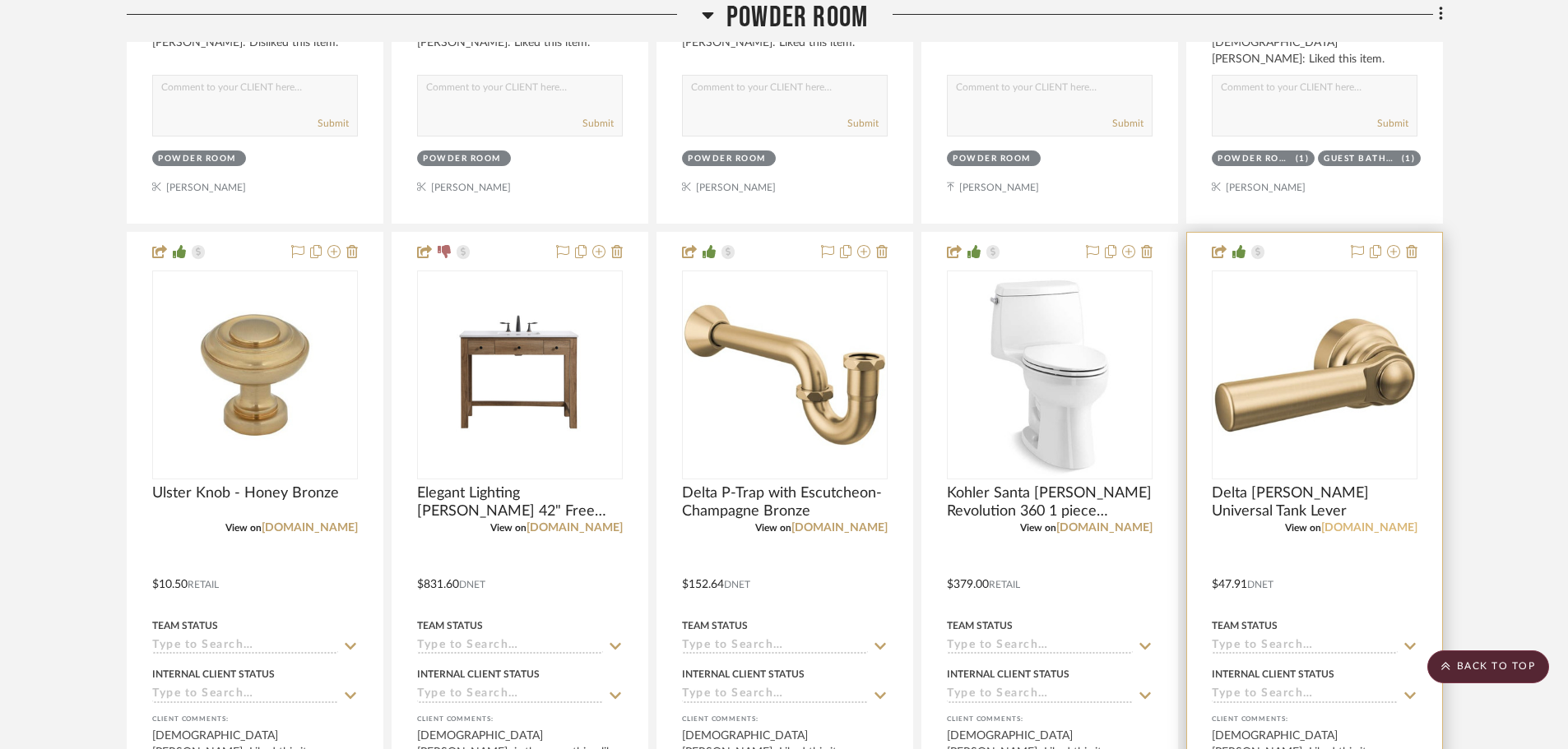
click at [1399, 531] on link "build.com" at bounding box center [1369, 528] width 96 height 12
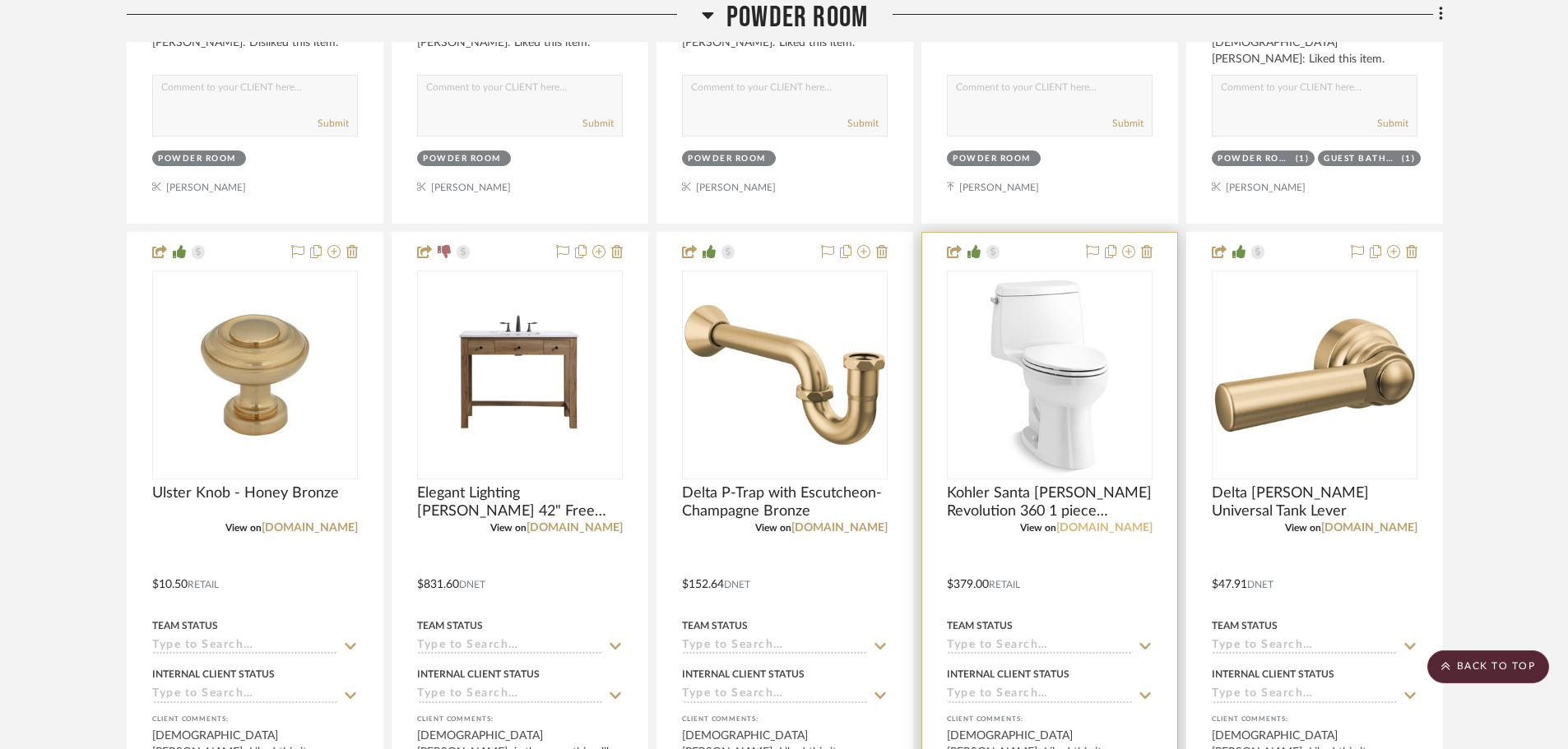
click at [1110, 527] on link "homedepot.com" at bounding box center [1104, 528] width 96 height 12
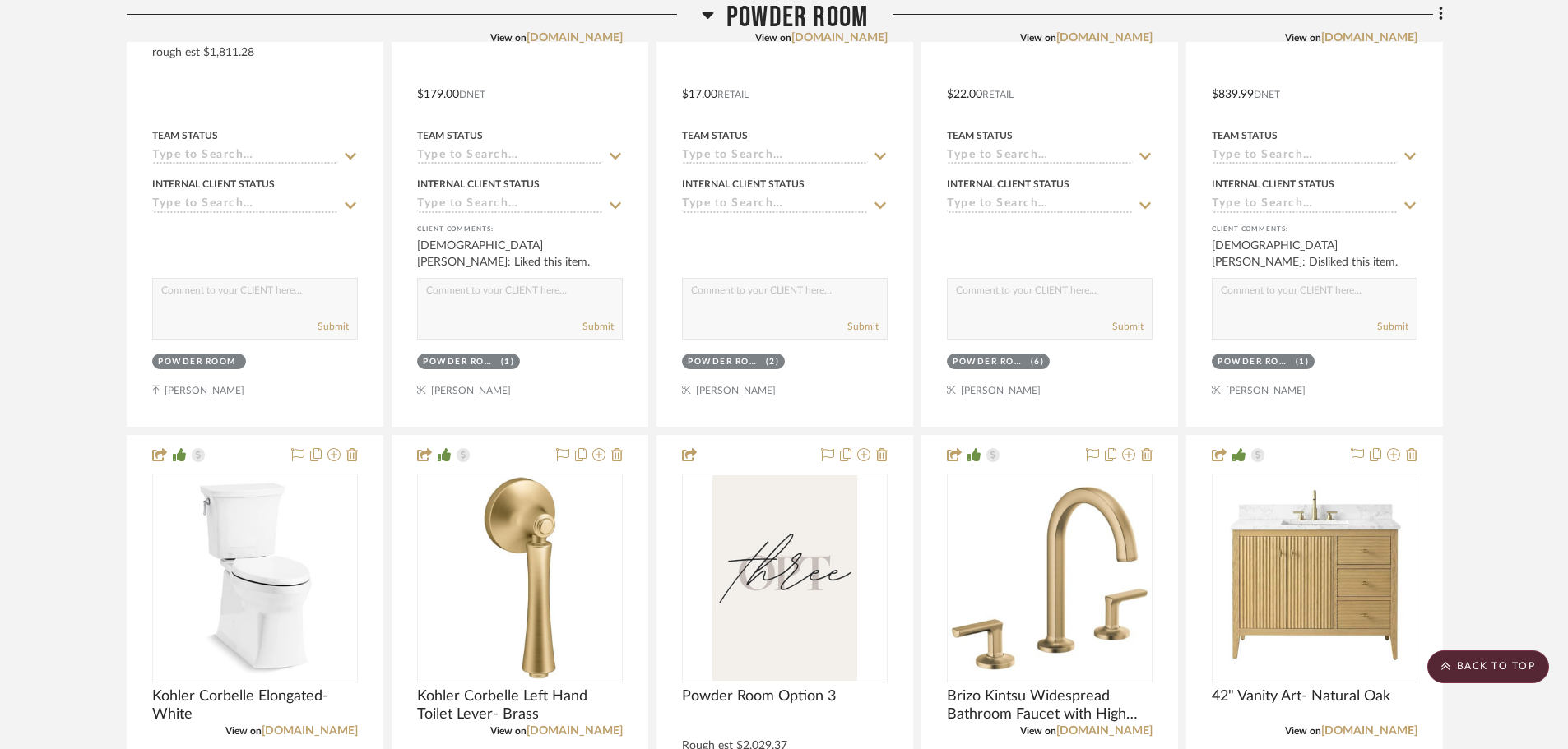
scroll to position [10687, 0]
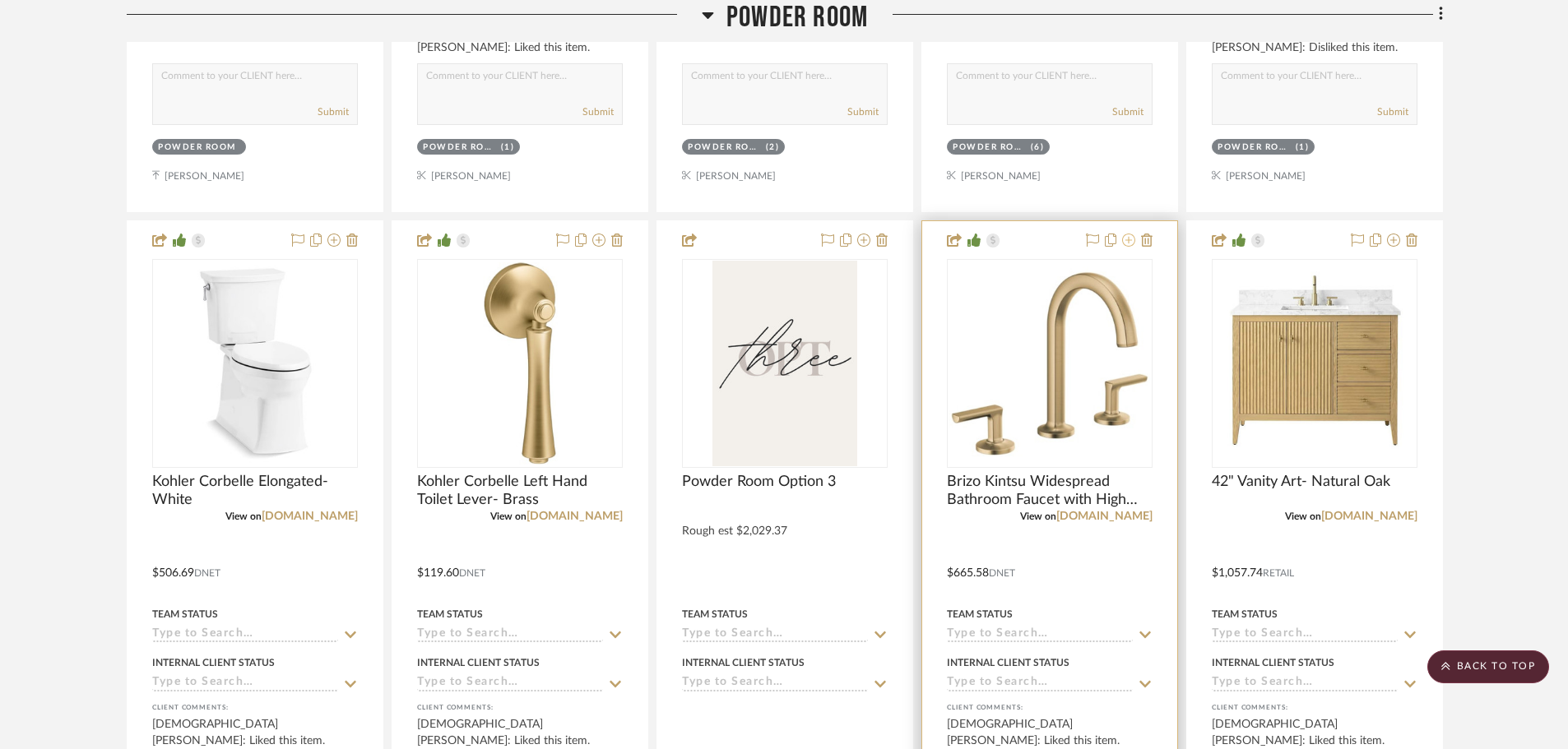
click at [1130, 241] on icon at bounding box center [1129, 240] width 13 height 13
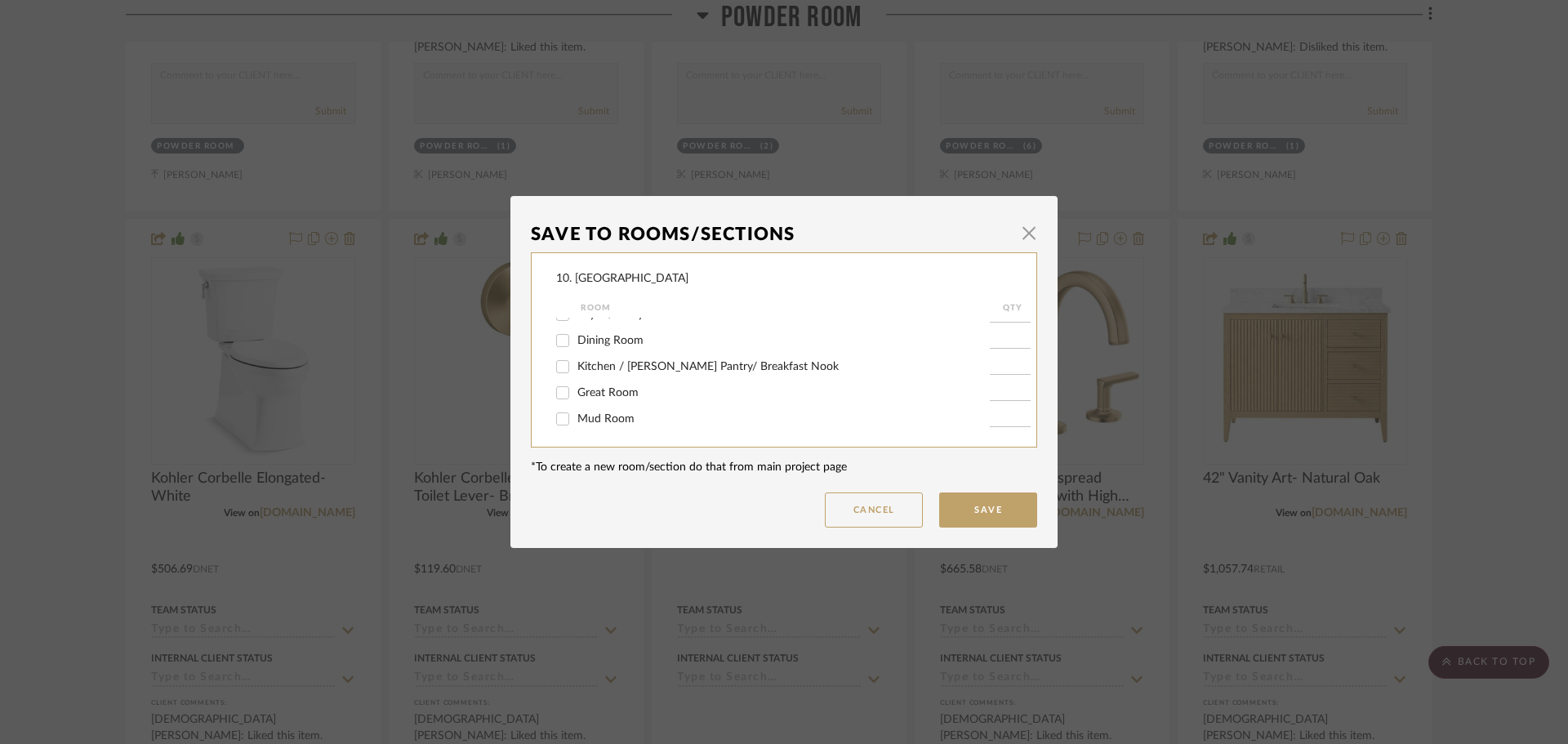
scroll to position [163, 0]
click at [1027, 236] on span "button" at bounding box center [1028, 233] width 33 height 33
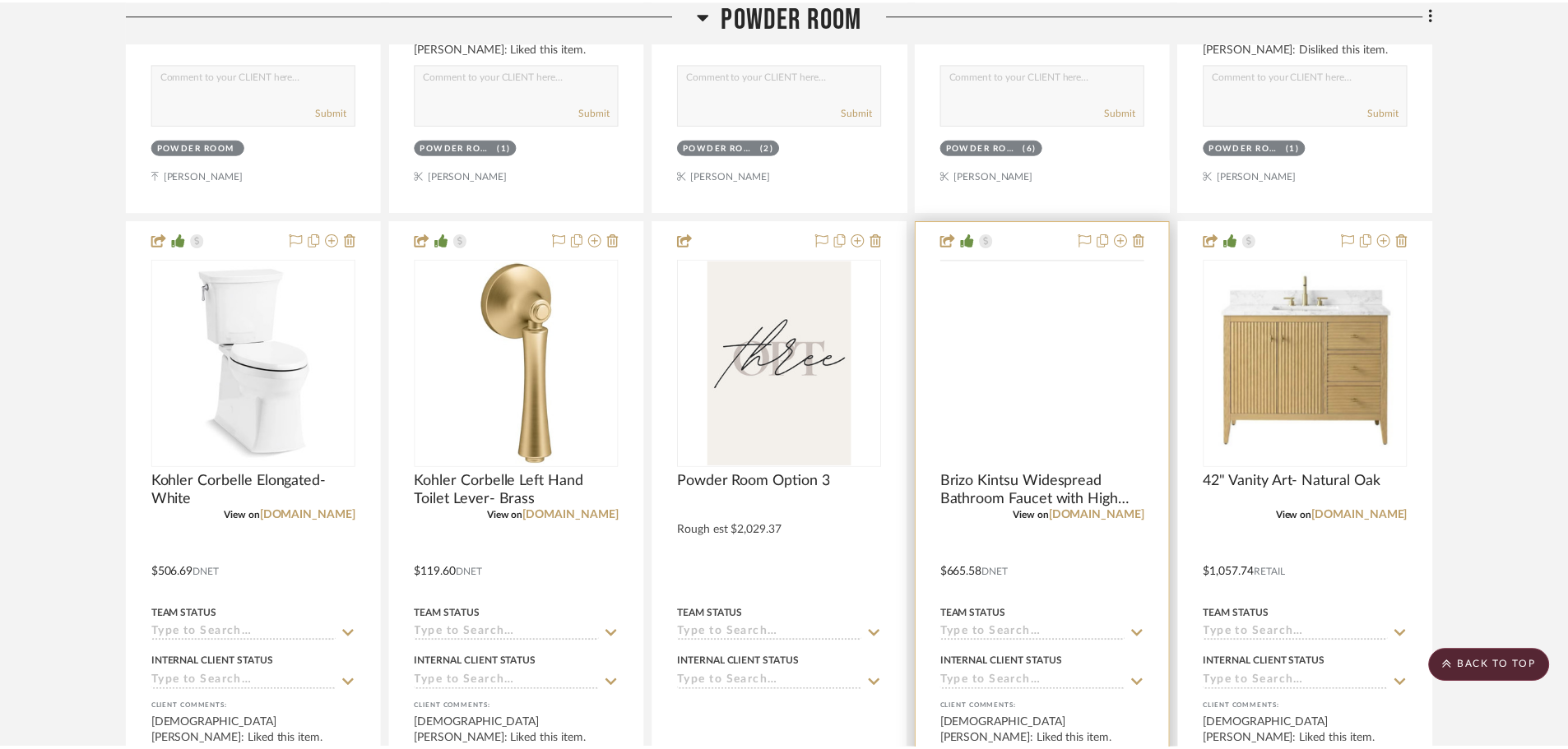
scroll to position [10687, 0]
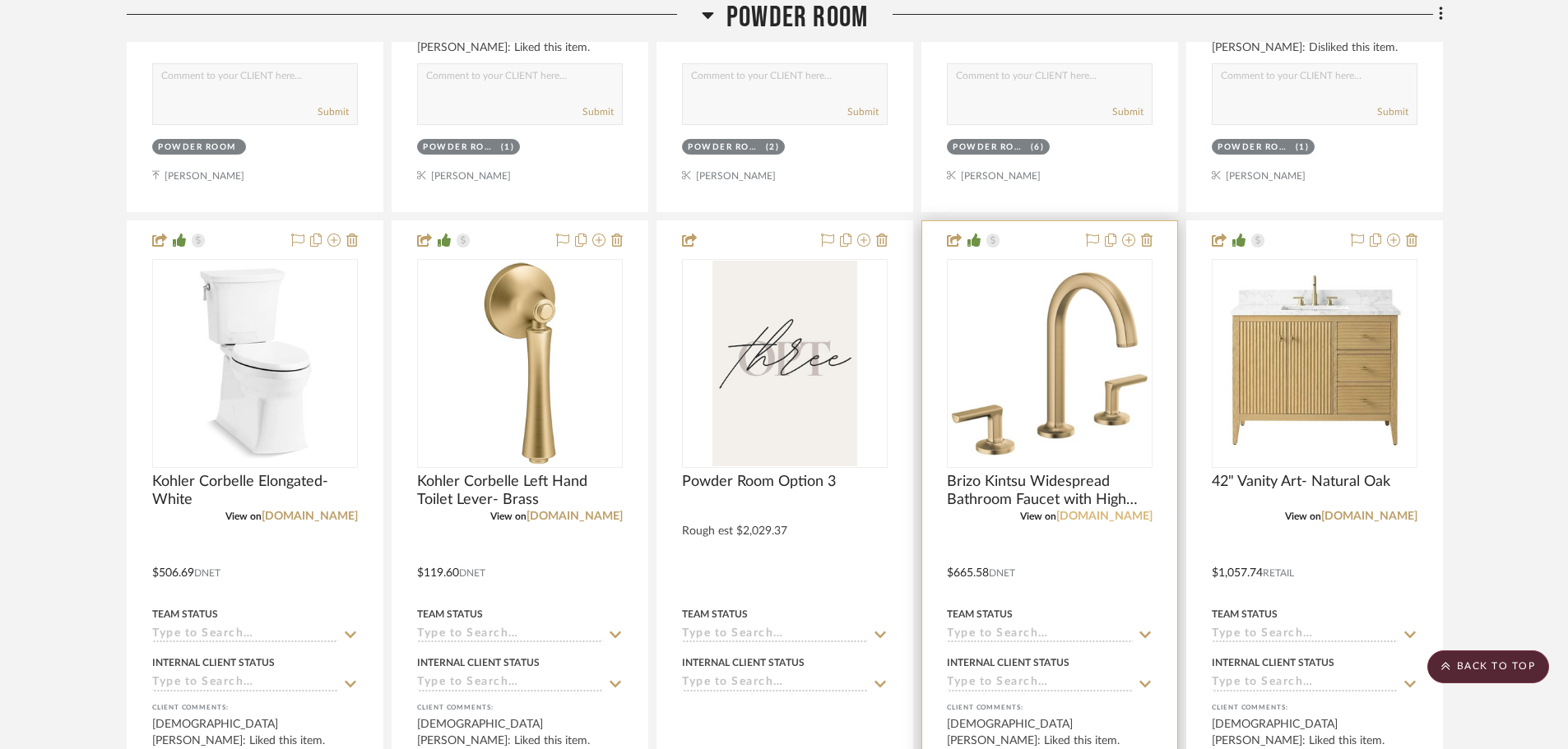
click at [1114, 512] on link "build.com" at bounding box center [1104, 516] width 96 height 12
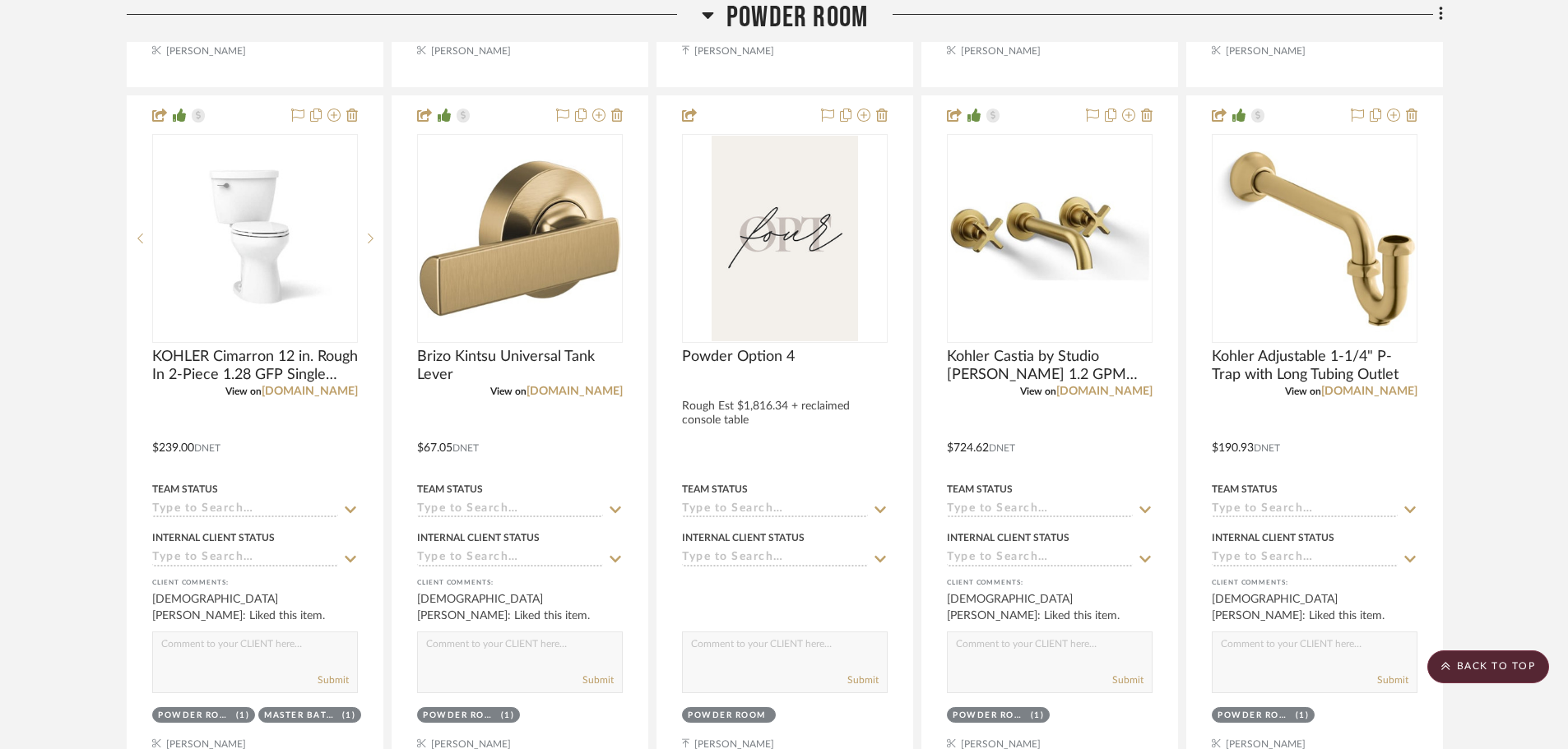
scroll to position [11510, 0]
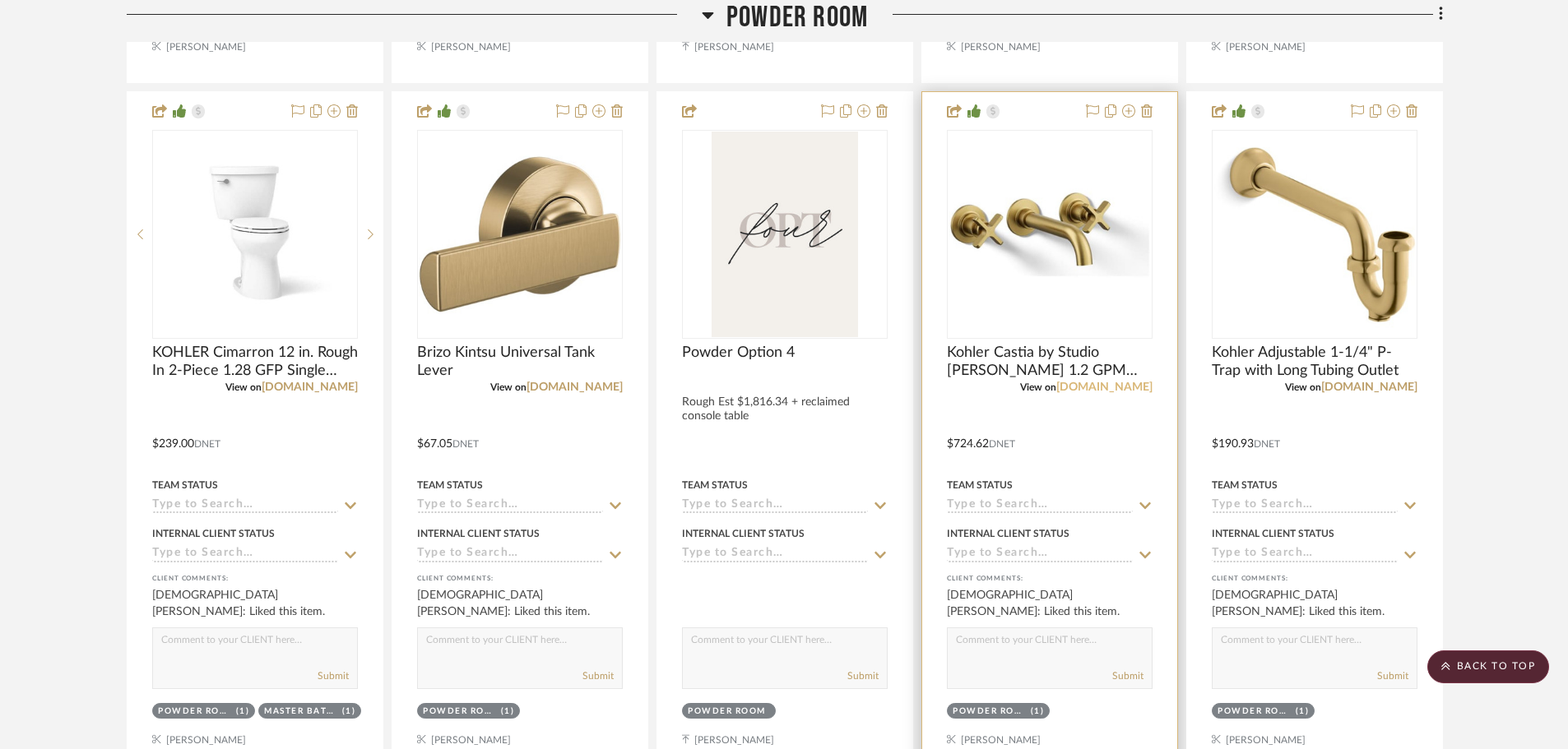
click at [1136, 386] on link "build.com" at bounding box center [1104, 388] width 96 height 12
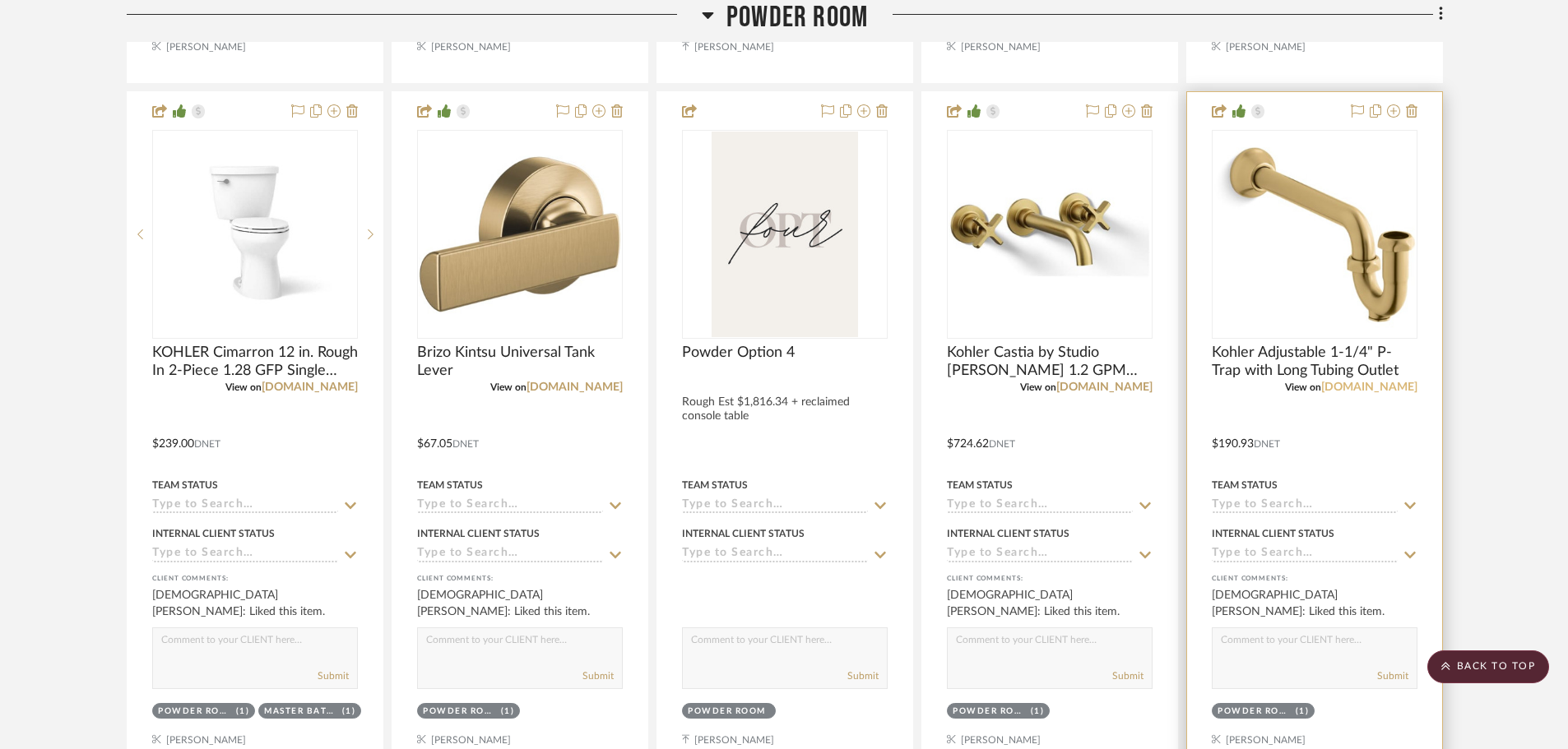
click at [1407, 386] on link "build.com" at bounding box center [1369, 388] width 96 height 12
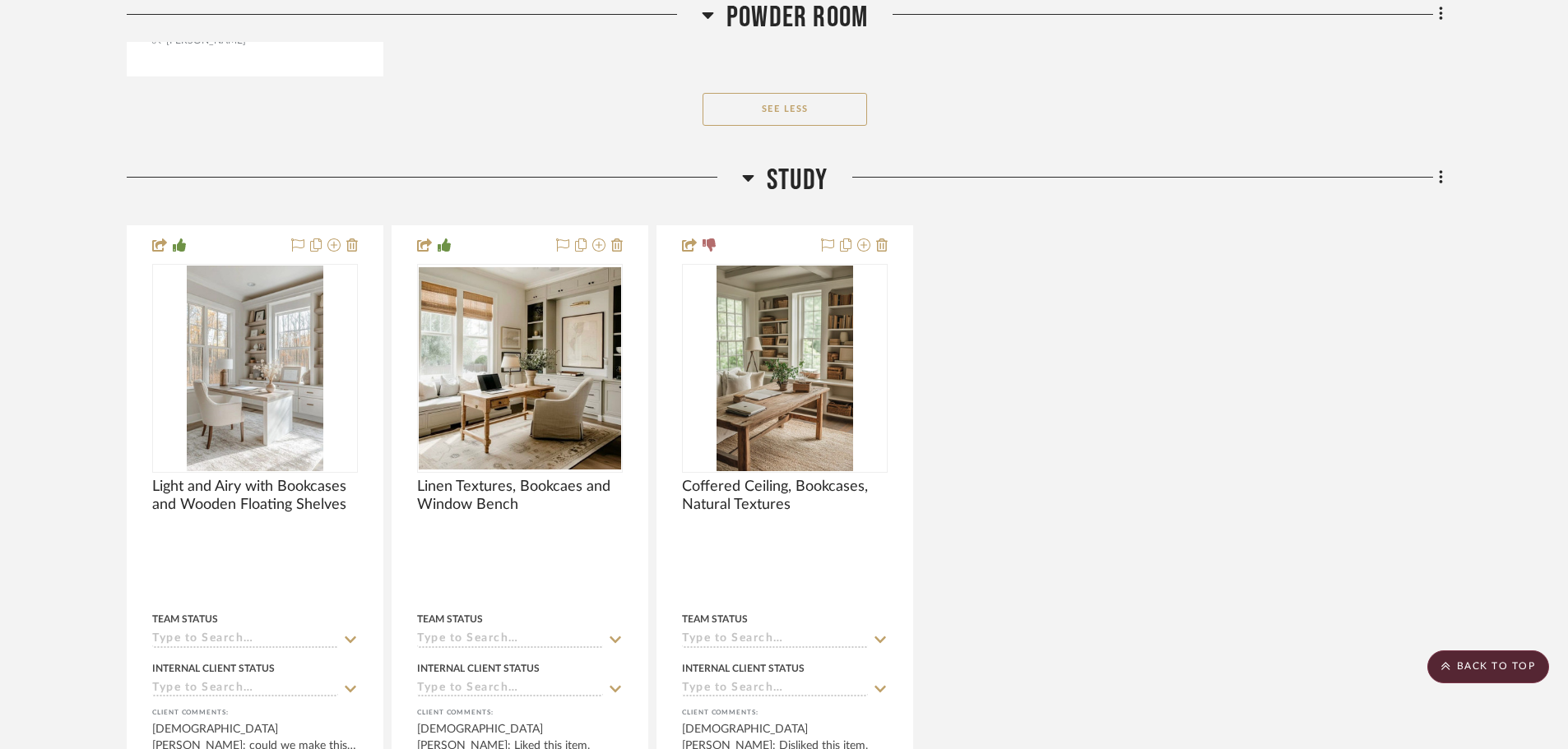
scroll to position [13730, 0]
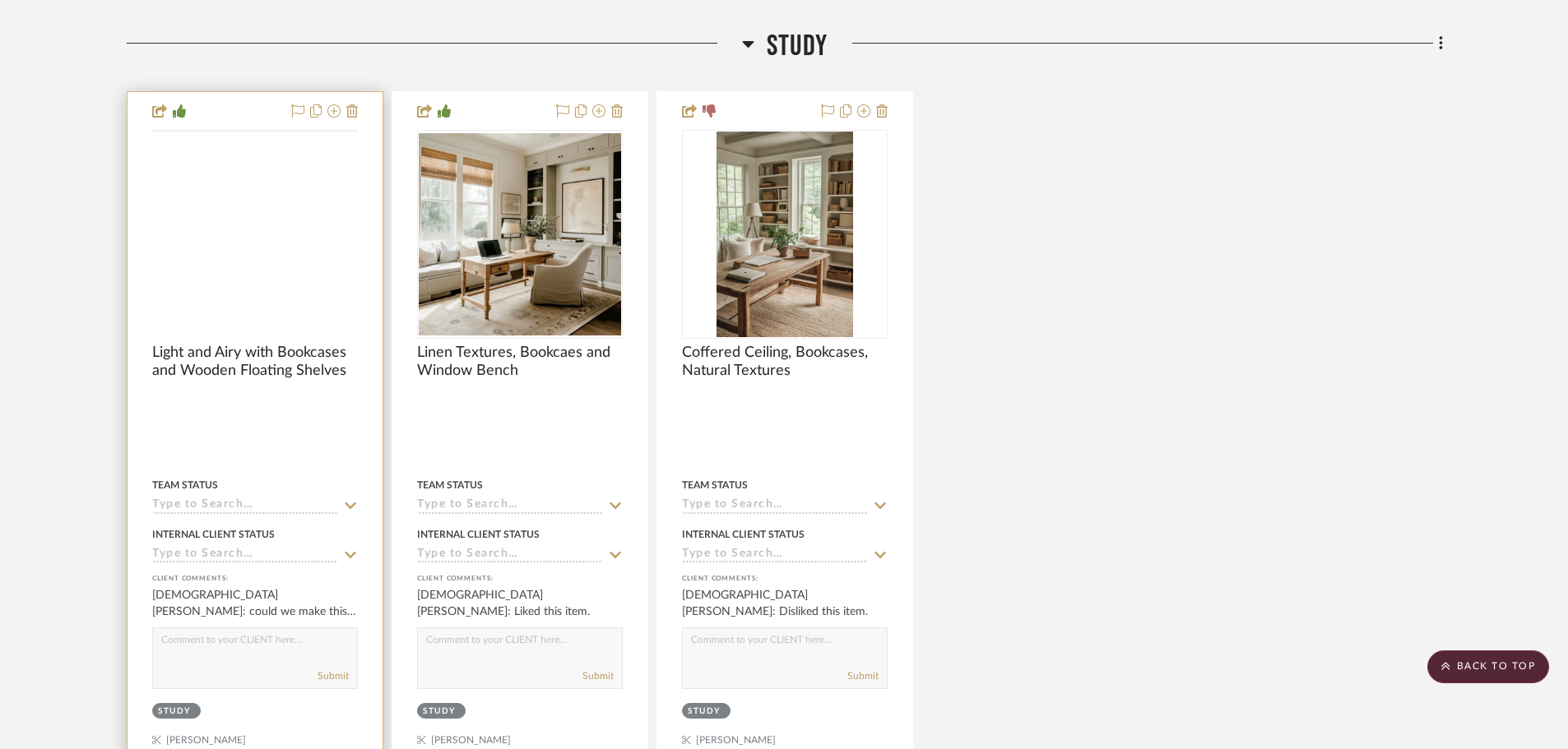
click at [0, 0] on img at bounding box center [0, 0] width 0 height 0
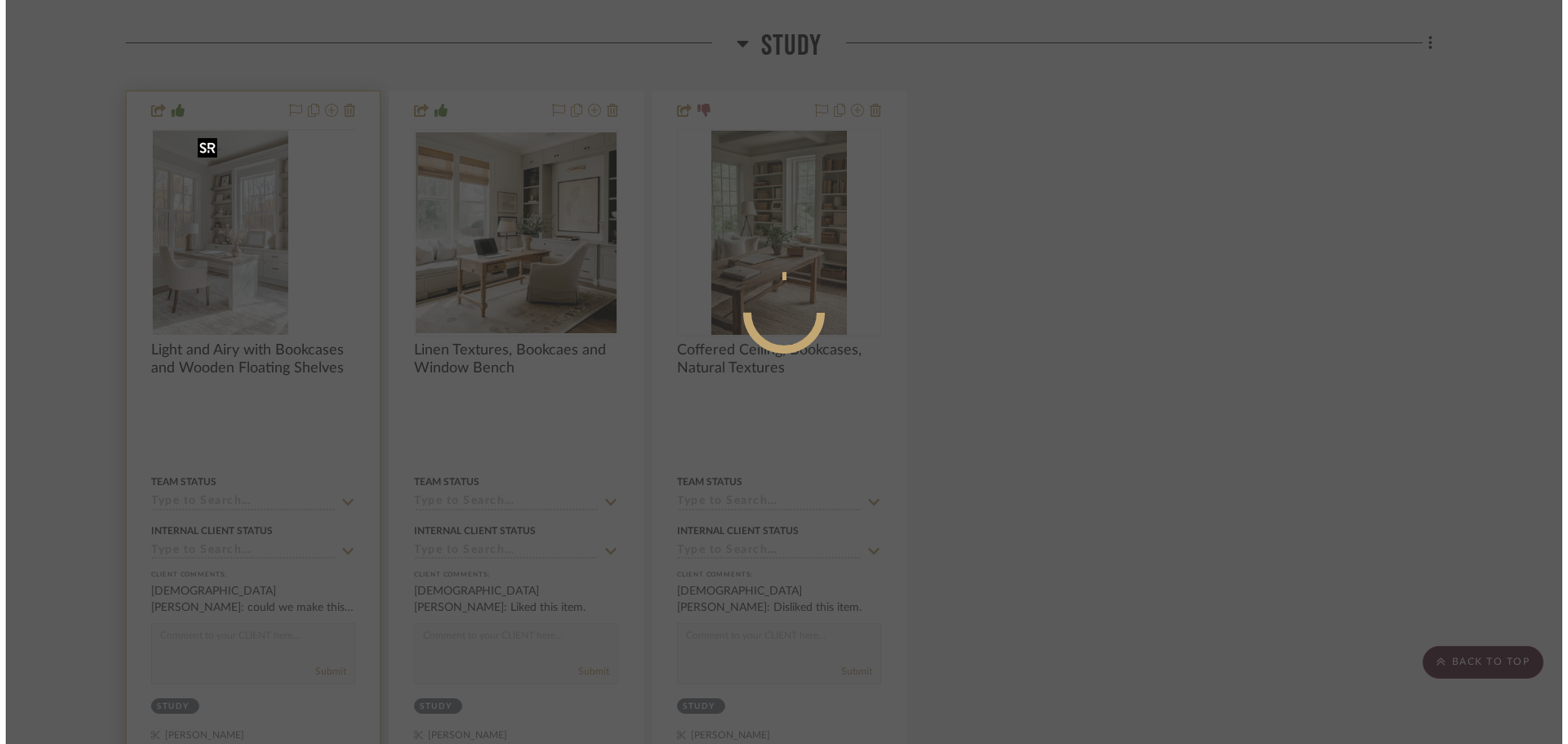
scroll to position [0, 0]
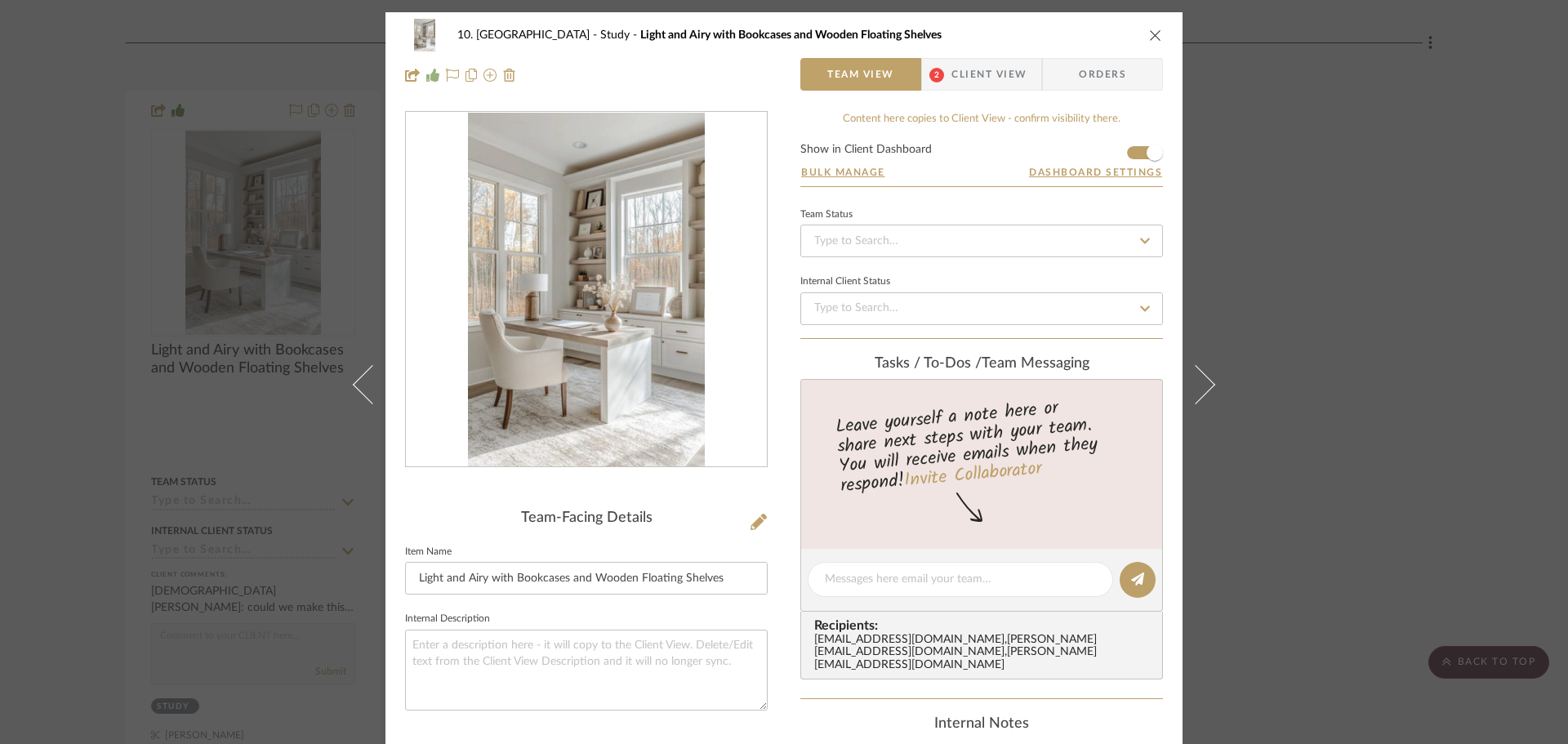
click at [966, 86] on span "Client View" at bounding box center [989, 74] width 75 height 33
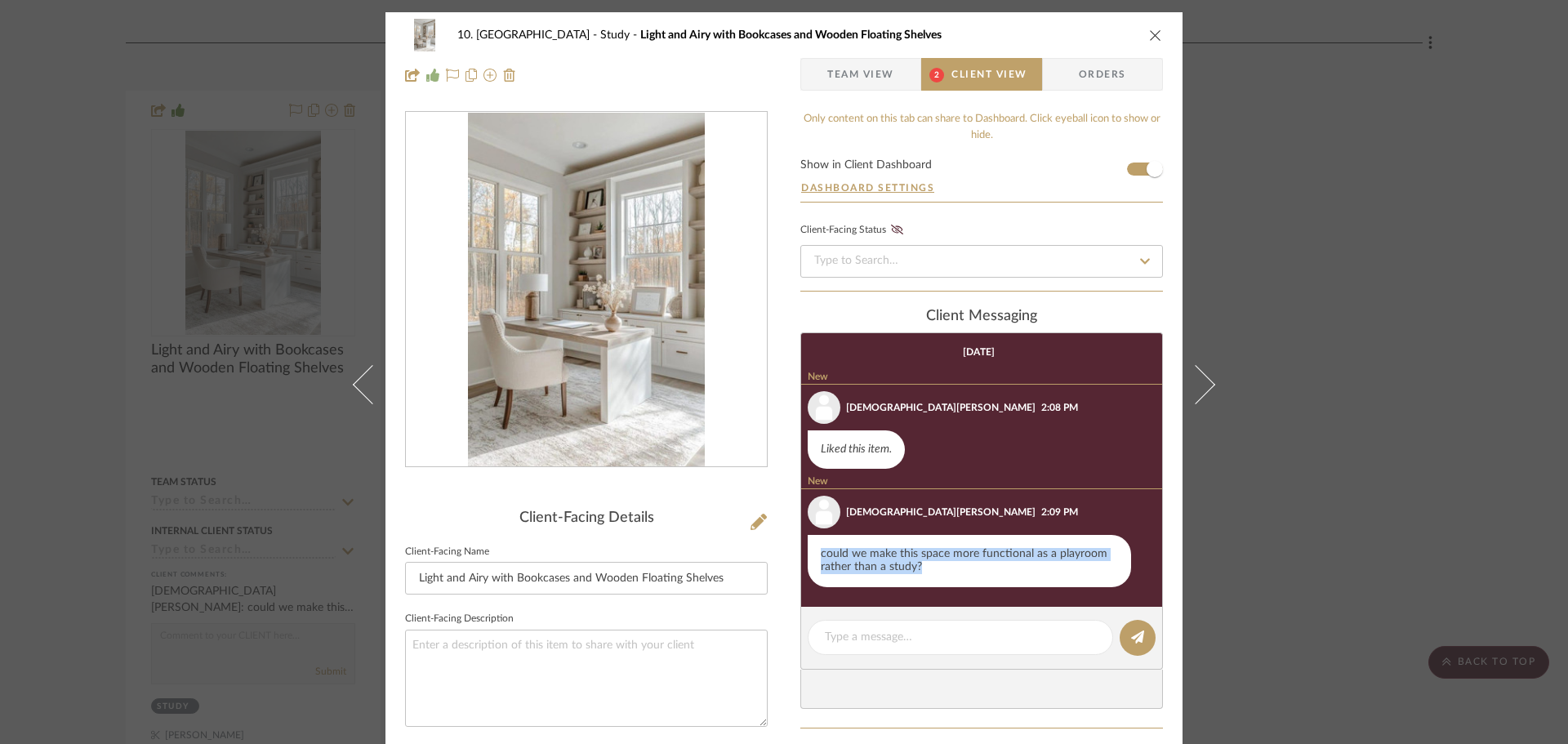
drag, startPoint x: 932, startPoint y: 572, endPoint x: 790, endPoint y: 550, distance: 143.7
click at [790, 550] on div "10. Vignola Study Light and Airy with Bookcases and Wooden Floating Shelves Tea…" at bounding box center [784, 491] width 797 height 957
copy div "could we make this space more functional as a playroom rather than a study?"
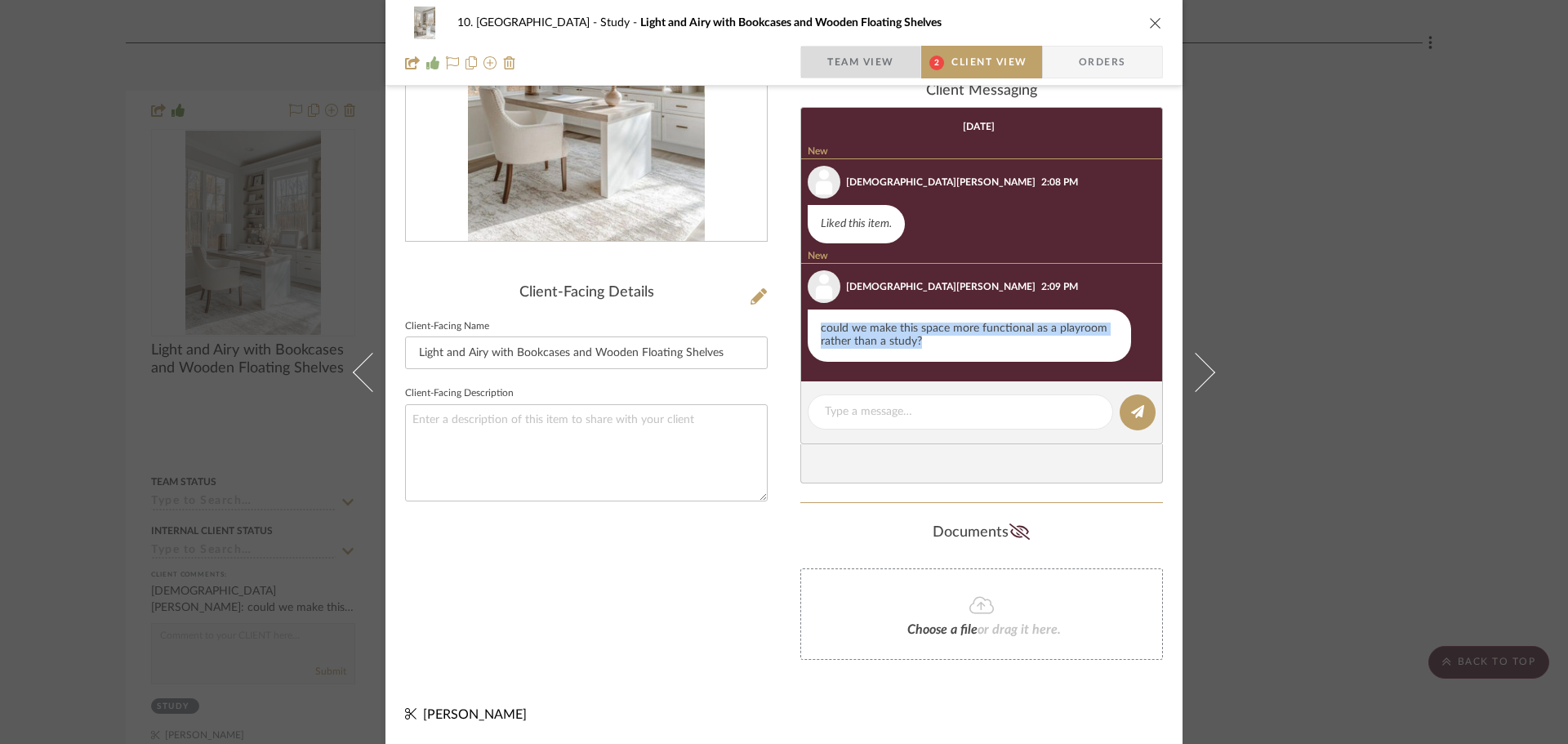
click at [875, 63] on span "Team View" at bounding box center [860, 62] width 67 height 33
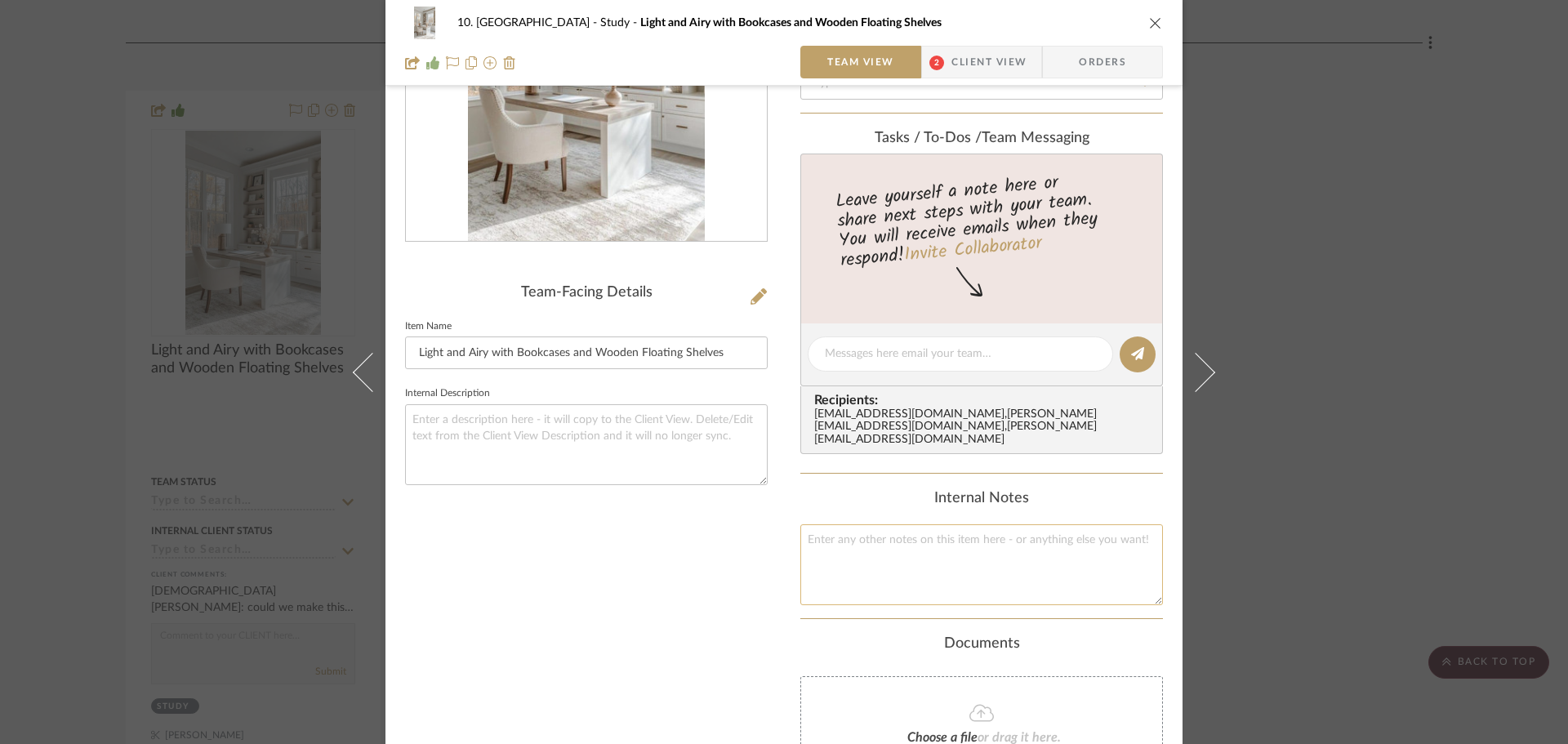
click at [923, 577] on textarea at bounding box center [981, 564] width 362 height 81
paste textarea "could we make this space more functional as a playroom rather than a study?"
type textarea "could we make this space more functional as a playroom rather than a study?"
click at [1092, 633] on div "Content here copies to Client View - confirm visibility there. Show in Client D…" at bounding box center [981, 385] width 362 height 1000
click at [1356, 584] on div "10. Vignola Study Light and Airy with Bookcases and Wooden Floating Shelves Tea…" at bounding box center [784, 372] width 1568 height 744
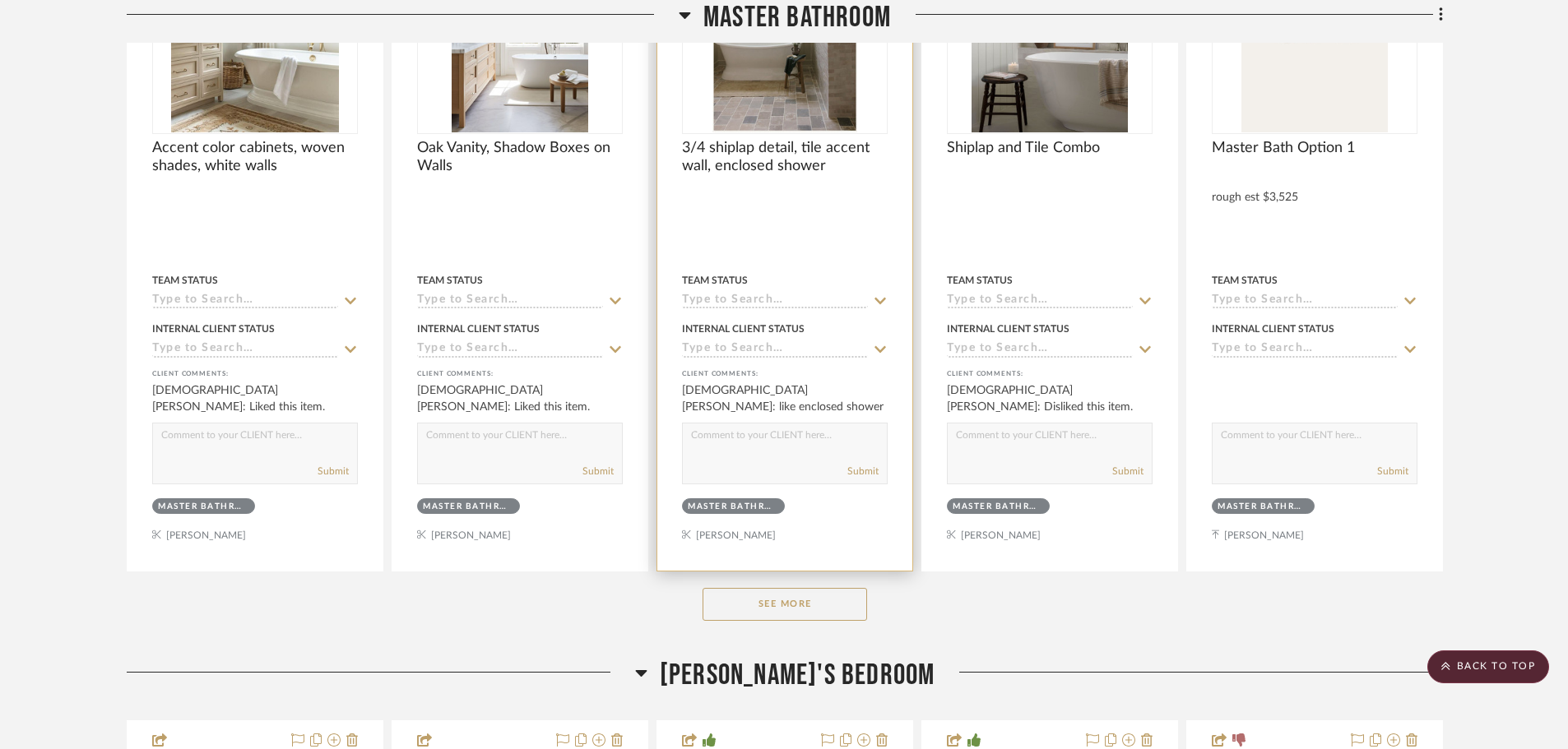
scroll to position [16278, 0]
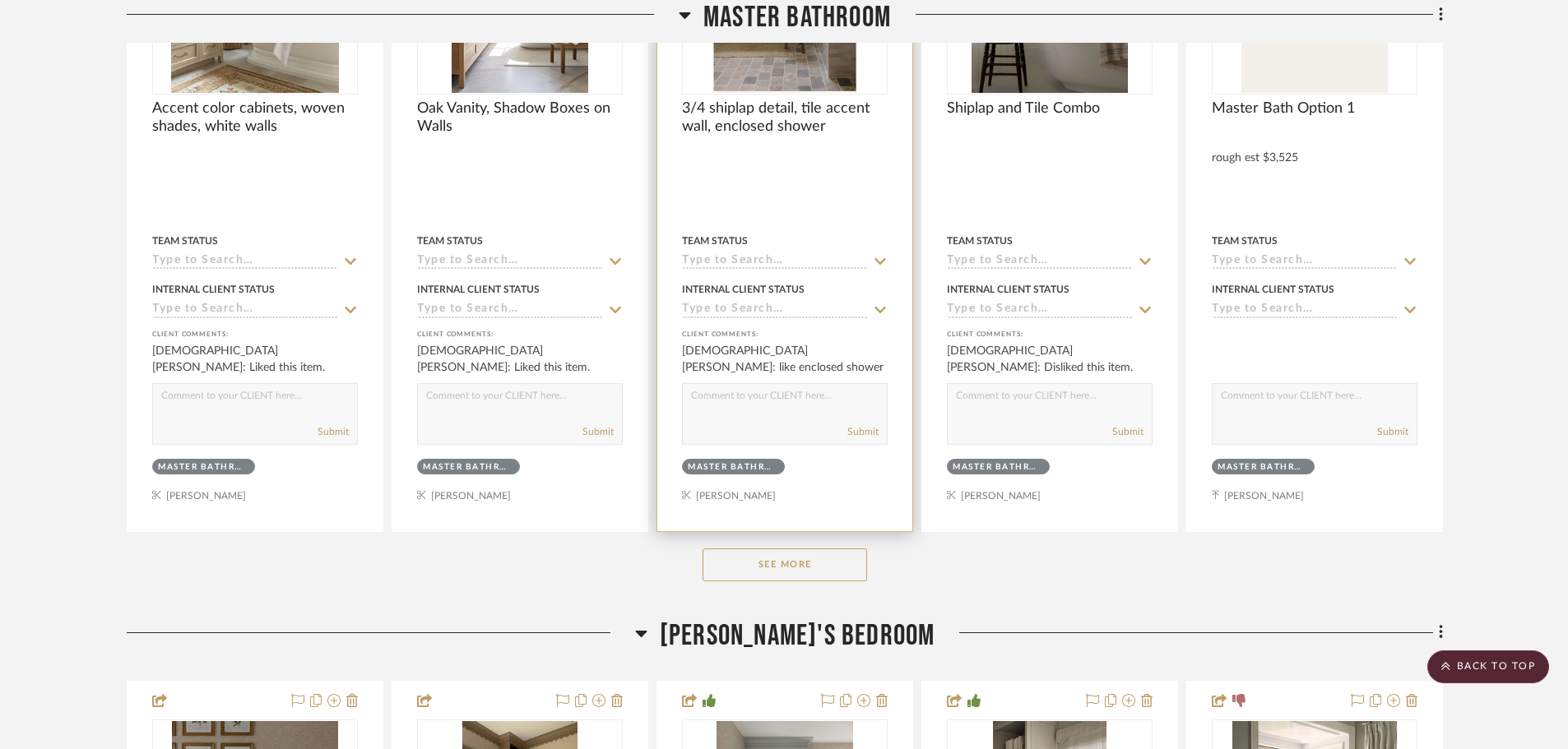
click at [778, 564] on button "See More" at bounding box center [784, 564] width 164 height 33
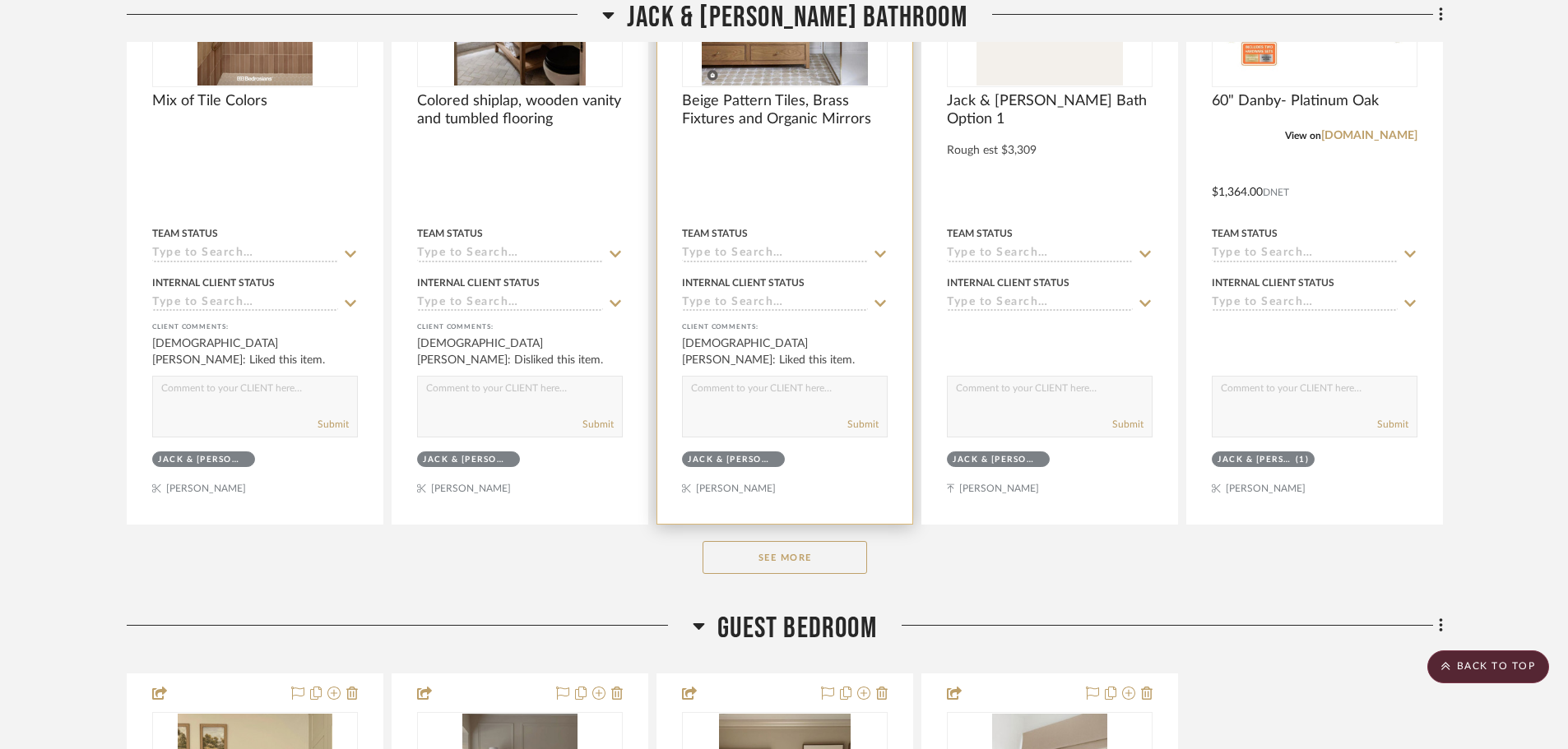
scroll to position [24170, 0]
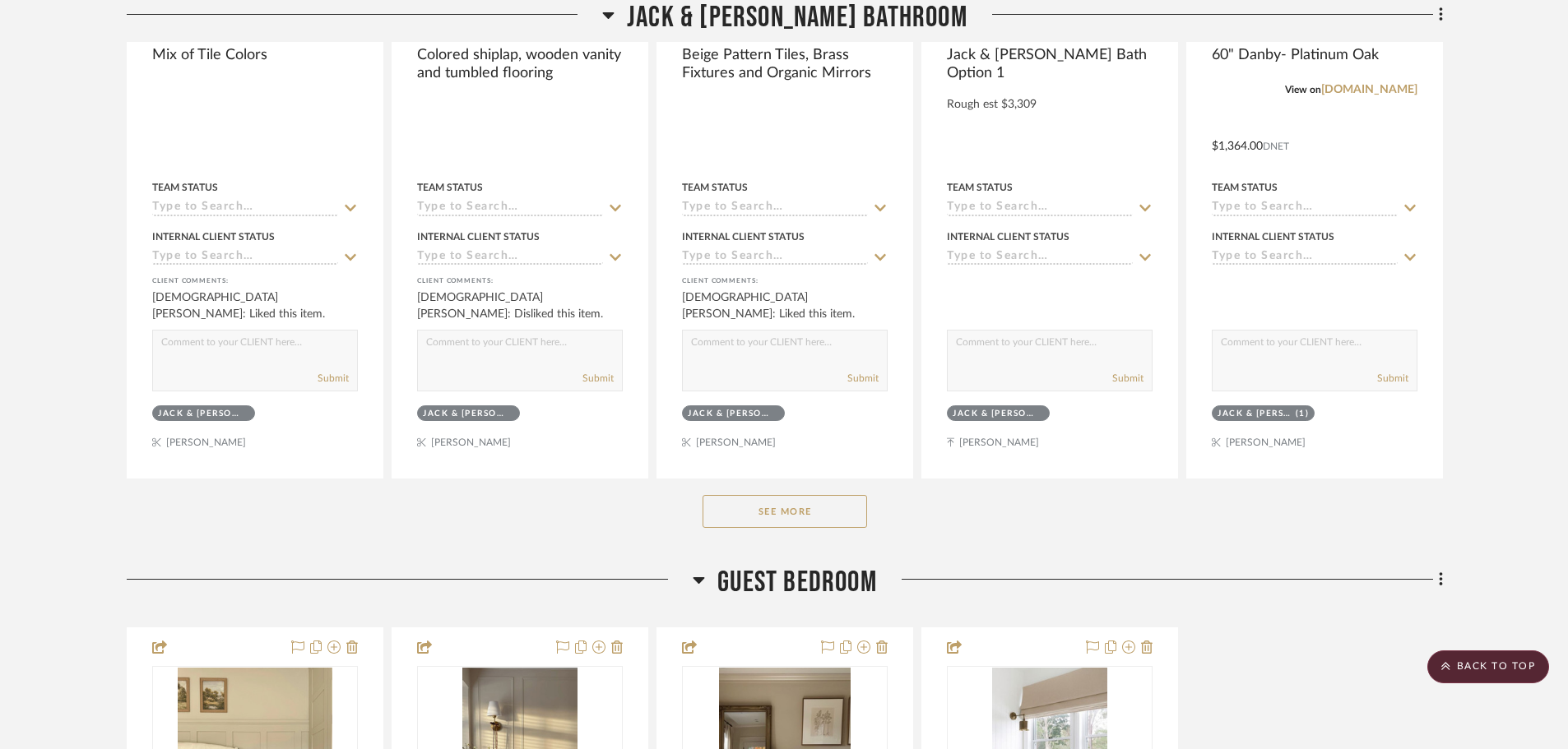
click at [847, 522] on button "See More" at bounding box center [784, 511] width 164 height 33
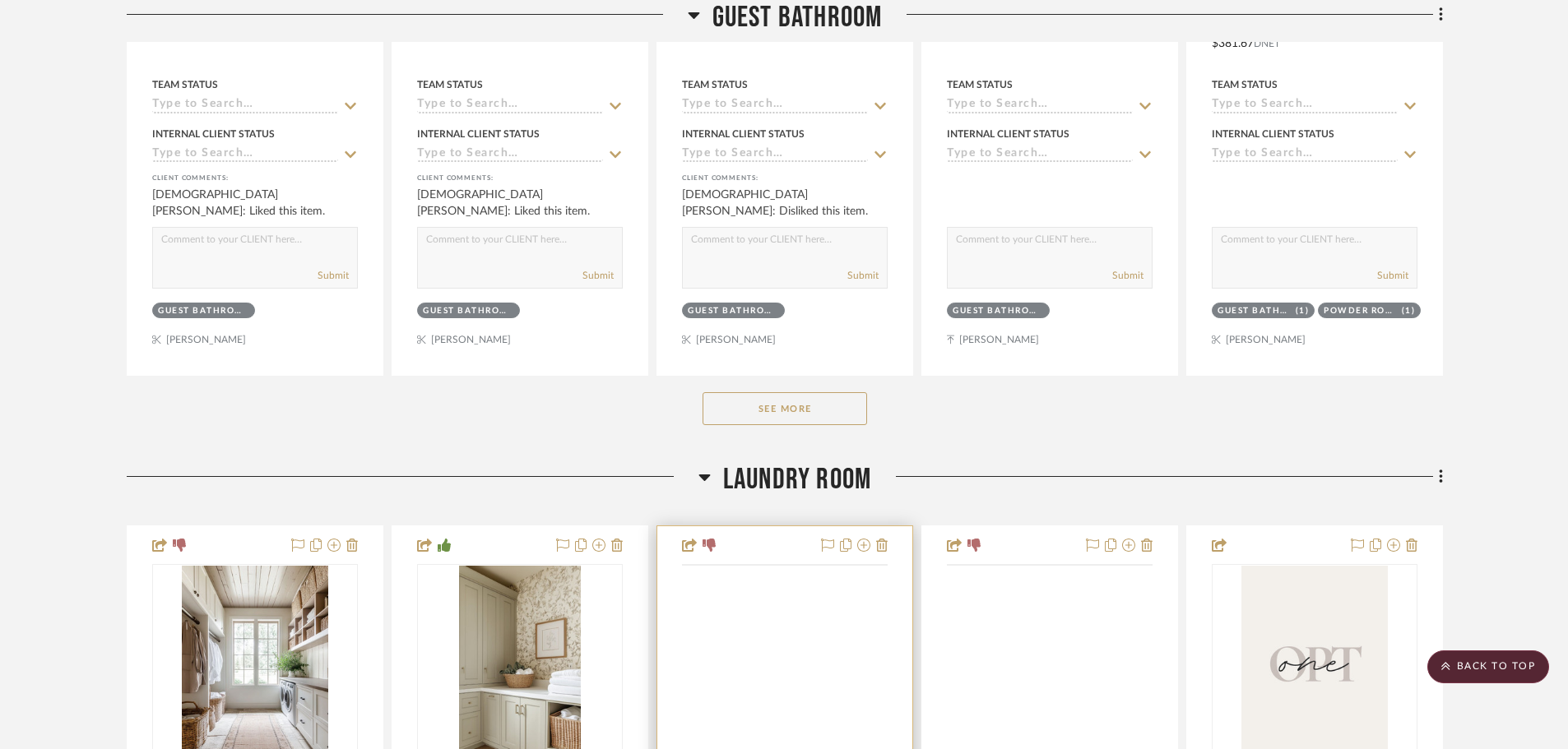
scroll to position [29350, 0]
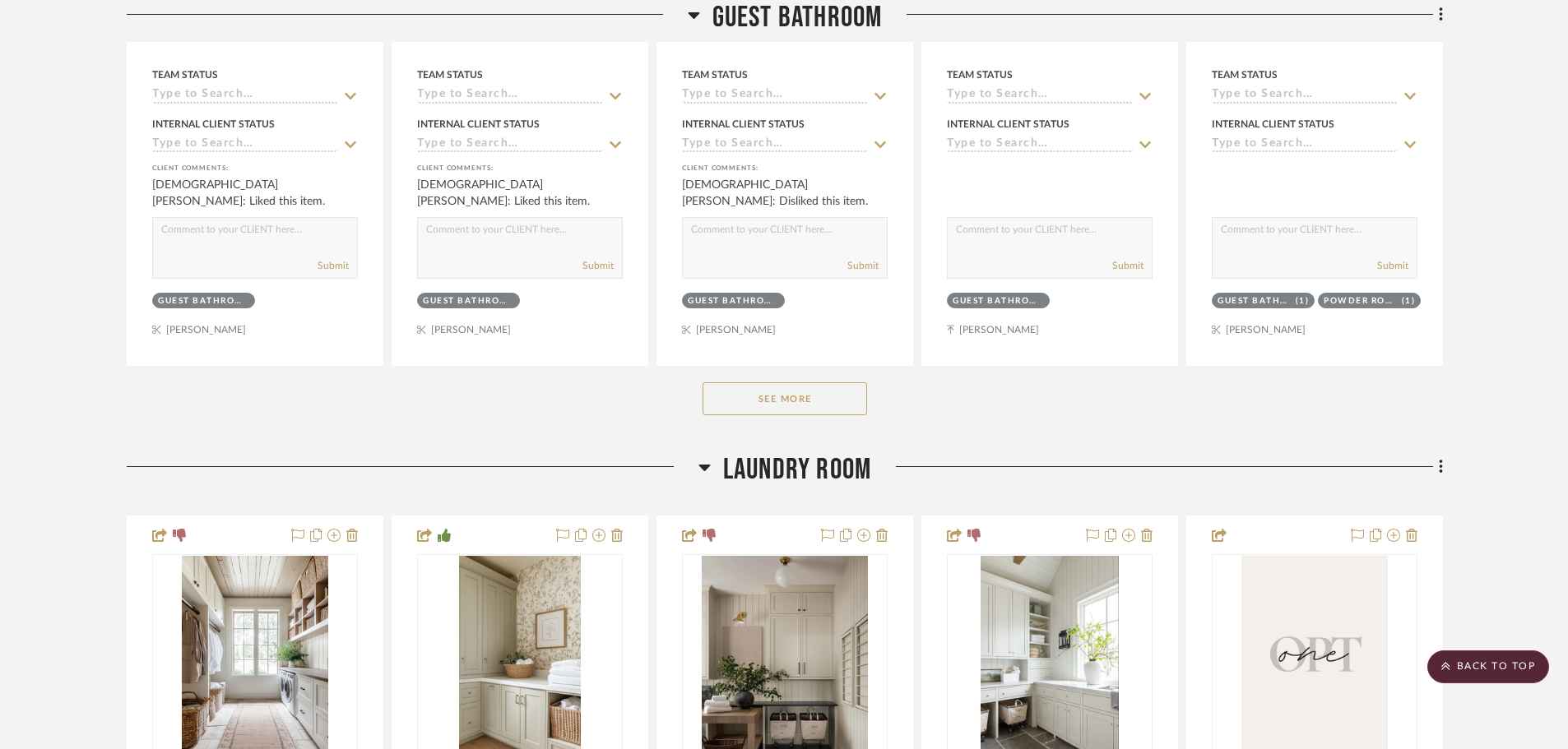
click at [781, 392] on button "See More" at bounding box center [784, 399] width 164 height 33
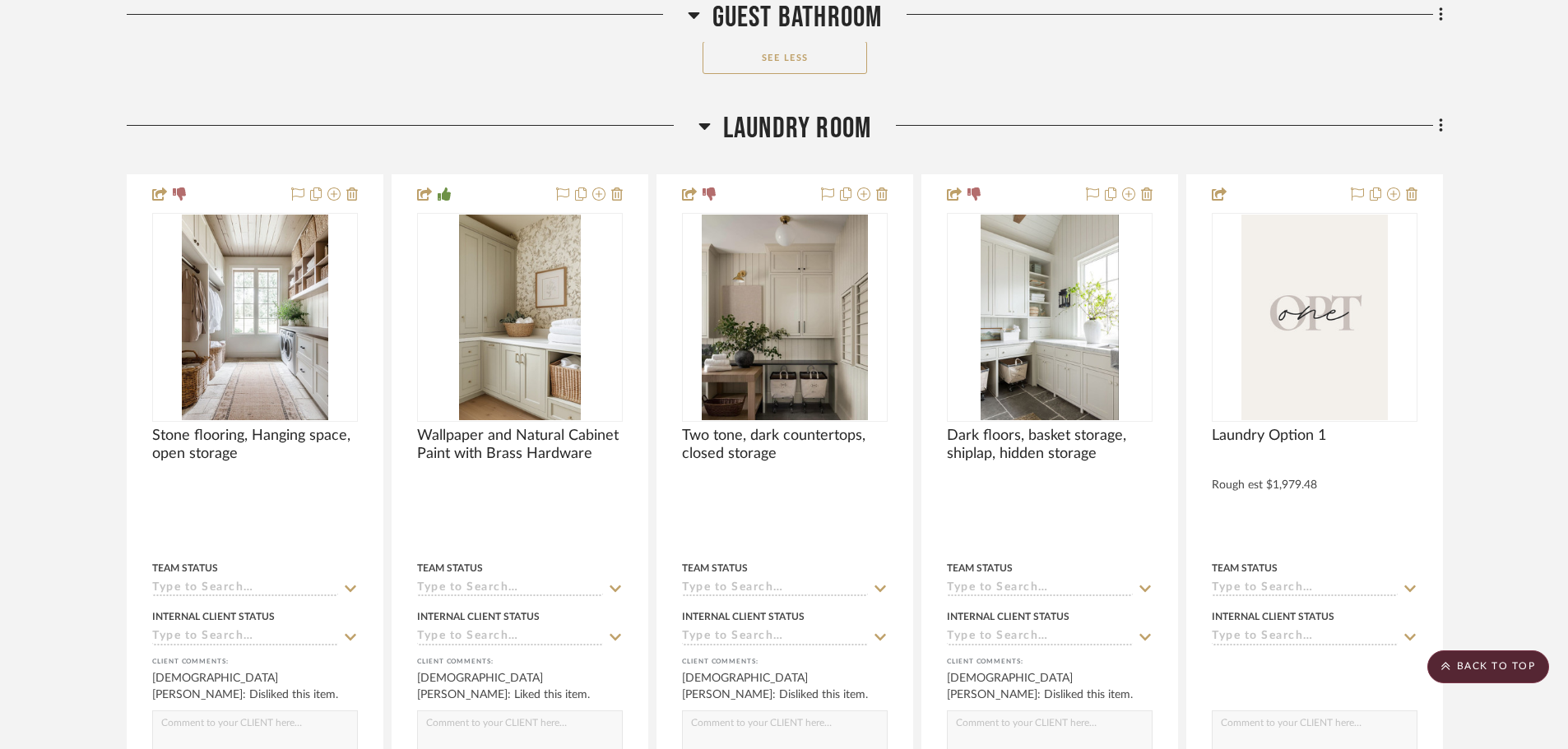
scroll to position [34200, 0]
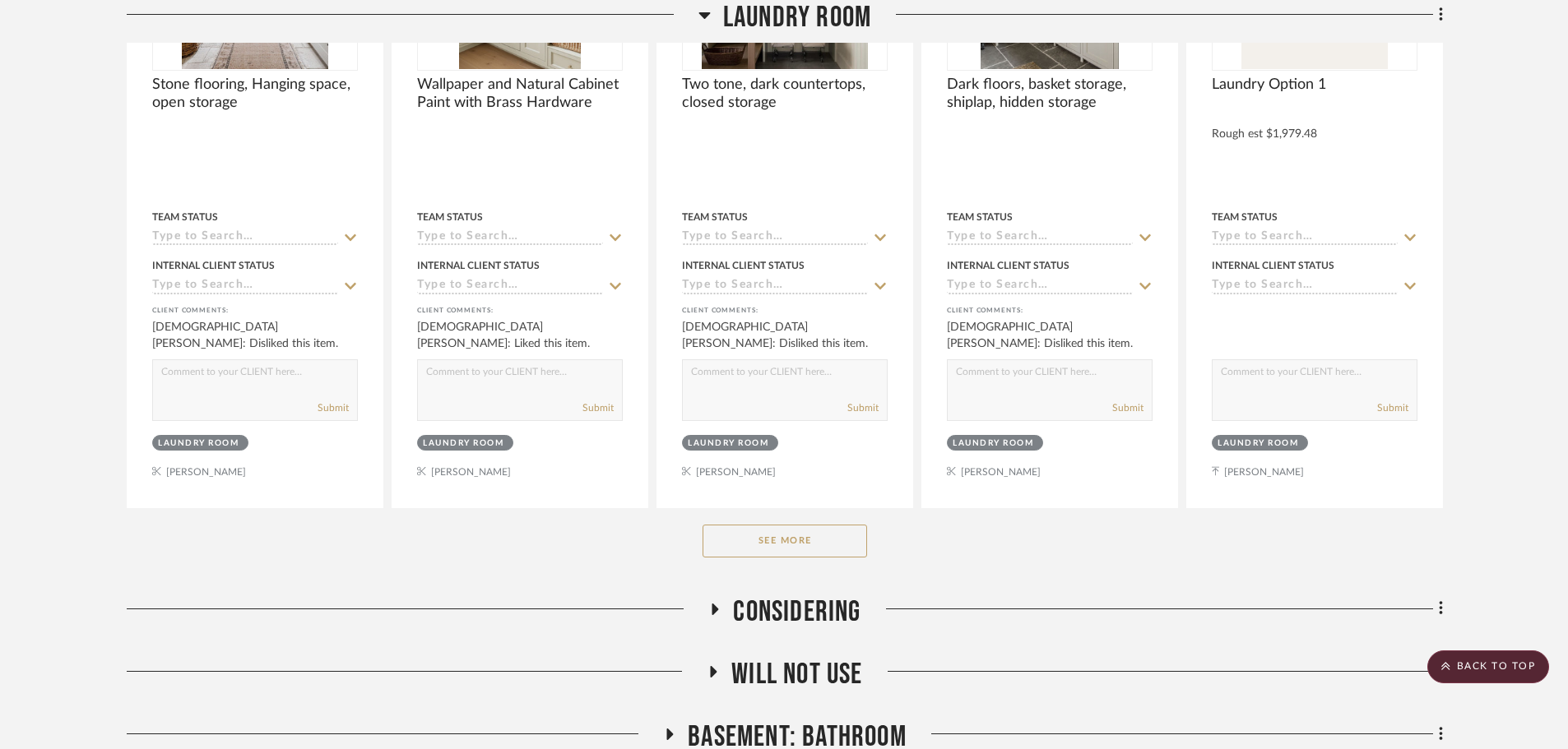
click at [849, 523] on div "See More" at bounding box center [784, 541] width 1316 height 66
click at [846, 532] on button "See More" at bounding box center [784, 541] width 164 height 33
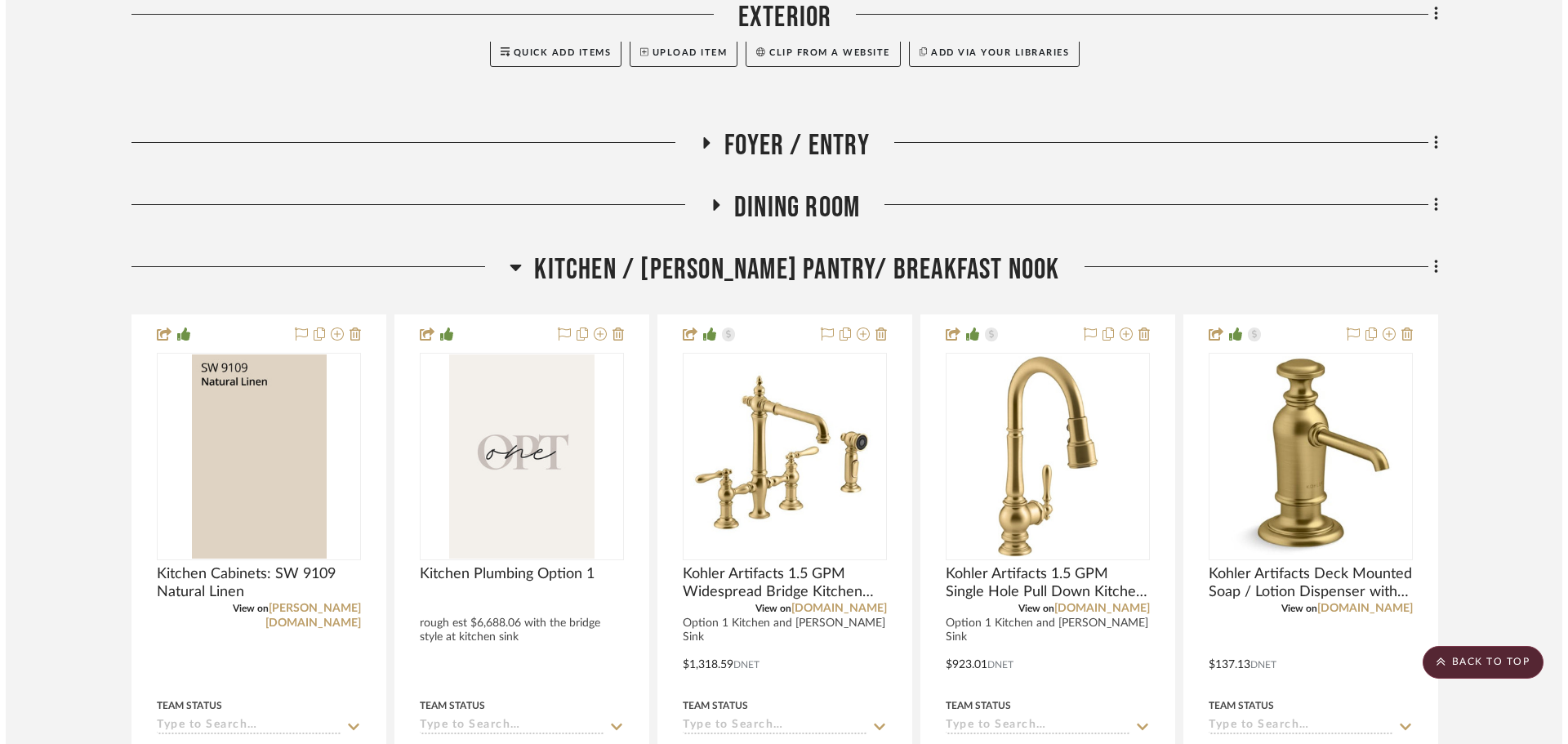
scroll to position [0, 0]
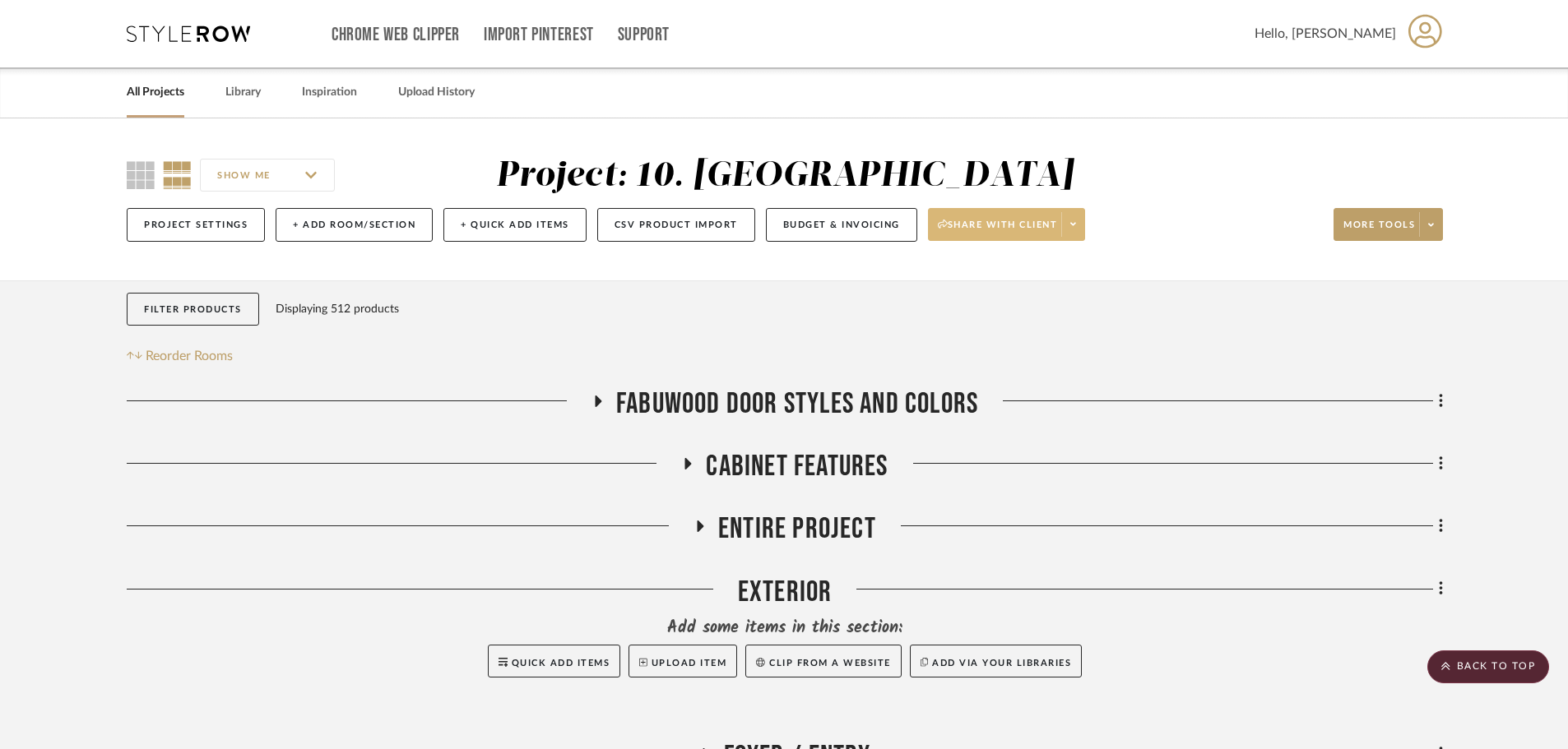
drag, startPoint x: 1565, startPoint y: 340, endPoint x: 1291, endPoint y: 196, distance: 309.5
click at [386, 226] on button "+ Add Room/Section" at bounding box center [354, 225] width 157 height 34
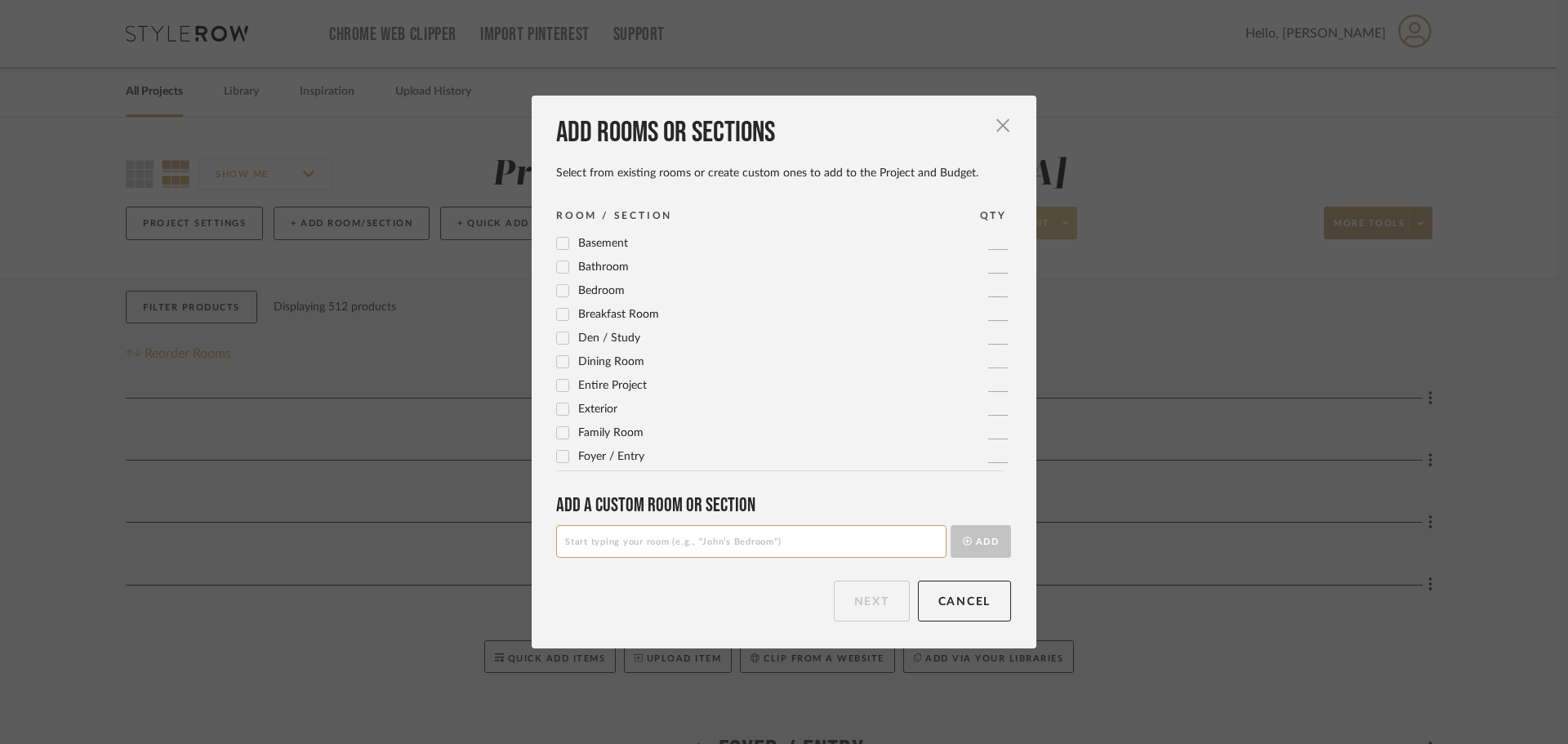
click at [633, 539] on input at bounding box center [751, 541] width 390 height 33
type input "Forevemark Styles and Colors"
click at [989, 545] on button "Add" at bounding box center [981, 541] width 60 height 33
click at [880, 608] on button "Next" at bounding box center [871, 601] width 76 height 41
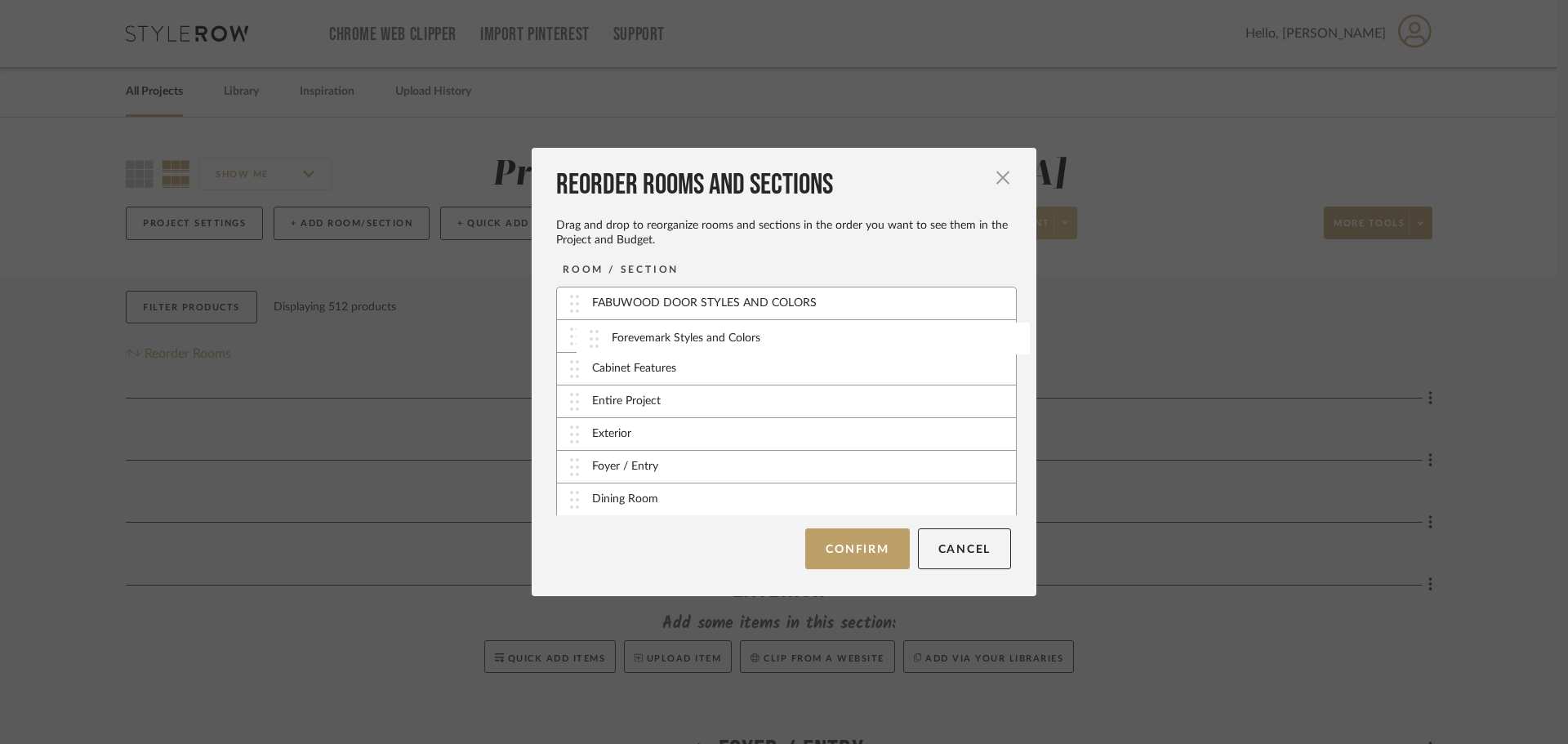
drag, startPoint x: 600, startPoint y: 503, endPoint x: 625, endPoint y: 343, distance: 161.9
click at [869, 548] on button "Confirm" at bounding box center [857, 548] width 104 height 41
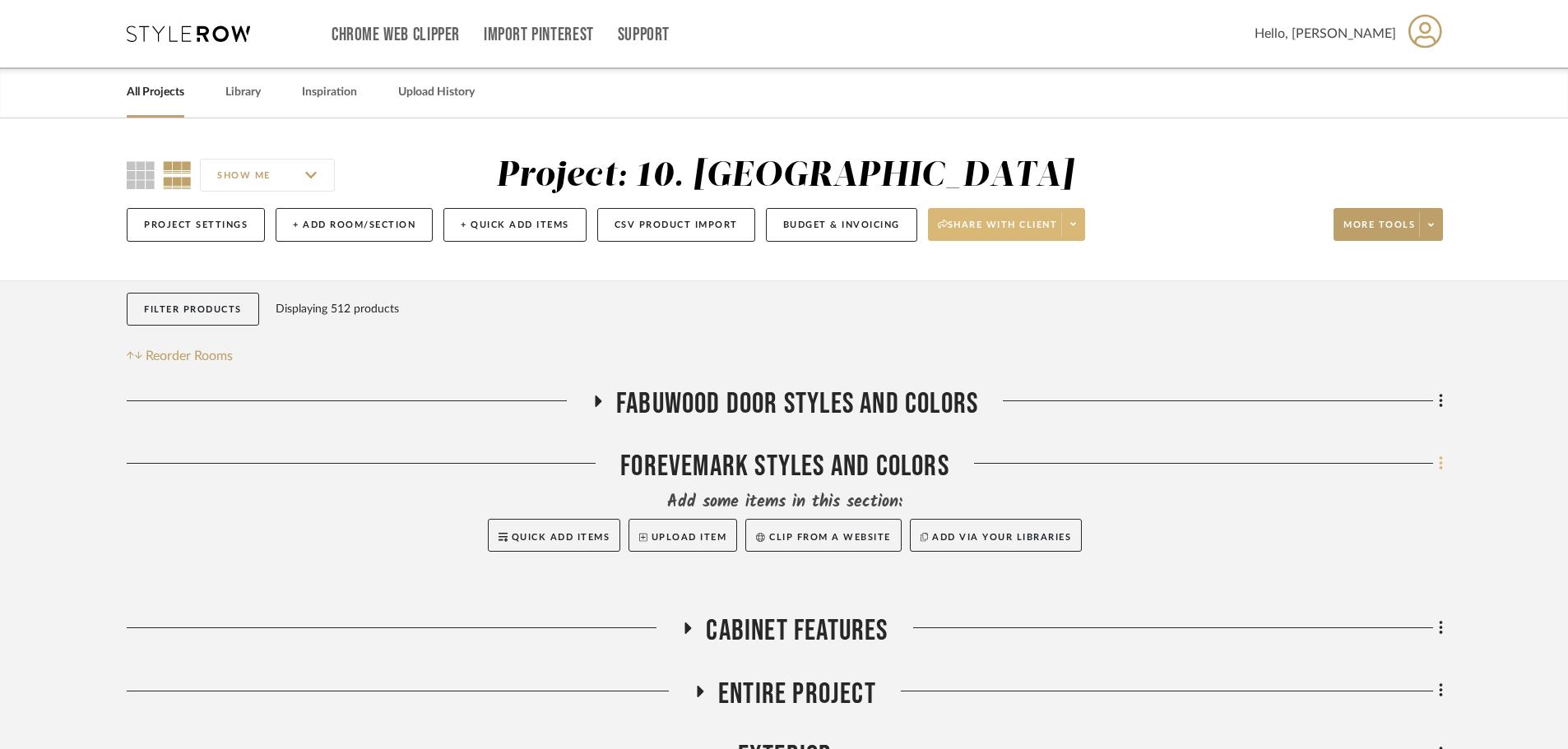
click at [1441, 465] on icon at bounding box center [1442, 463] width 5 height 18
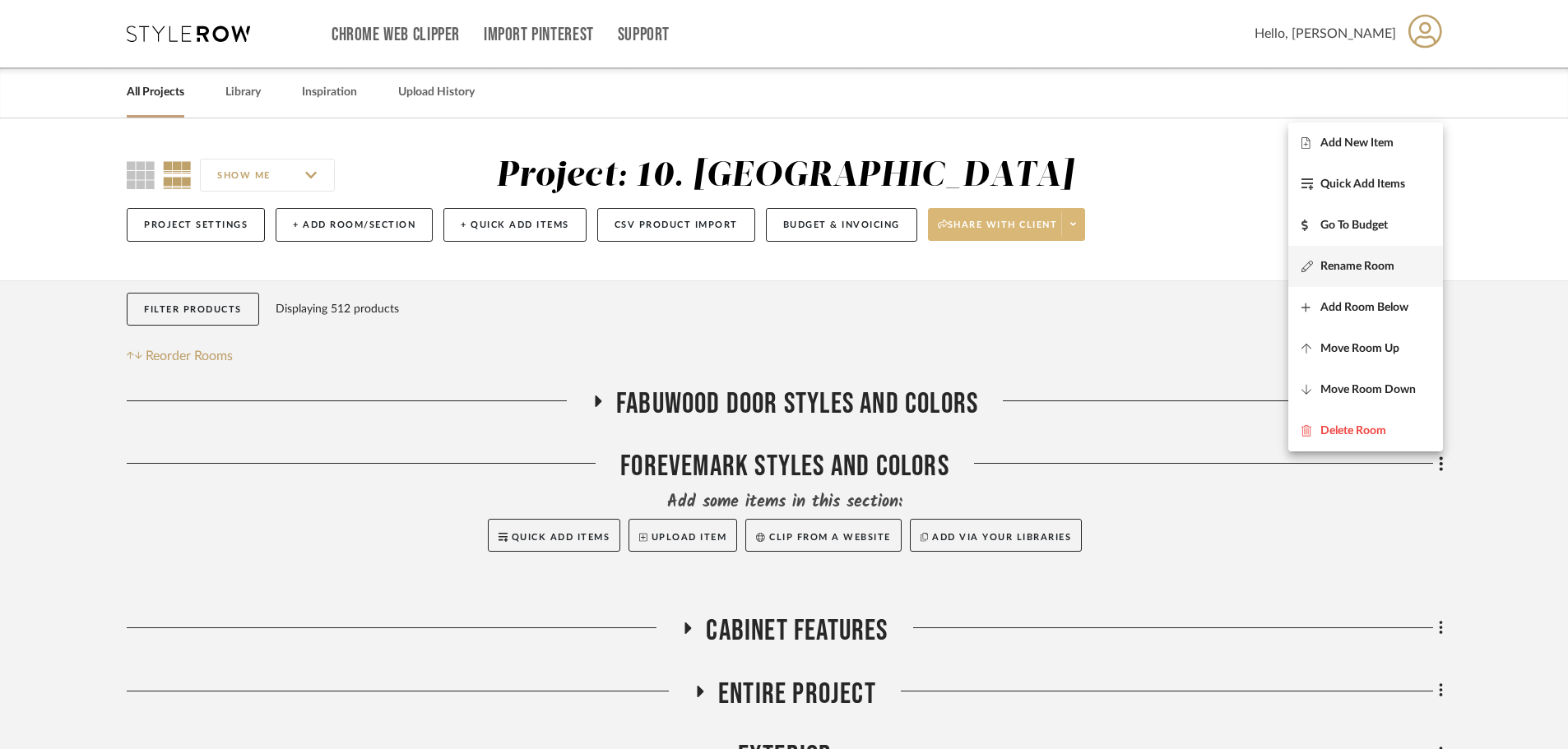
click at [1413, 259] on span "Rename Room" at bounding box center [1366, 266] width 128 height 14
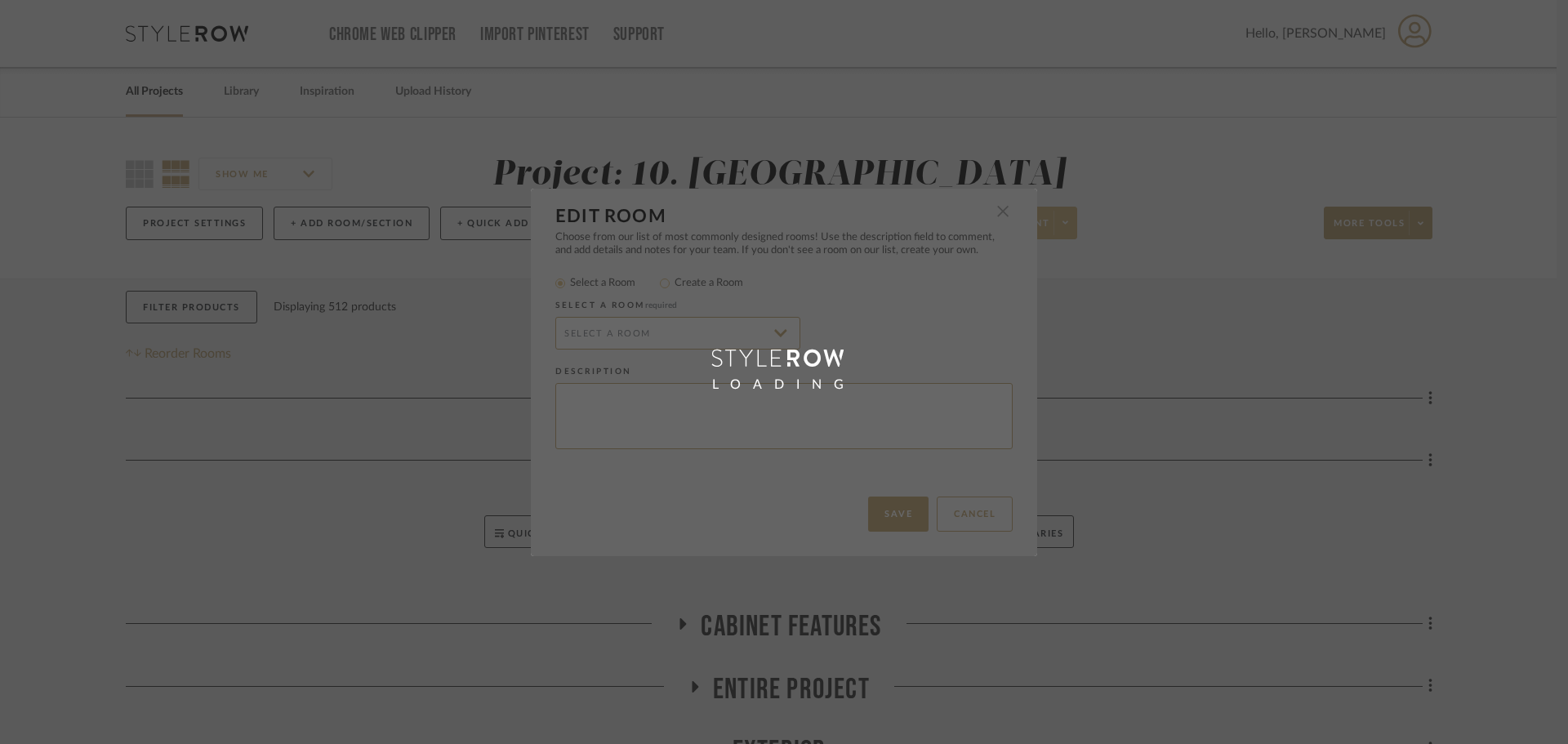
radio input "false"
radio input "true"
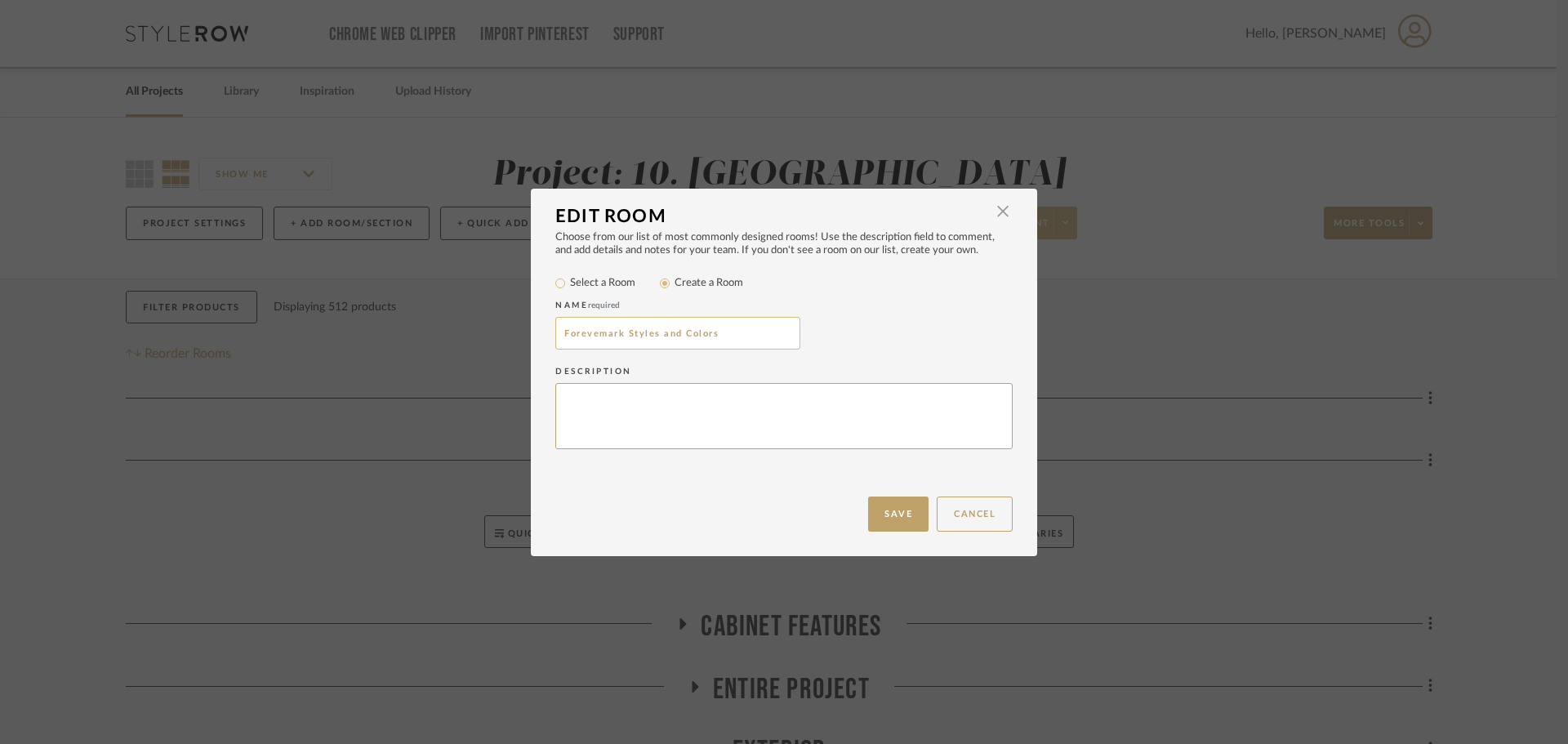
click at [661, 337] on input "Forevemark Styles and Colors" at bounding box center [678, 333] width 245 height 33
drag, startPoint x: 736, startPoint y: 337, endPoint x: 622, endPoint y: 336, distance: 114.0
click at [622, 336] on input "Forevemark Styles and Colors" at bounding box center [678, 333] width 245 height 33
drag, startPoint x: 617, startPoint y: 336, endPoint x: 500, endPoint y: 336, distance: 117.0
click at [500, 336] on div "Edit Room × Choose from our list of most commonly designed rooms! Use the descr…" at bounding box center [784, 372] width 1568 height 744
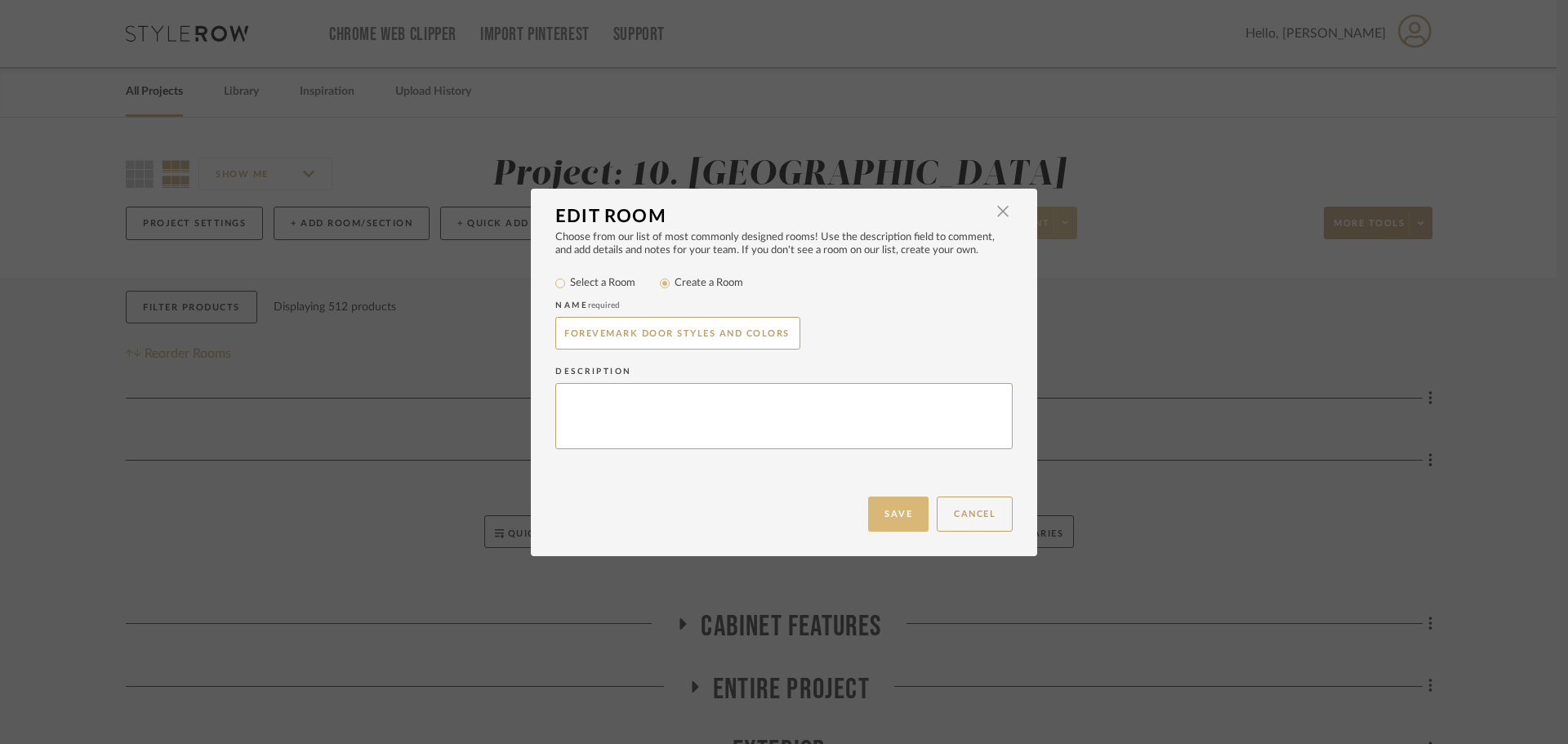
type input "FOREVEMARK DOOR STYLES AND COLORS"
click at [910, 506] on button "Save" at bounding box center [898, 514] width 60 height 35
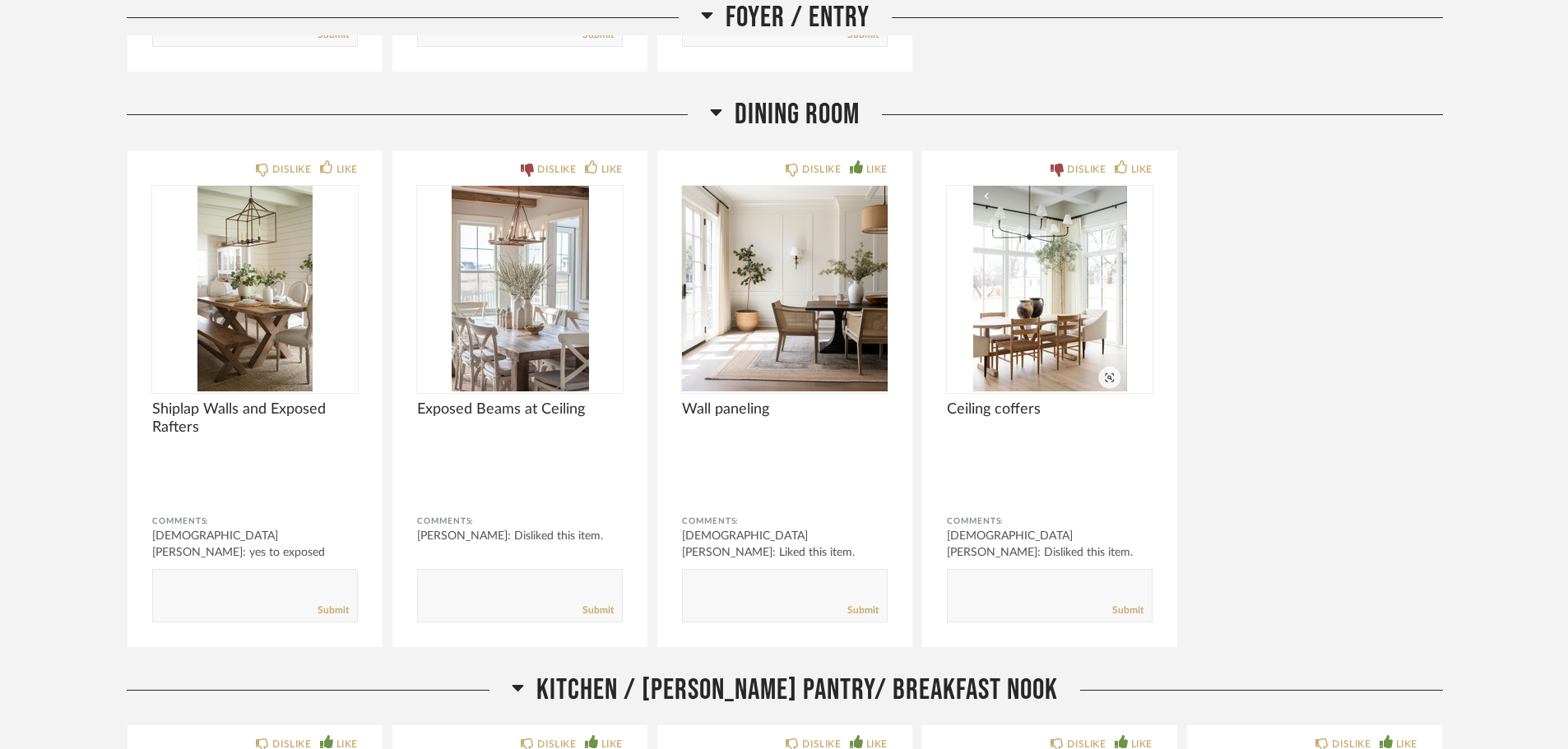
scroll to position [1891, 0]
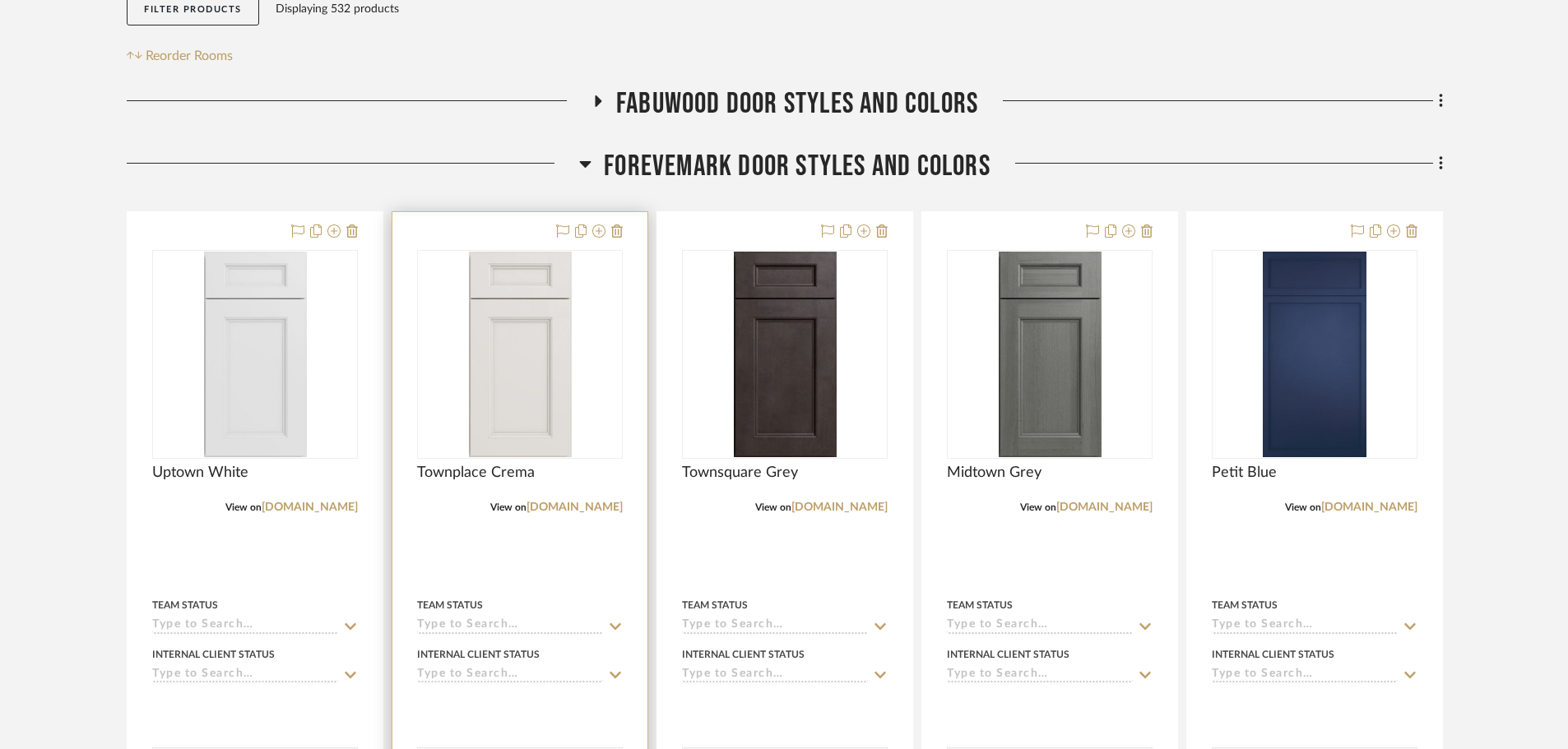
scroll to position [329, 0]
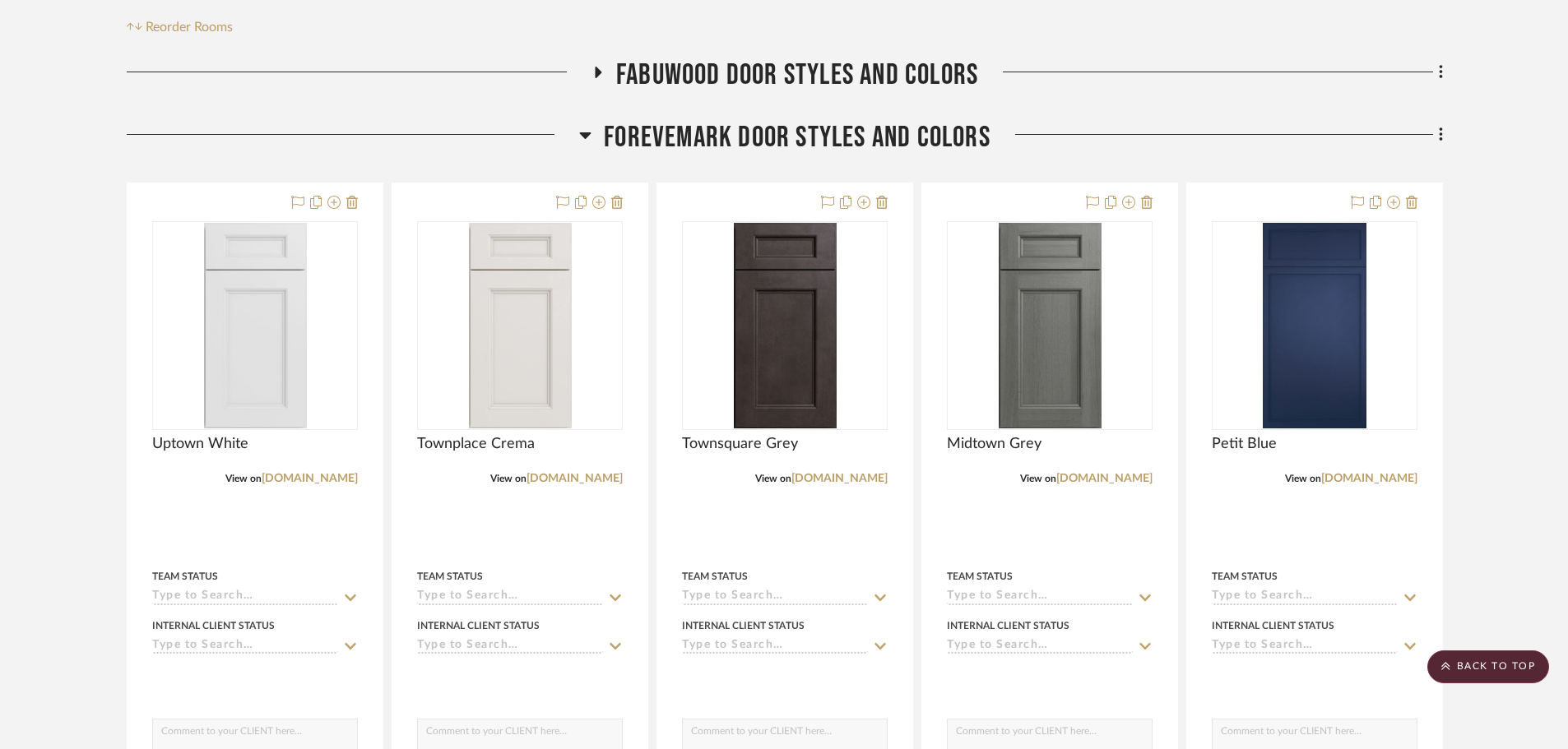
click at [774, 85] on span "FABUWOOD DOOR STYLES AND COLORS" at bounding box center [797, 75] width 362 height 35
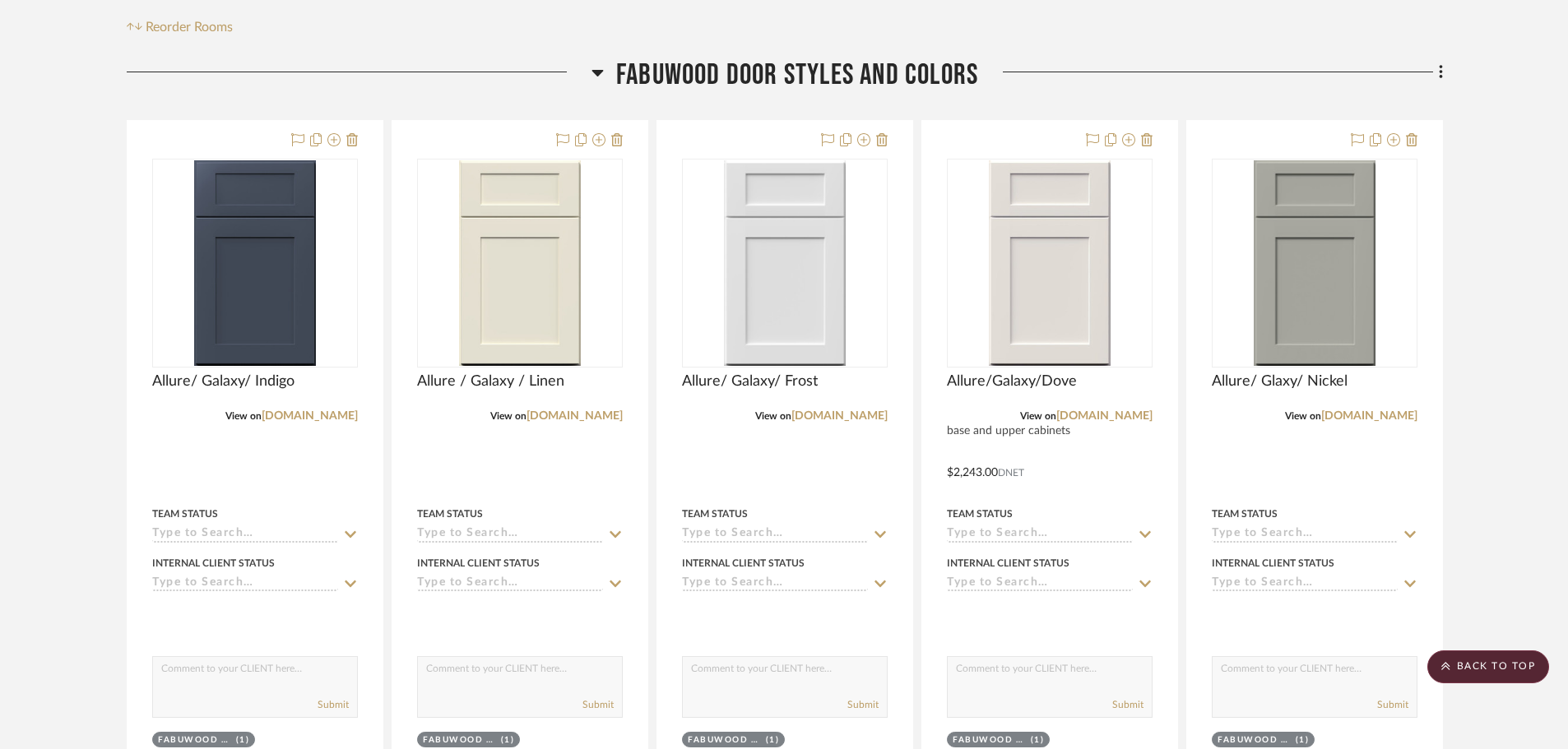
click at [774, 85] on span "FABUWOOD DOOR STYLES AND COLORS" at bounding box center [797, 75] width 362 height 35
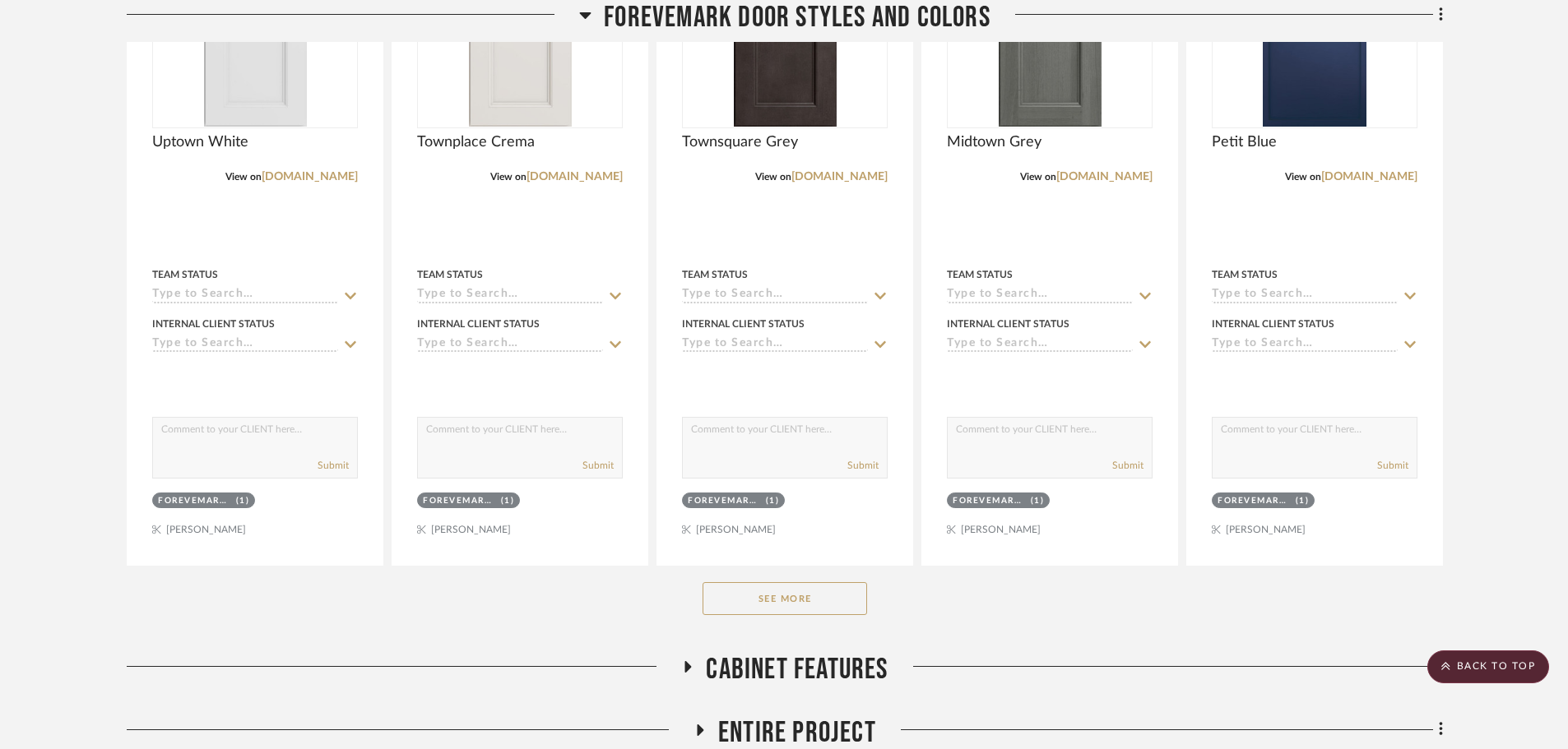
scroll to position [658, 0]
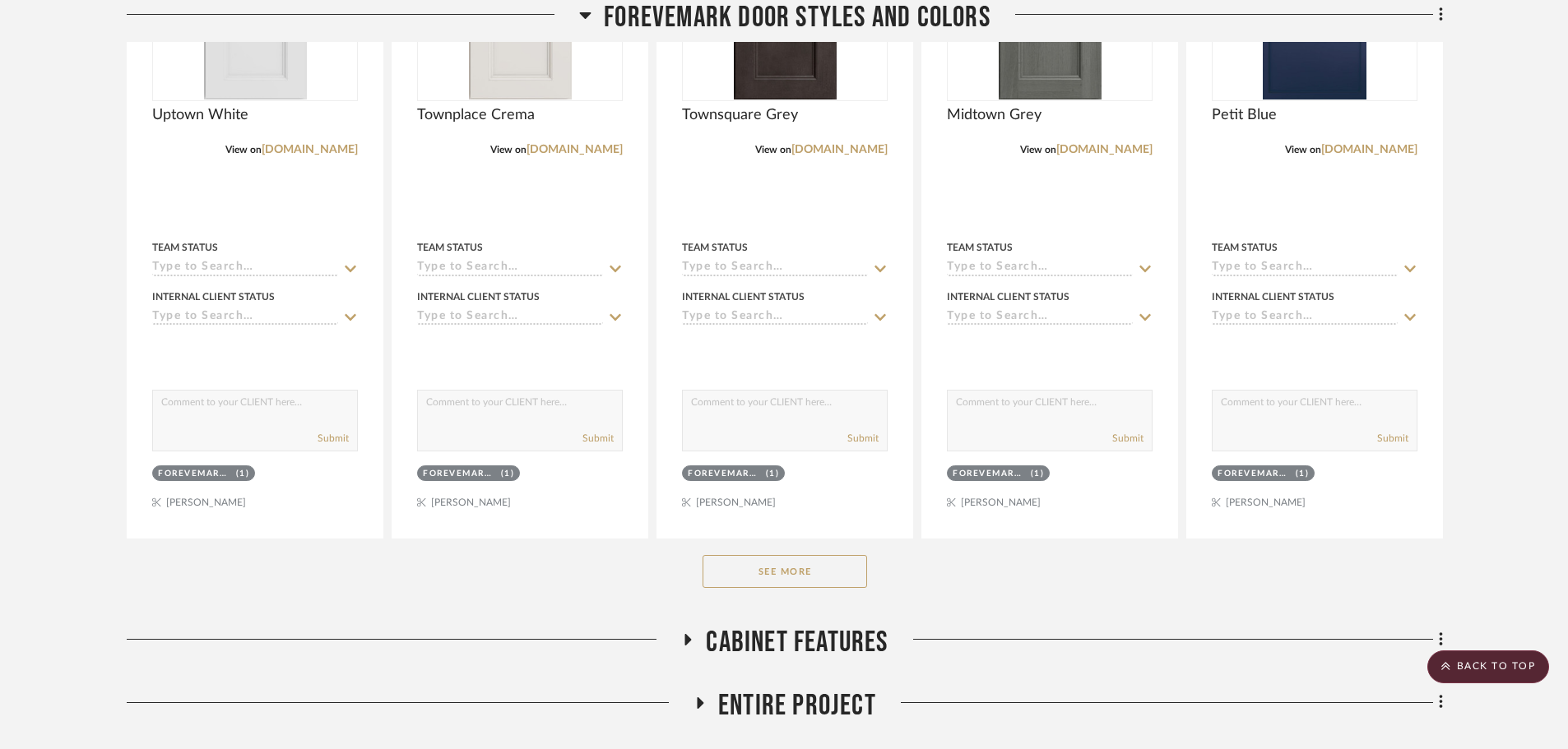
click at [785, 571] on button "See More" at bounding box center [784, 571] width 164 height 33
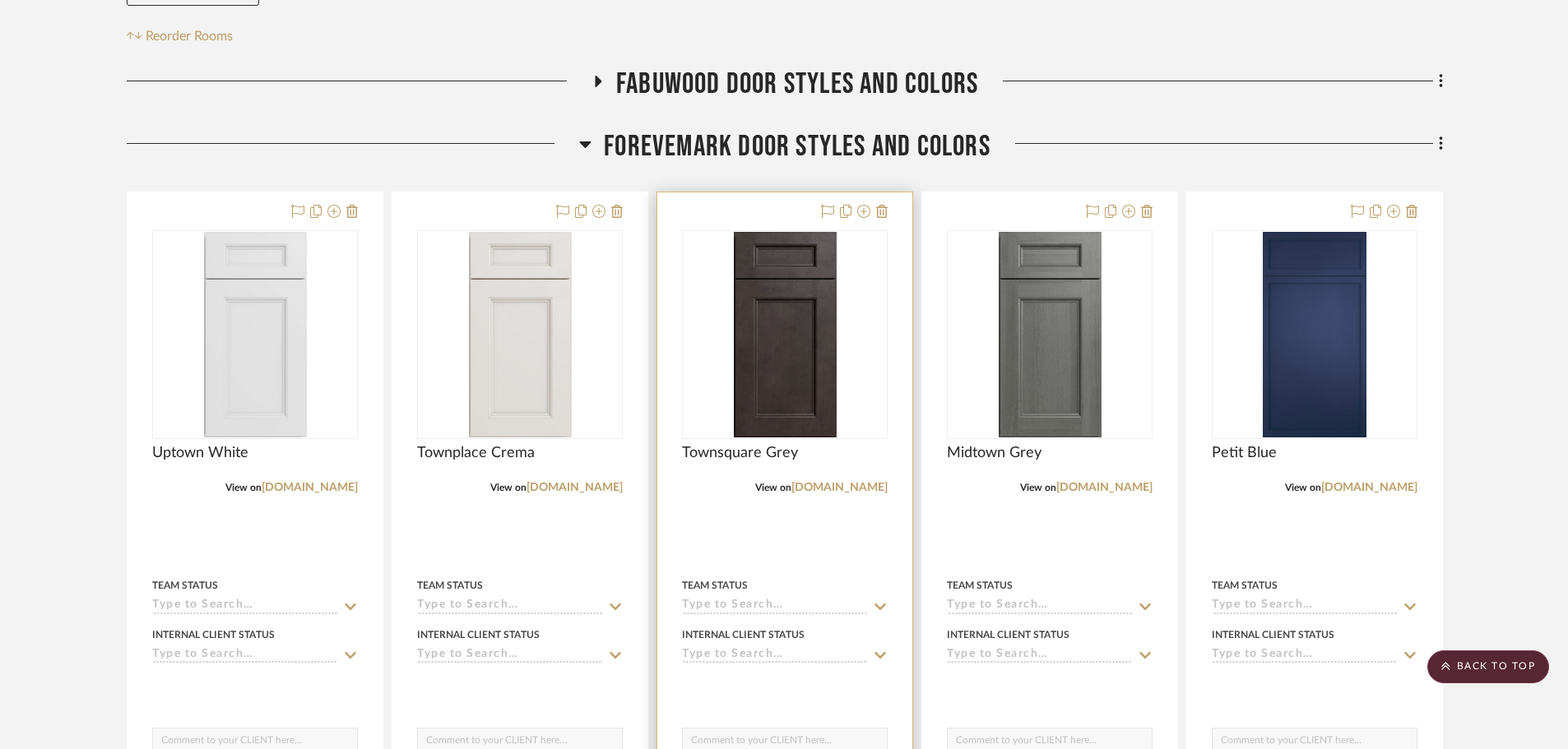
scroll to position [0, 0]
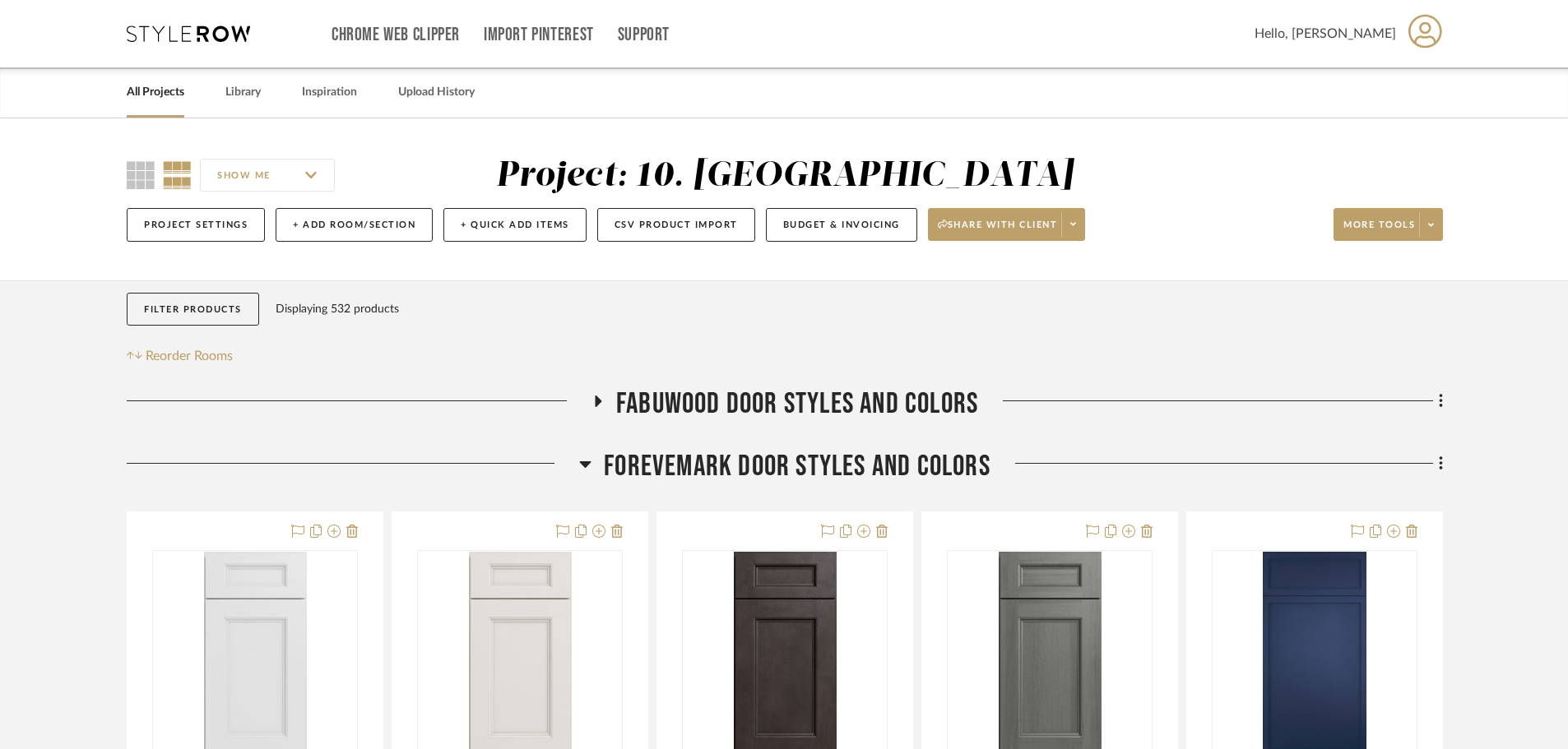
click at [677, 460] on span "FOREVEMARK DOOR STYLES AND COLORS" at bounding box center [797, 467] width 387 height 35
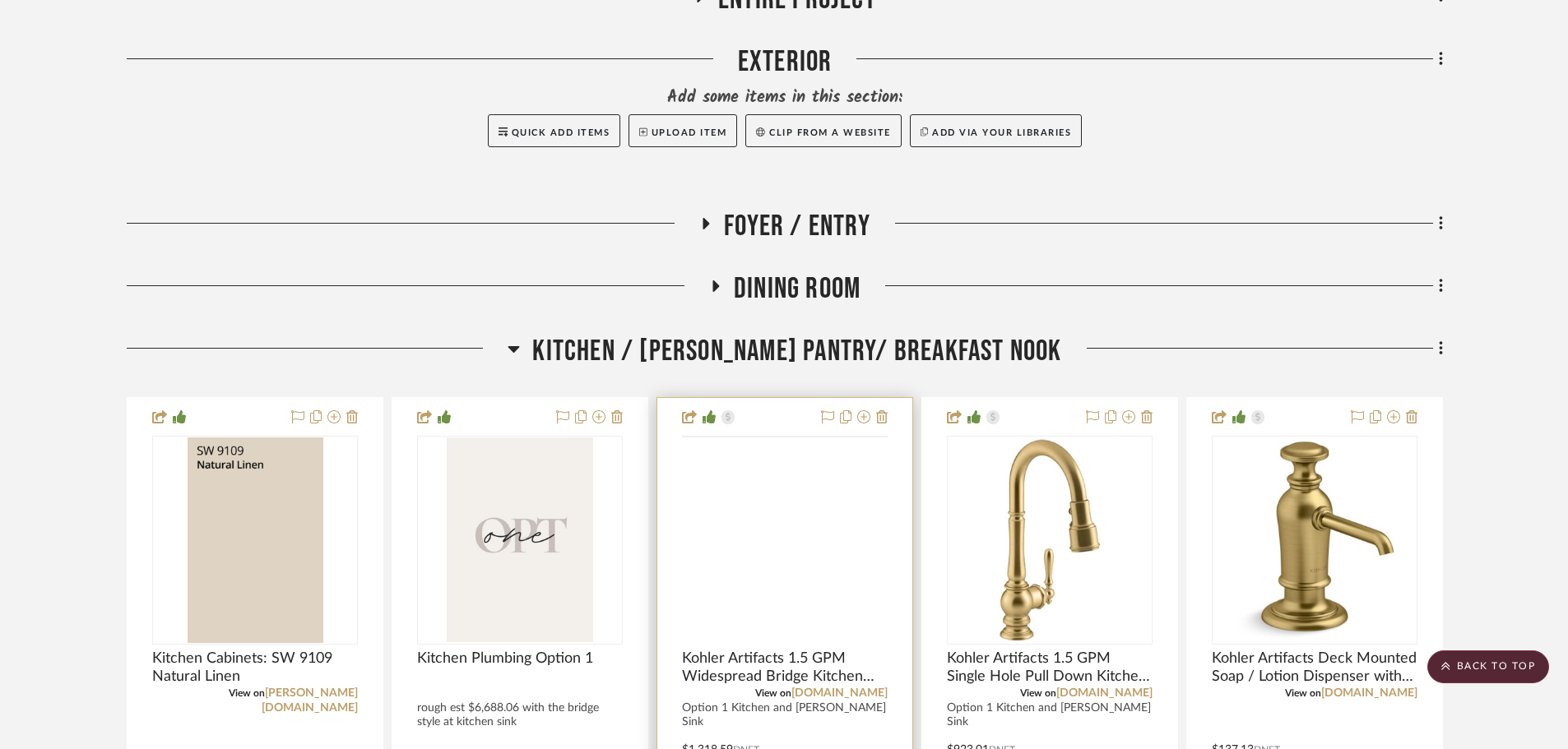
scroll to position [740, 0]
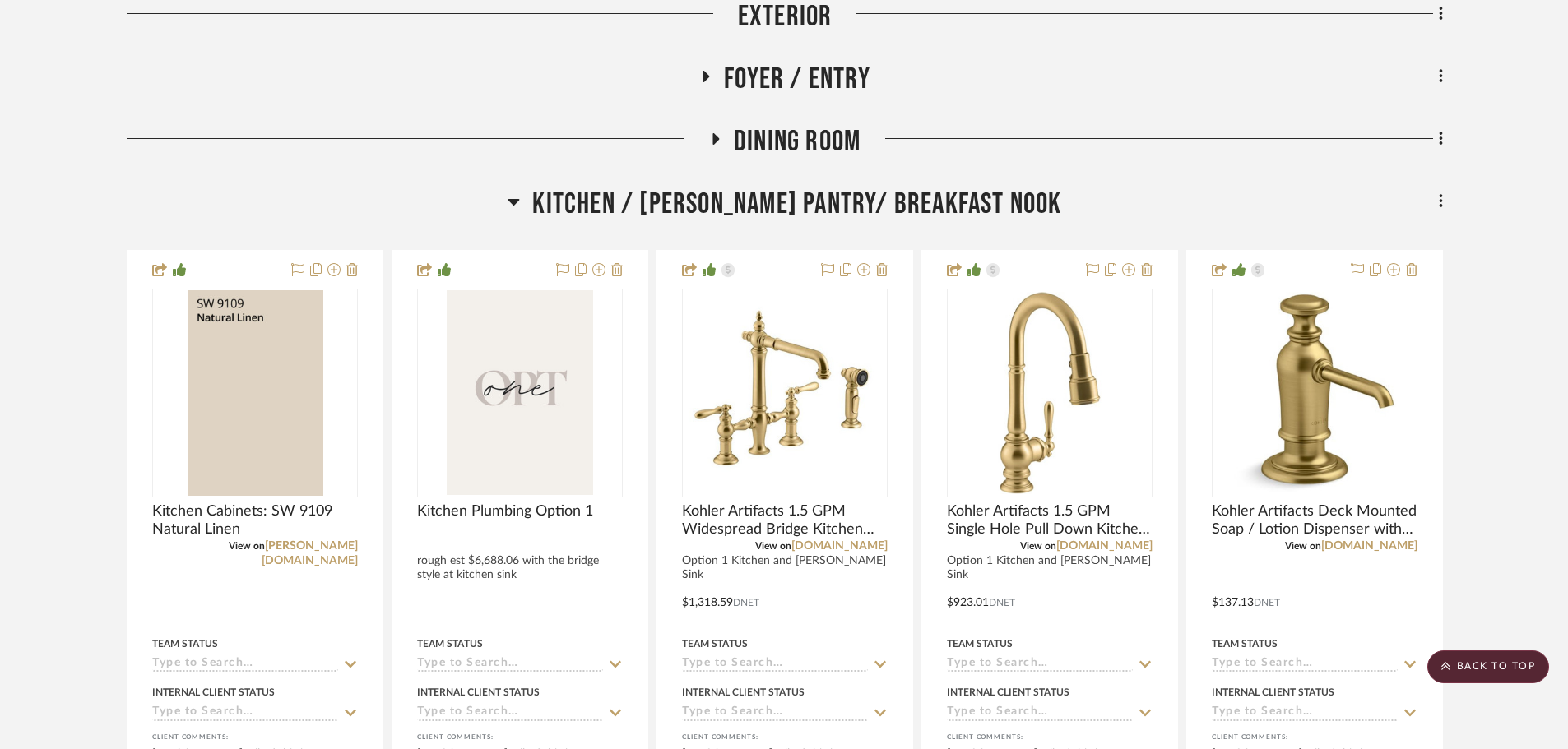
drag, startPoint x: 732, startPoint y: 173, endPoint x: 736, endPoint y: 190, distance: 17.5
click at [736, 204] on span "Kitchen / Butler's Pantry/ Breakfast Nook" at bounding box center [796, 205] width 529 height 35
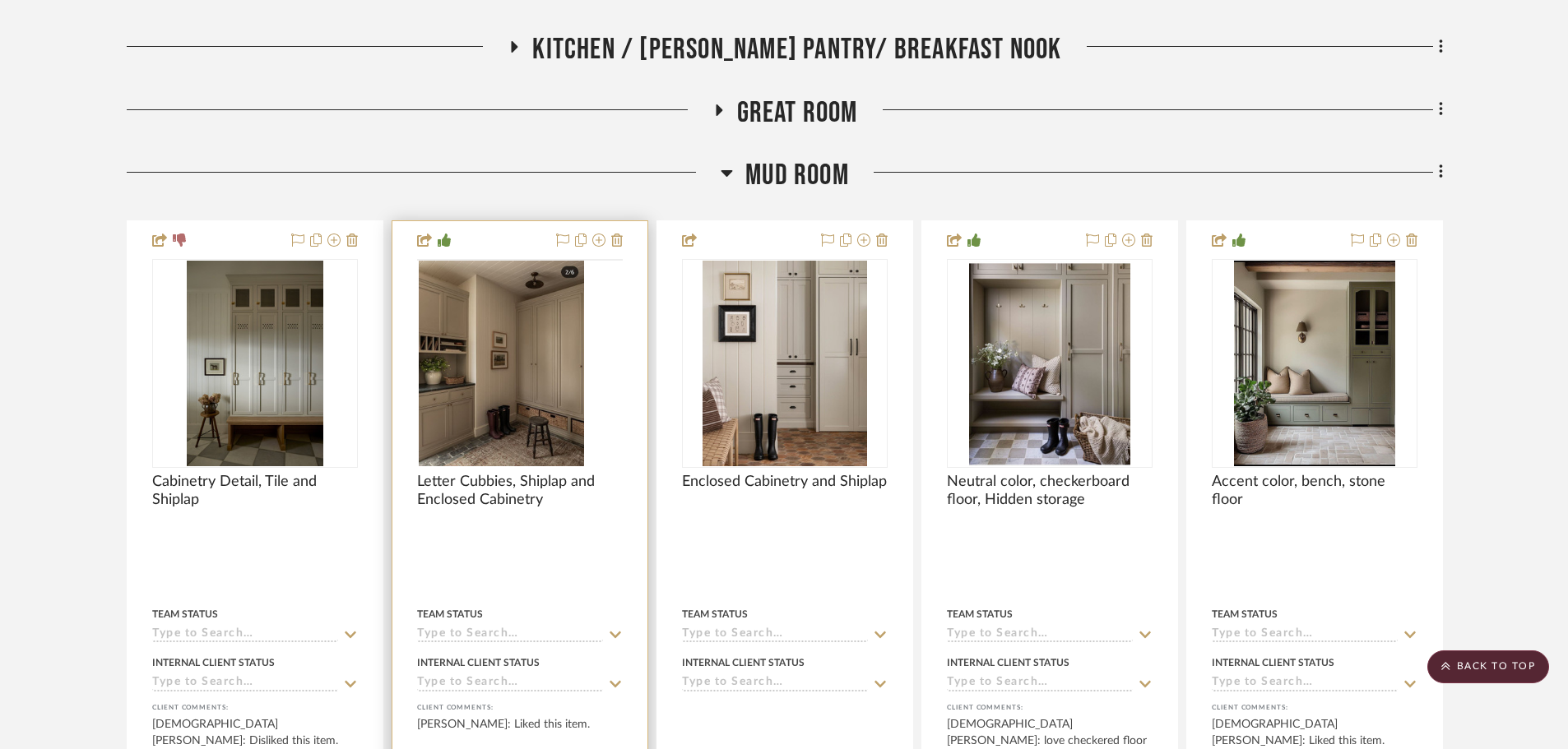
scroll to position [904, 0]
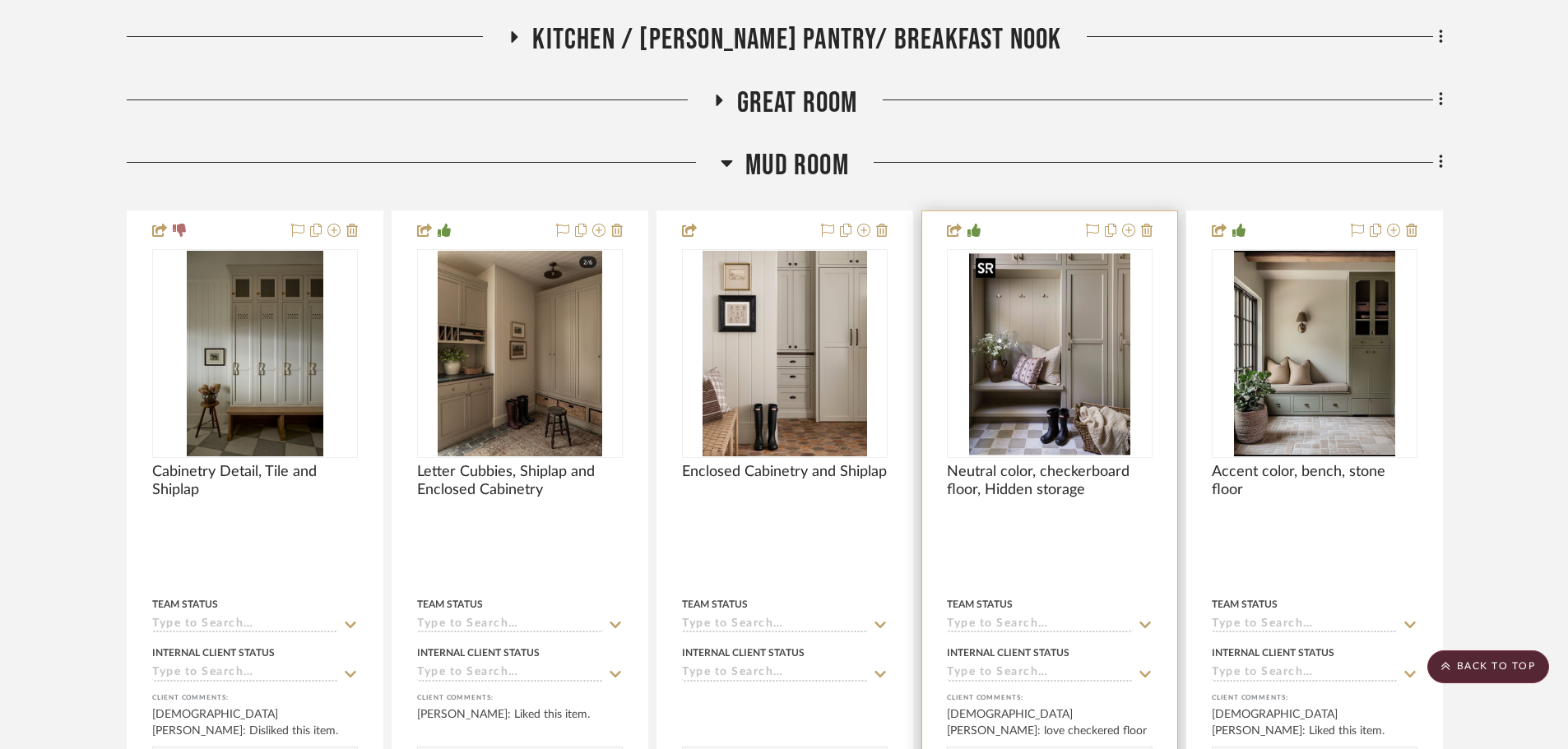
click at [1061, 381] on img "0" at bounding box center [1049, 354] width 161 height 206
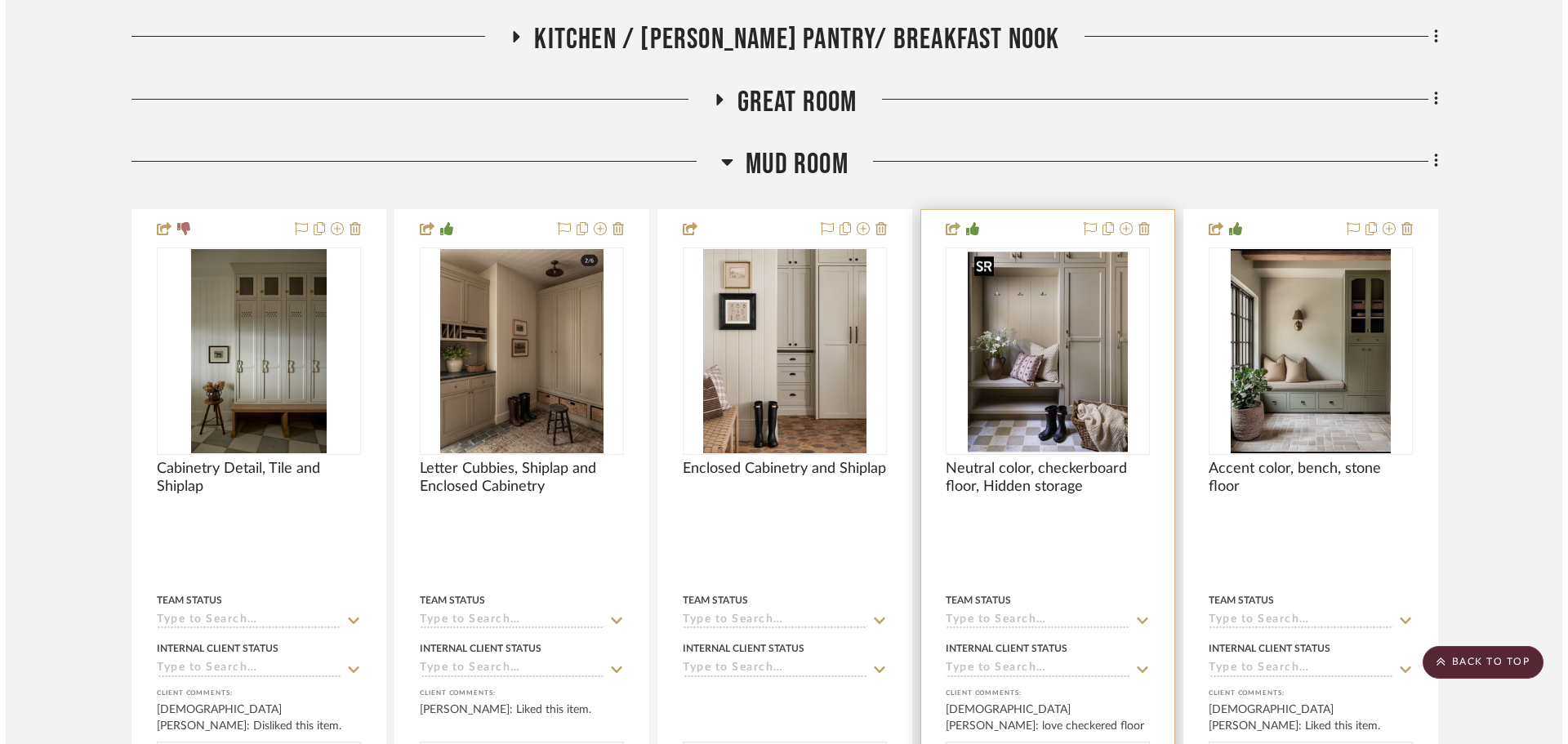
scroll to position [0, 0]
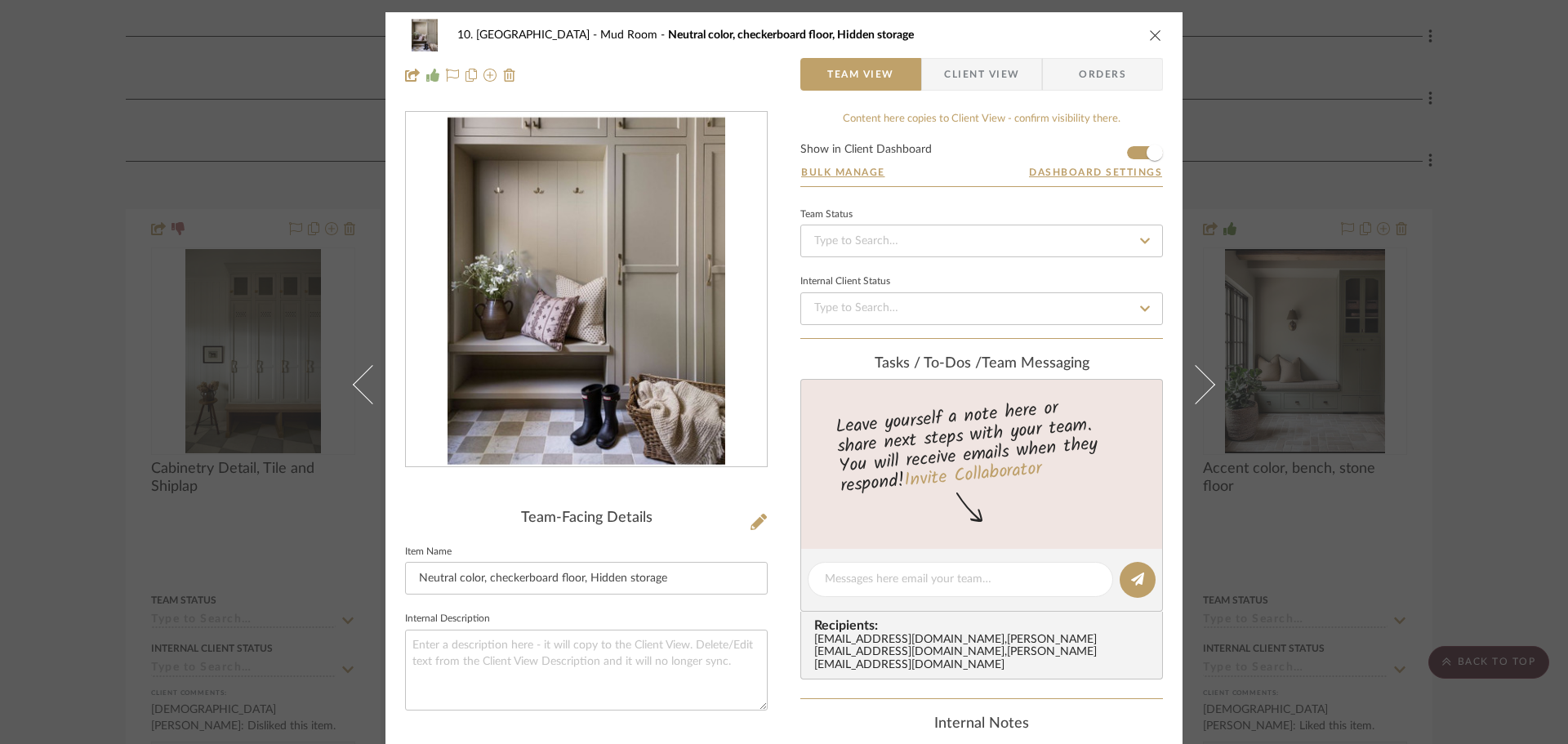
click at [582, 333] on img "0" at bounding box center [586, 290] width 277 height 354
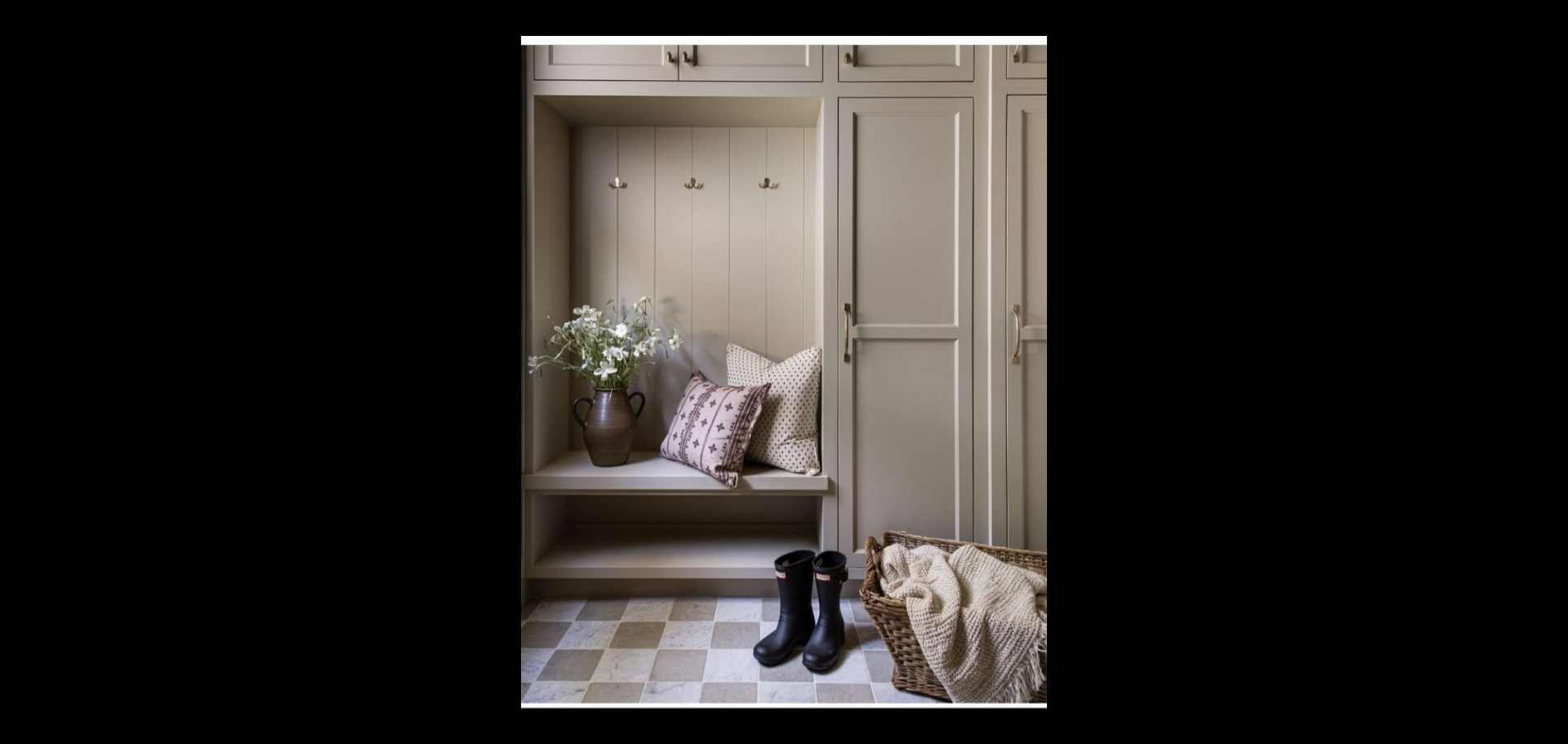
click at [1186, 445] on div at bounding box center [1305, 408] width 1568 height 744
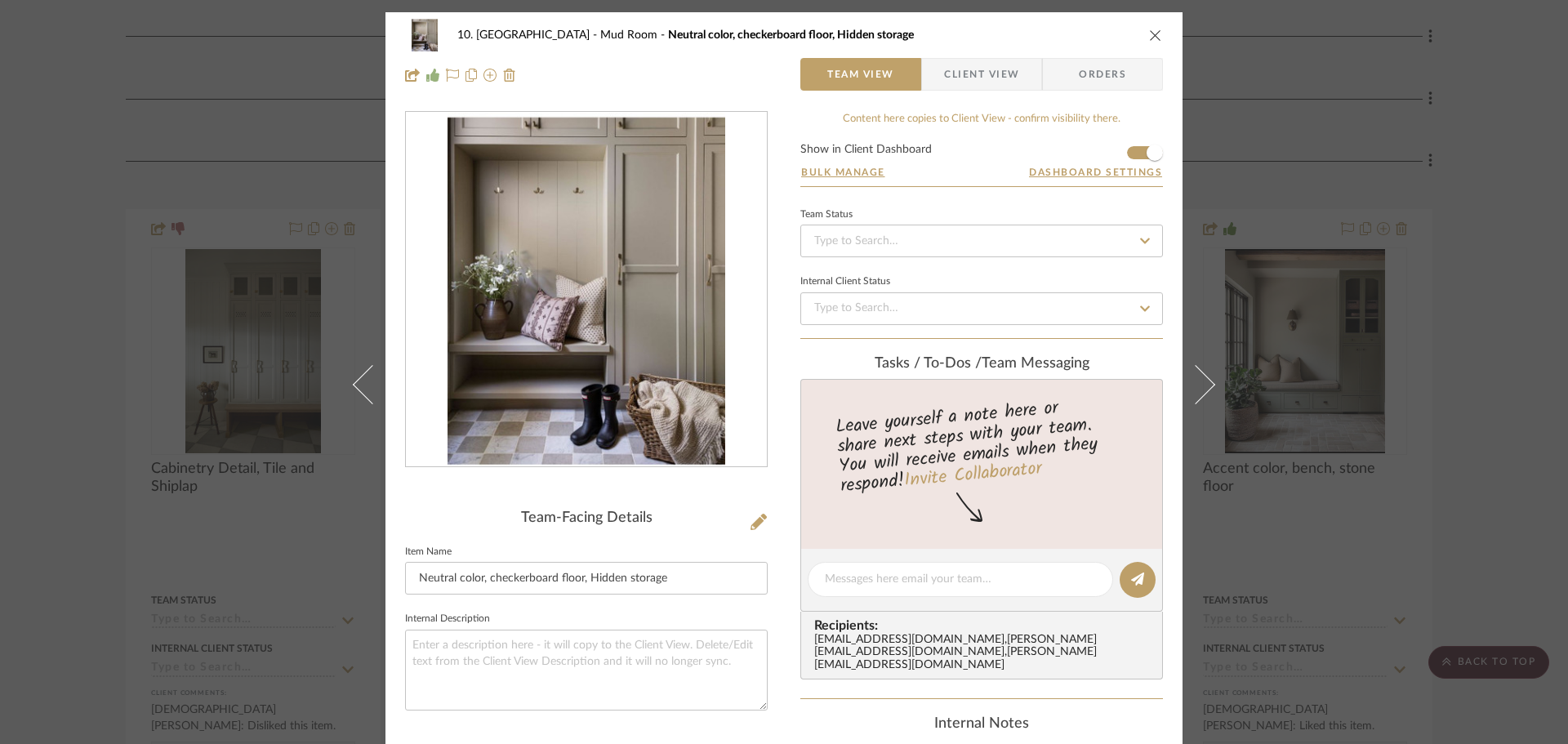
click at [63, 213] on div "10. Vignola Mud Room Neutral color, checkerboard floor, Hidden storage Team Vie…" at bounding box center [784, 372] width 1568 height 744
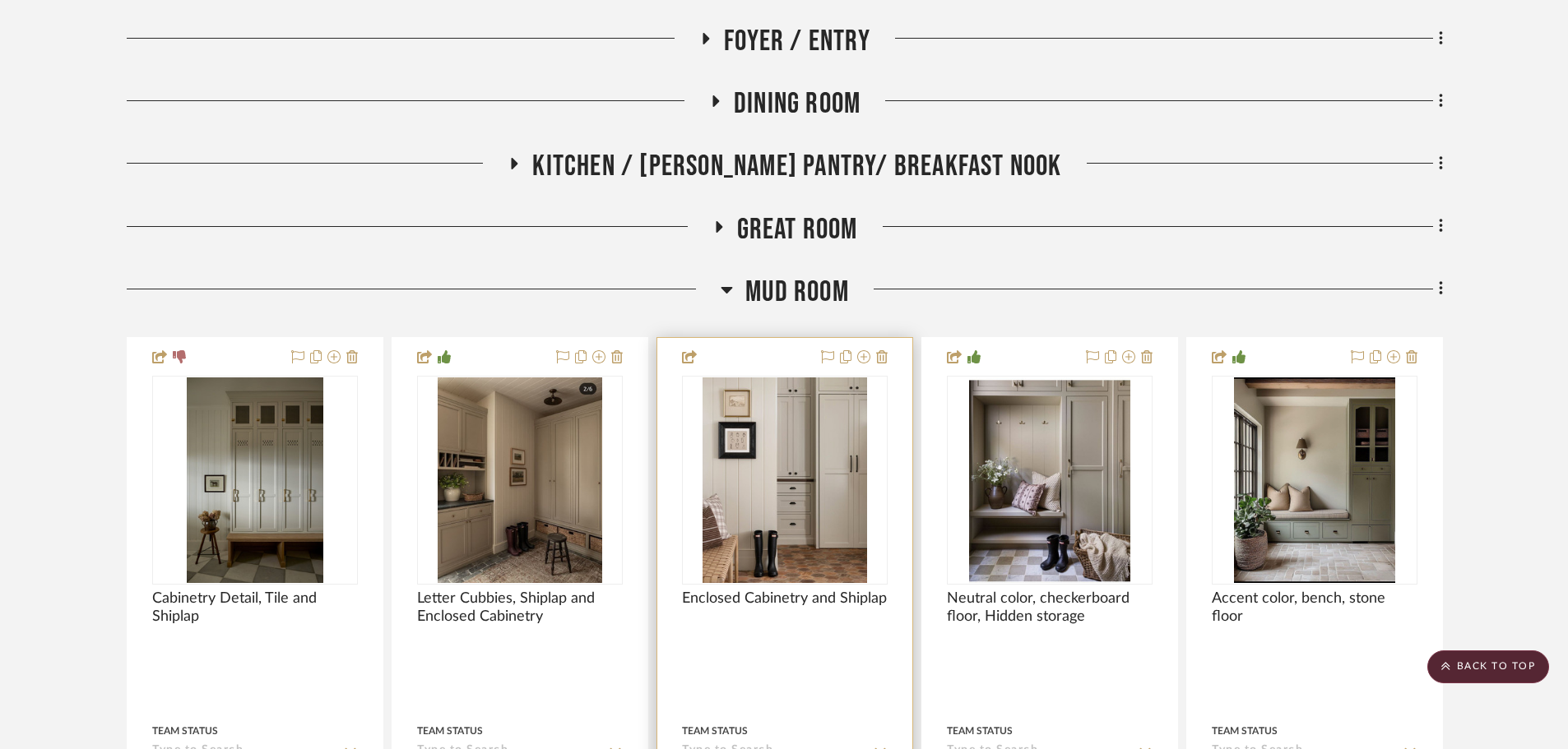
scroll to position [737, 0]
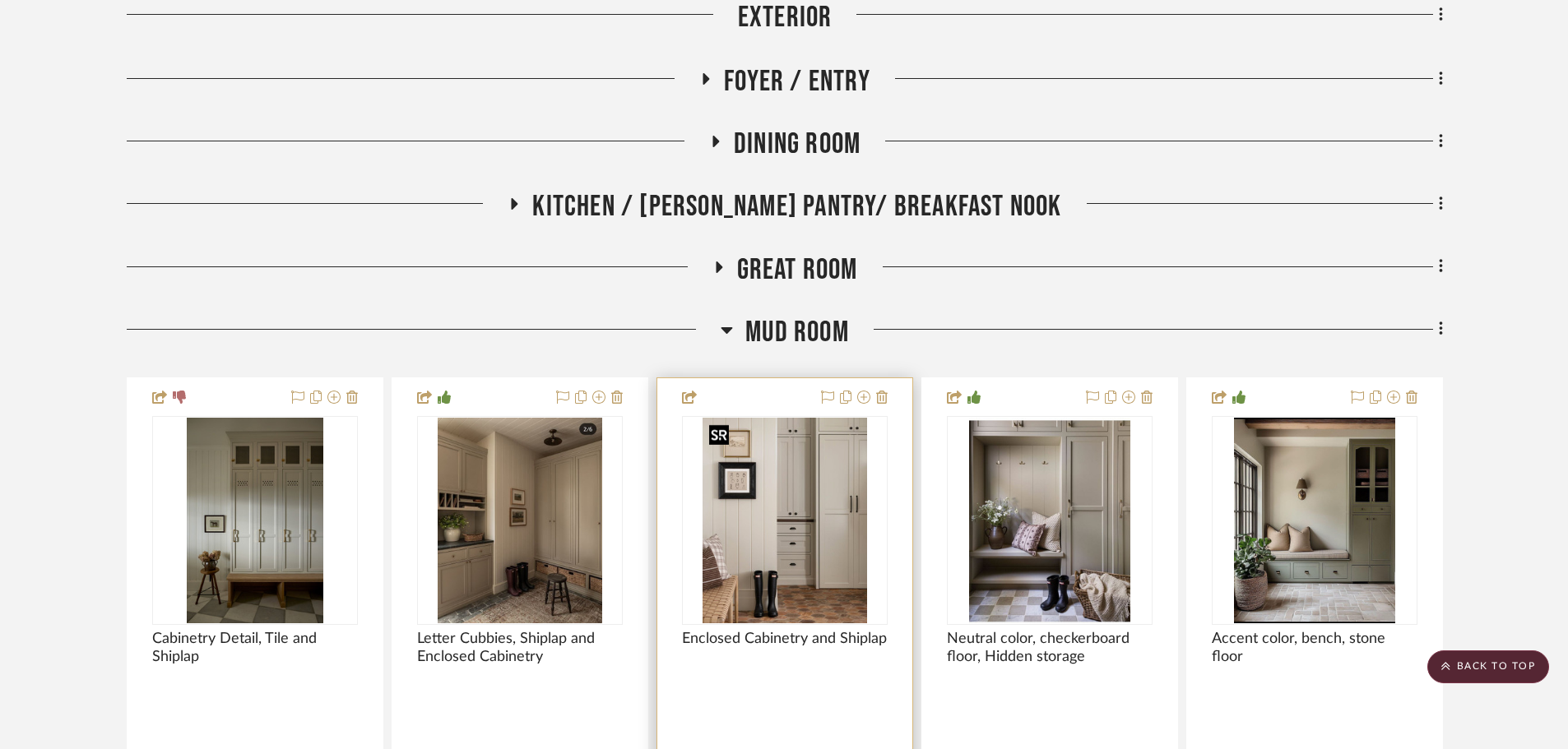
click at [825, 504] on img "0" at bounding box center [784, 521] width 164 height 206
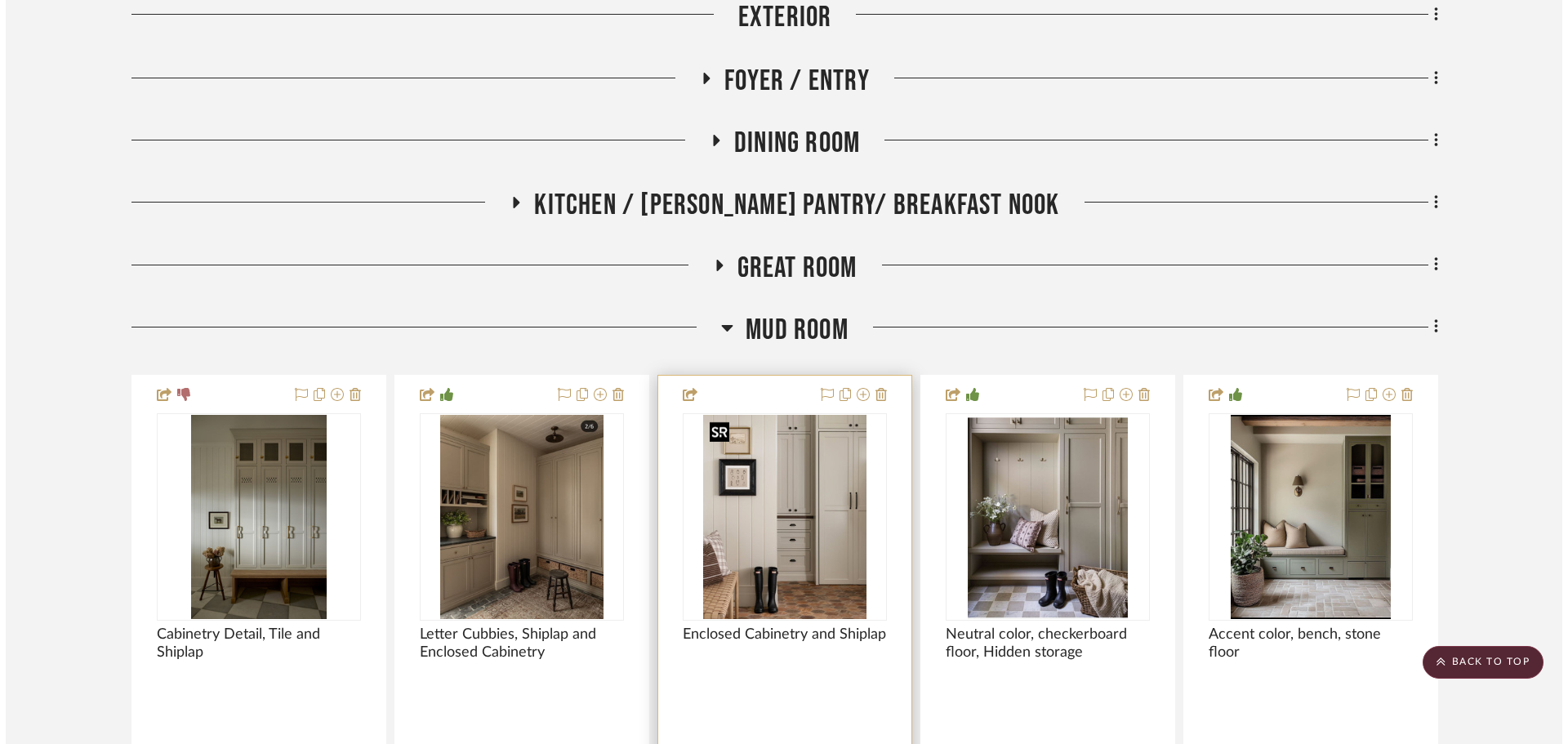
scroll to position [0, 0]
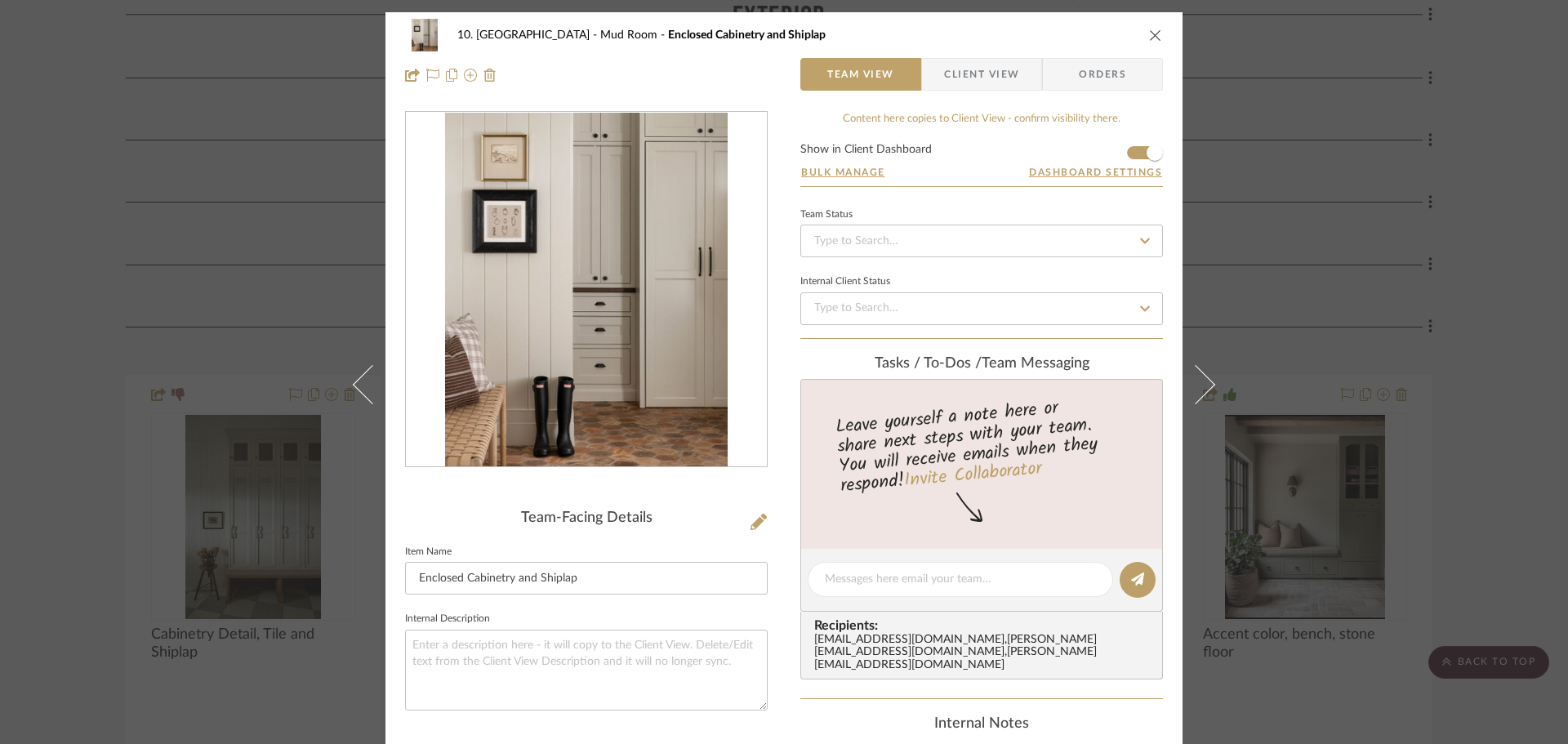
click at [68, 423] on div "10. Vignola Mud Room Enclosed Cabinetry and Shiplap Team View Client View Order…" at bounding box center [784, 372] width 1568 height 744
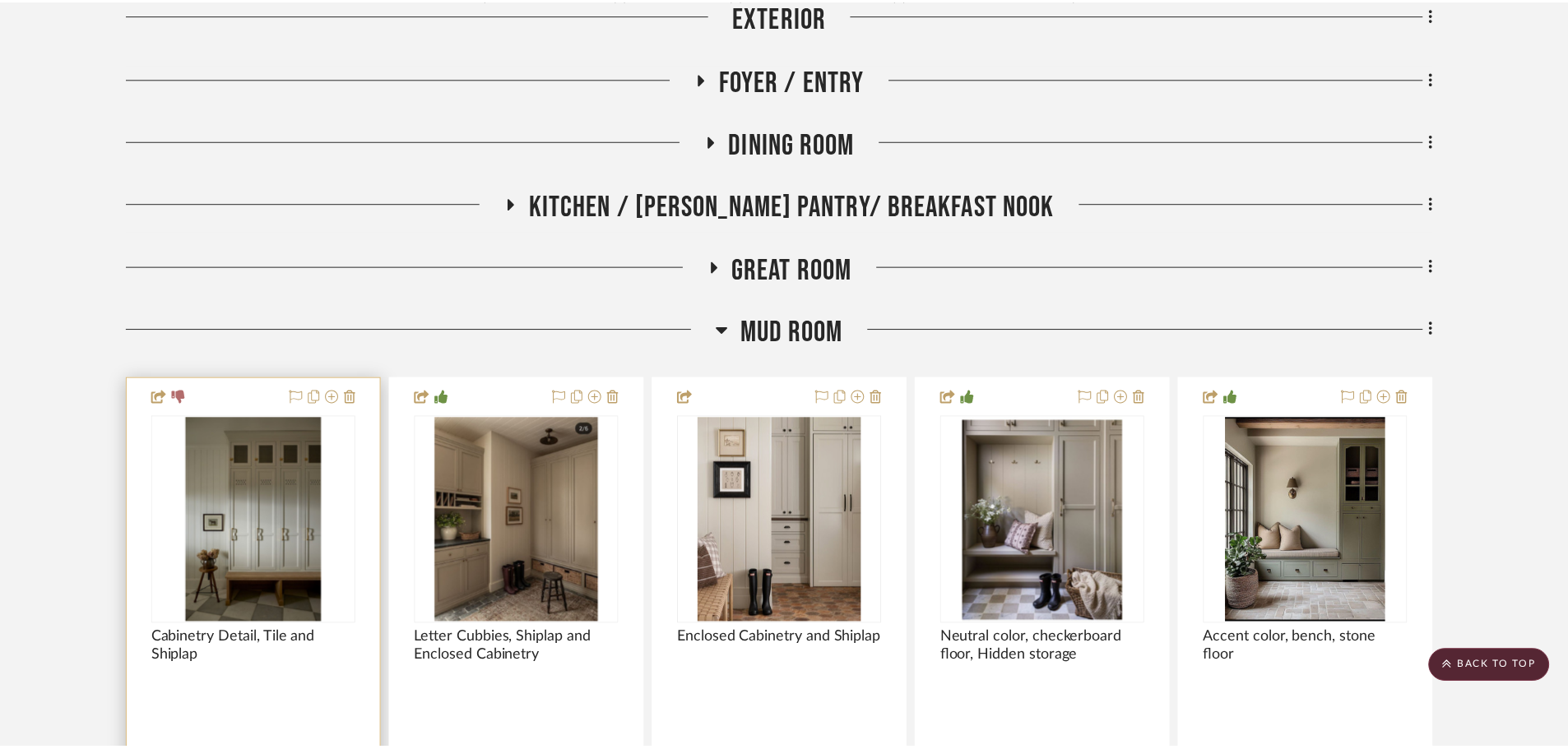
scroll to position [737, 0]
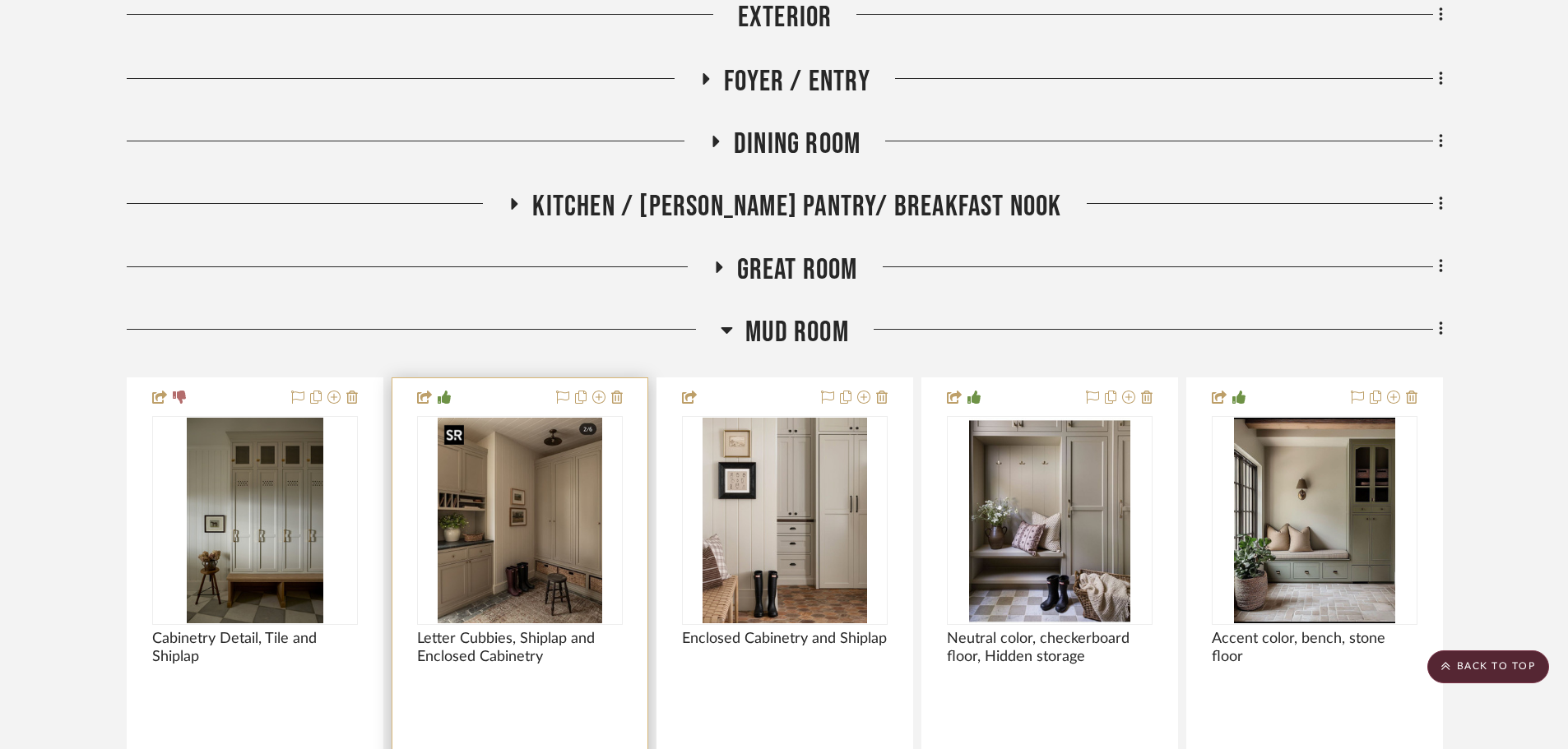
click at [549, 490] on img "0" at bounding box center [520, 521] width 165 height 206
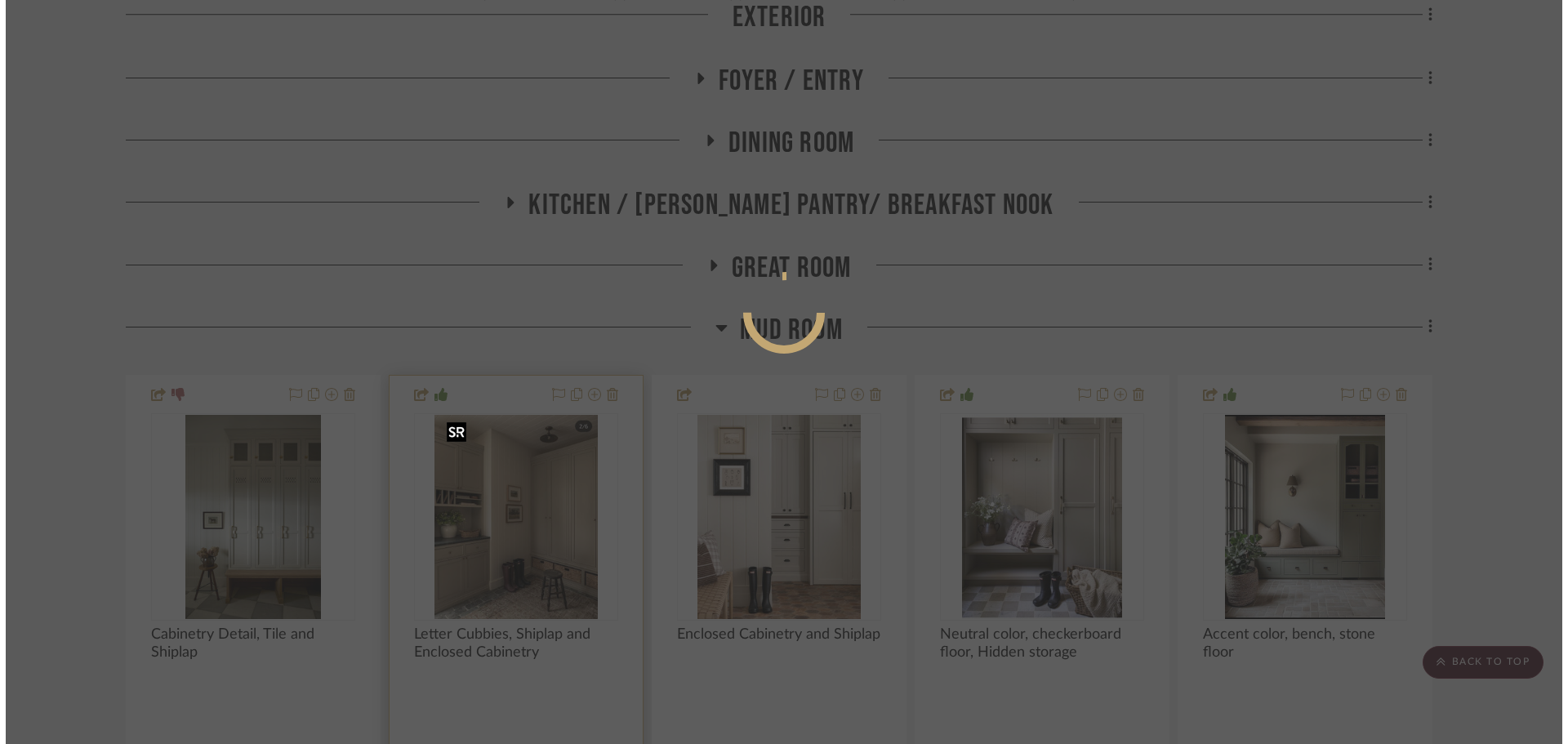
scroll to position [0, 0]
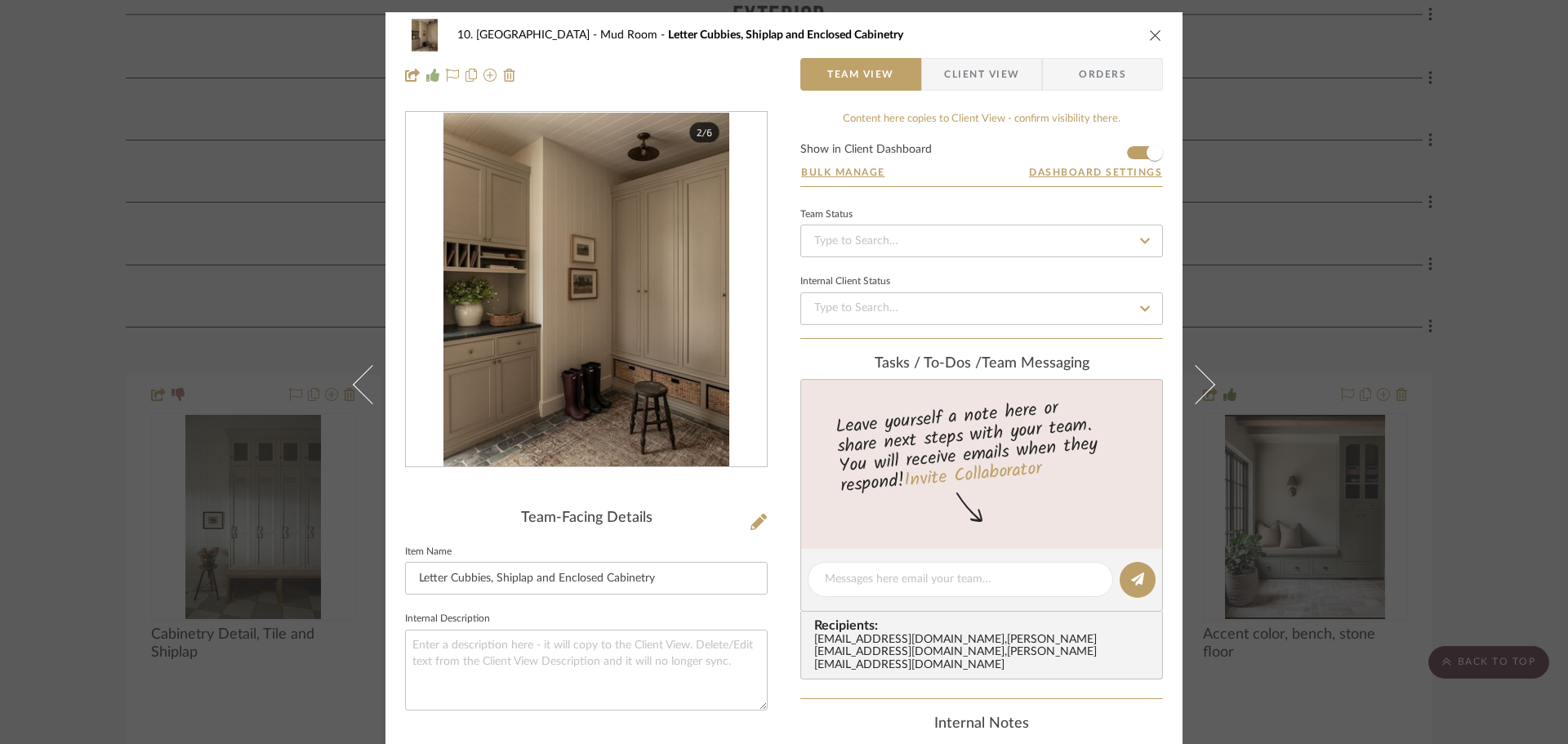
click at [649, 314] on img "0" at bounding box center [586, 290] width 285 height 354
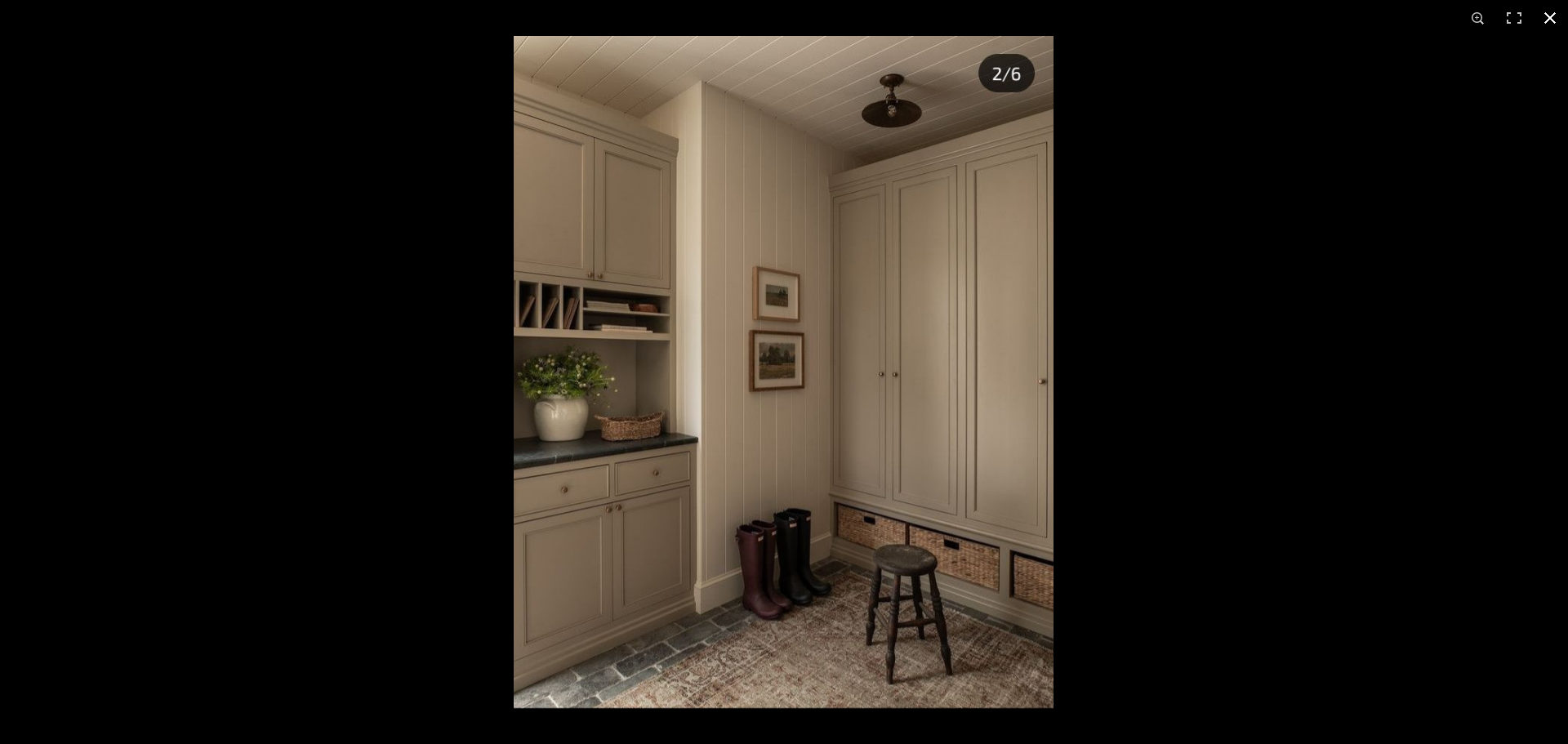
click at [1396, 370] on div at bounding box center [1298, 408] width 1568 height 744
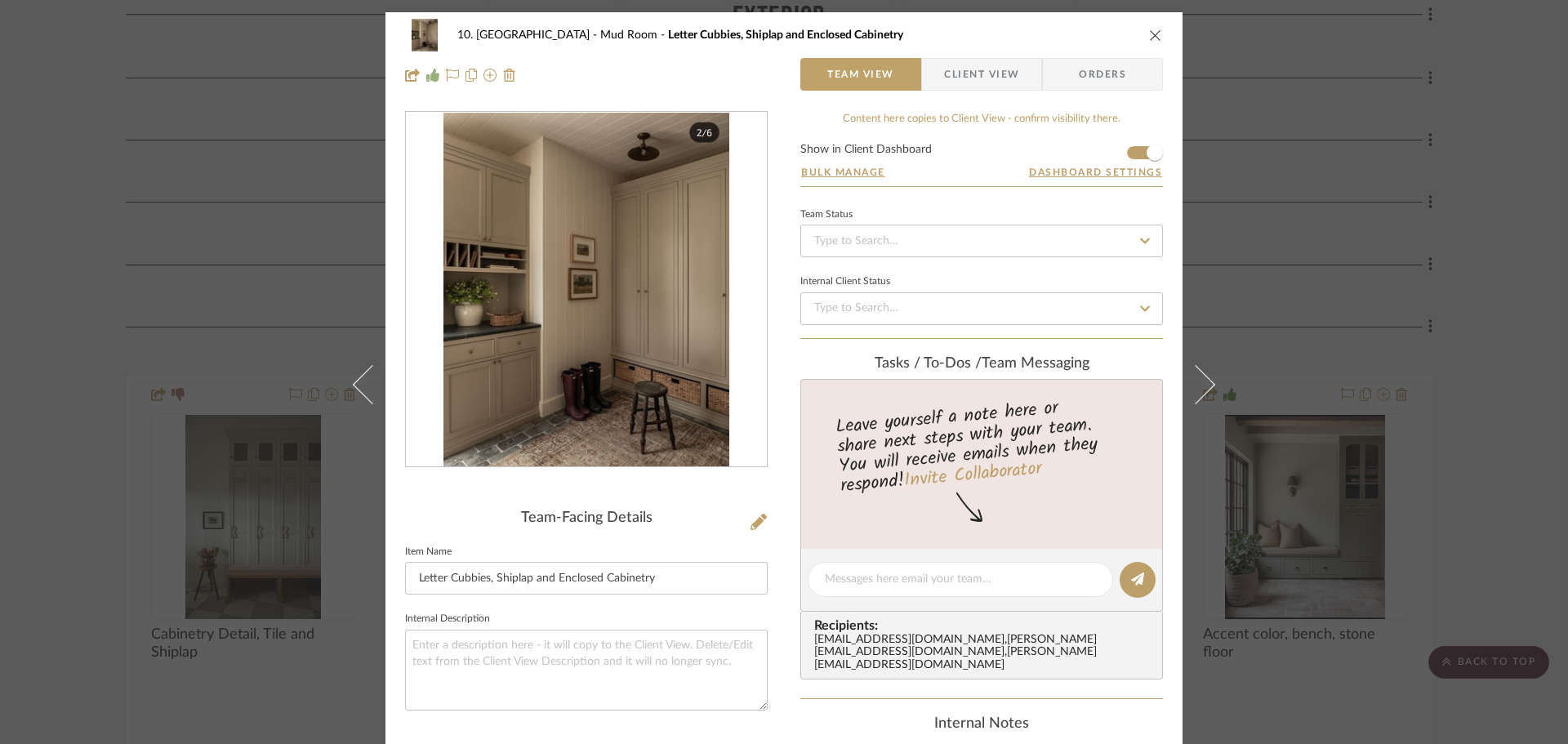
click at [1471, 371] on div "10. Vignola Mud Room Letter Cubbies, Shiplap and Enclosed Cabinetry Team View C…" at bounding box center [784, 372] width 1568 height 744
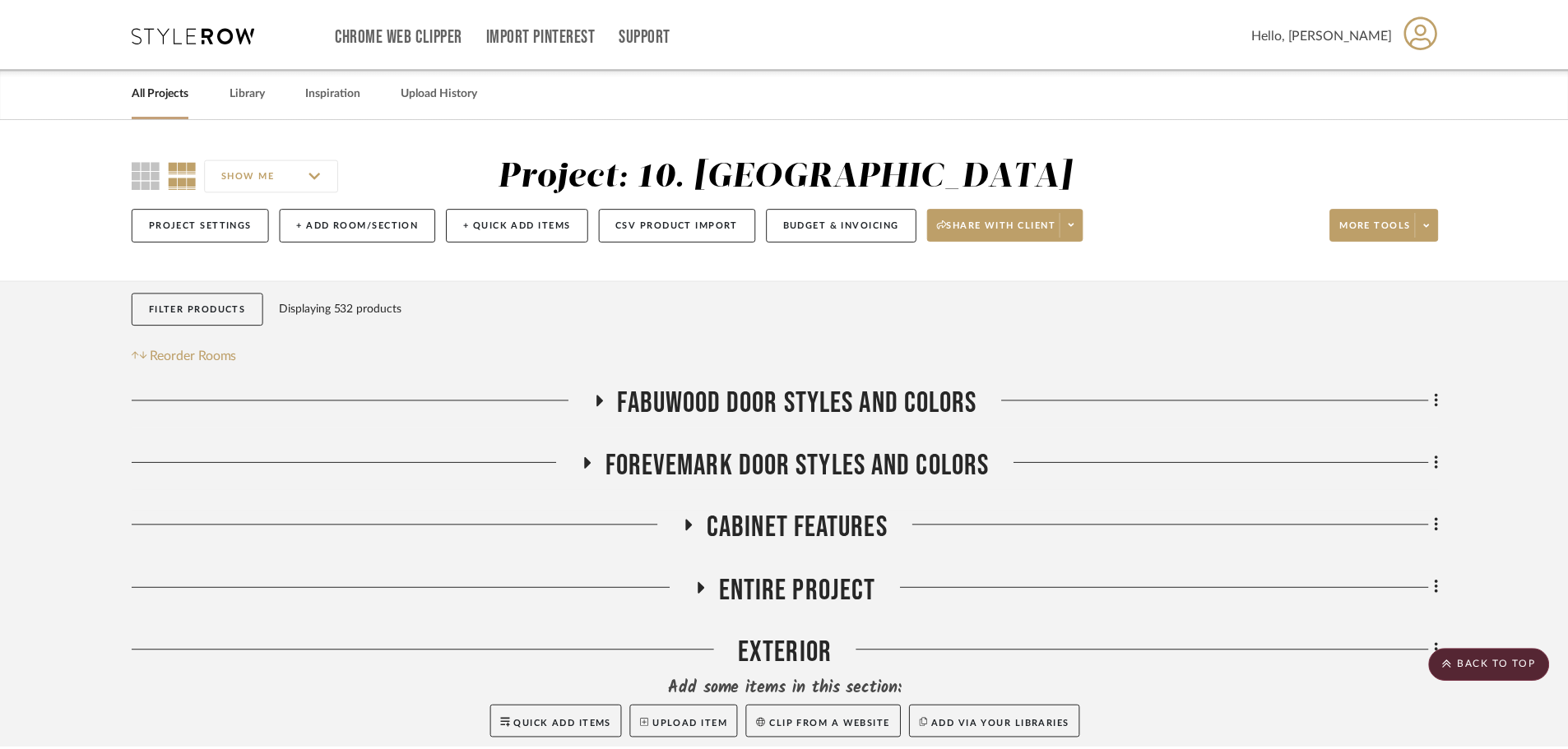
scroll to position [737, 0]
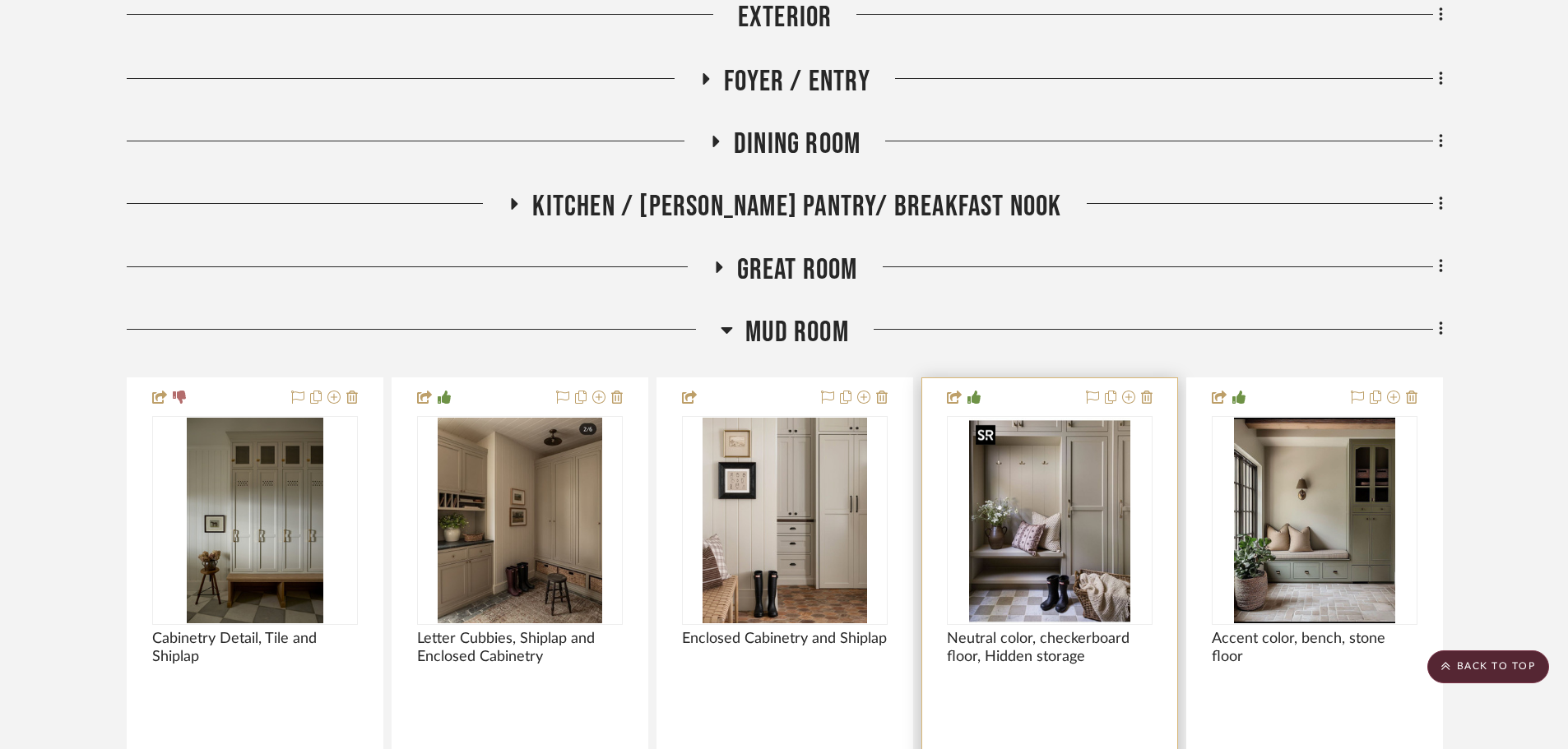
click at [1034, 540] on img "0" at bounding box center [1049, 521] width 161 height 206
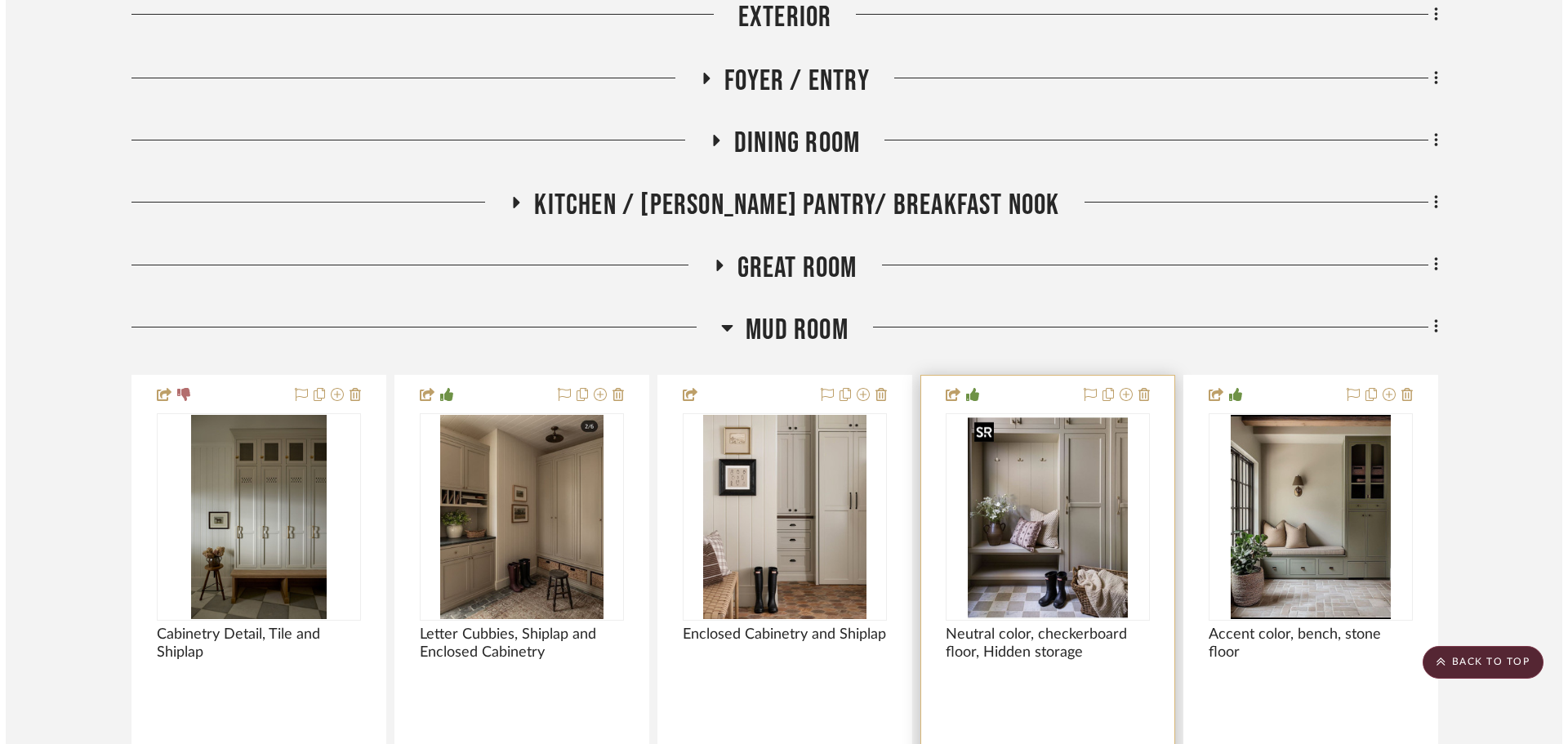
scroll to position [0, 0]
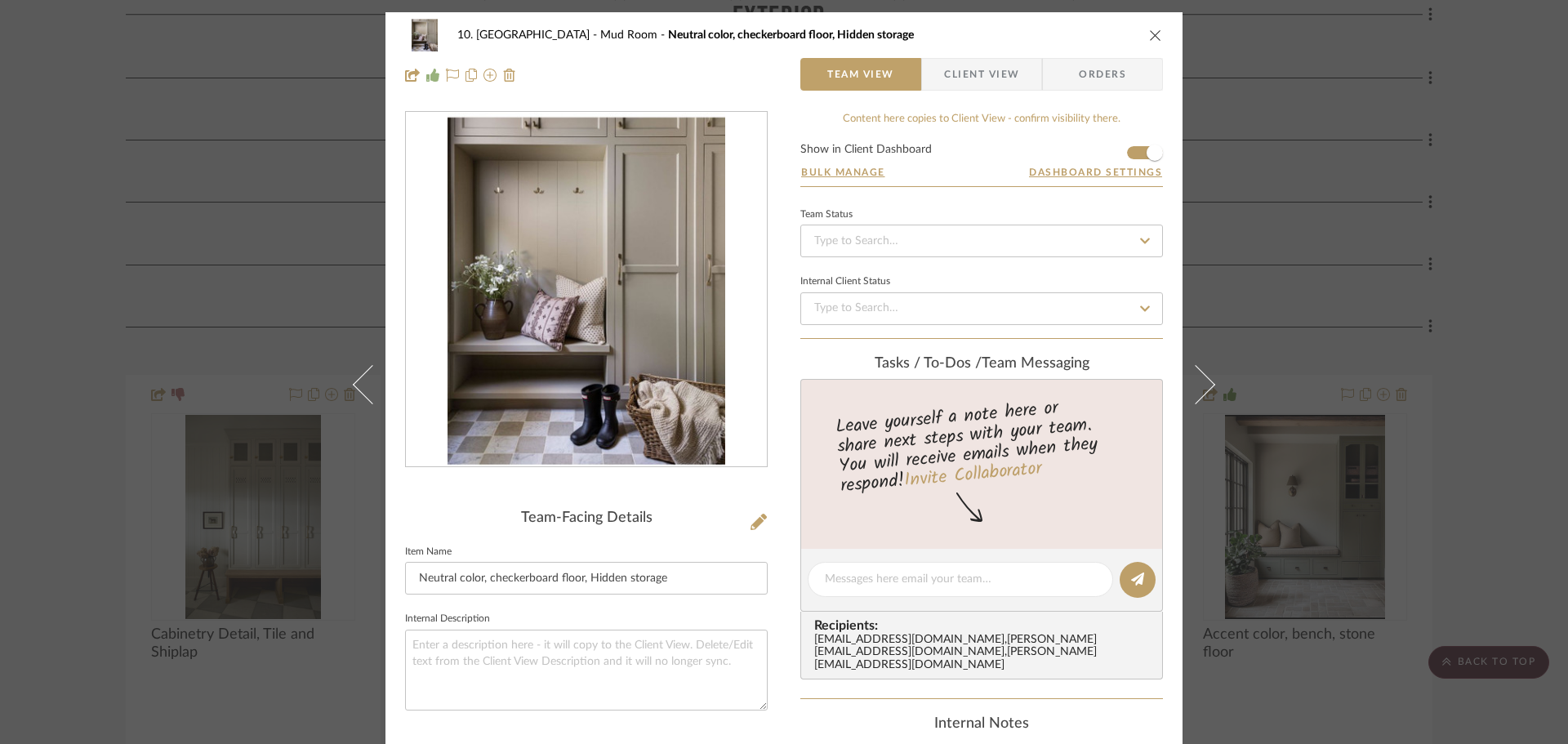
click at [641, 389] on img "0" at bounding box center [586, 290] width 277 height 354
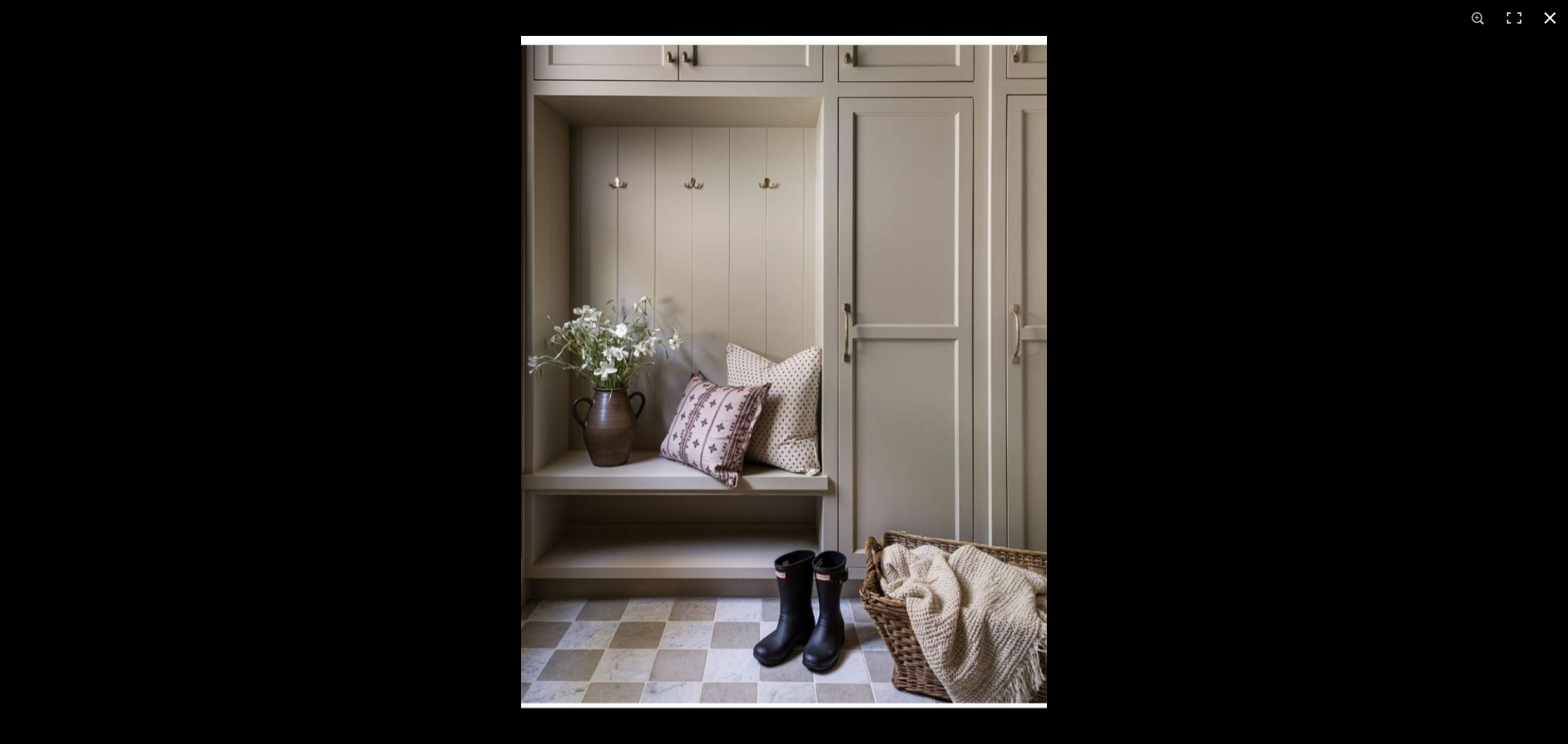
click at [1304, 332] on div at bounding box center [1305, 408] width 1568 height 744
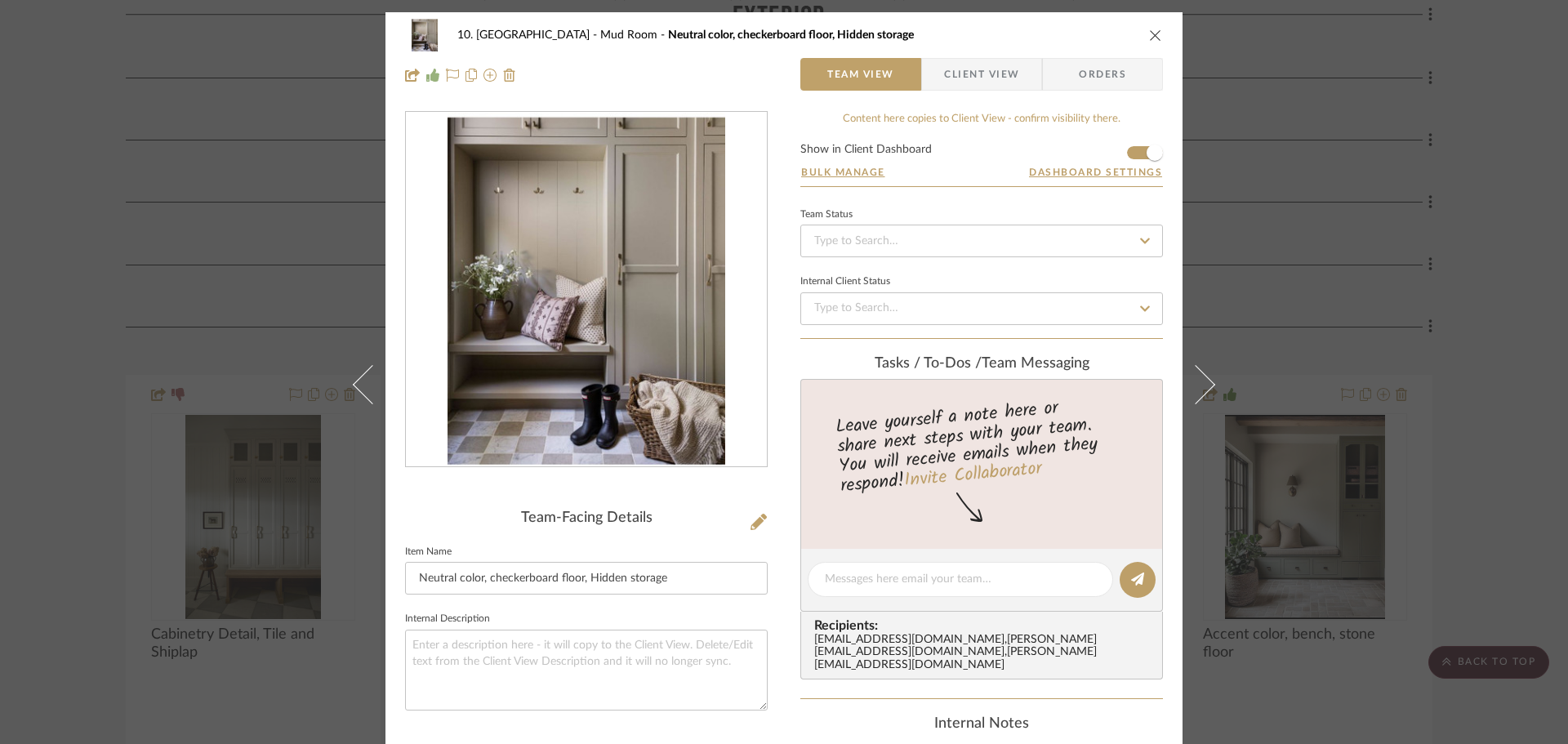
click at [1484, 335] on div "10. Vignola Mud Room Neutral color, checkerboard floor, Hidden storage Team Vie…" at bounding box center [784, 372] width 1568 height 744
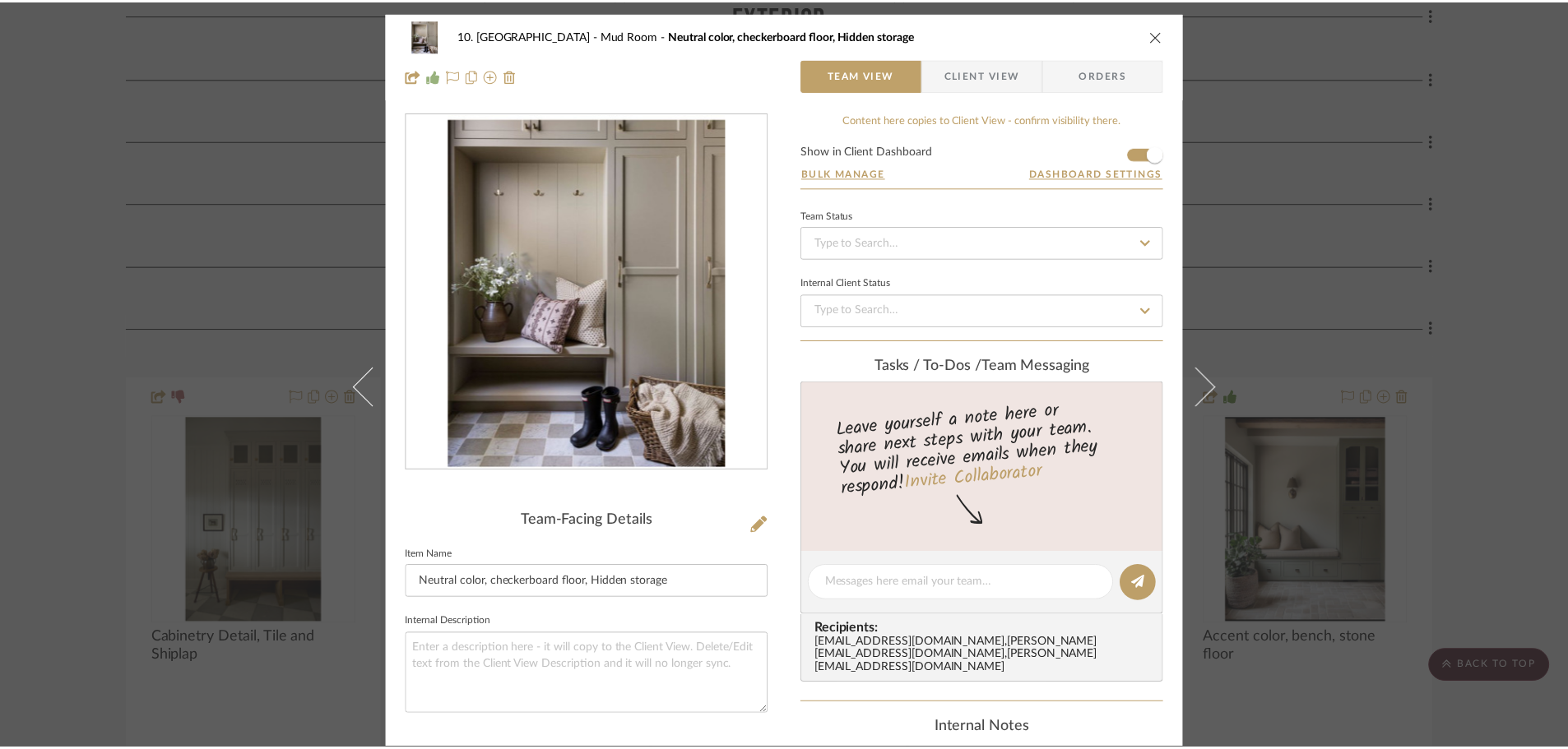
scroll to position [737, 0]
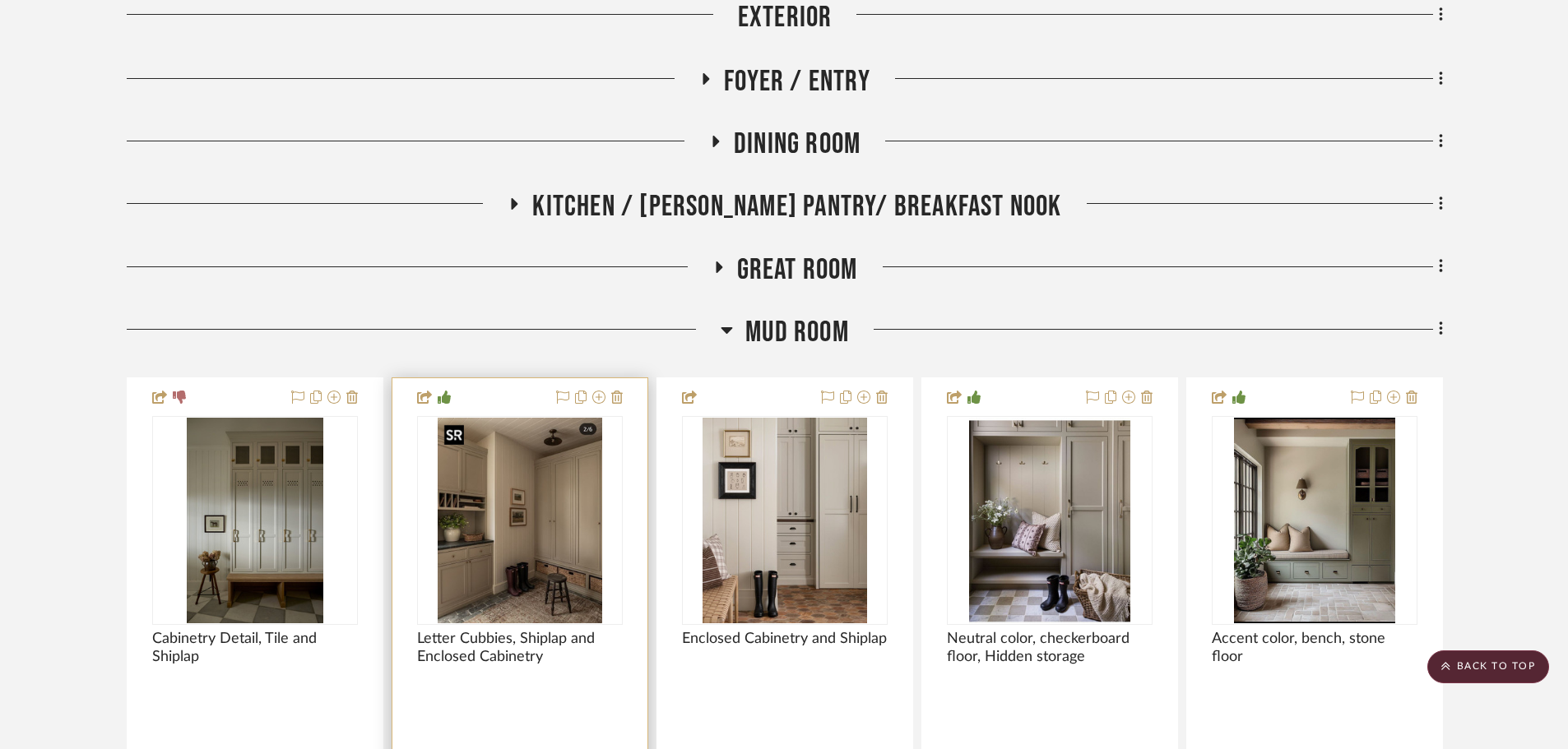
click at [540, 557] on img "0" at bounding box center [520, 521] width 165 height 206
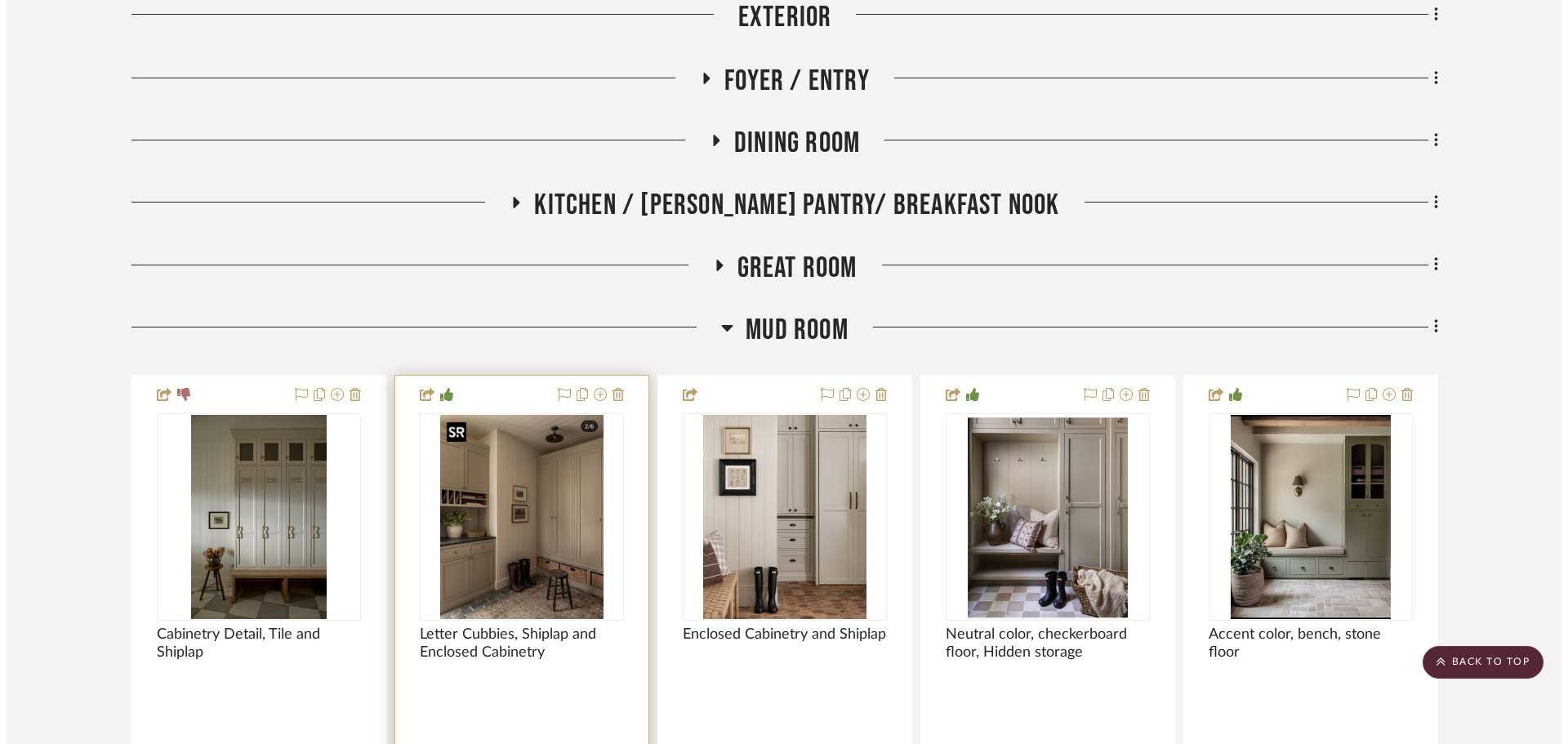
scroll to position [0, 0]
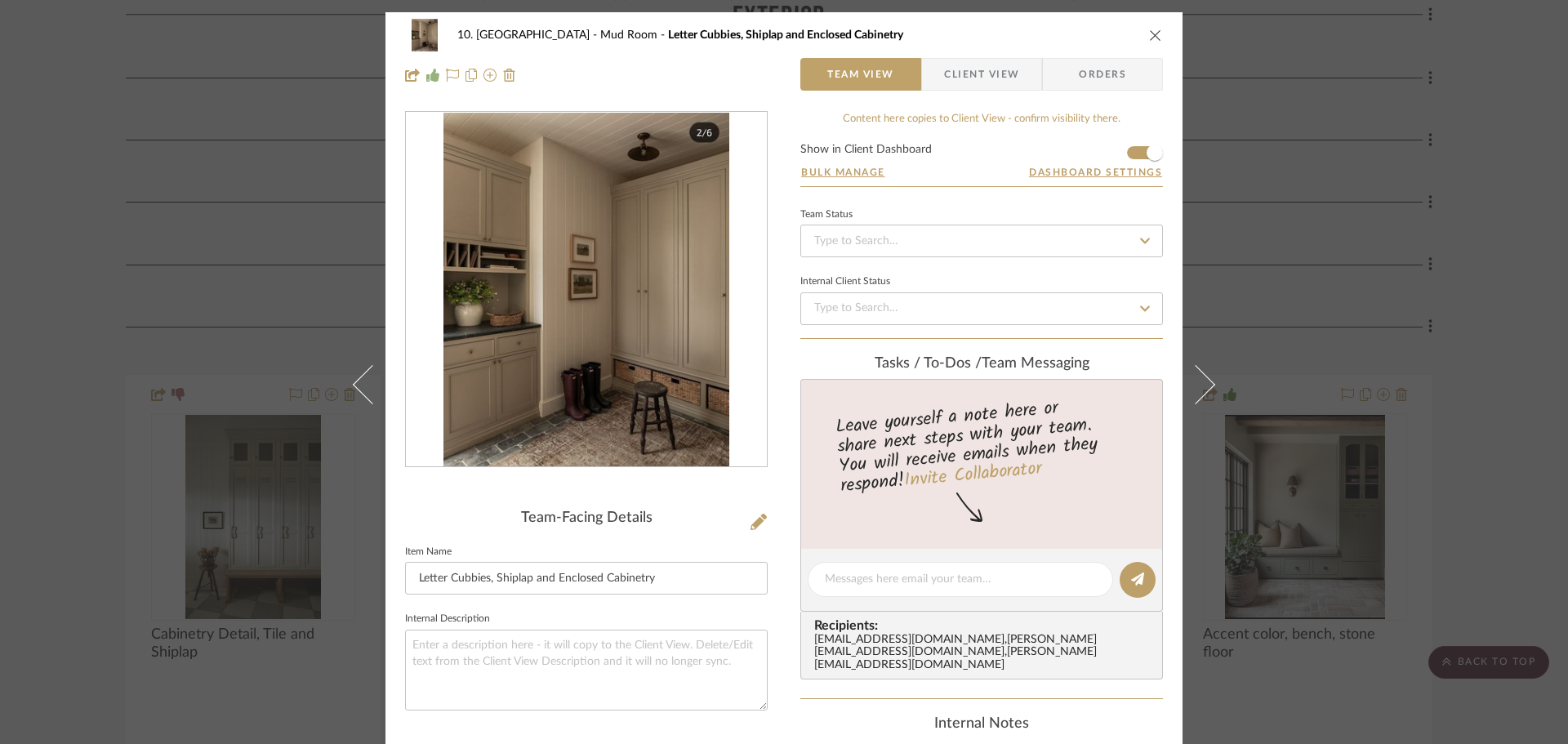
click at [600, 321] on img "0" at bounding box center [586, 290] width 285 height 354
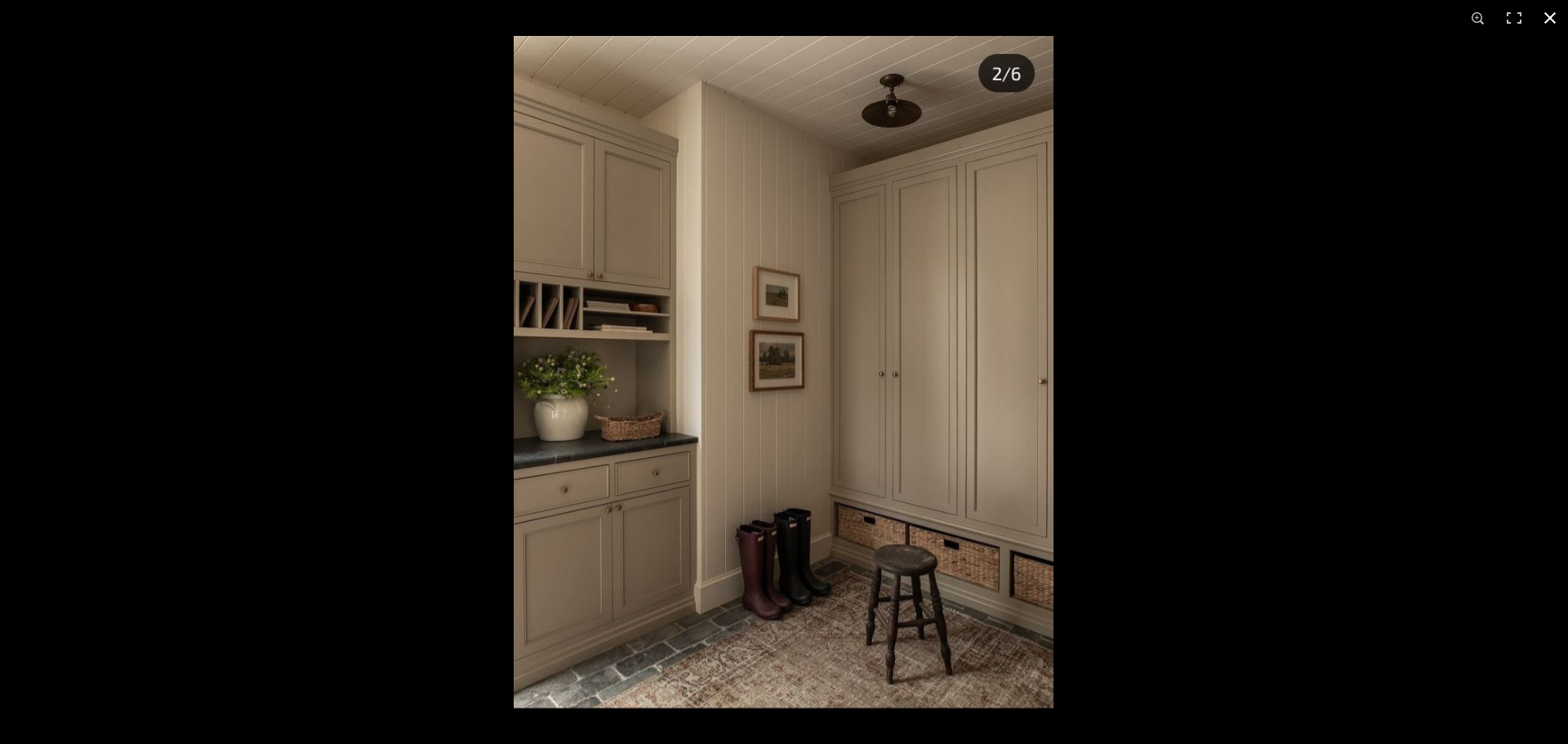
click at [1317, 395] on div at bounding box center [1298, 408] width 1568 height 744
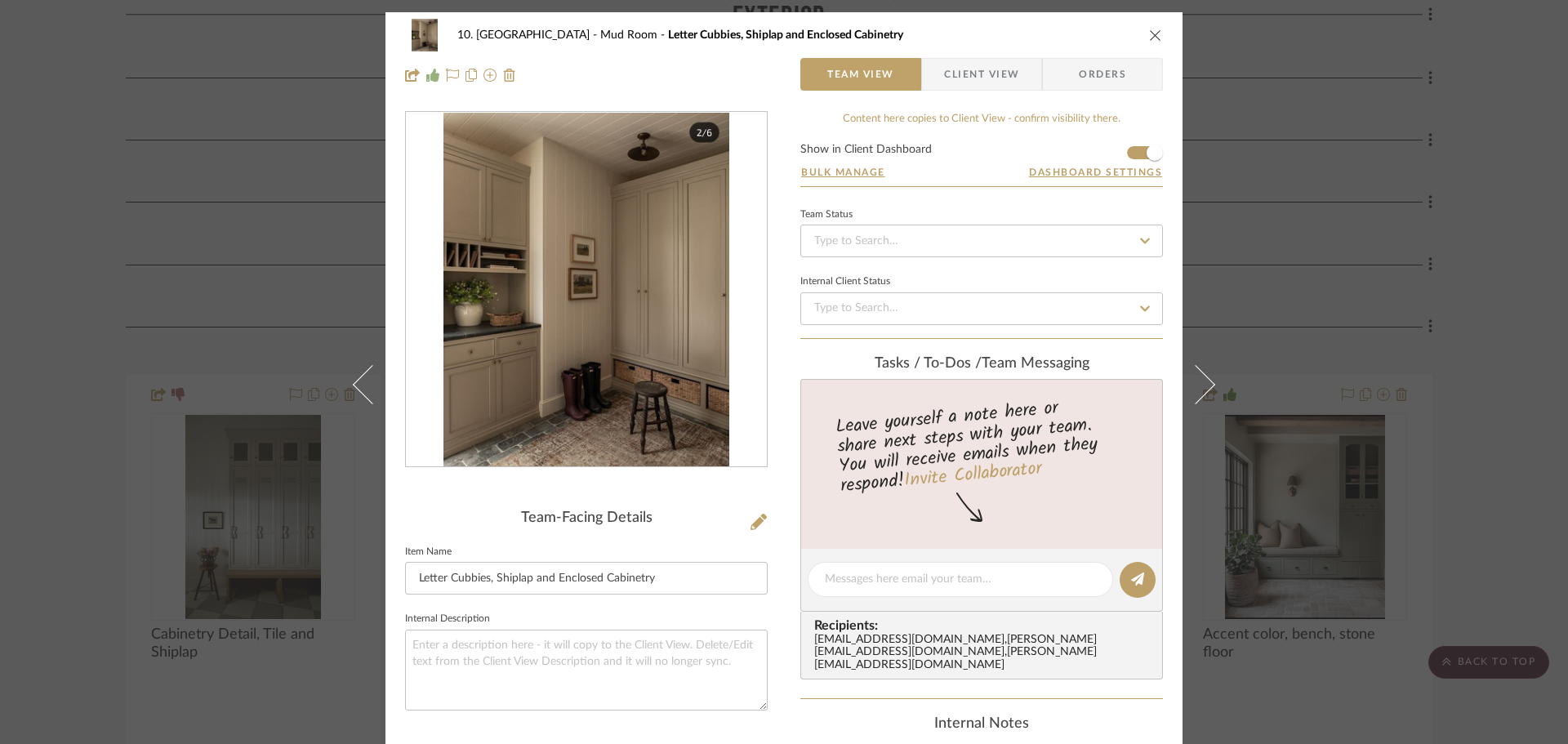
click at [1497, 506] on div "10. Vignola Mud Room Letter Cubbies, Shiplap and Enclosed Cabinetry Team View C…" at bounding box center [784, 372] width 1568 height 744
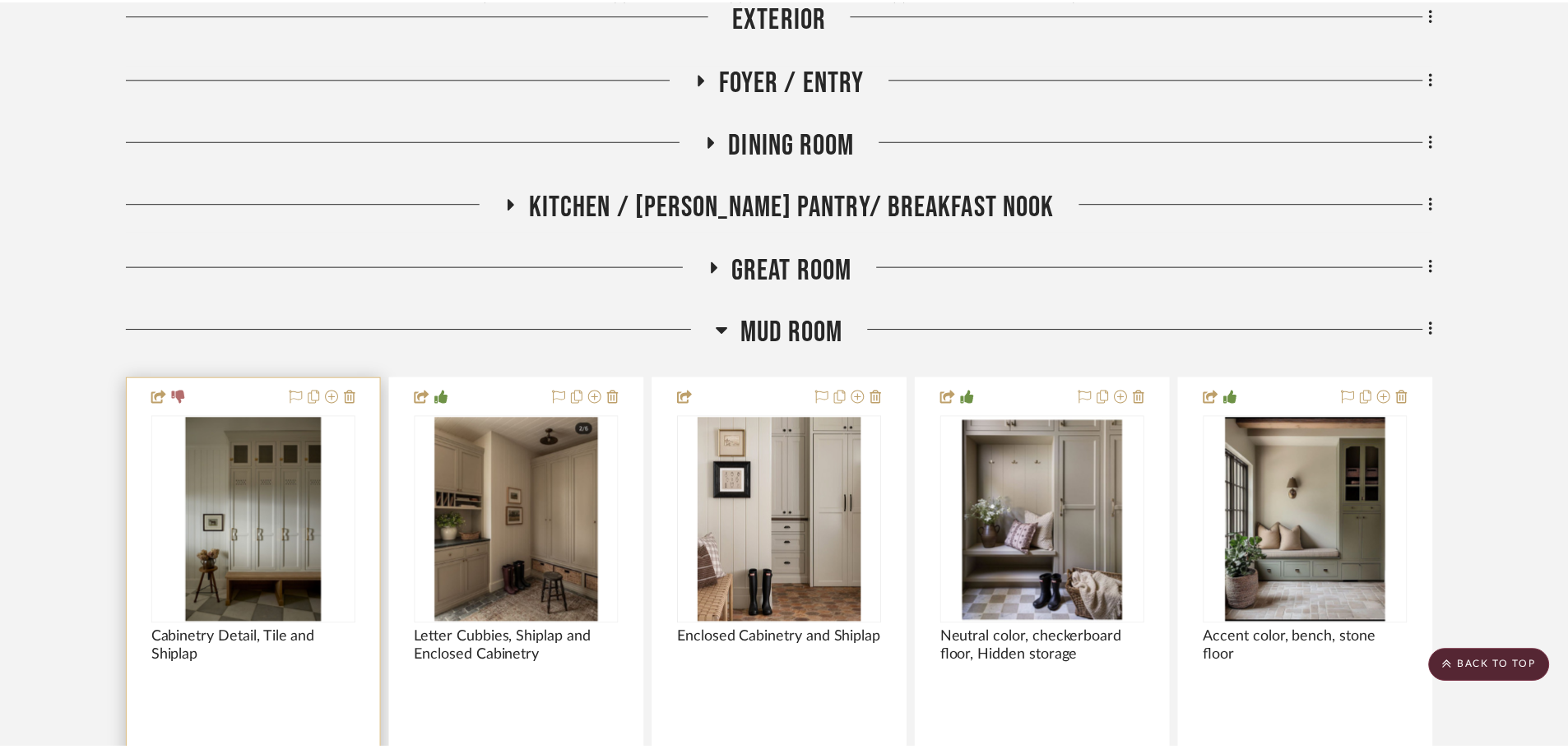
scroll to position [737, 0]
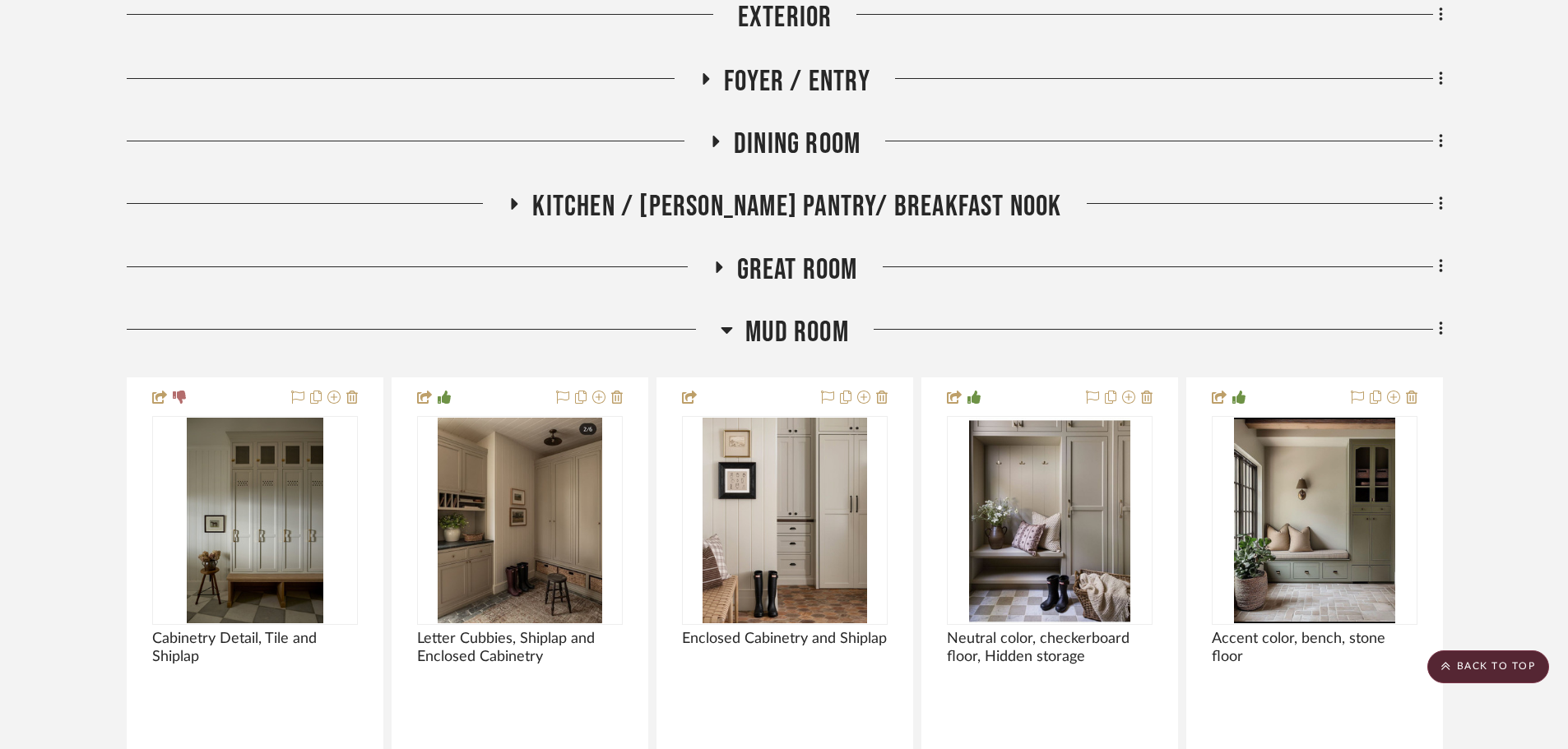
click at [1104, 538] on img "0" at bounding box center [1049, 521] width 161 height 206
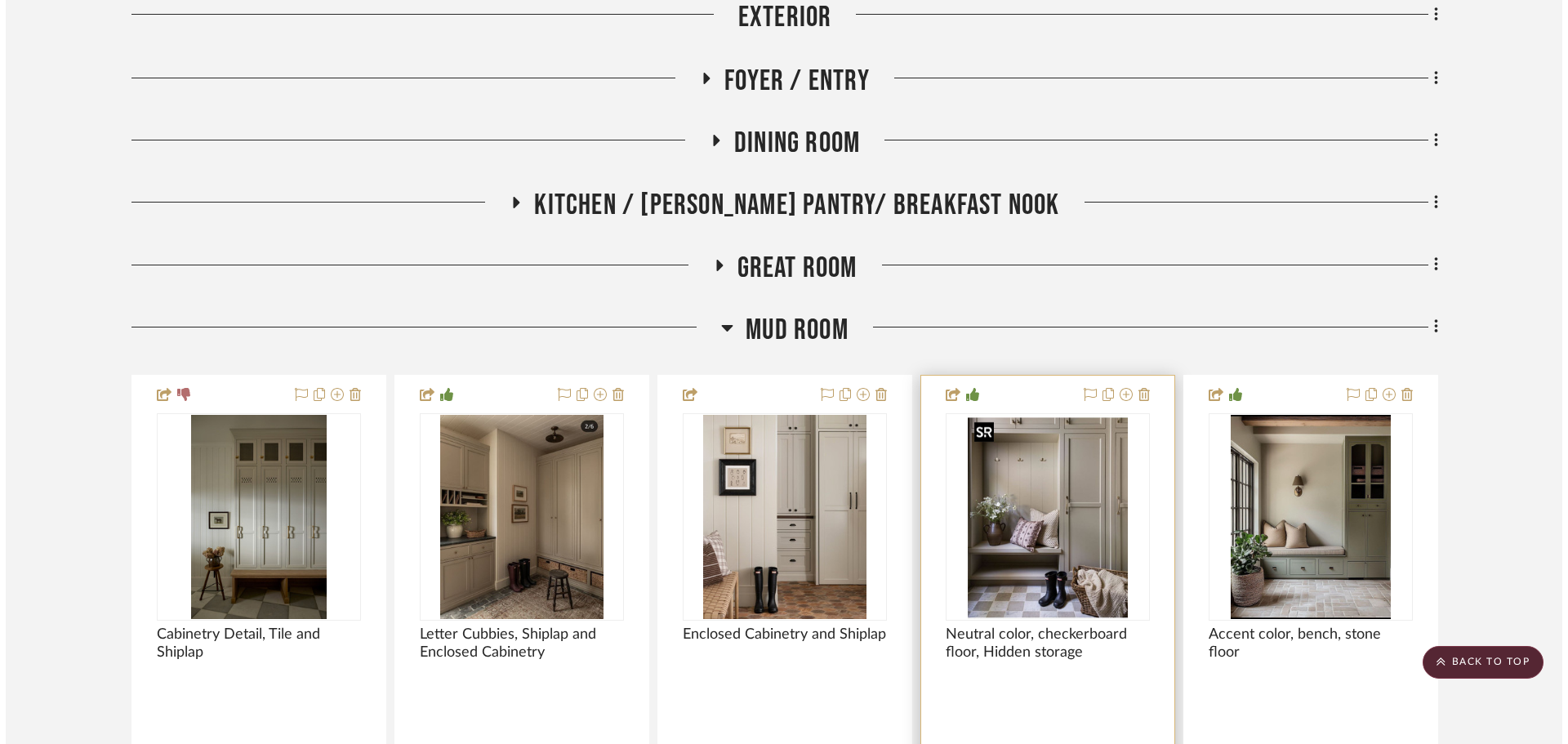
scroll to position [0, 0]
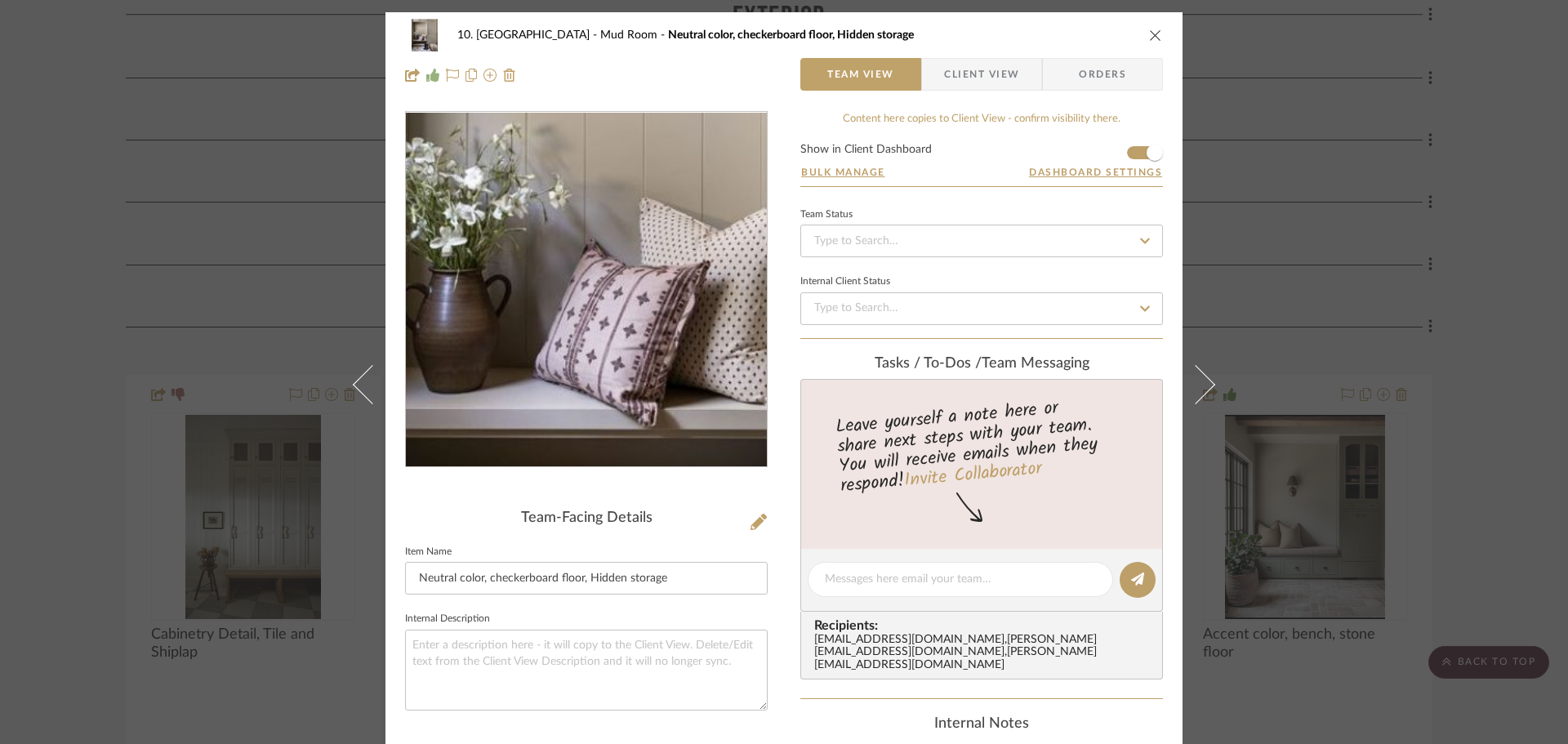
click at [532, 305] on img "0" at bounding box center [586, 290] width 277 height 354
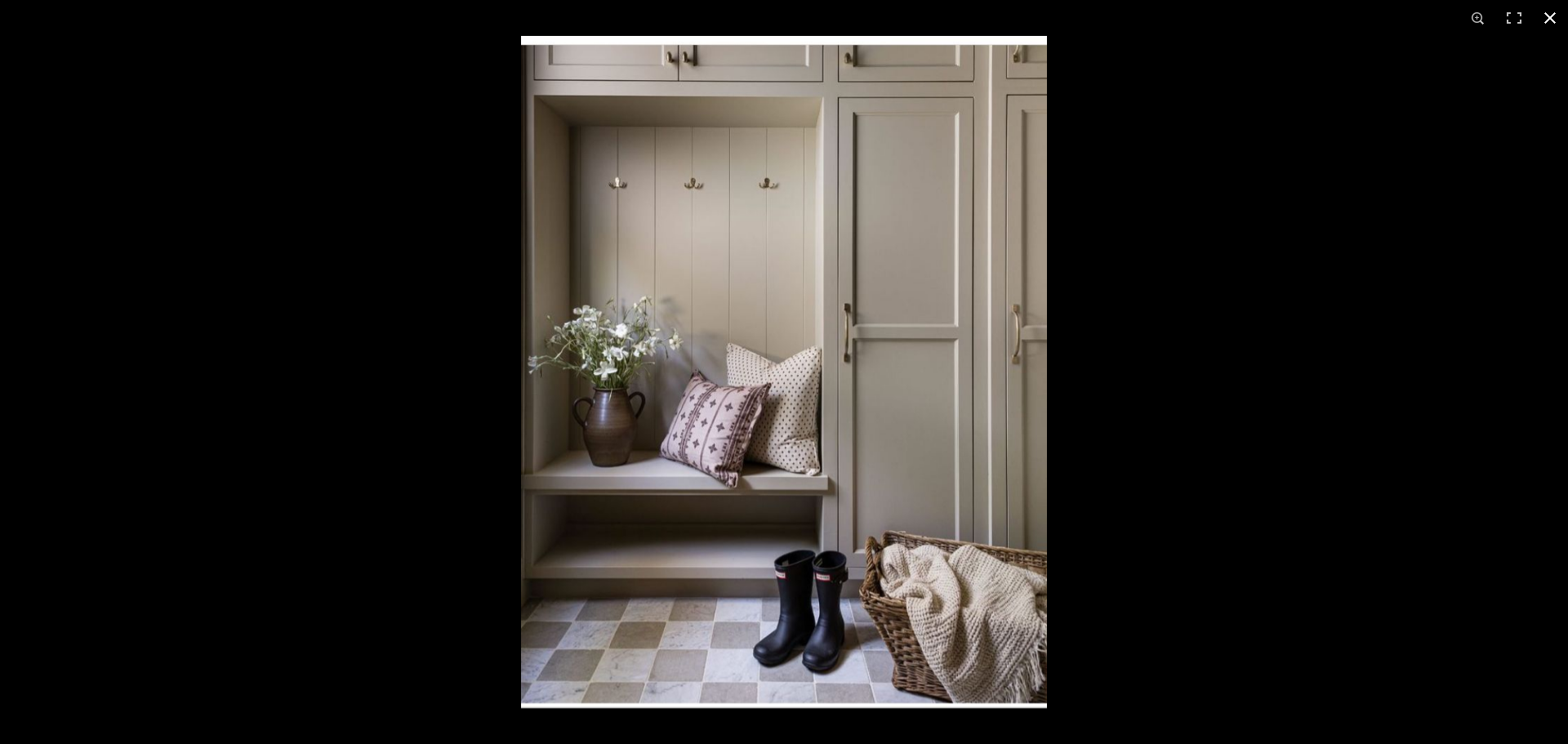
click at [1262, 414] on div at bounding box center [1305, 408] width 1568 height 744
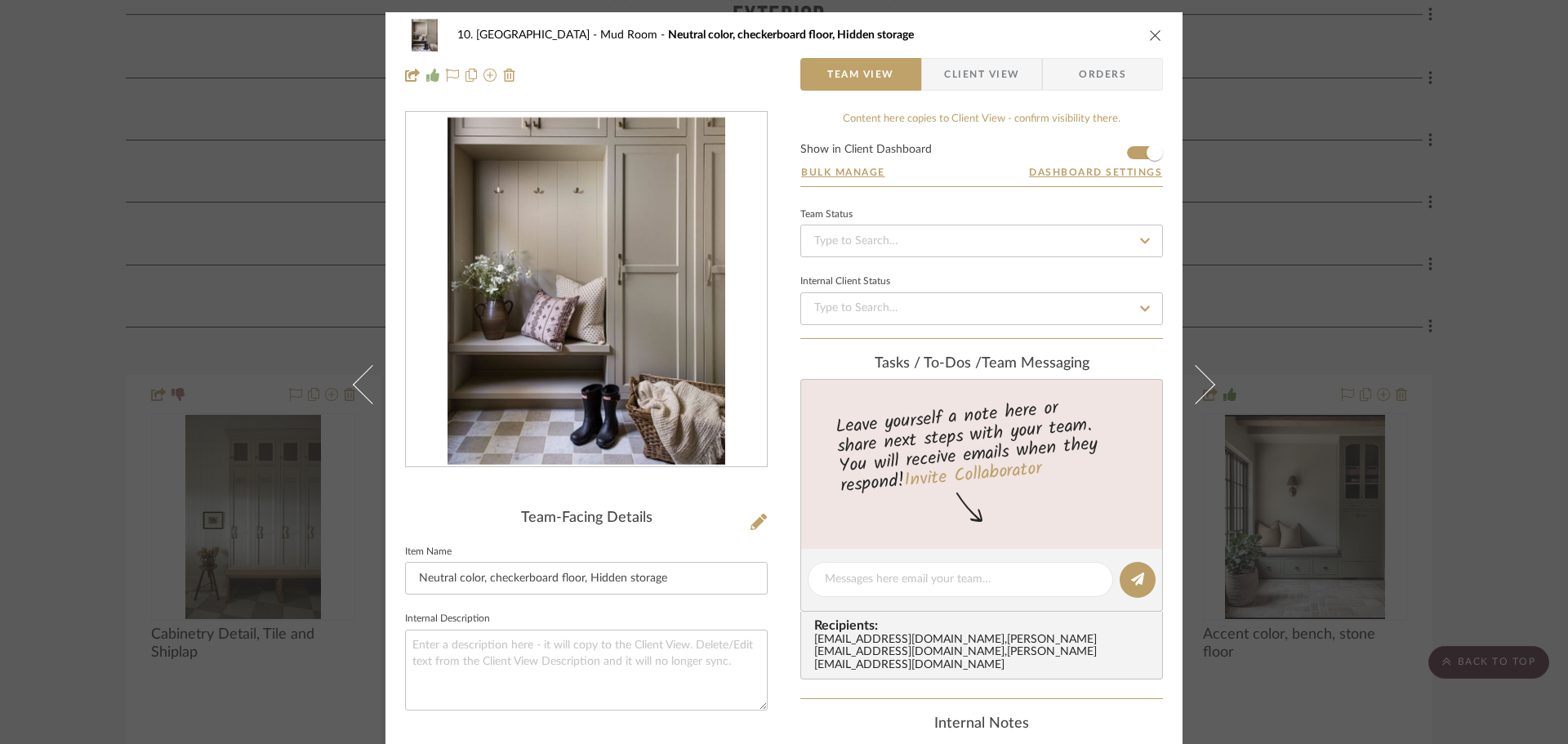
click at [103, 523] on div "10. Vignola Mud Room Neutral color, checkerboard floor, Hidden storage Team Vie…" at bounding box center [784, 372] width 1568 height 744
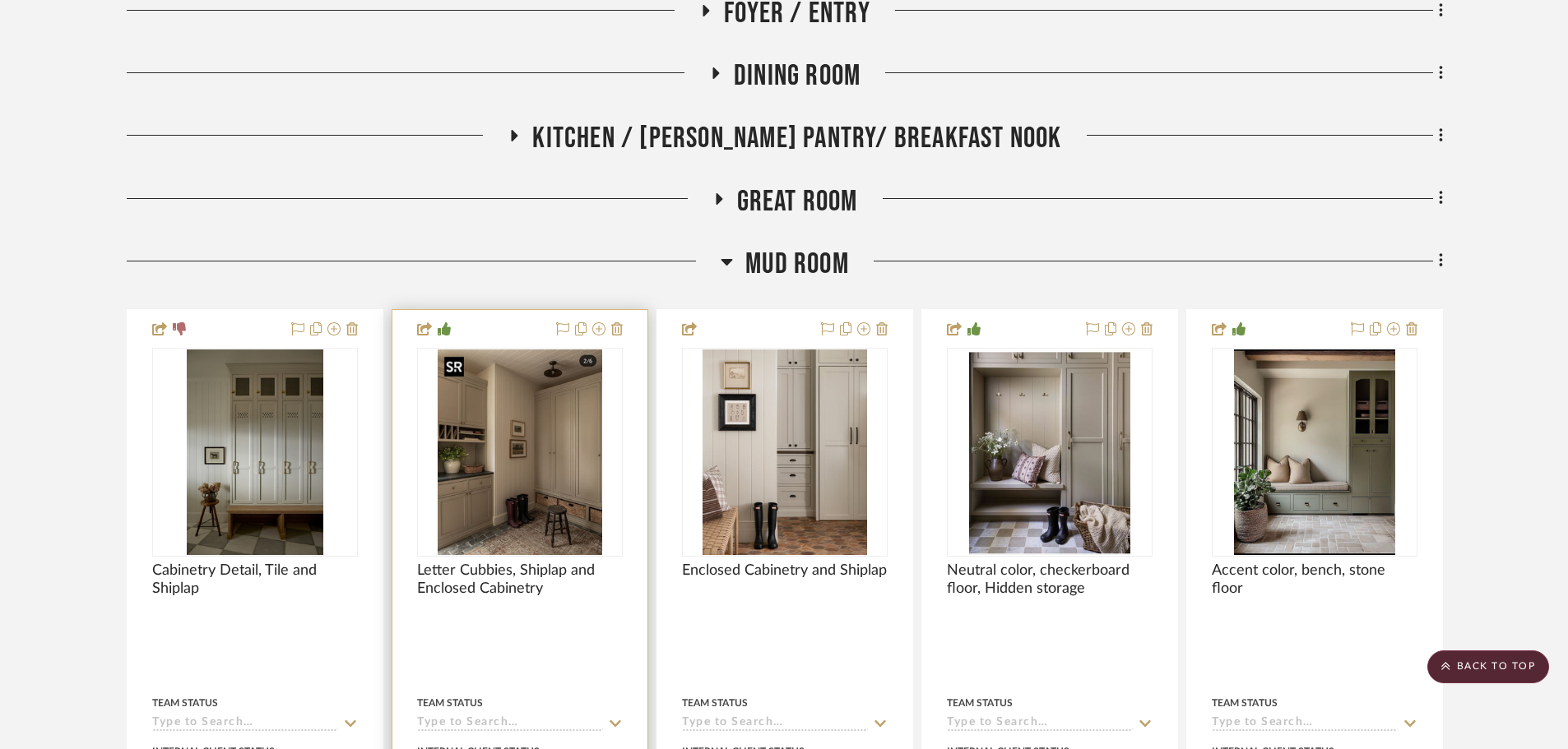
scroll to position [820, 0]
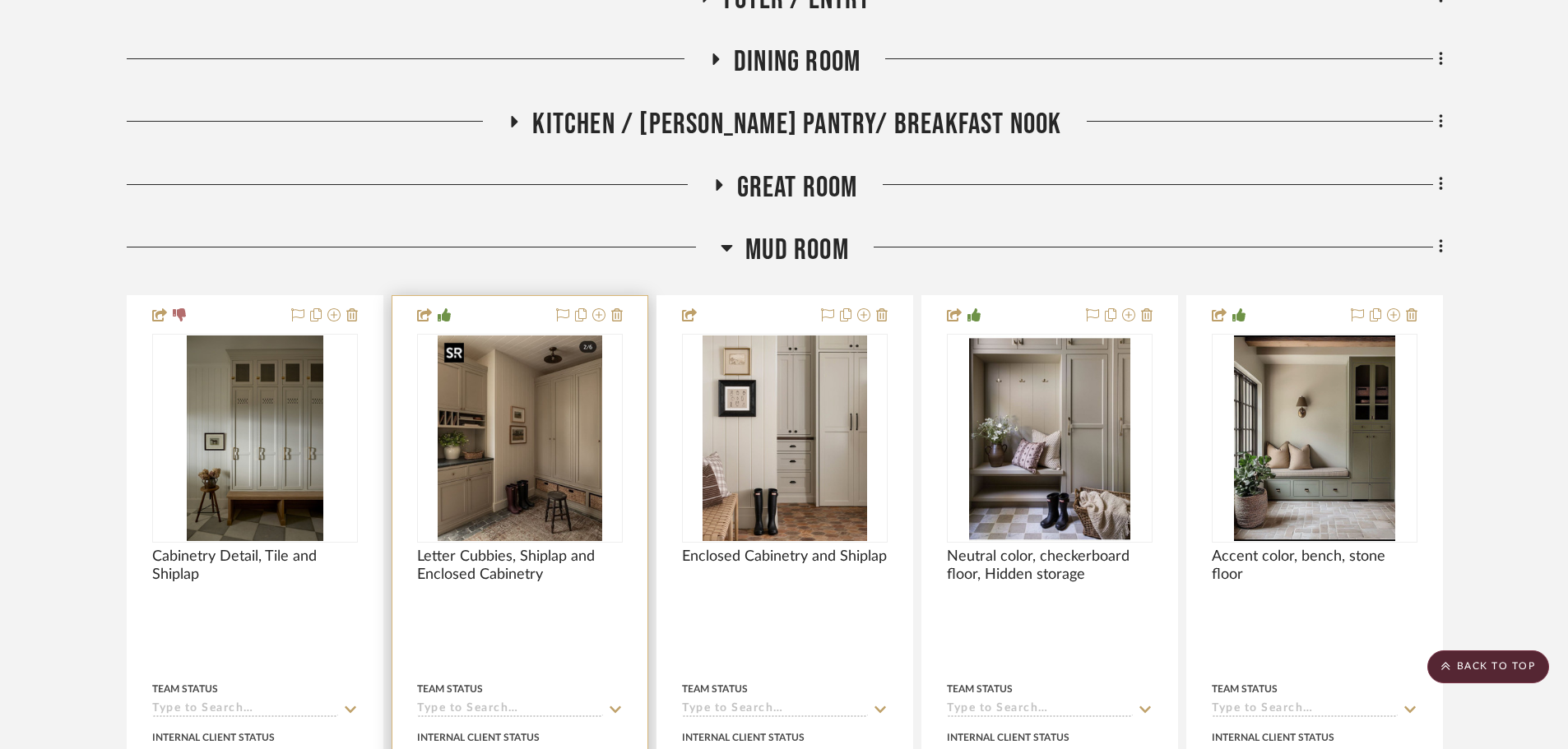
click at [483, 458] on img "0" at bounding box center [520, 438] width 165 height 206
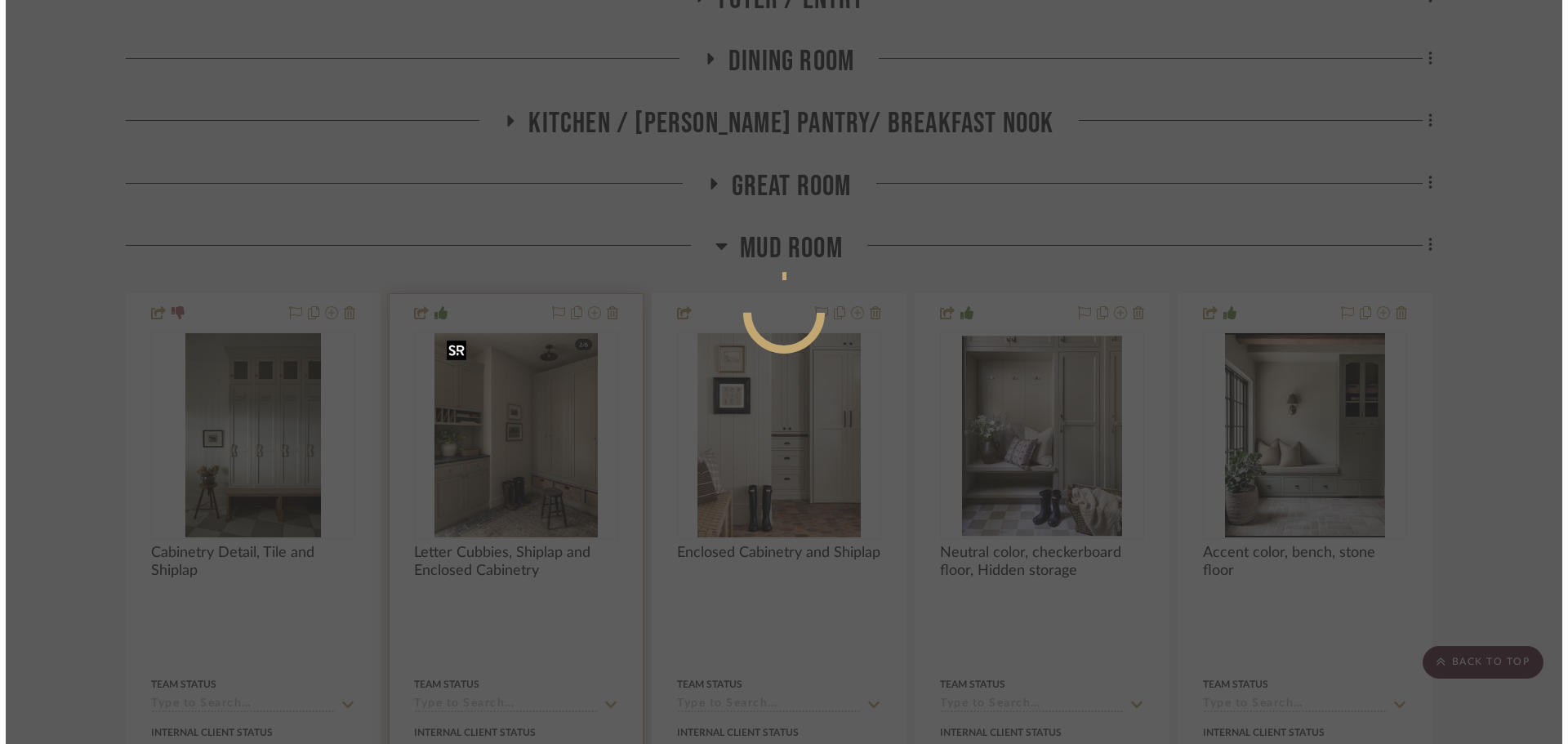
scroll to position [0, 0]
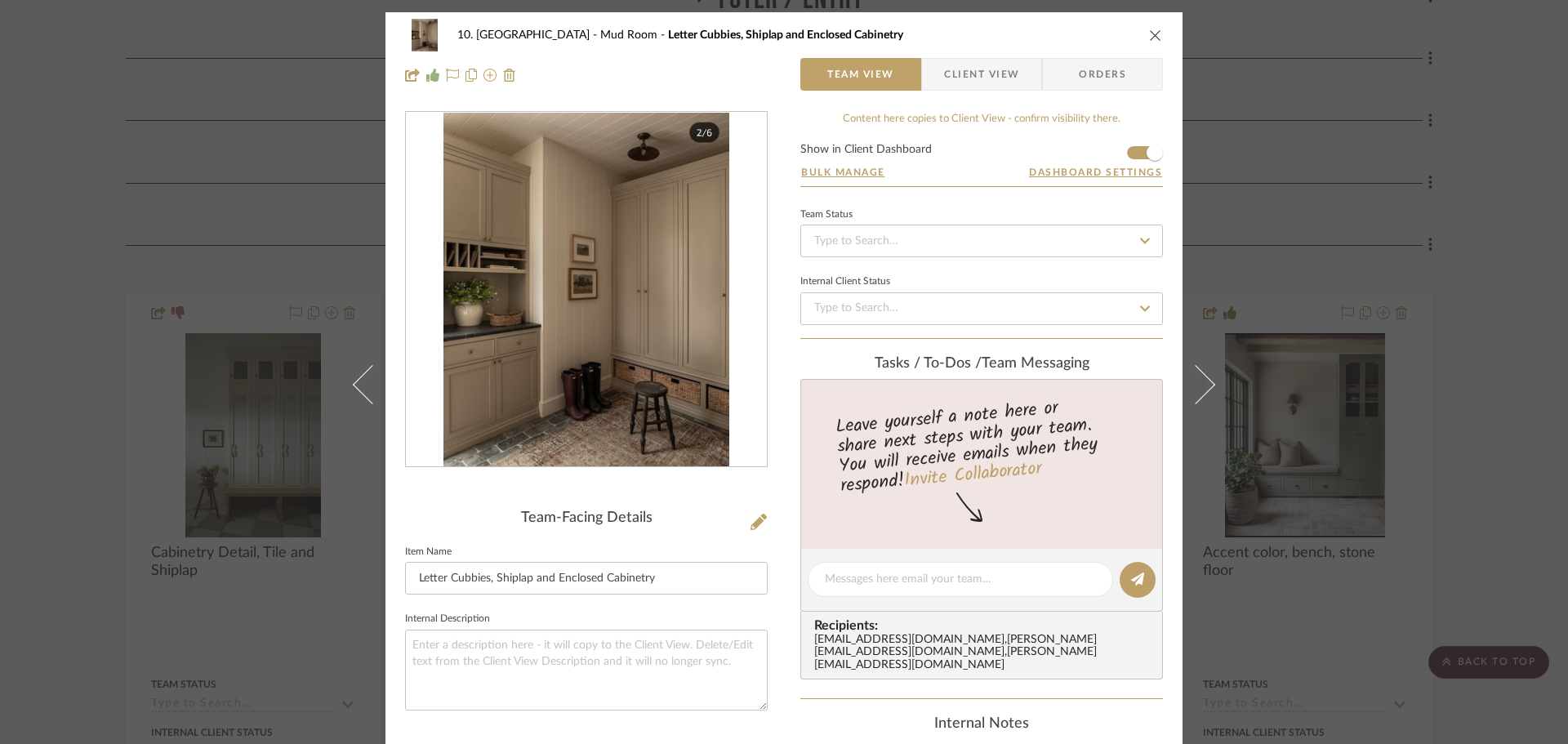
click at [1448, 533] on div "10. Vignola Mud Room Letter Cubbies, Shiplap and Enclosed Cabinetry Team View C…" at bounding box center [784, 372] width 1568 height 744
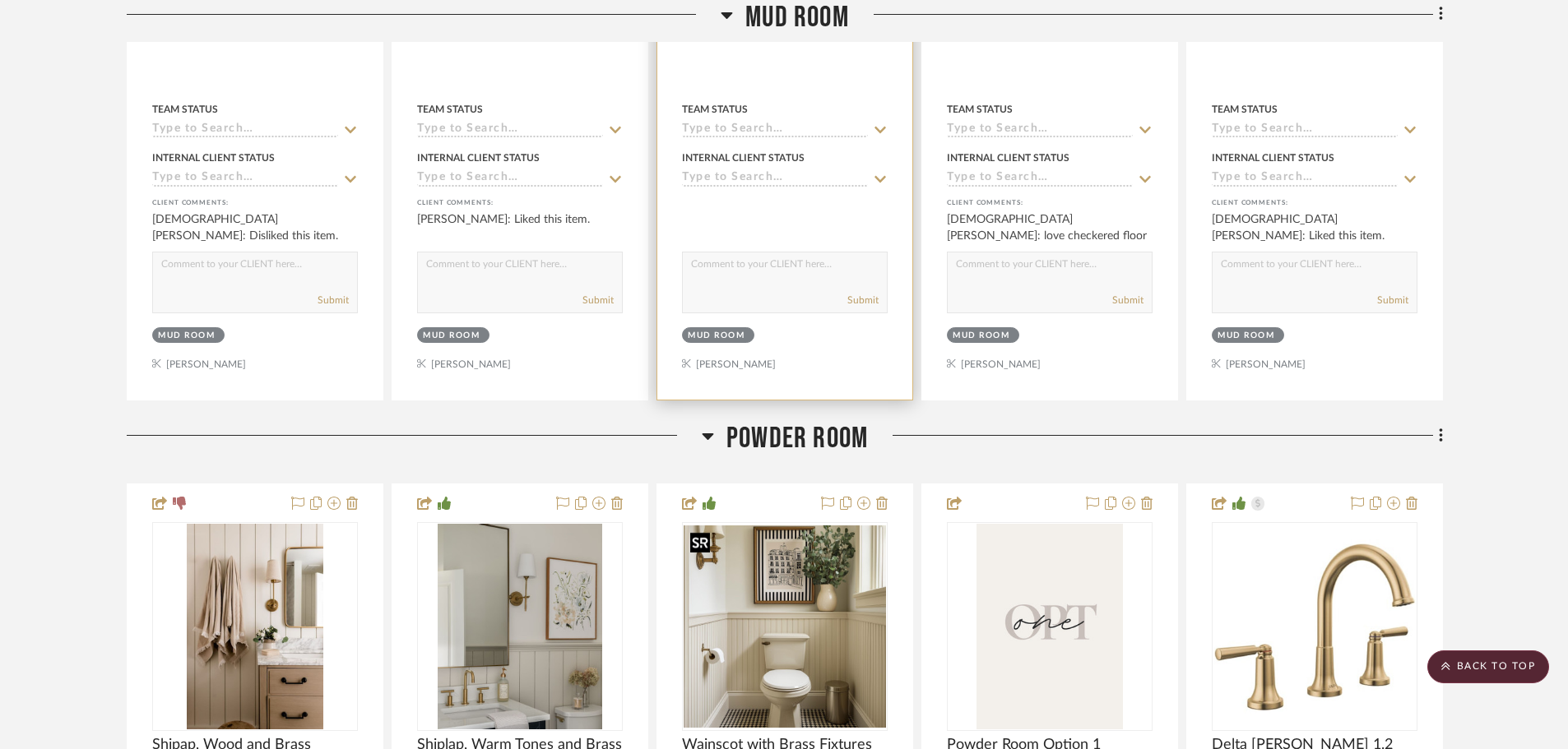
scroll to position [982, 0]
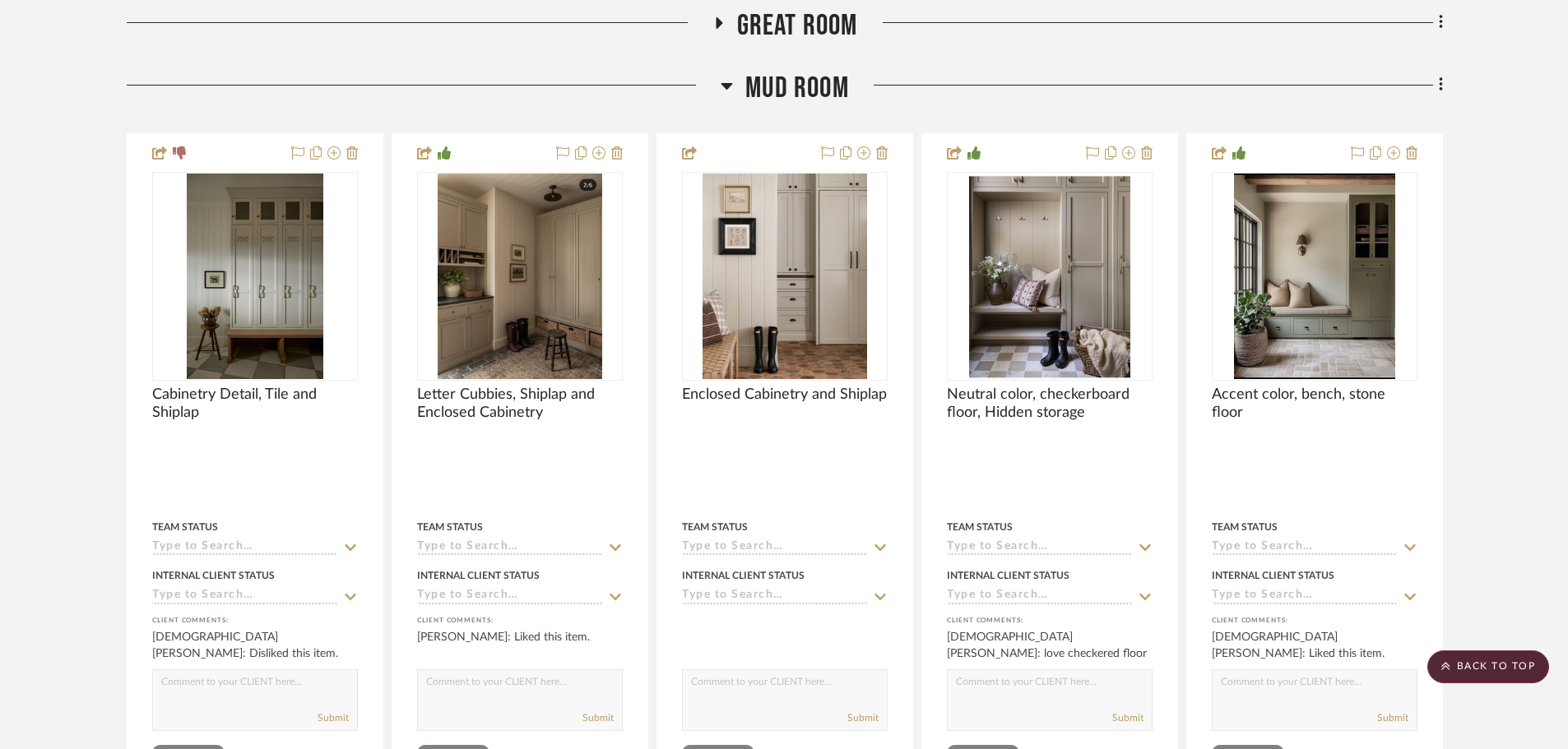
click at [828, 97] on span "Mud Room" at bounding box center [797, 88] width 104 height 35
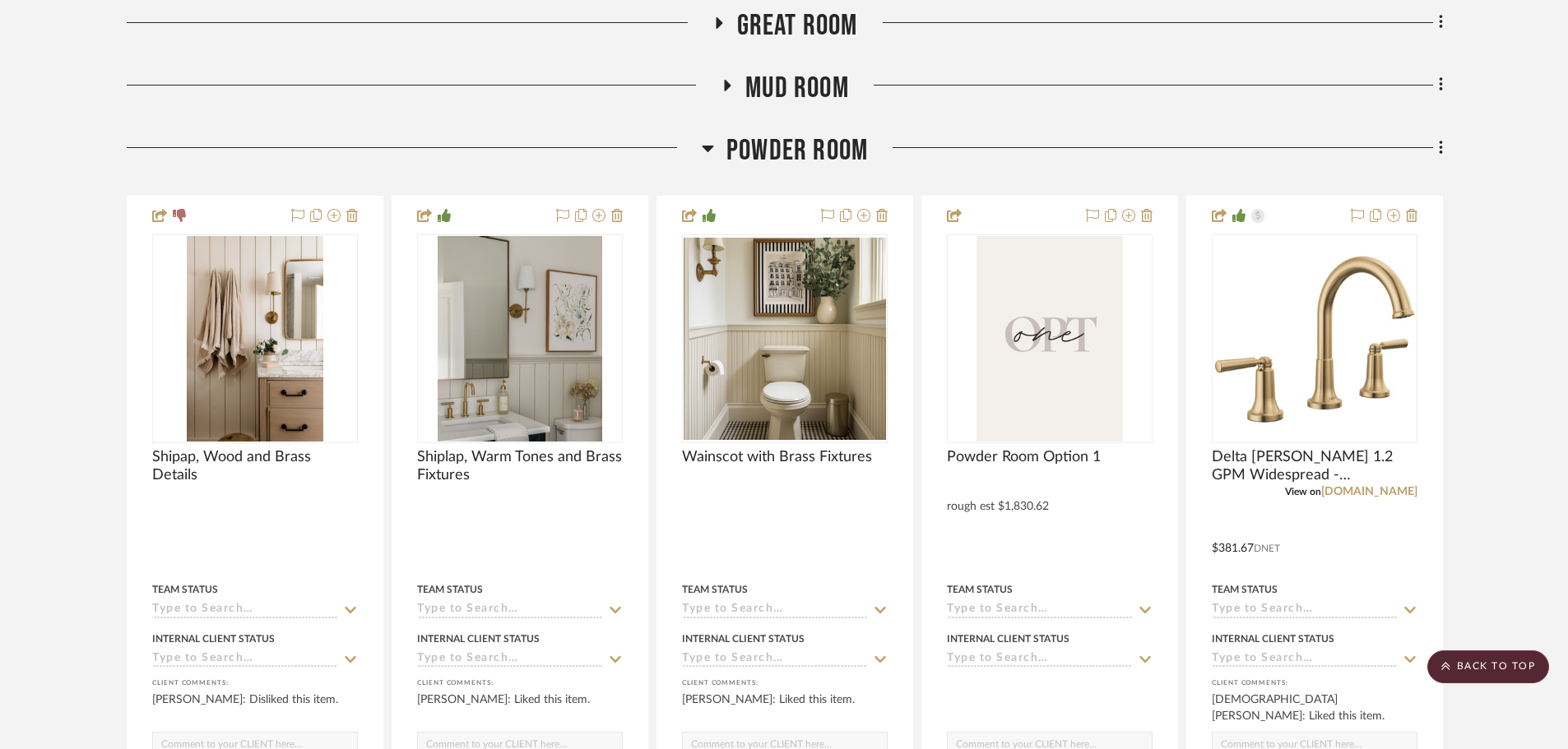
click at [803, 158] on span "Powder Room" at bounding box center [797, 151] width 142 height 35
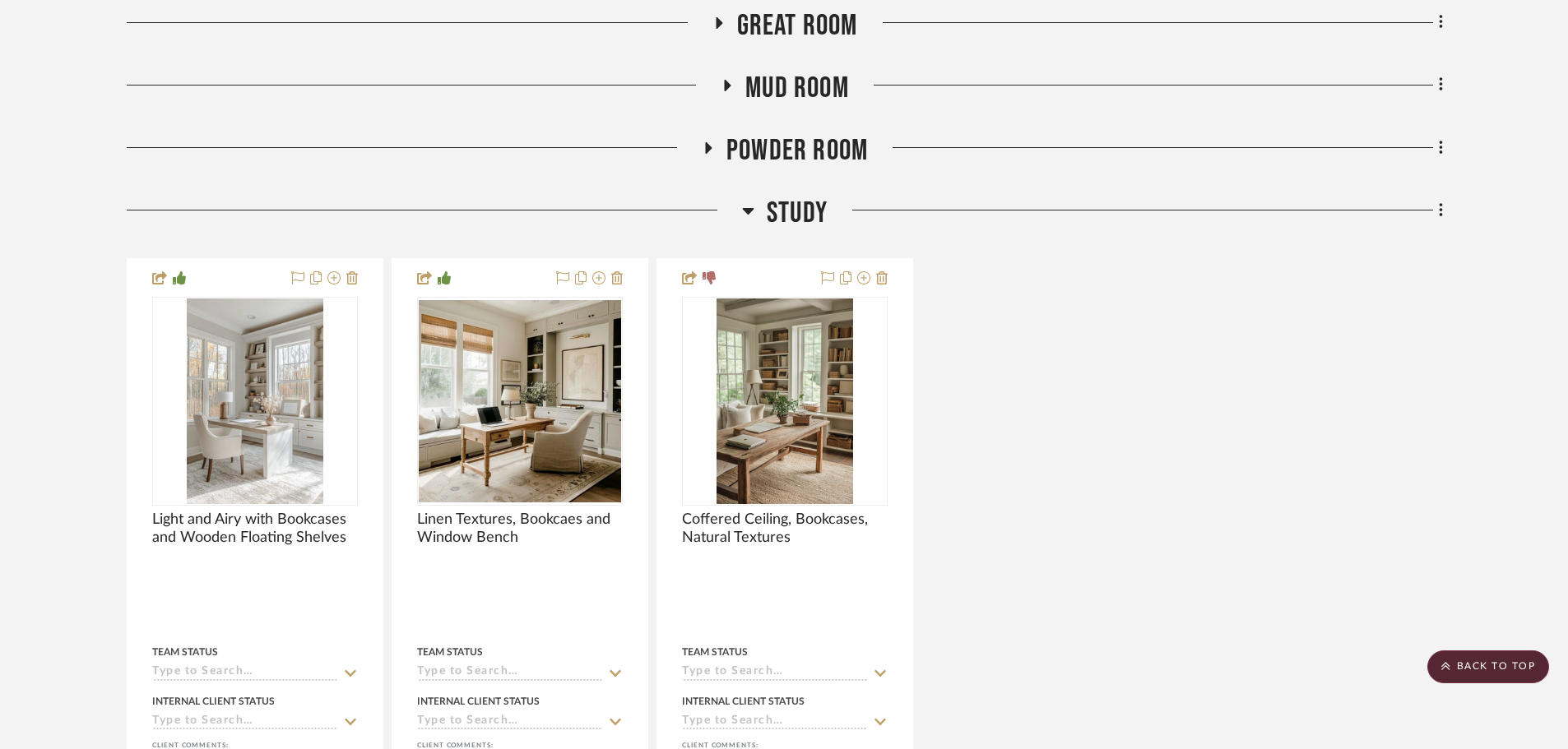
click at [787, 26] on span "Great Room" at bounding box center [797, 26] width 121 height 35
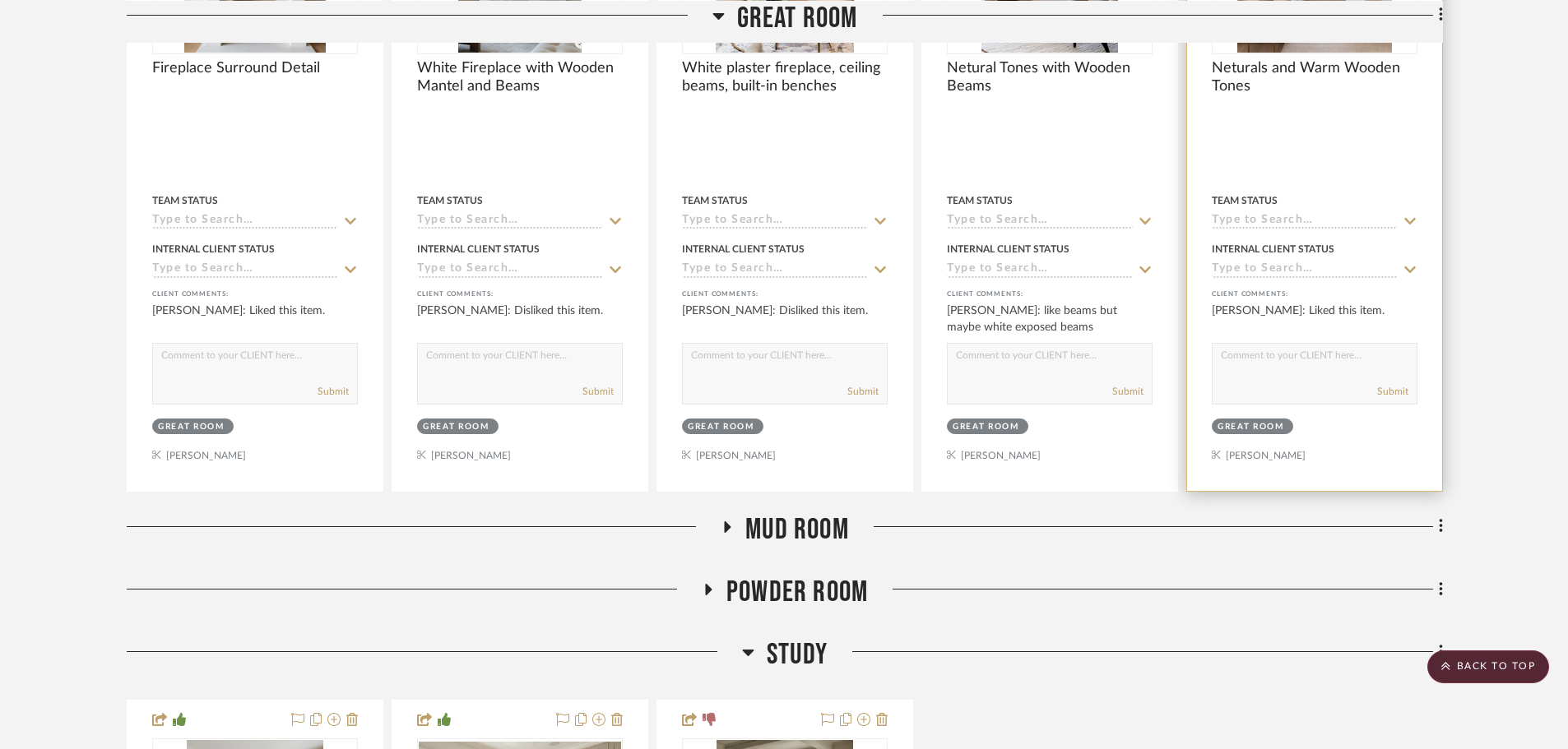
scroll to position [900, 0]
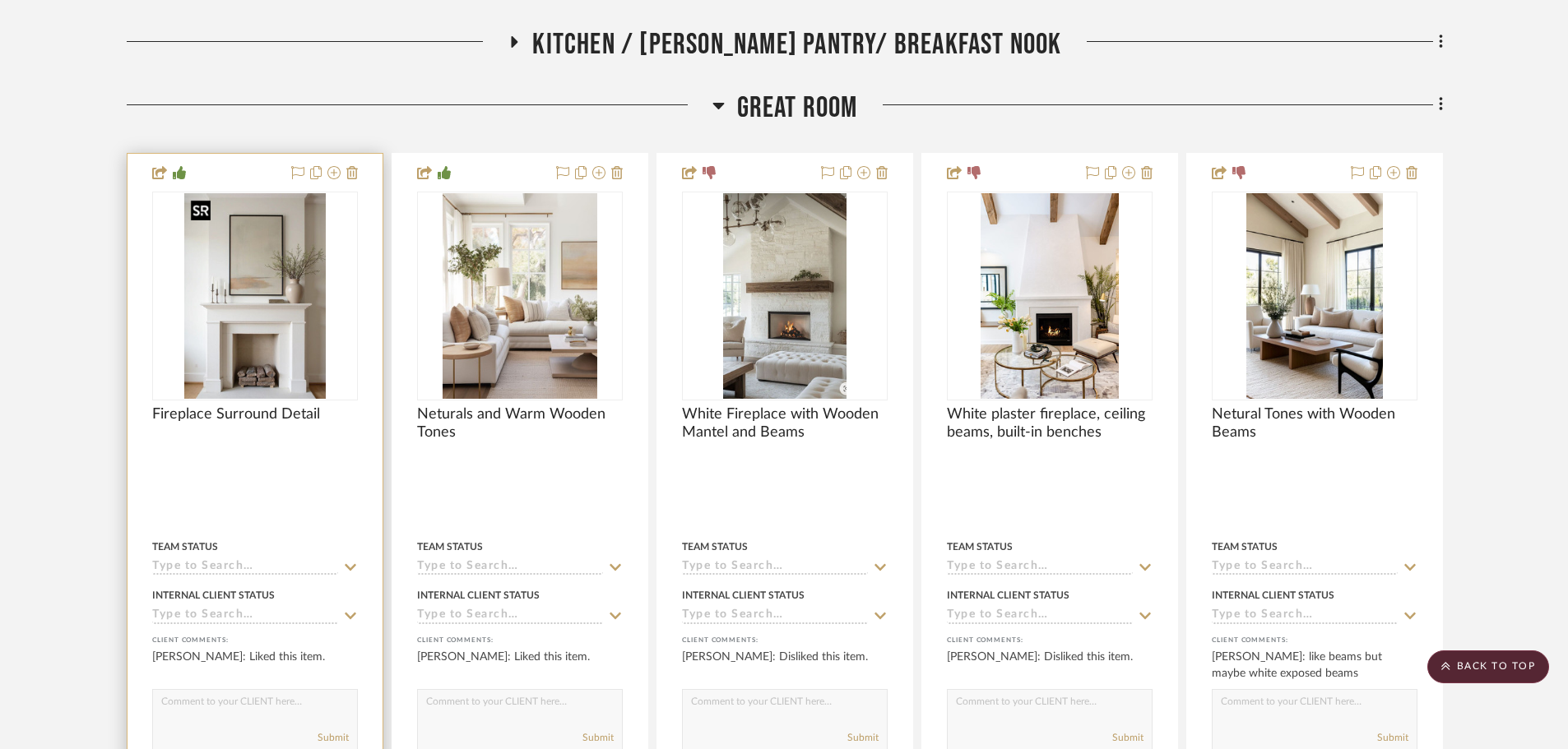
click at [267, 330] on img "0" at bounding box center [255, 296] width 142 height 206
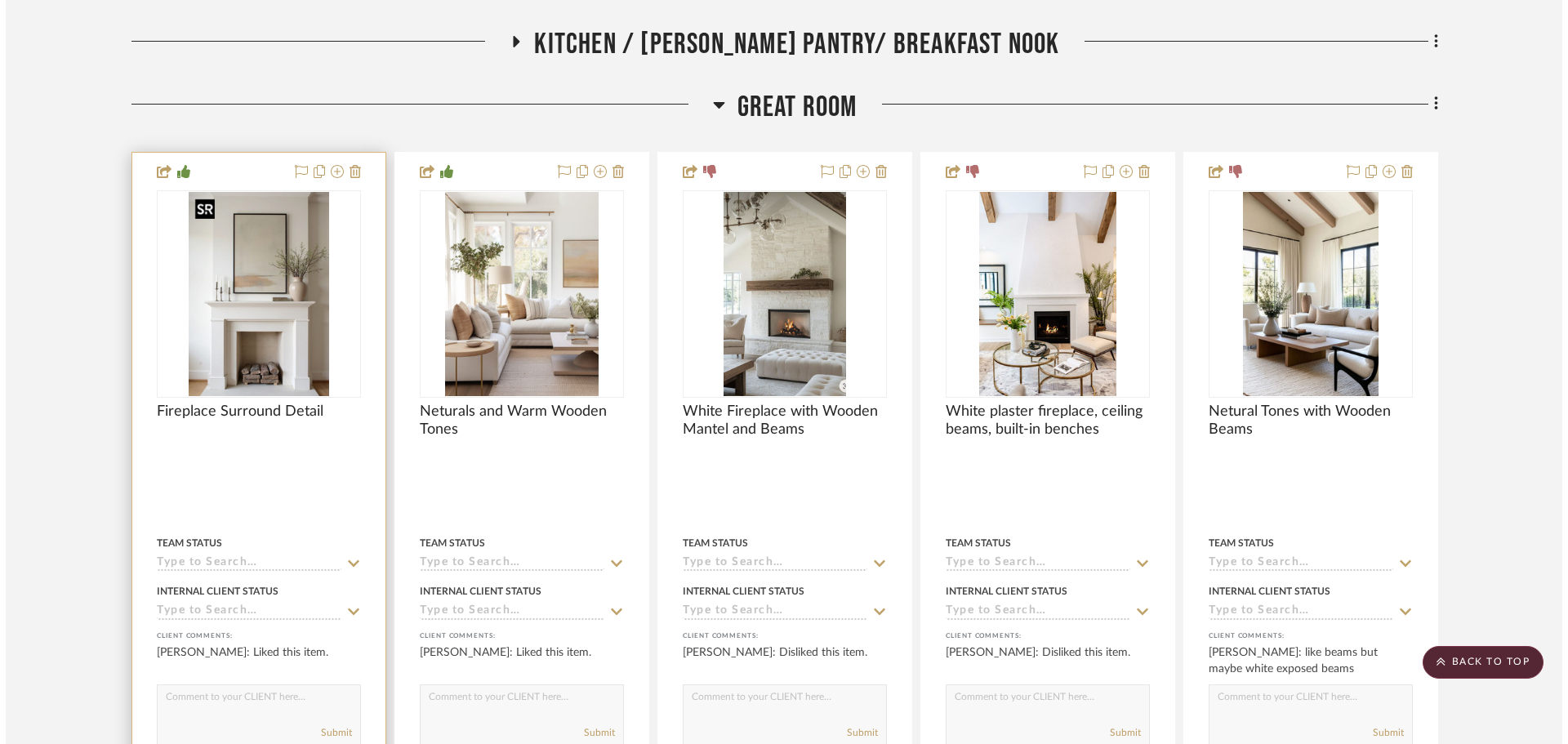
scroll to position [0, 0]
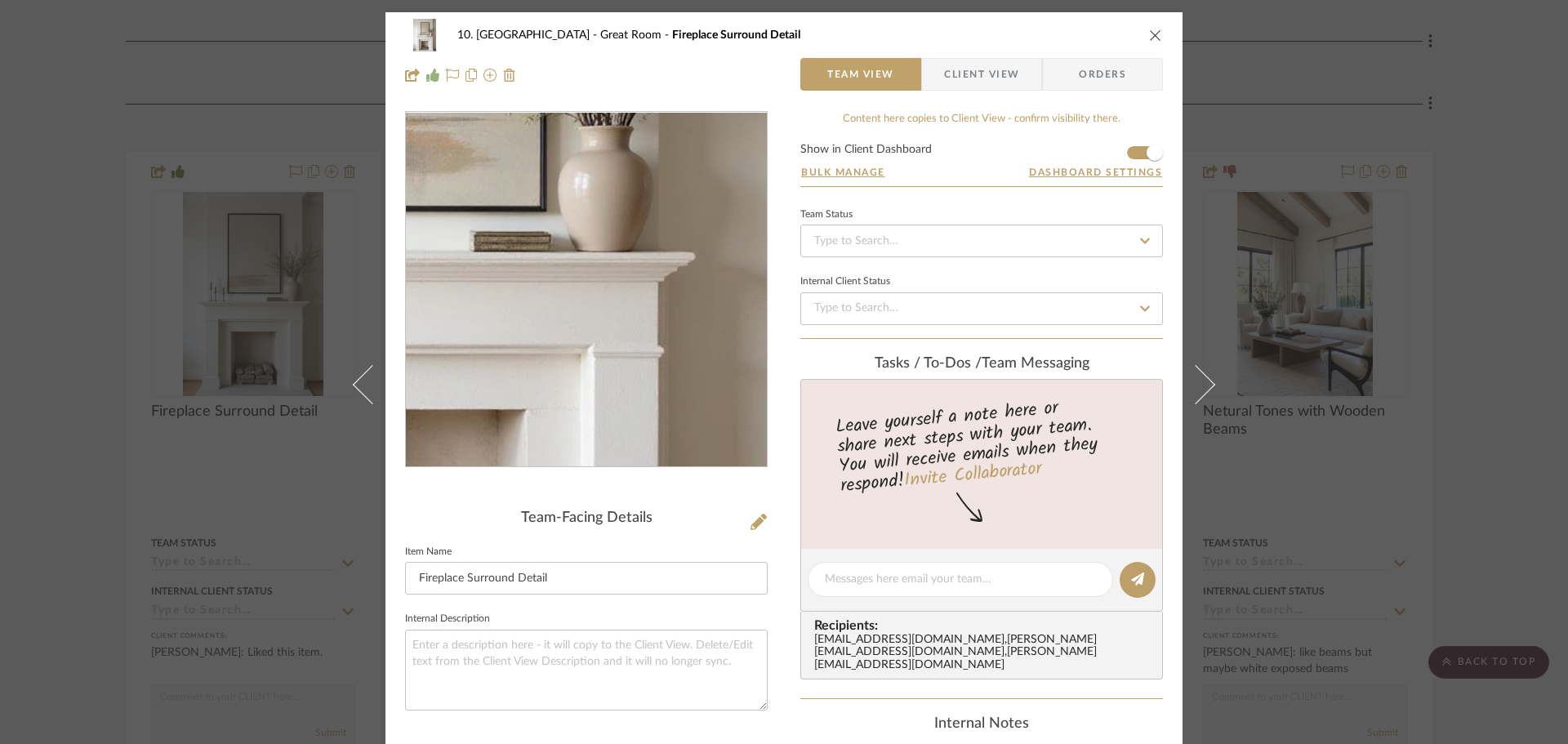
click at [653, 316] on img "0" at bounding box center [586, 290] width 243 height 354
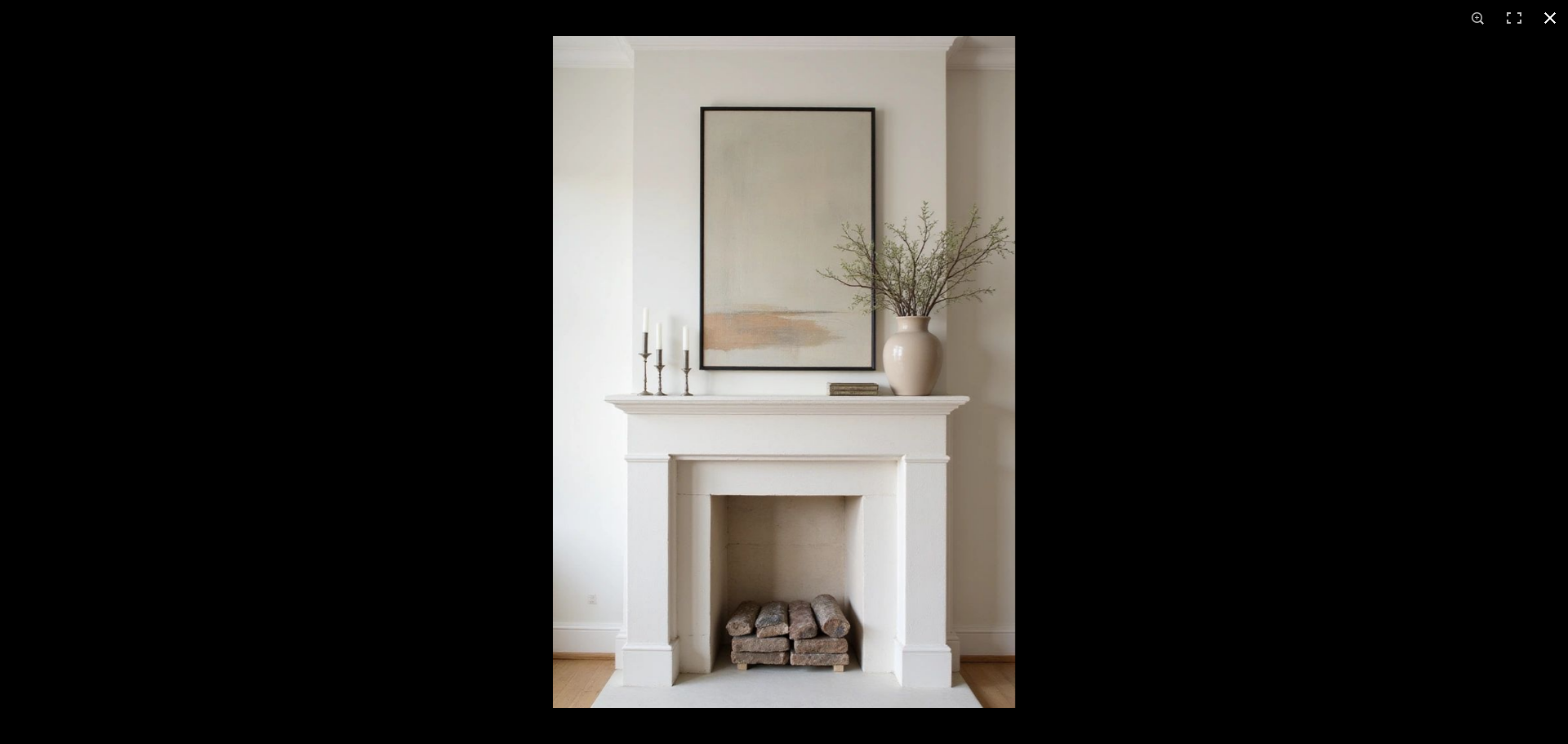
click at [1199, 548] on div at bounding box center [1337, 408] width 1568 height 744
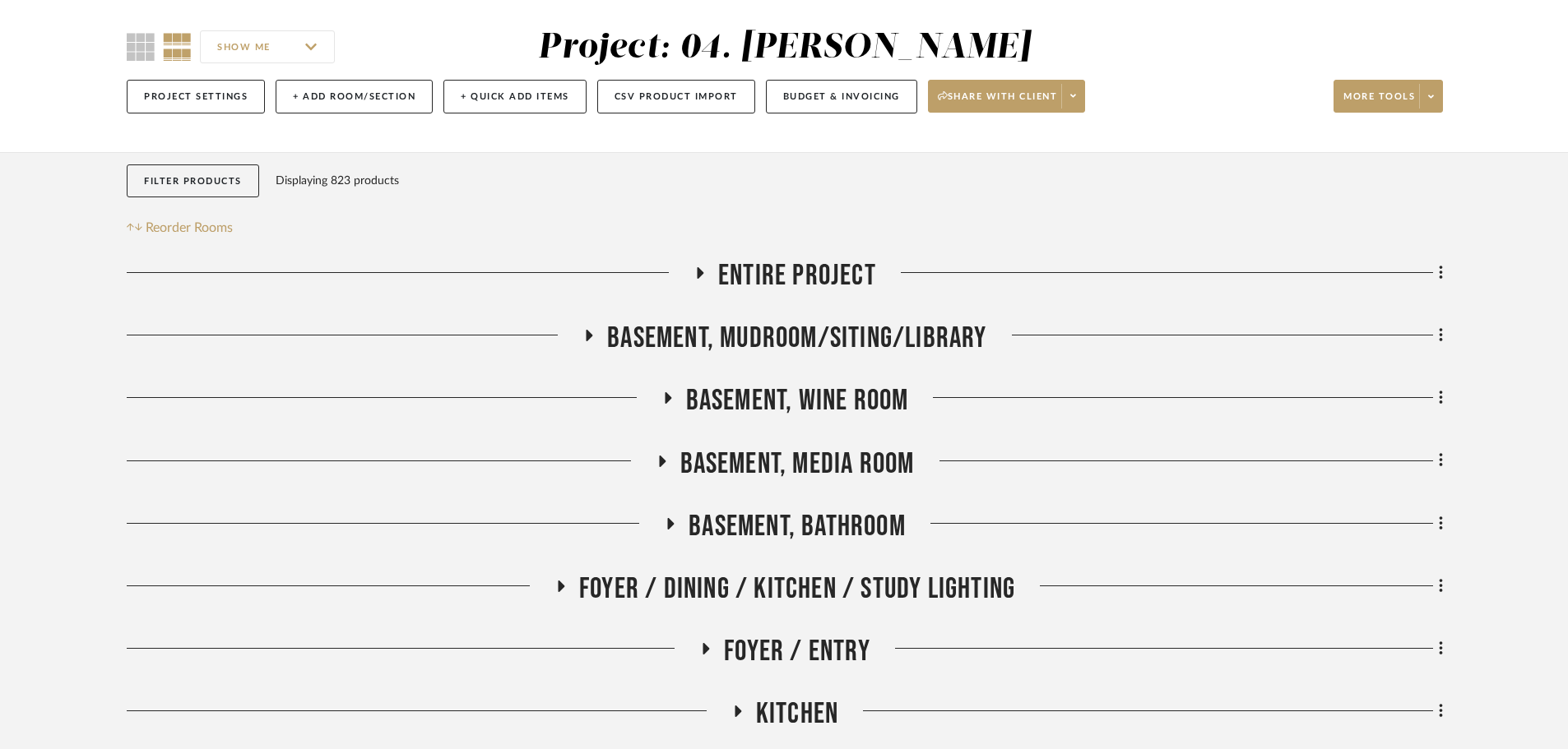
scroll to position [411, 0]
